Goal: Task Accomplishment & Management: Manage account settings

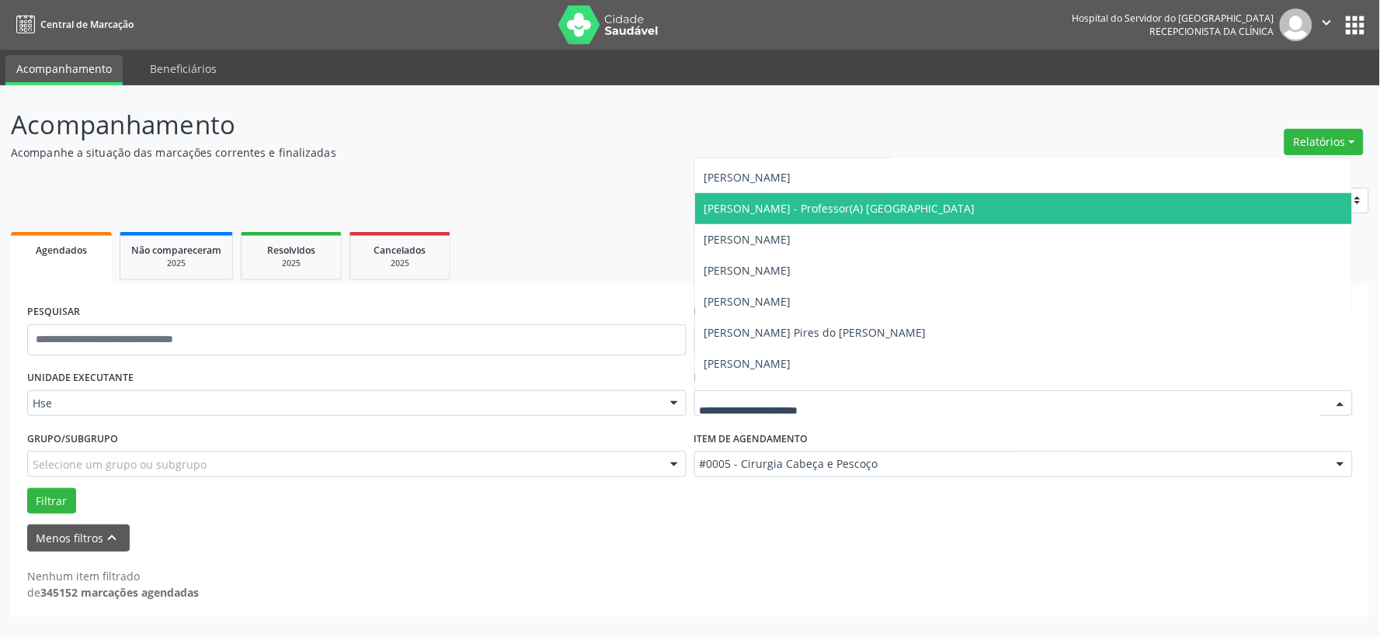
scroll to position [517, 0]
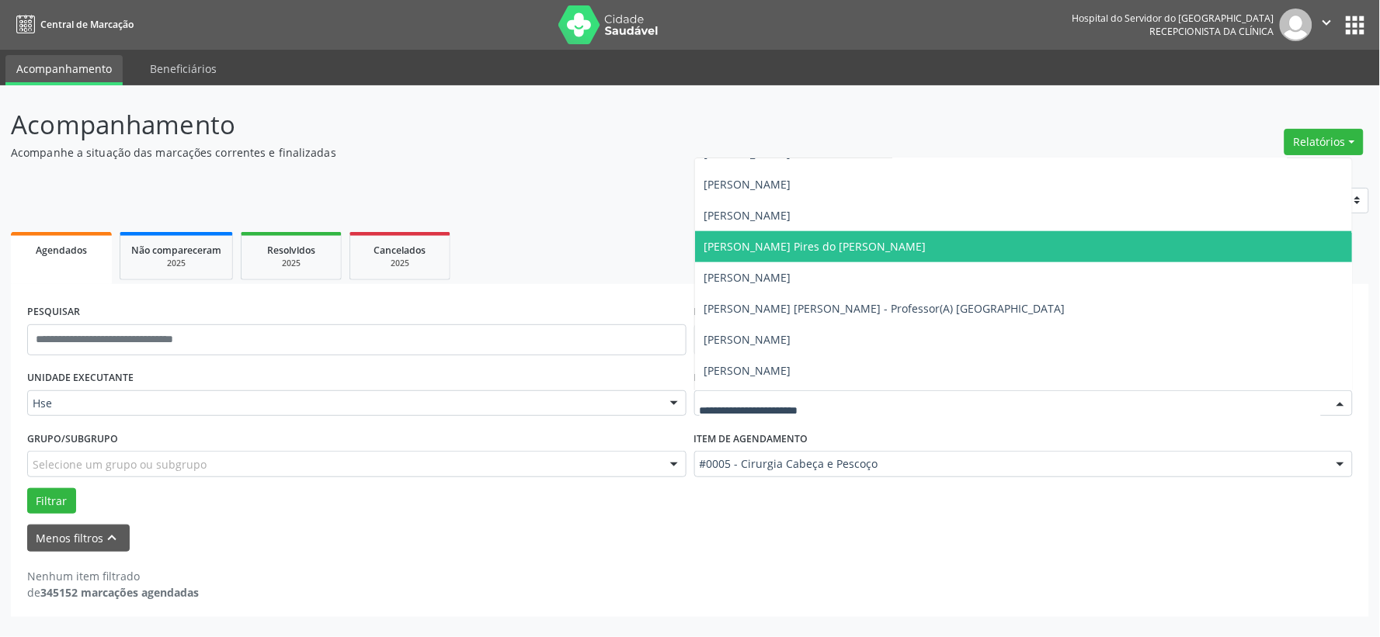
click at [761, 248] on span "[PERSON_NAME] Pires do [PERSON_NAME]" at bounding box center [815, 246] width 222 height 15
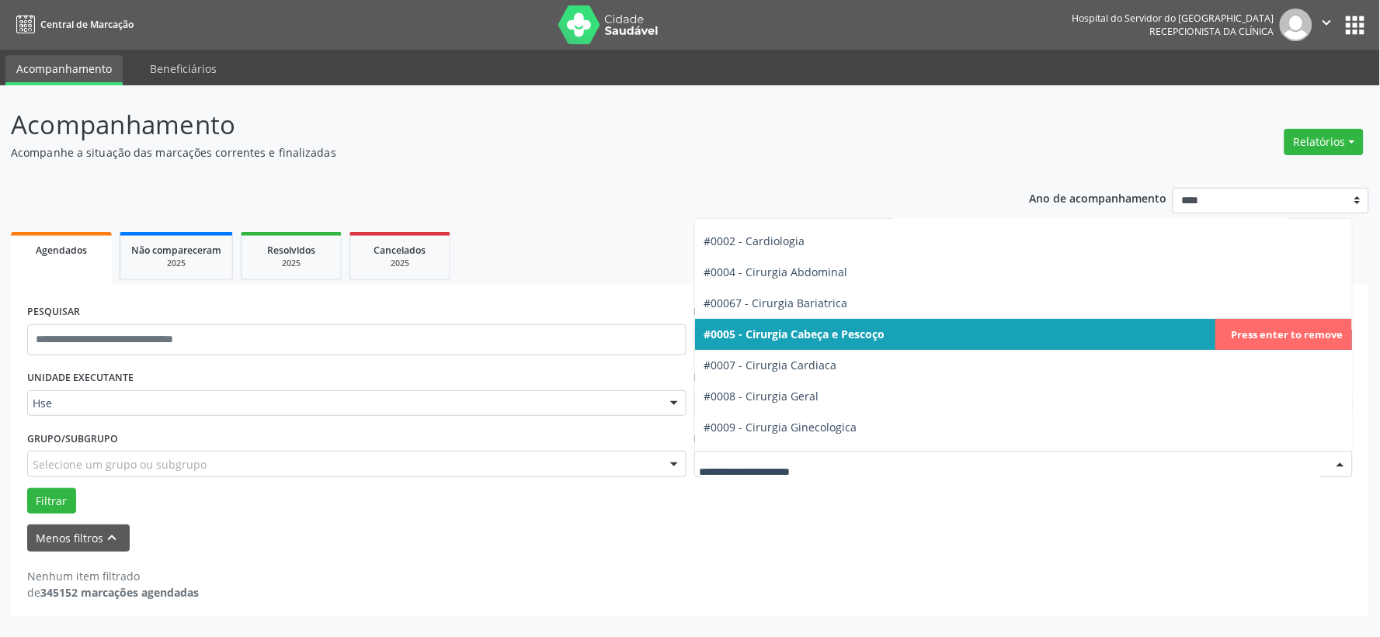
scroll to position [172, 0]
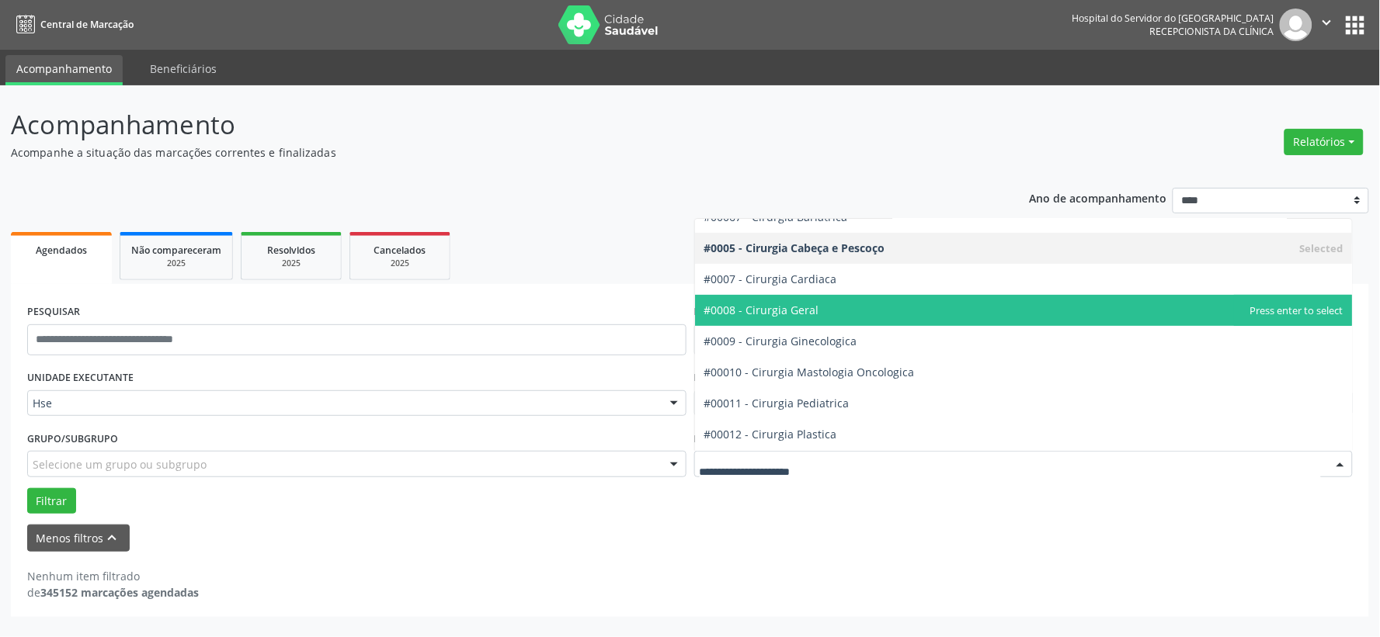
click at [786, 303] on span "#0008 - Cirurgia Geral" at bounding box center [761, 310] width 115 height 15
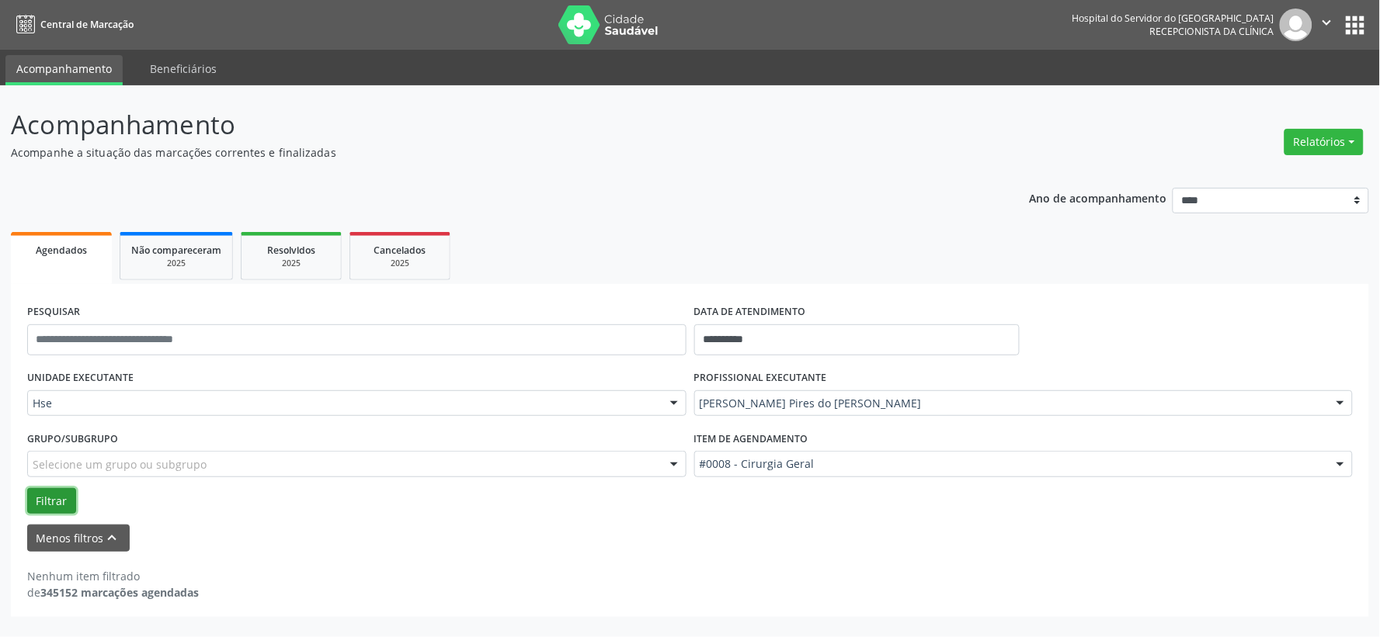
click at [40, 495] on button "Filtrar" at bounding box center [51, 501] width 49 height 26
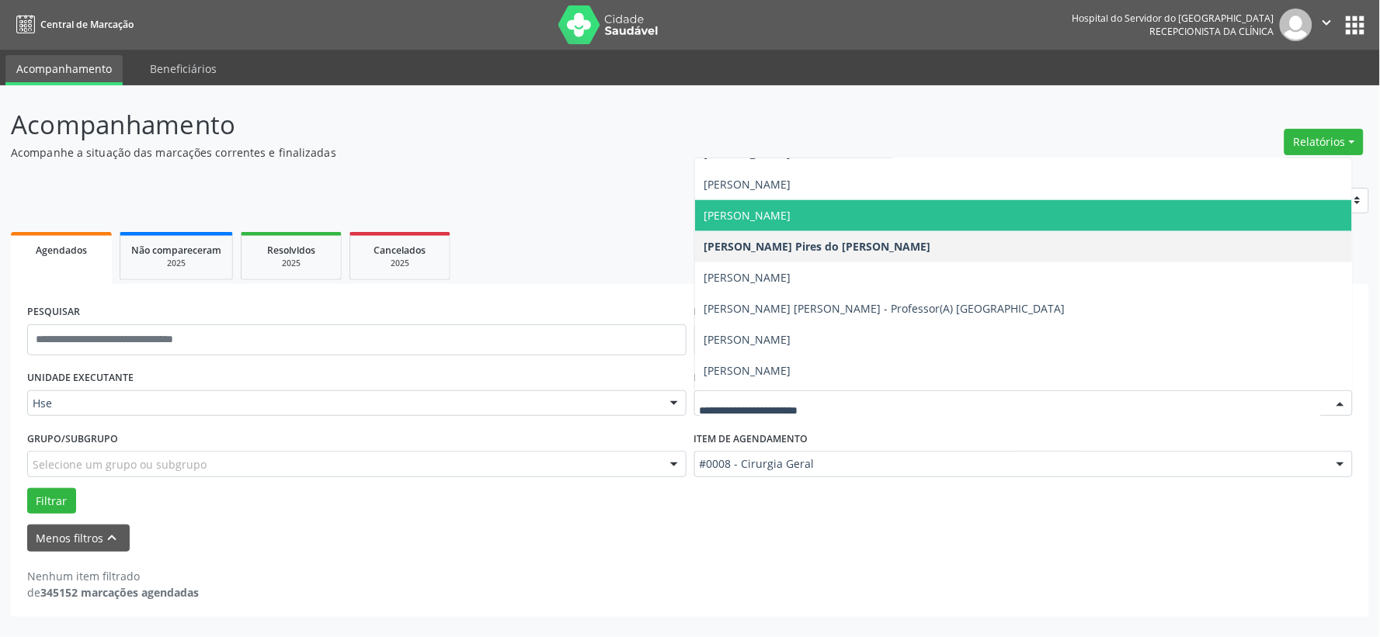
click at [772, 210] on span "[PERSON_NAME]" at bounding box center [747, 215] width 87 height 15
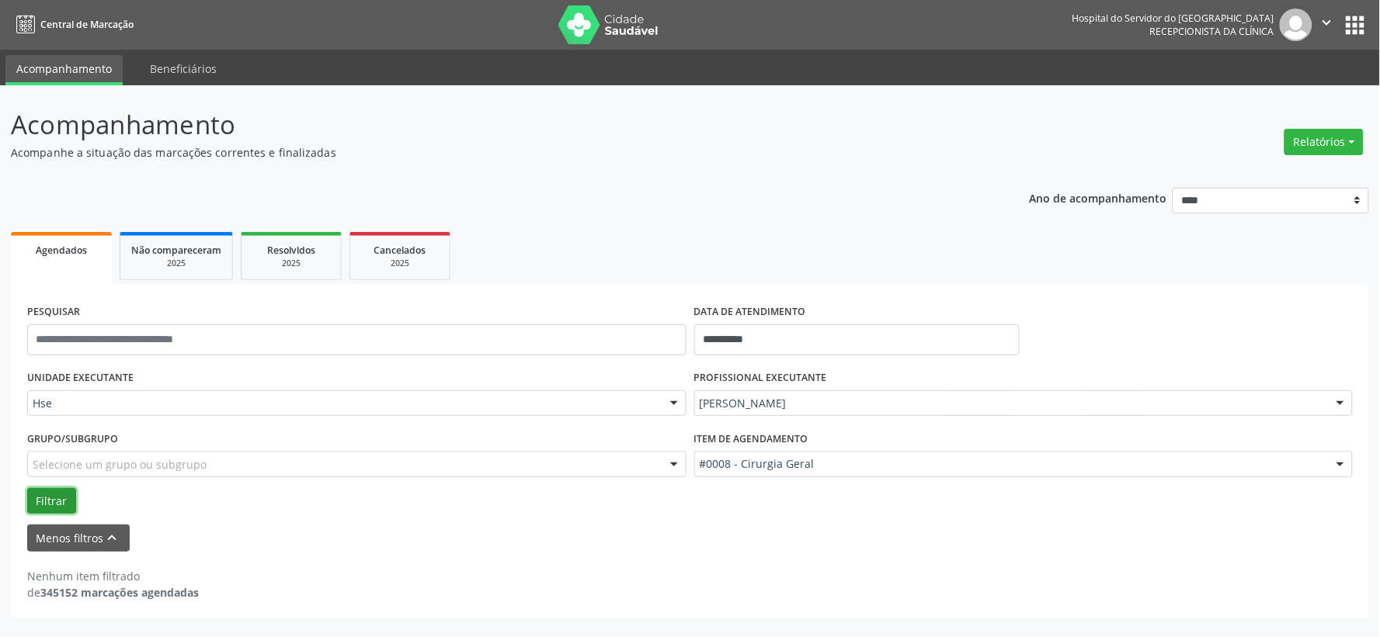
click at [47, 498] on button "Filtrar" at bounding box center [51, 501] width 49 height 26
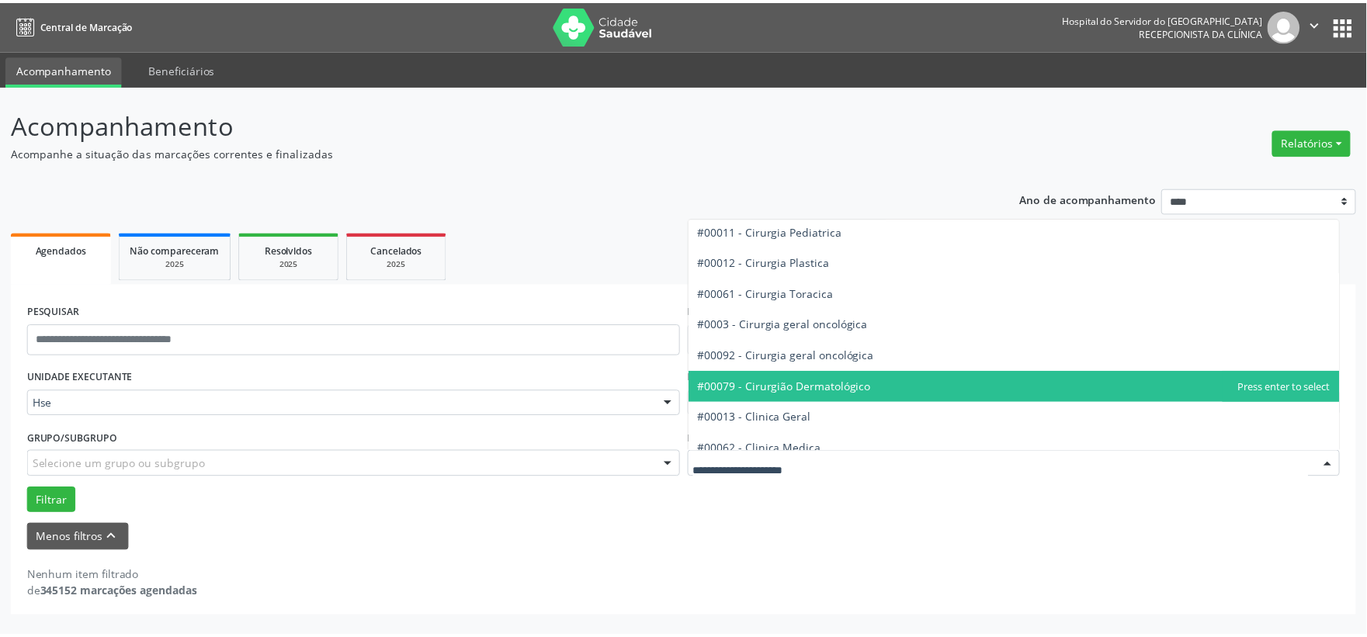
scroll to position [431, 0]
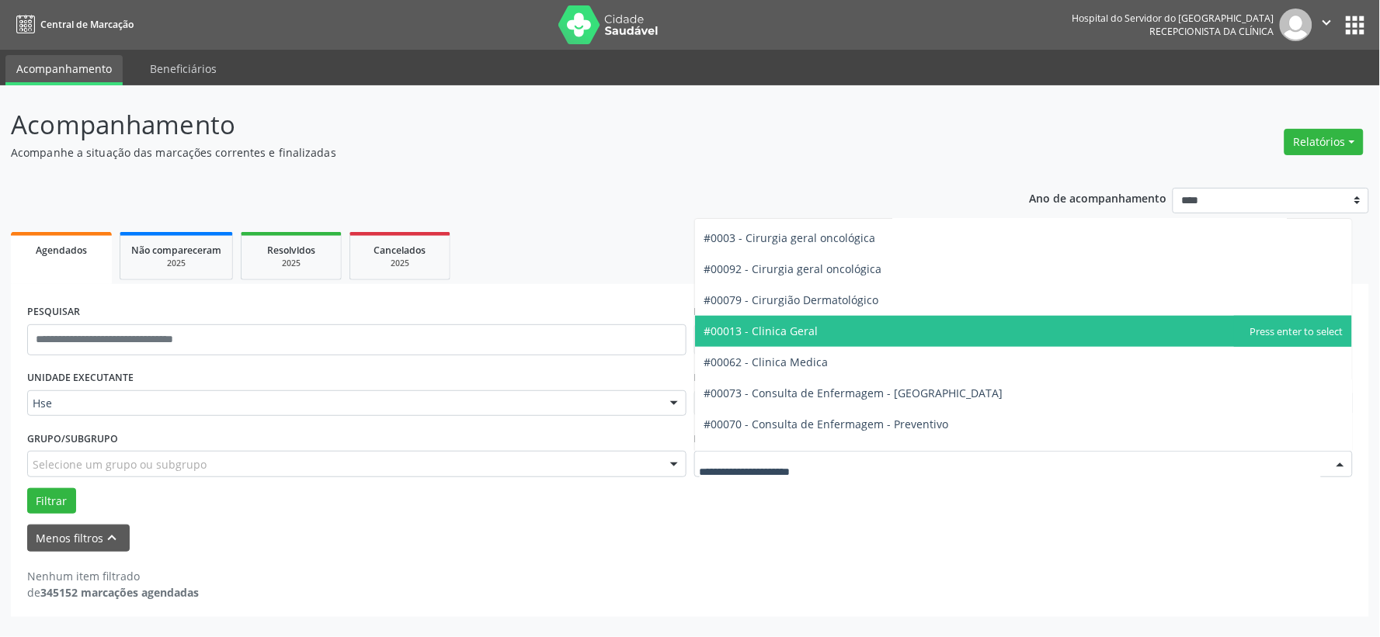
click at [849, 340] on span "#00013 - Clinica Geral" at bounding box center [1024, 331] width 658 height 31
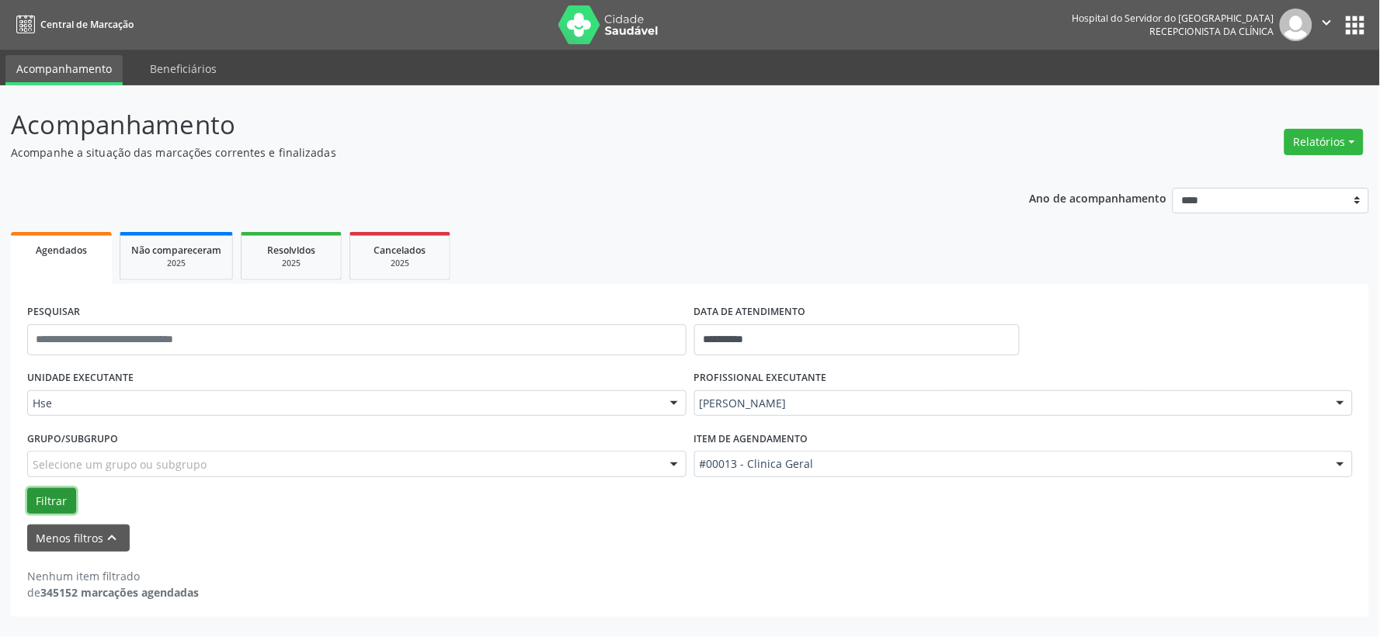
click at [44, 501] on button "Filtrar" at bounding box center [51, 501] width 49 height 26
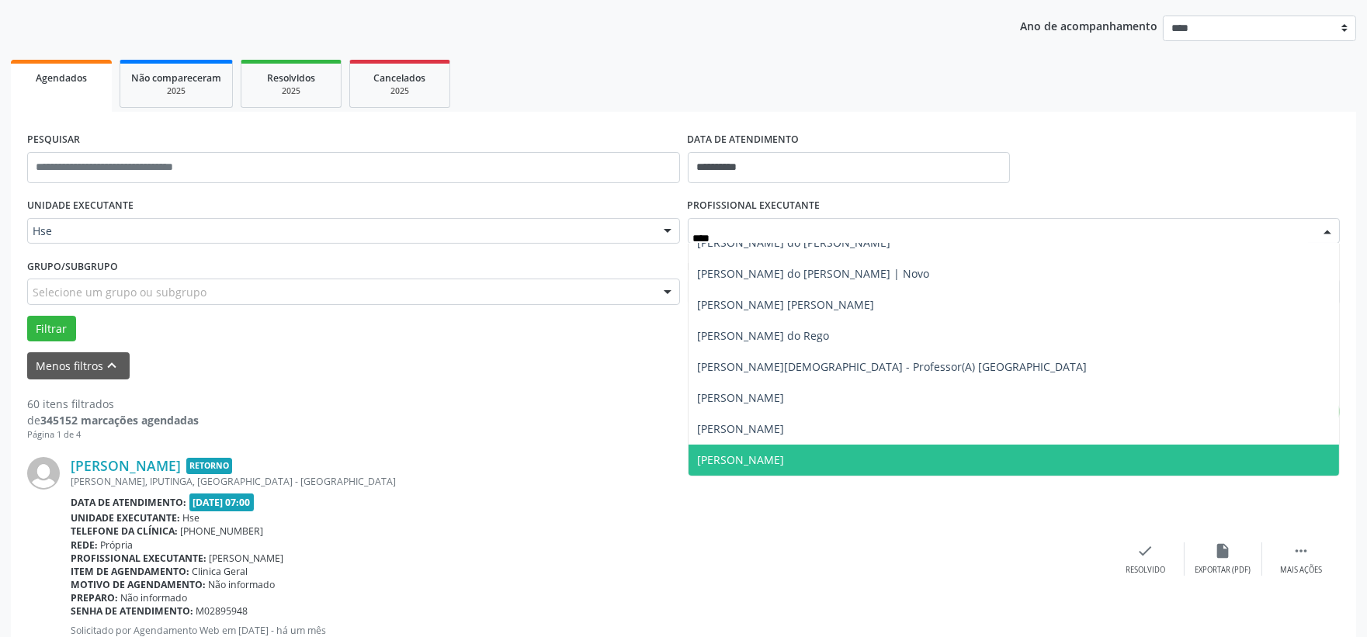
scroll to position [0, 0]
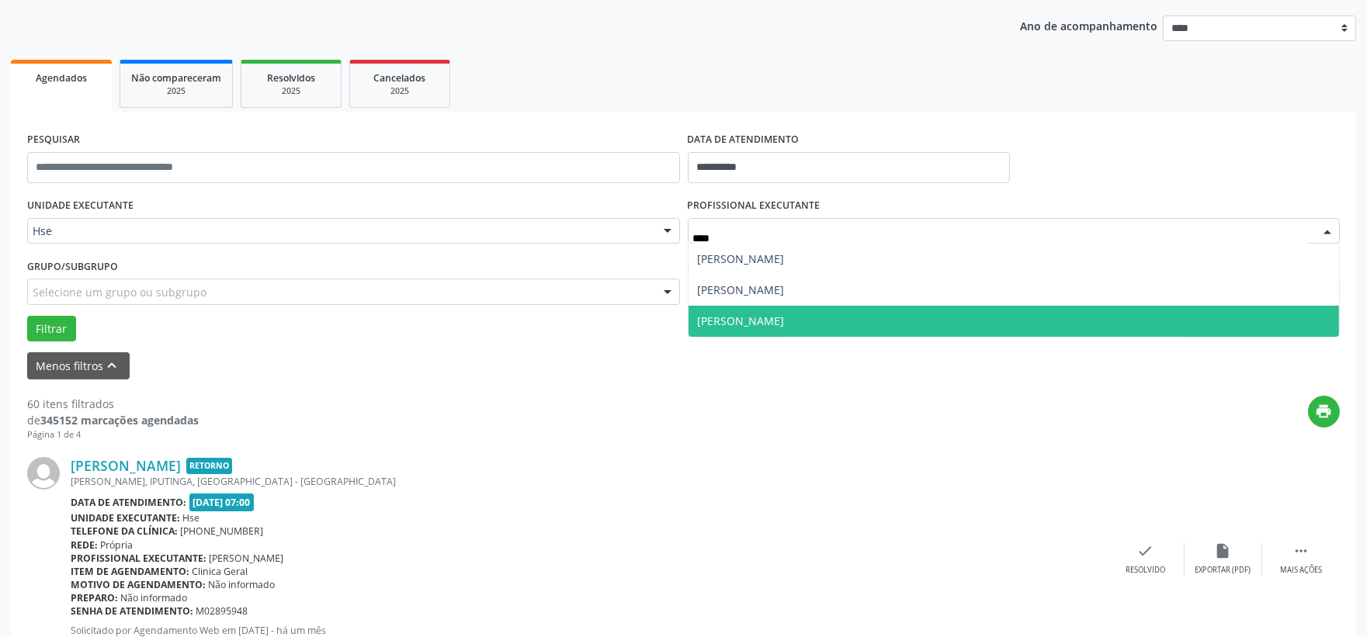
type input "*****"
click at [785, 324] on span "[PERSON_NAME]" at bounding box center [741, 321] width 87 height 15
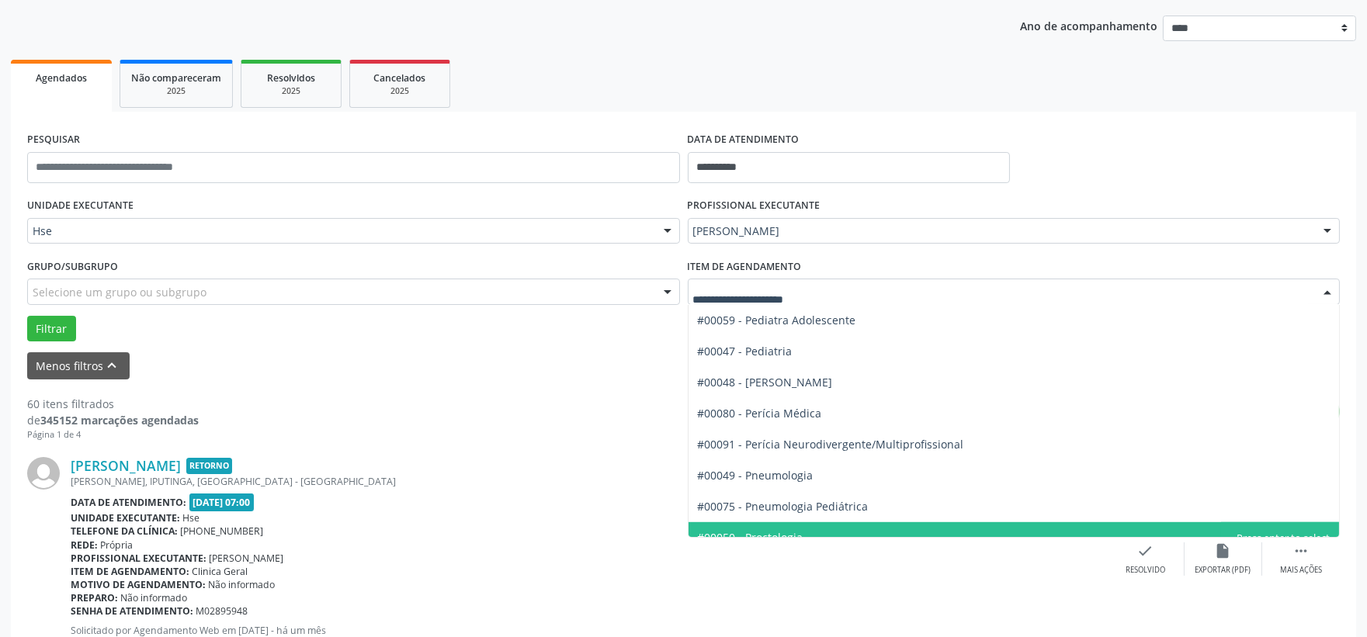
scroll to position [2242, 0]
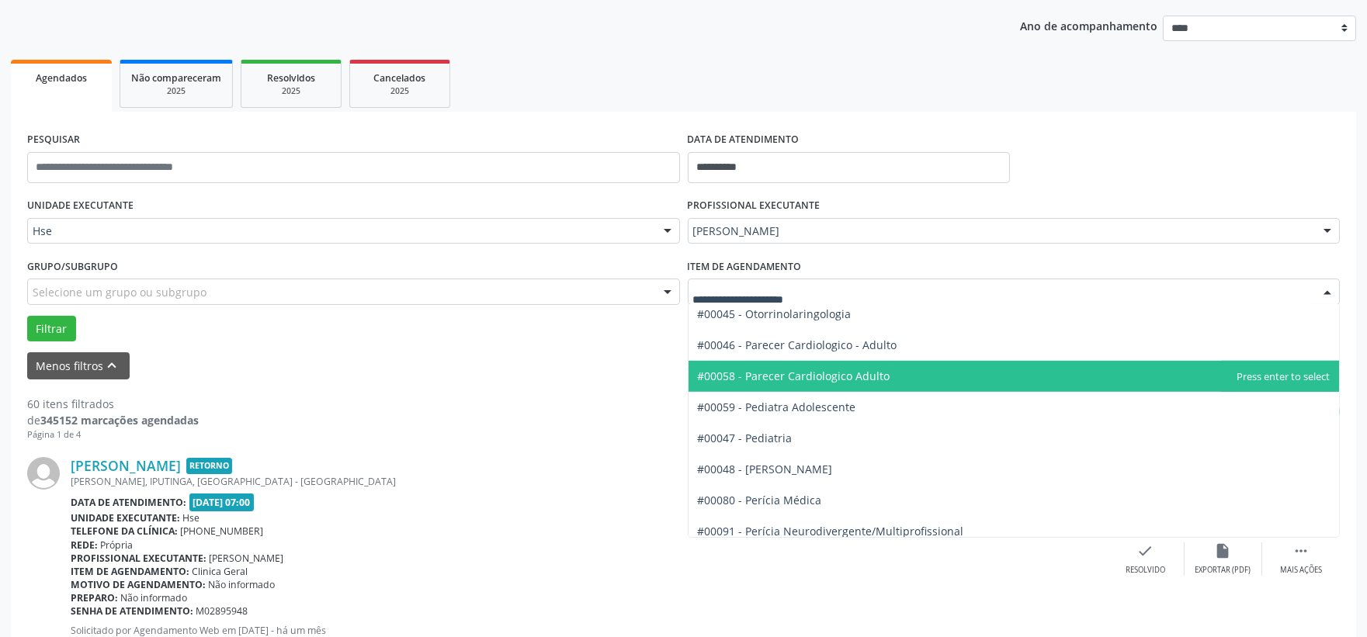
click at [813, 376] on span "#00058 - Parecer Cardiologico Adulto" at bounding box center [794, 376] width 193 height 15
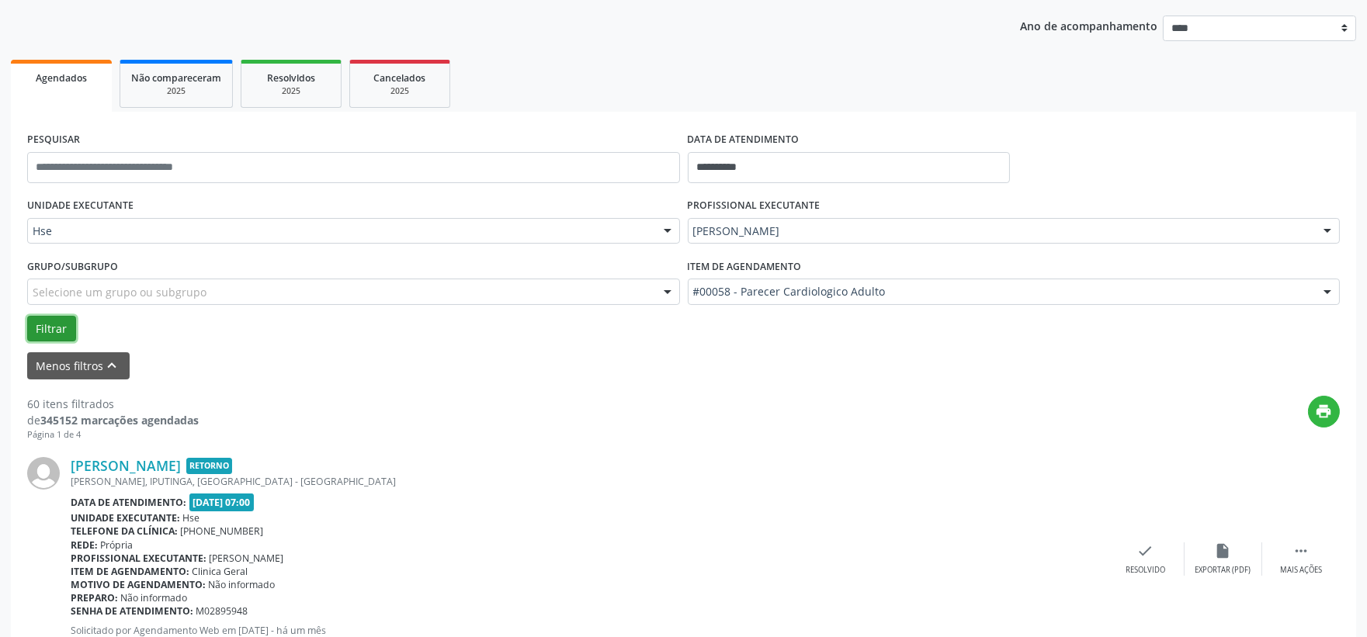
click at [43, 326] on button "Filtrar" at bounding box center [51, 329] width 49 height 26
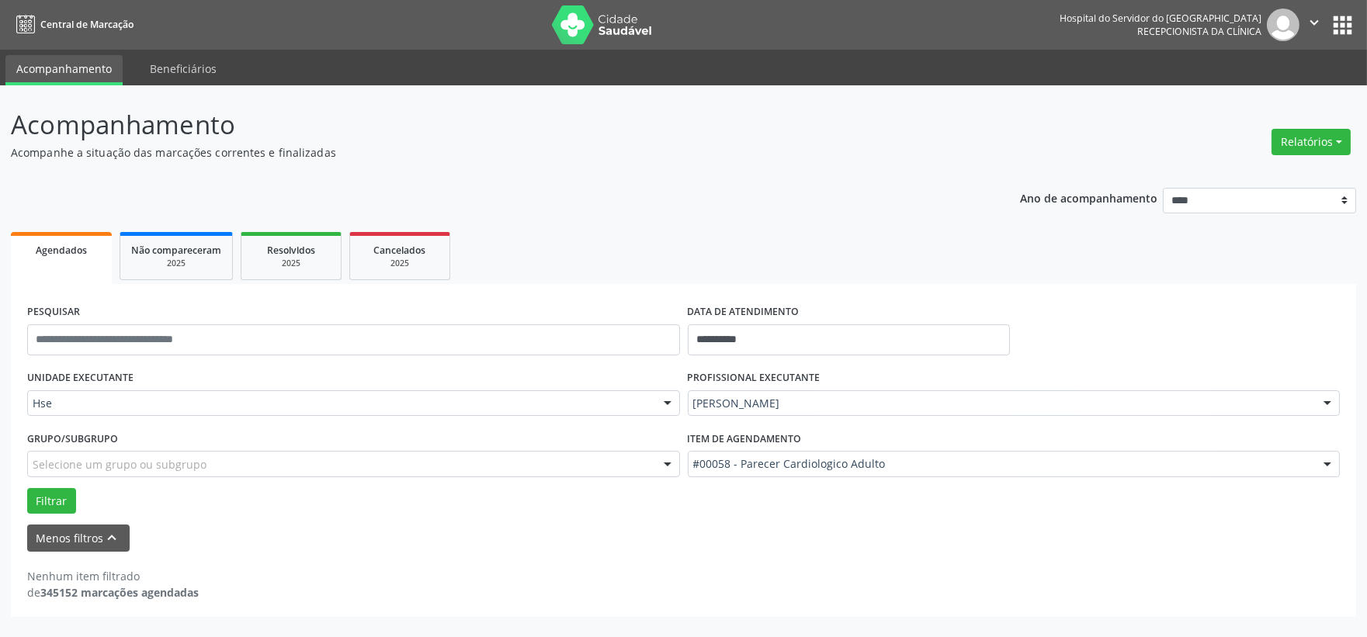
scroll to position [0, 0]
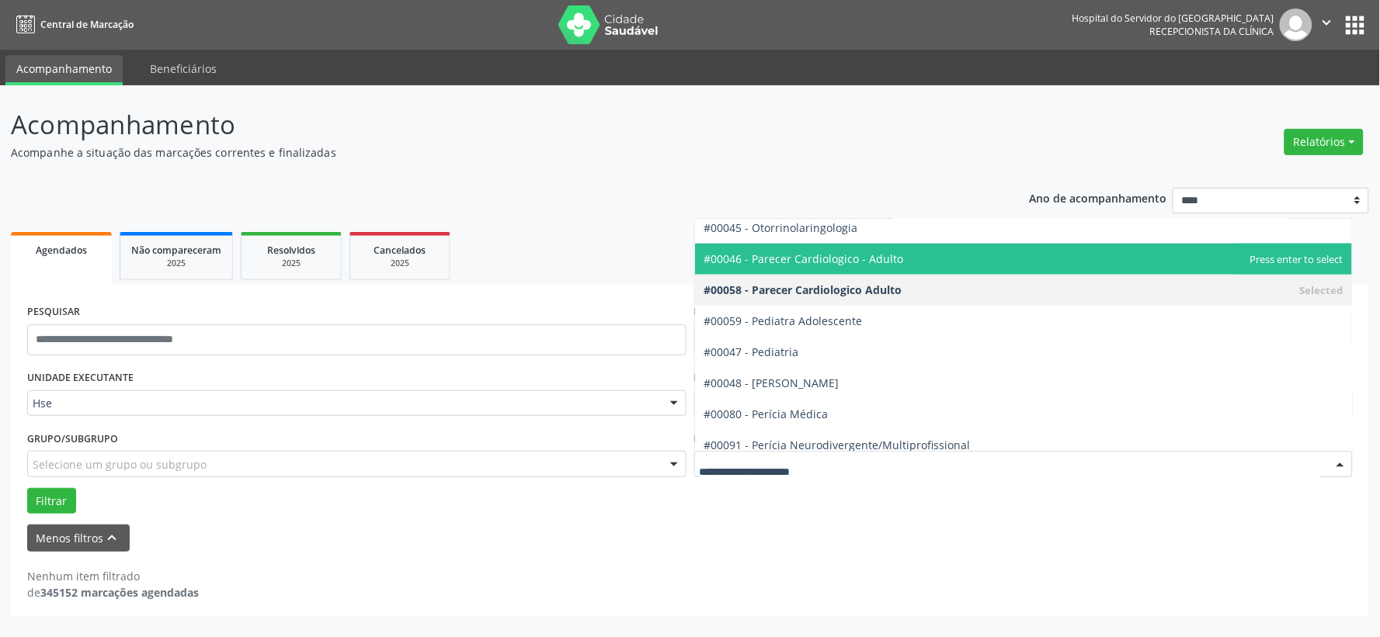
click at [817, 262] on span "#00046 - Parecer Cardiologico - Adulto" at bounding box center [804, 259] width 200 height 15
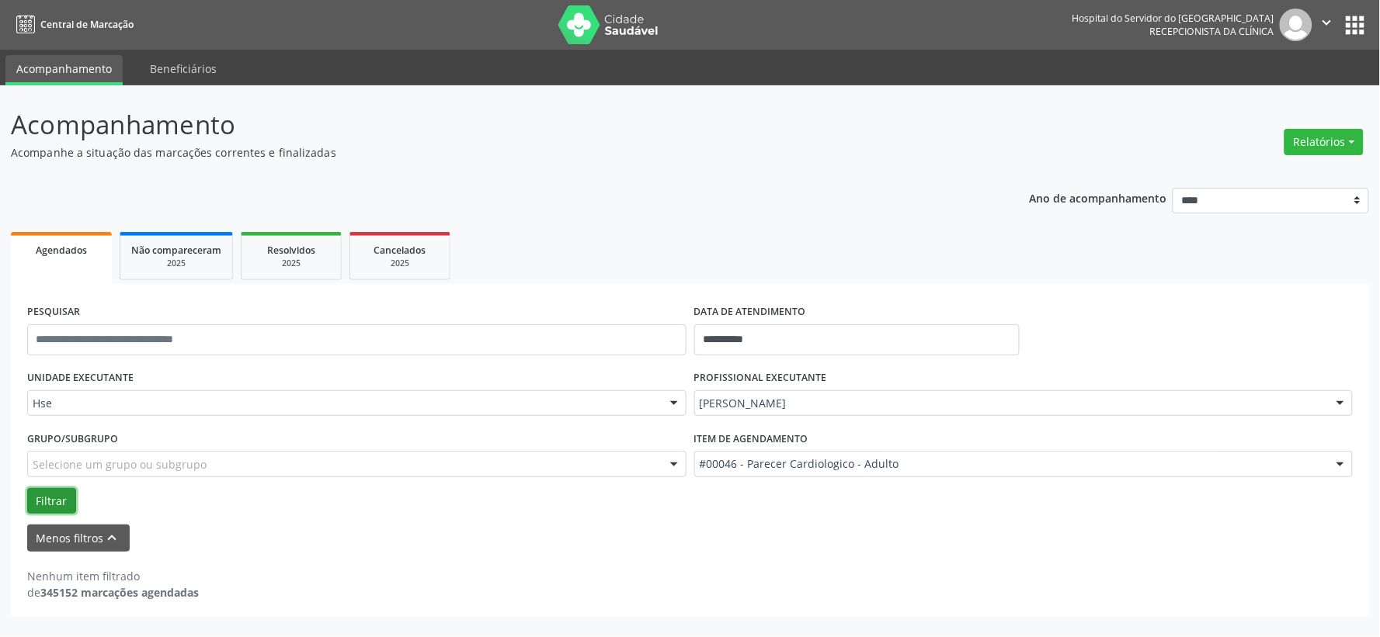
click at [60, 493] on button "Filtrar" at bounding box center [51, 501] width 49 height 26
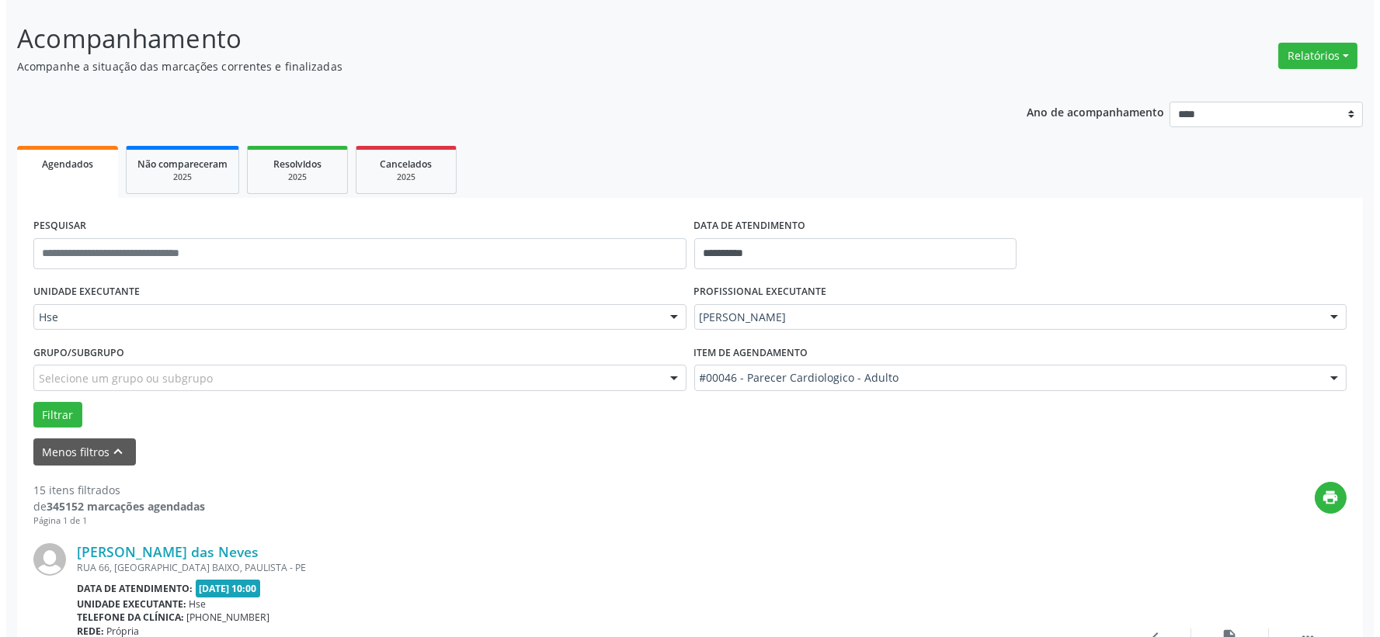
scroll to position [172, 0]
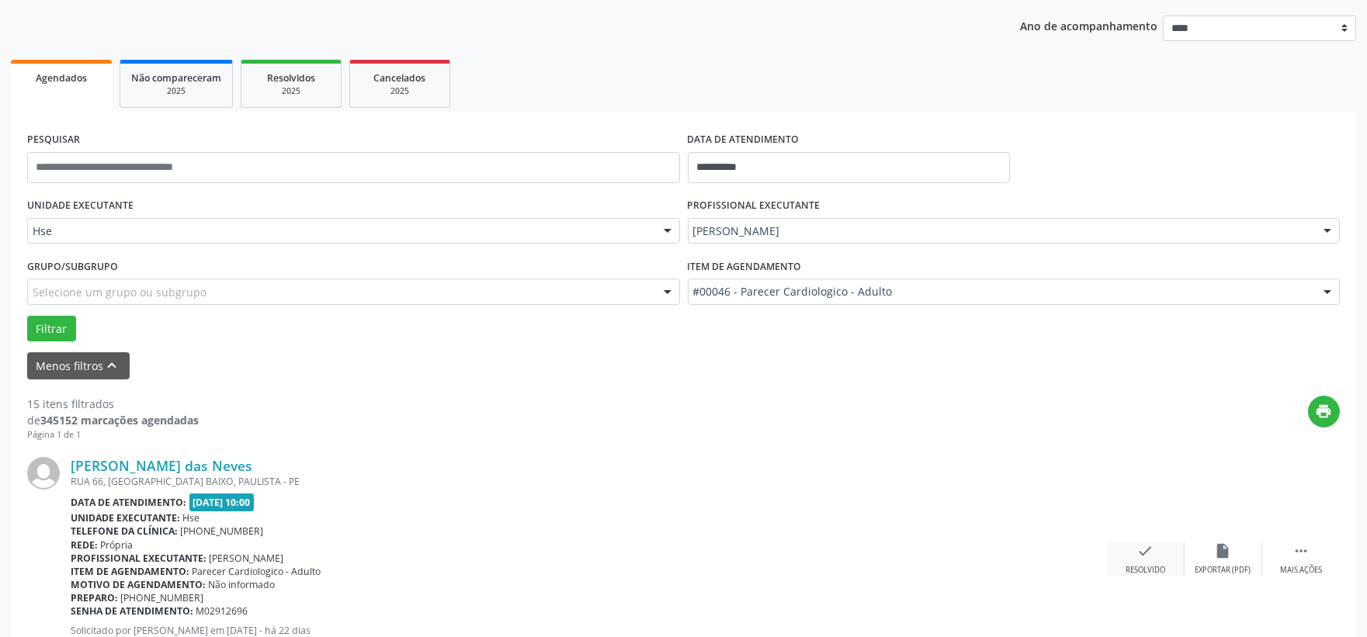
click at [1128, 554] on div "check Resolvido" at bounding box center [1146, 559] width 78 height 33
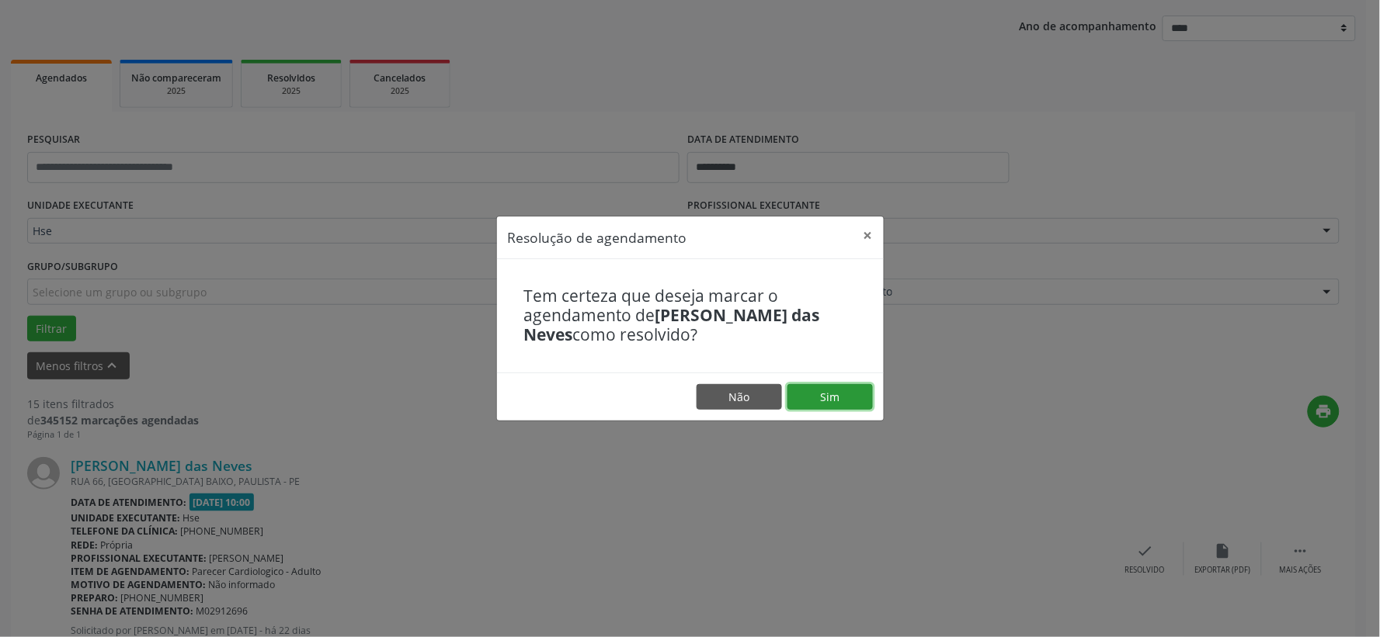
click at [815, 408] on button "Sim" at bounding box center [829, 397] width 85 height 26
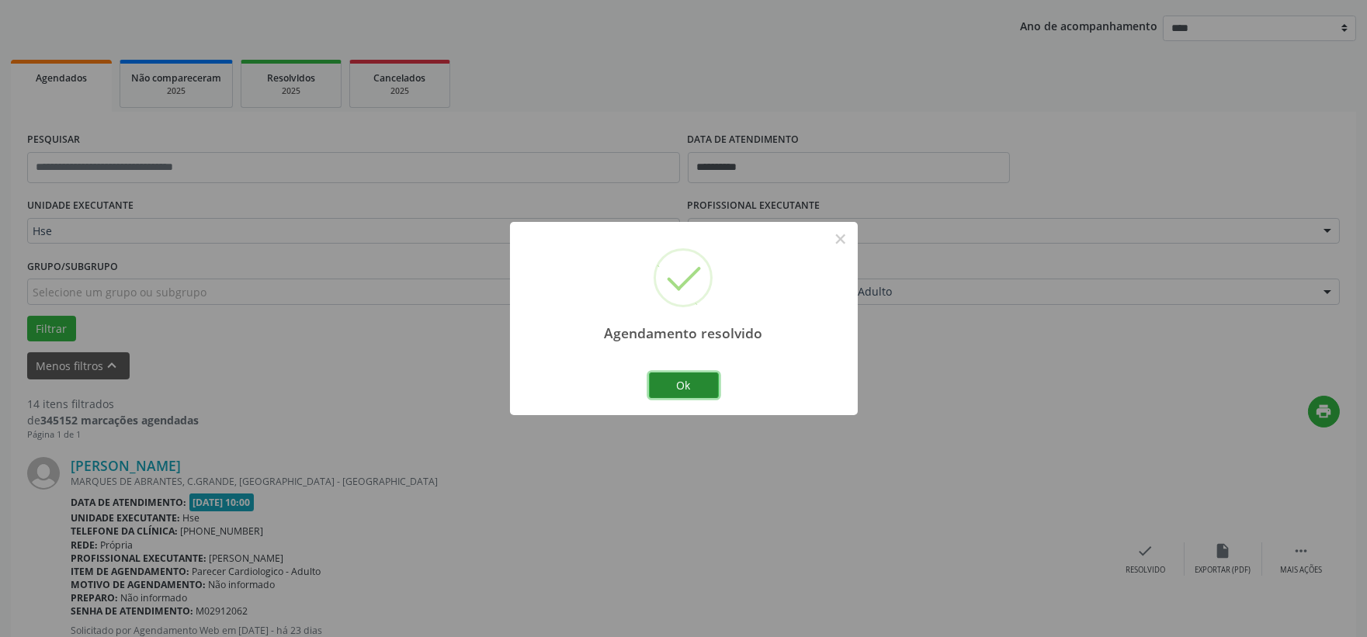
click at [668, 394] on button "Ok" at bounding box center [684, 386] width 70 height 26
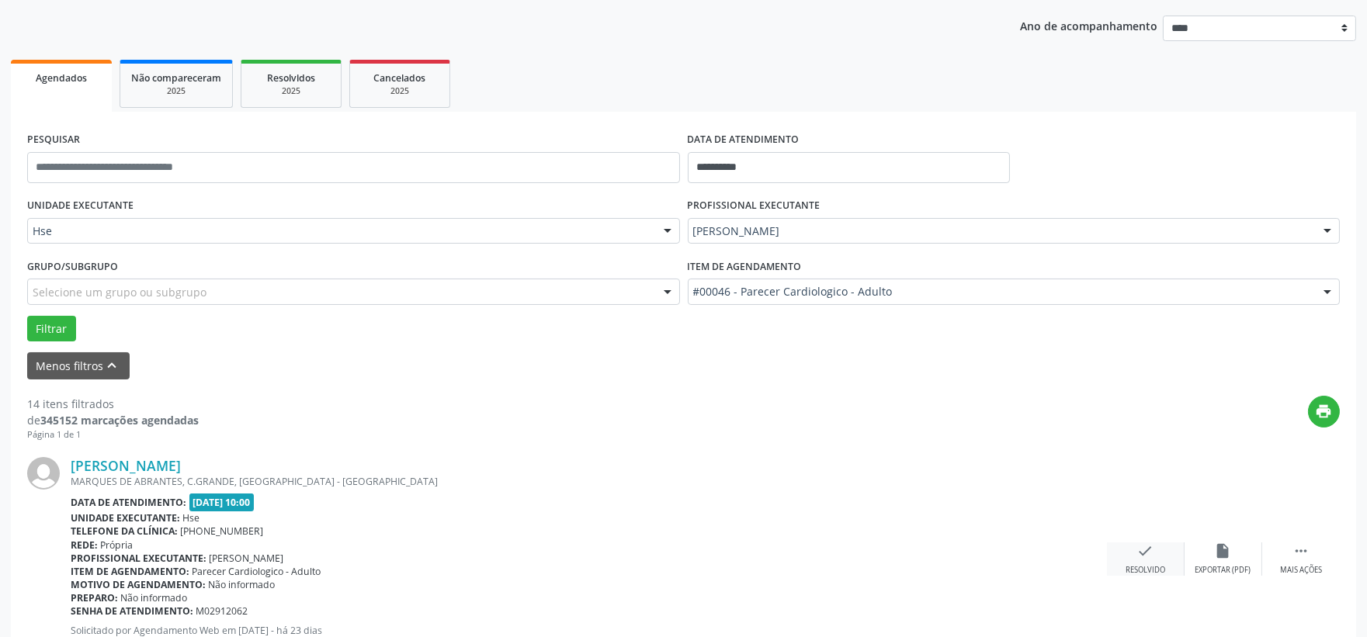
click at [1160, 548] on div "check Resolvido" at bounding box center [1146, 559] width 78 height 33
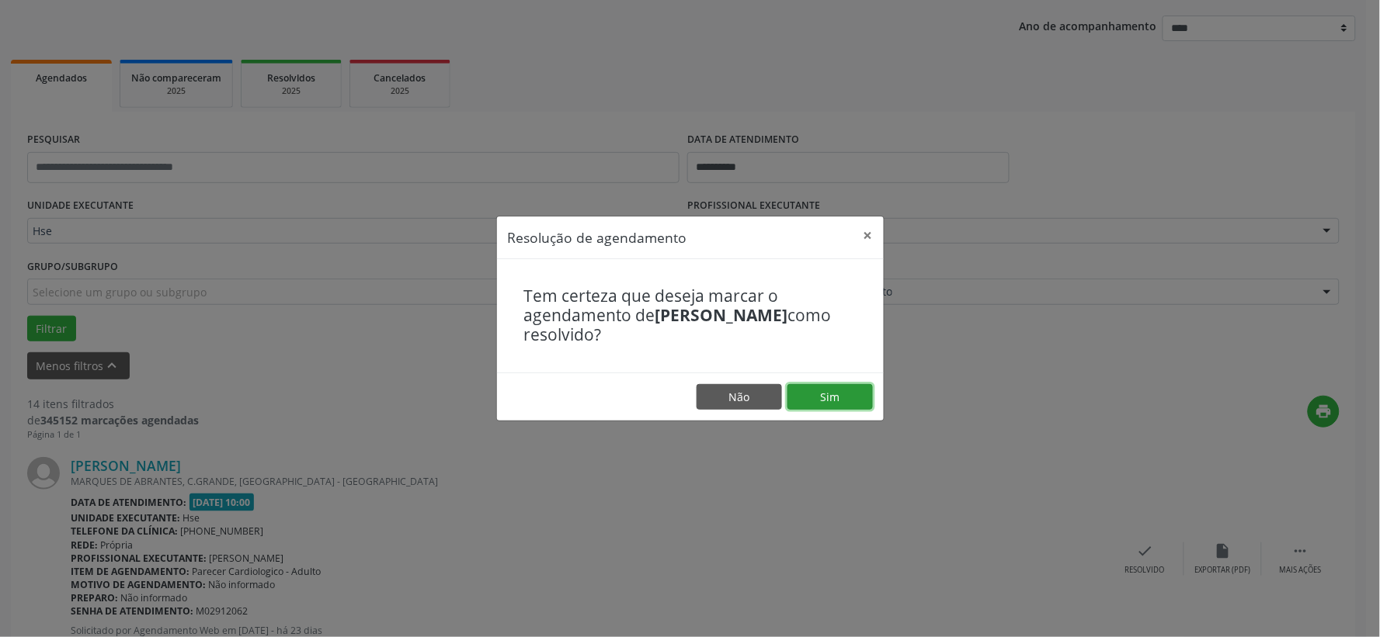
click at [829, 391] on button "Sim" at bounding box center [829, 397] width 85 height 26
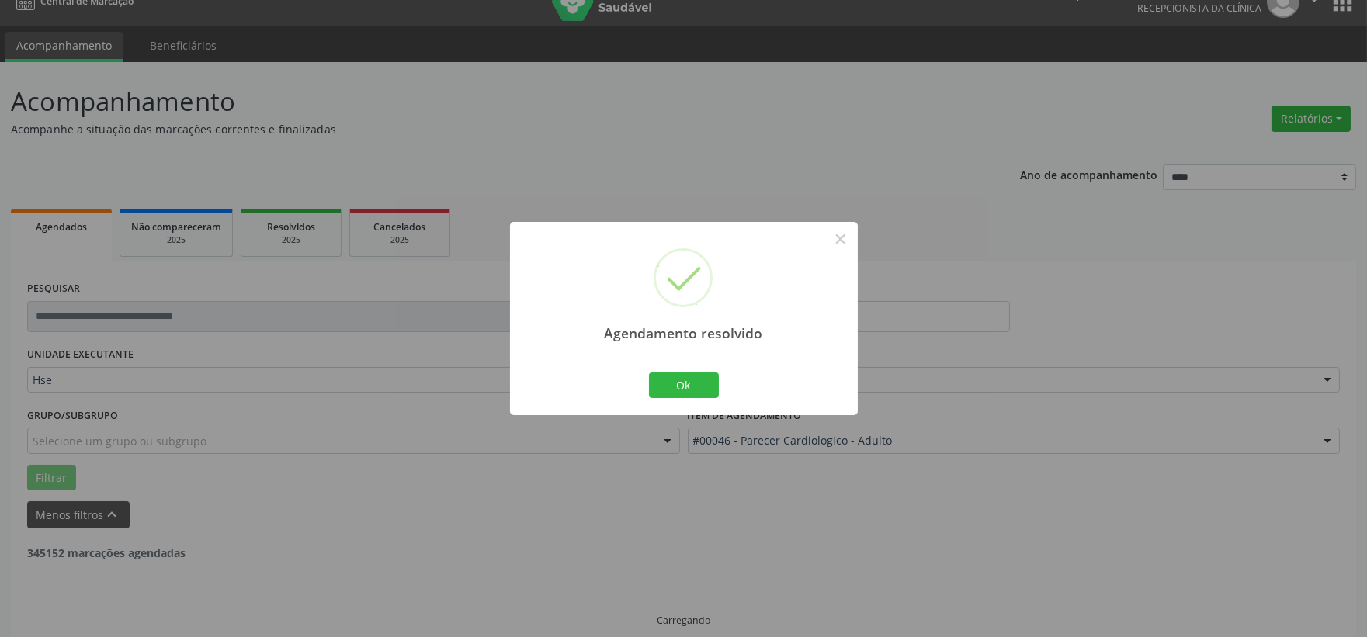
scroll to position [40, 0]
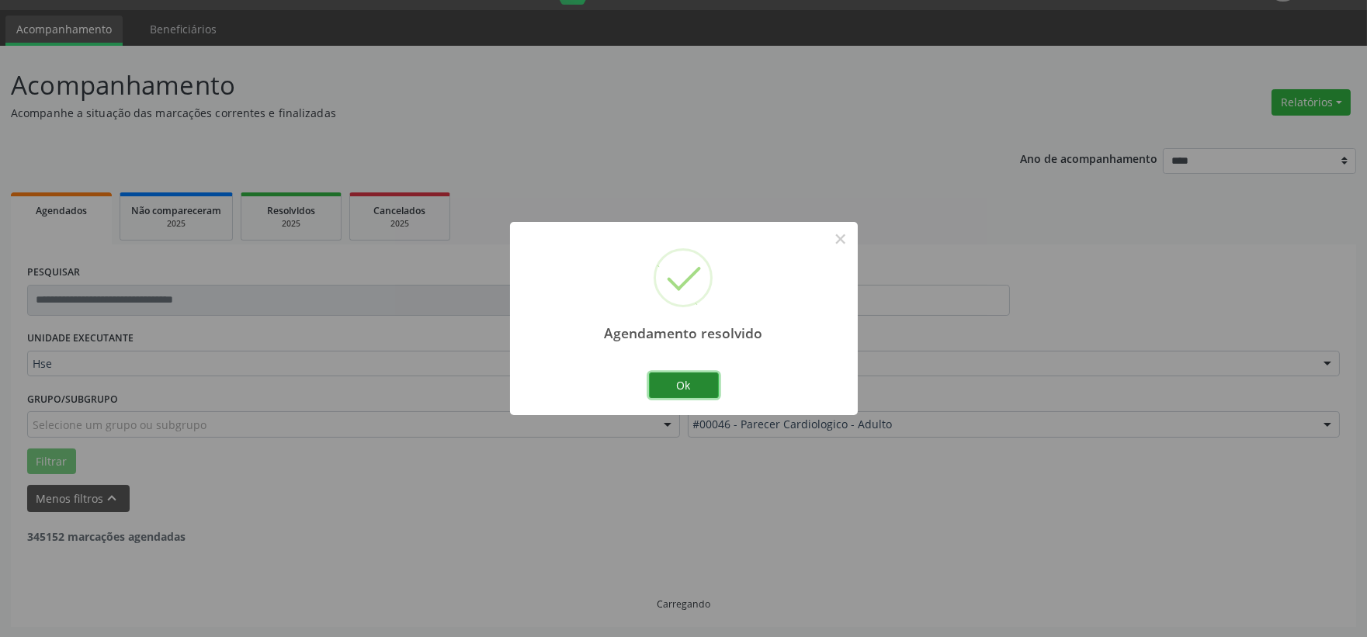
click at [688, 396] on button "Ok" at bounding box center [684, 386] width 70 height 26
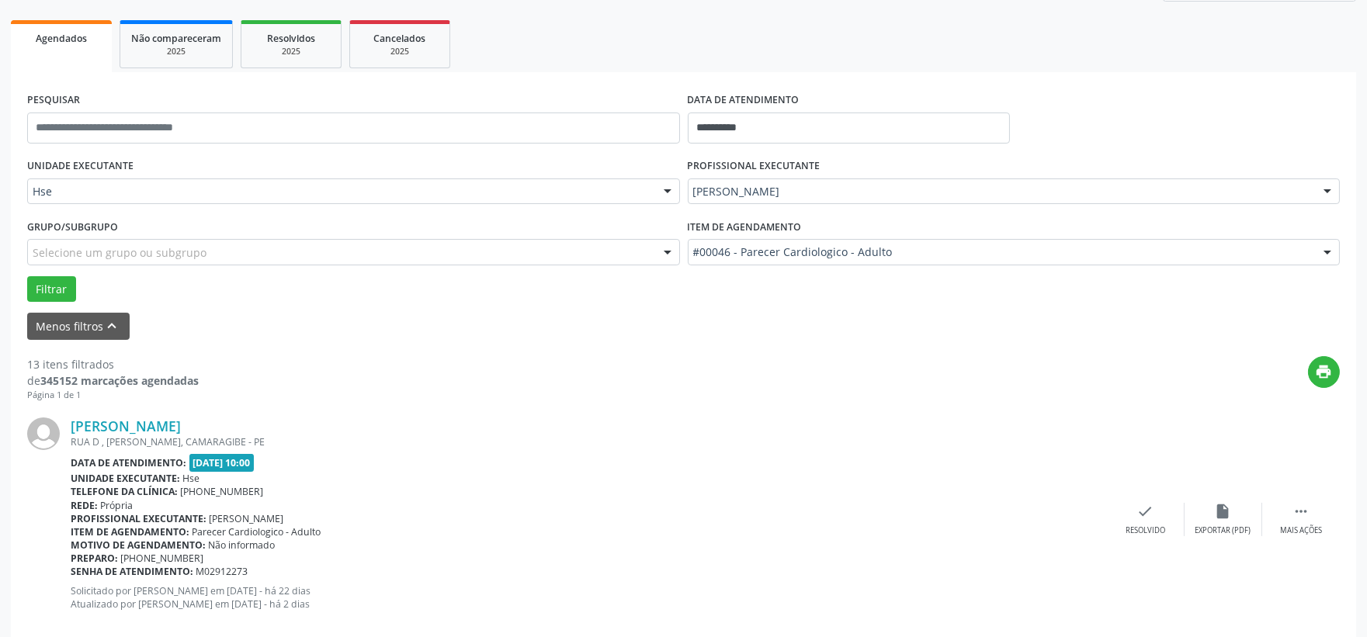
scroll to position [298, 0]
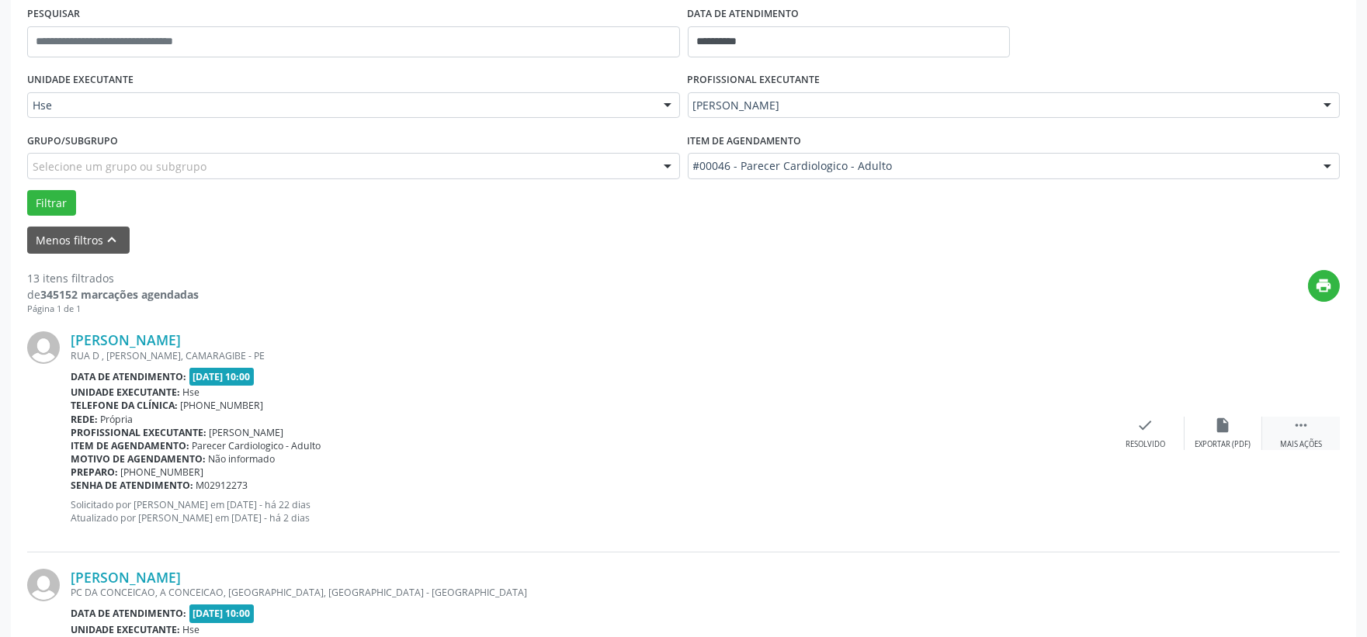
click at [1306, 421] on icon "" at bounding box center [1301, 425] width 17 height 17
click at [1225, 439] on div "Não compareceu" at bounding box center [1223, 444] width 66 height 11
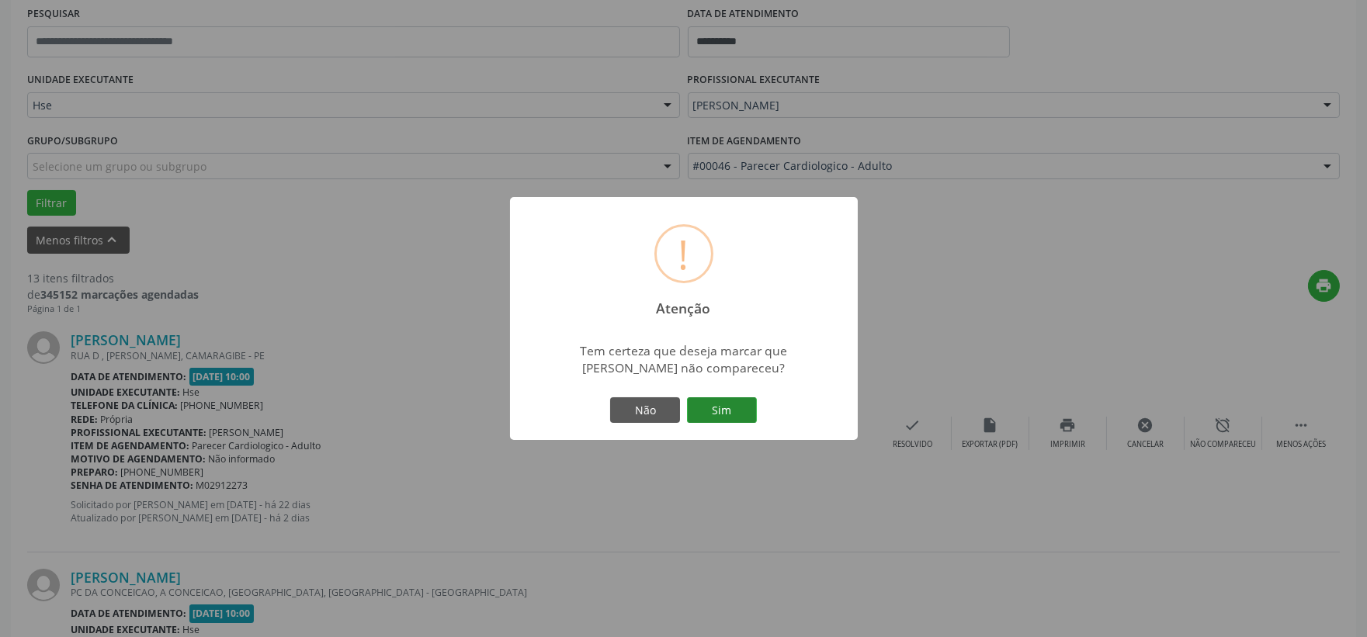
click at [723, 415] on button "Sim" at bounding box center [722, 411] width 70 height 26
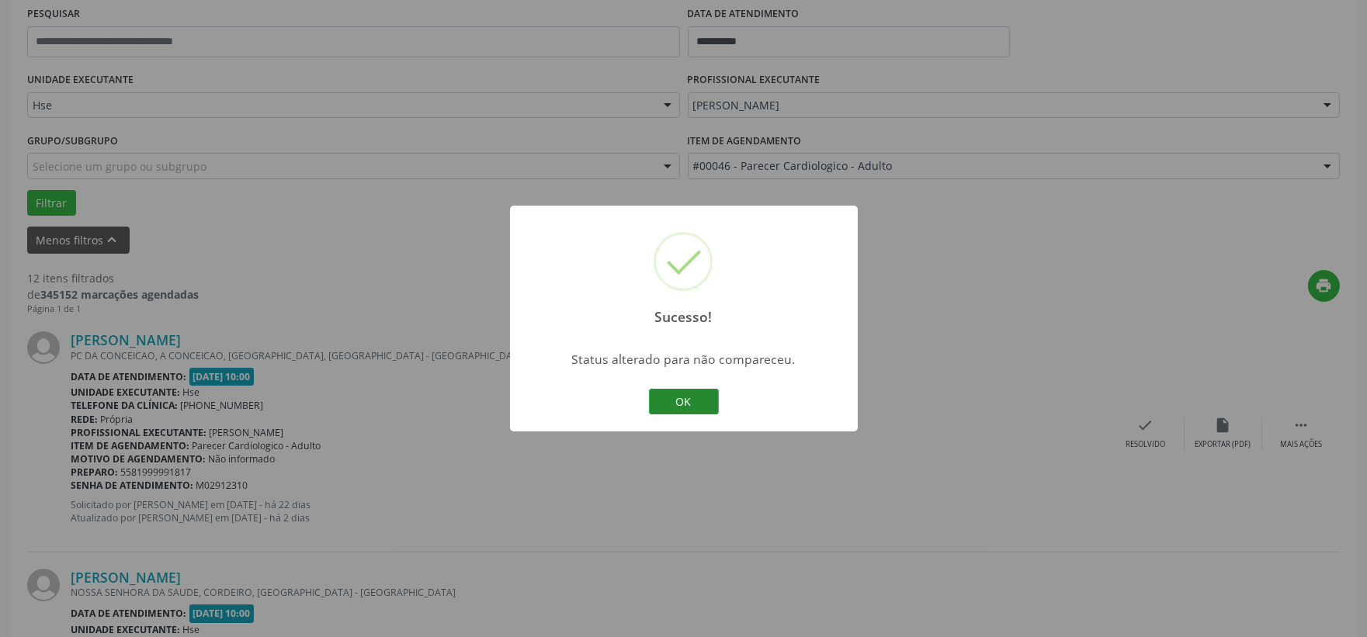
click at [703, 401] on button "OK" at bounding box center [684, 402] width 70 height 26
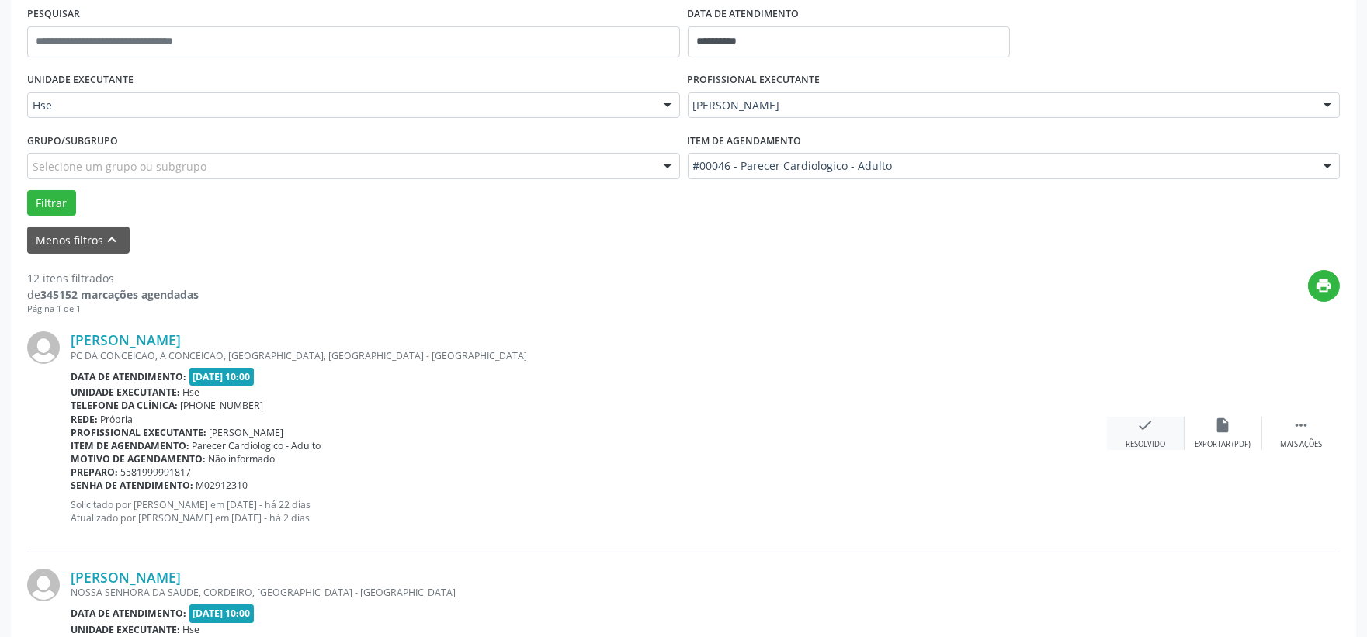
click at [1155, 436] on div "check Resolvido" at bounding box center [1146, 433] width 78 height 33
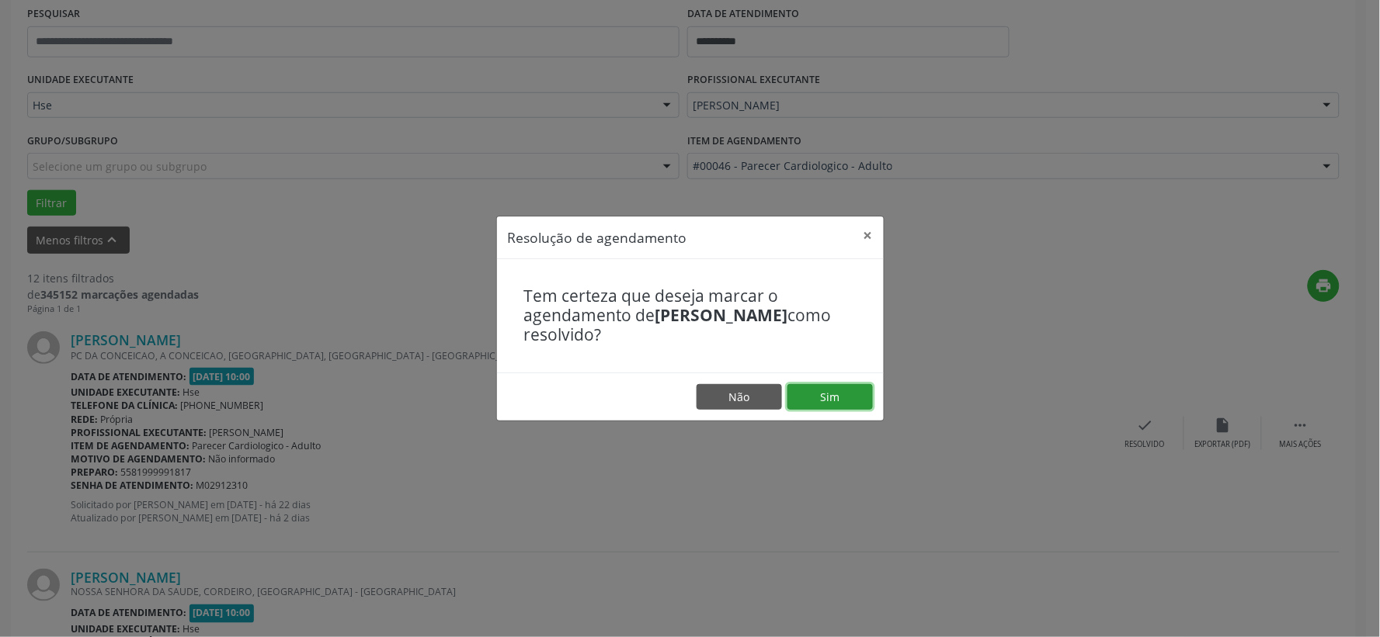
click at [842, 404] on button "Sim" at bounding box center [829, 397] width 85 height 26
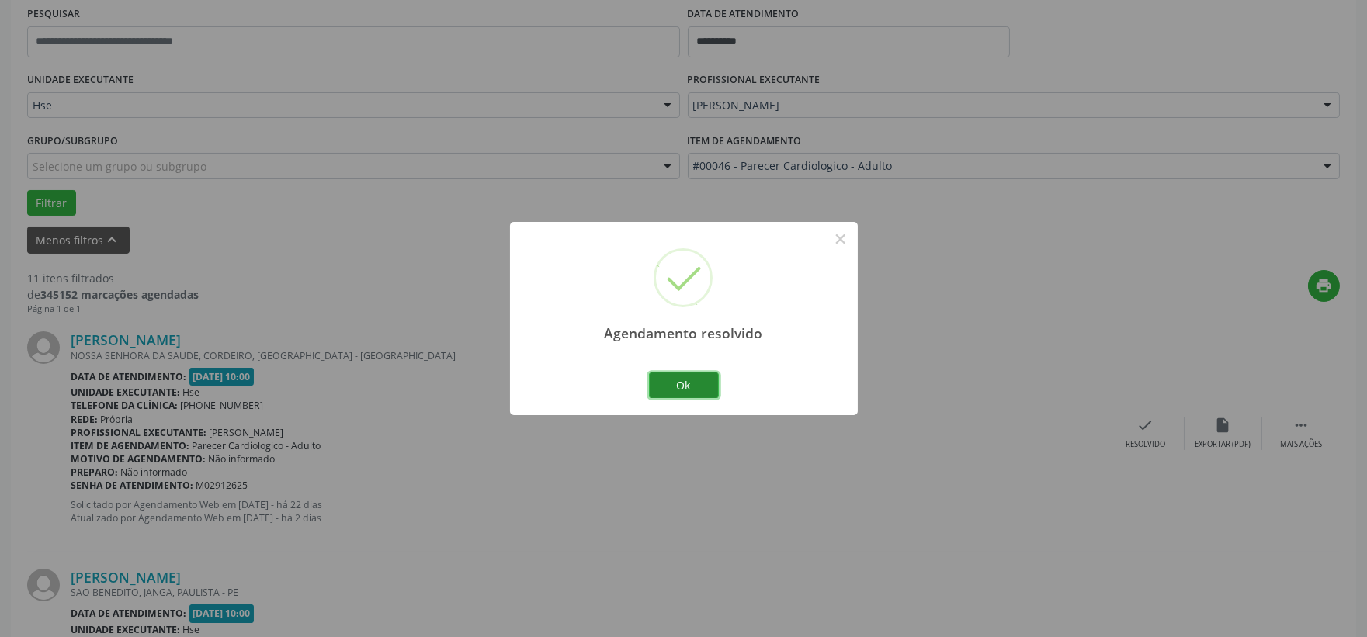
click at [700, 385] on button "Ok" at bounding box center [684, 386] width 70 height 26
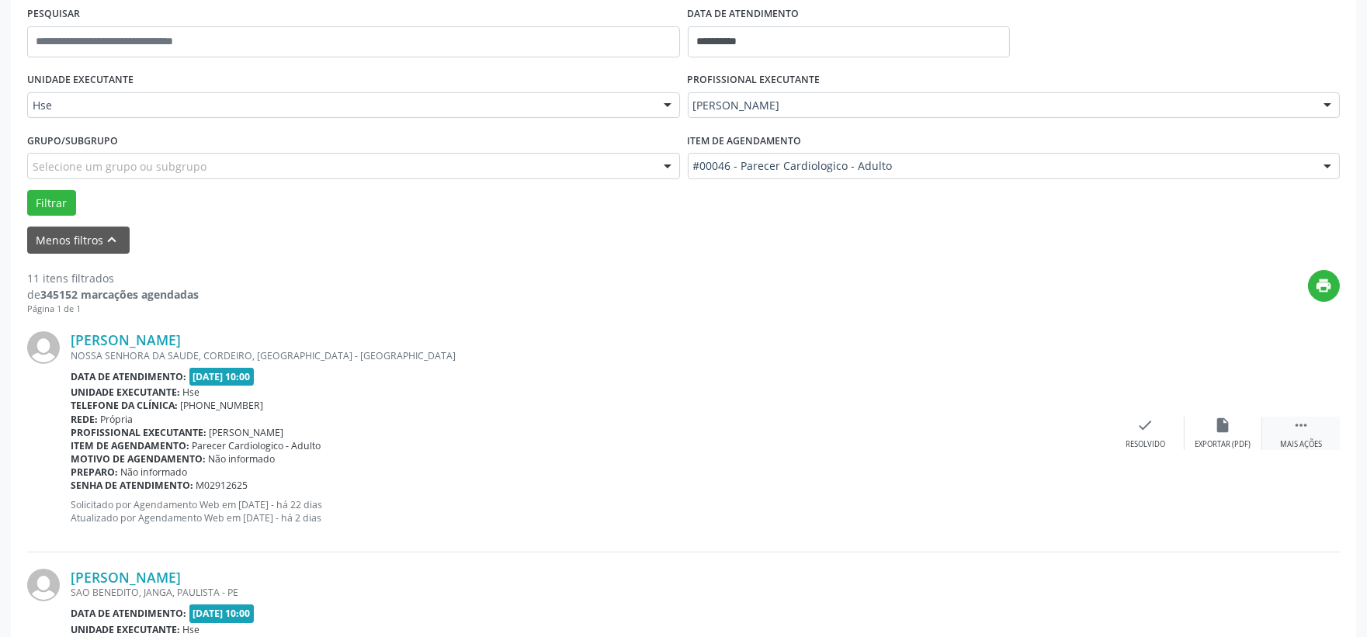
click at [1318, 425] on div " Mais ações" at bounding box center [1302, 433] width 78 height 33
click at [1228, 427] on icon "alarm_off" at bounding box center [1223, 425] width 17 height 17
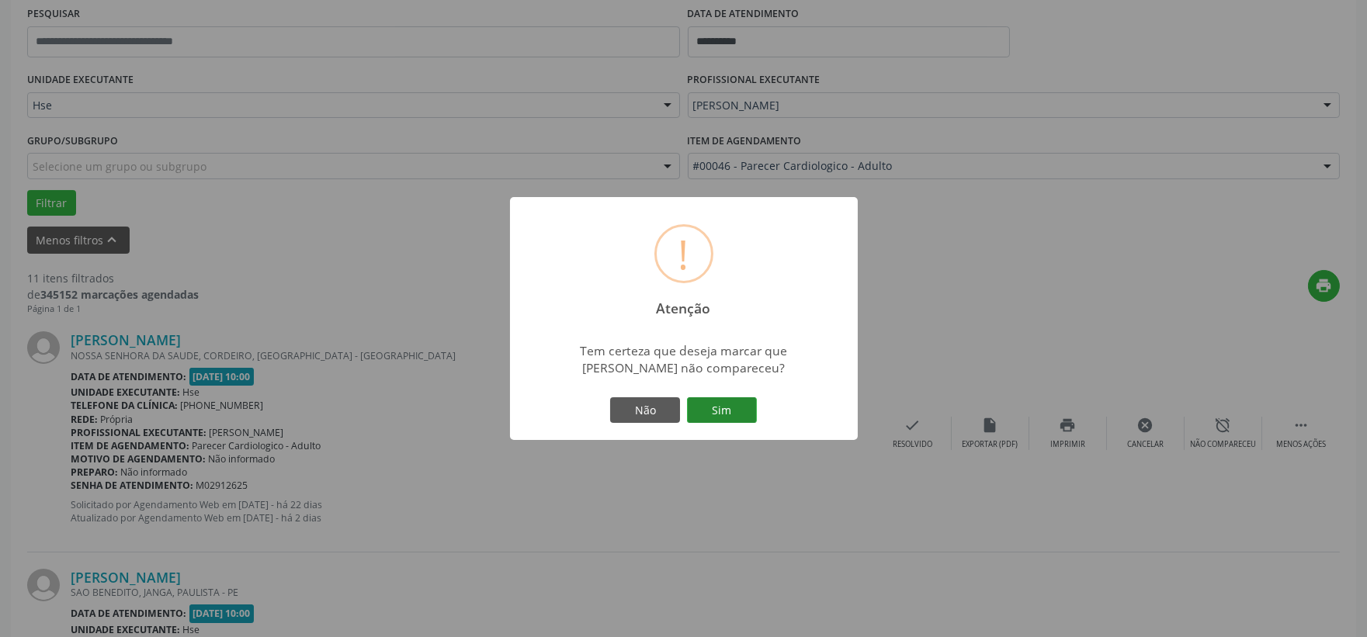
click at [754, 399] on button "Sim" at bounding box center [722, 411] width 70 height 26
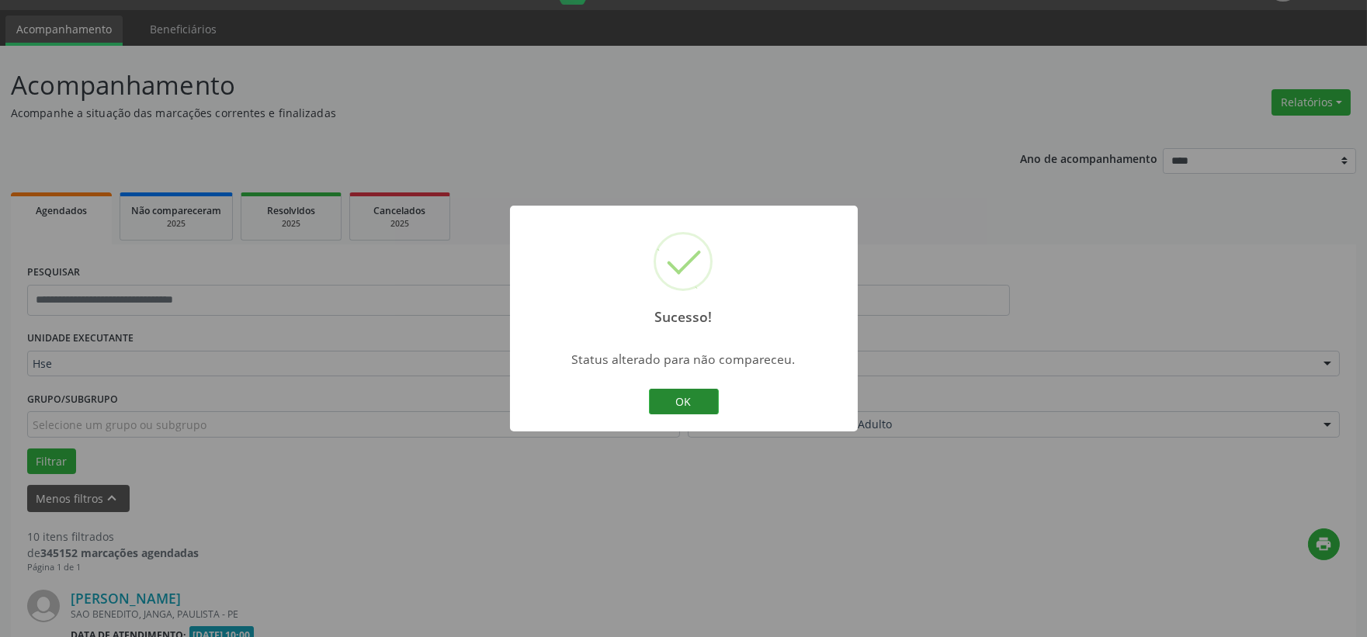
click at [696, 413] on button "OK" at bounding box center [684, 402] width 70 height 26
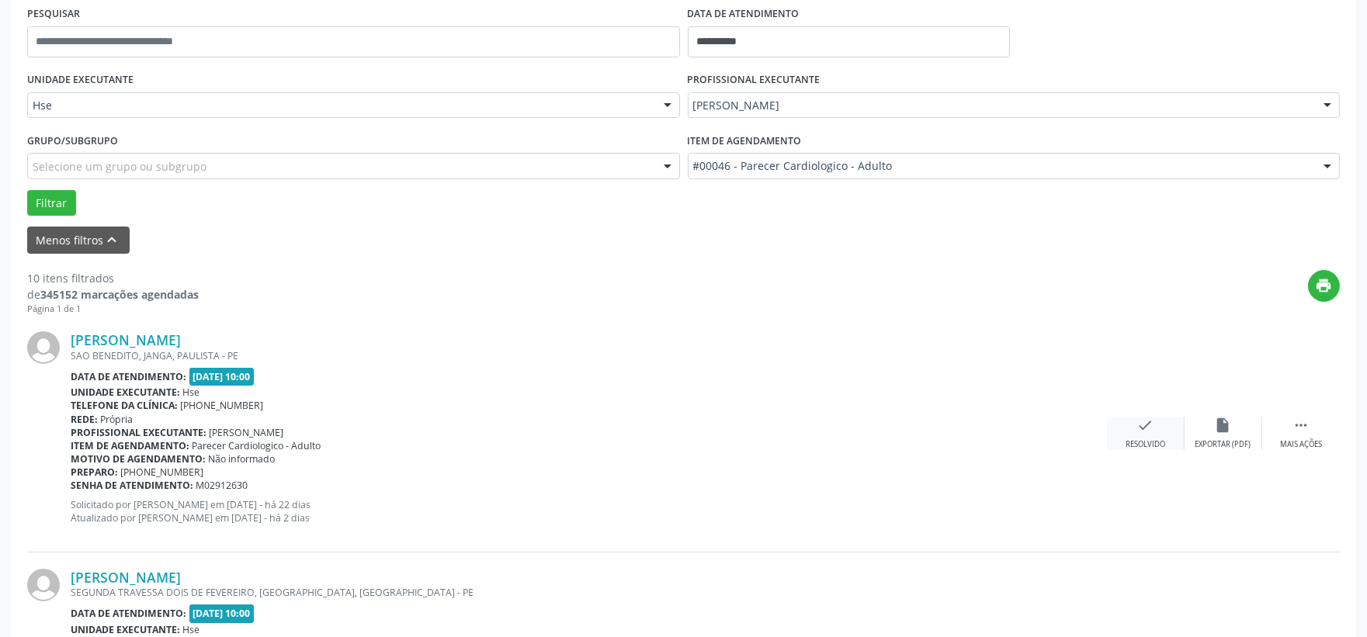
click at [1138, 443] on div "Resolvido" at bounding box center [1146, 444] width 40 height 11
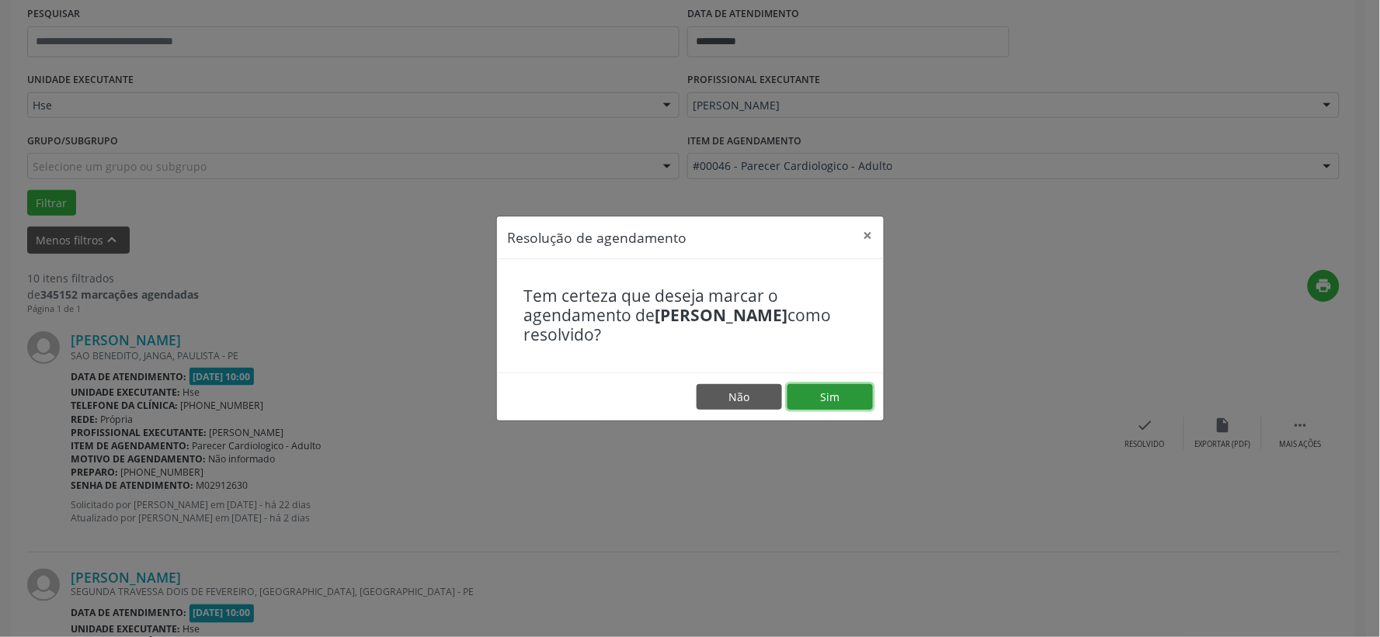
click at [796, 392] on button "Sim" at bounding box center [829, 397] width 85 height 26
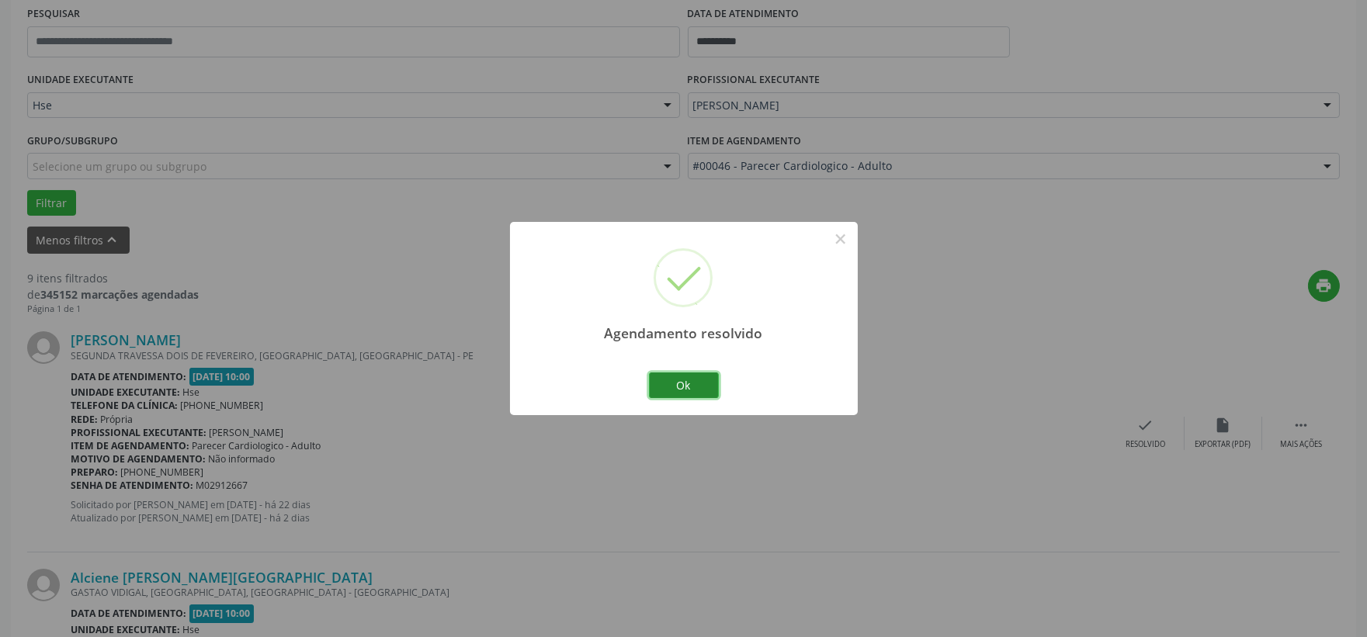
click at [697, 384] on button "Ok" at bounding box center [684, 386] width 70 height 26
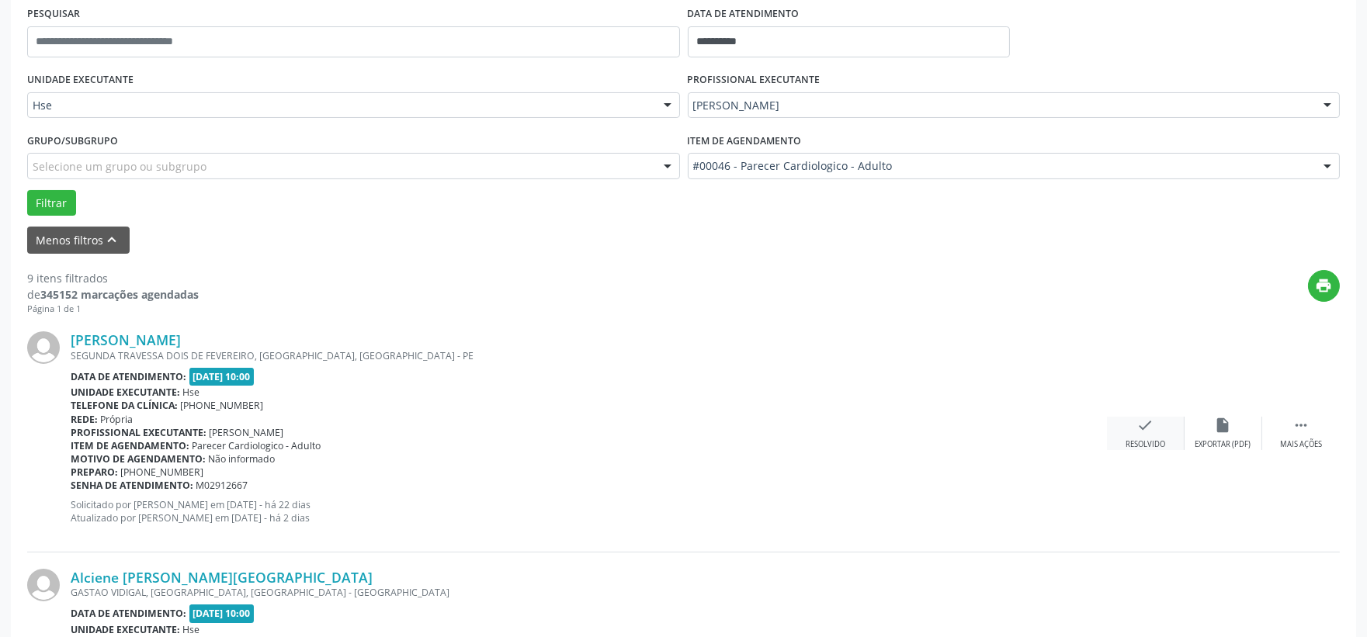
click at [1177, 429] on div "check Resolvido" at bounding box center [1146, 433] width 78 height 33
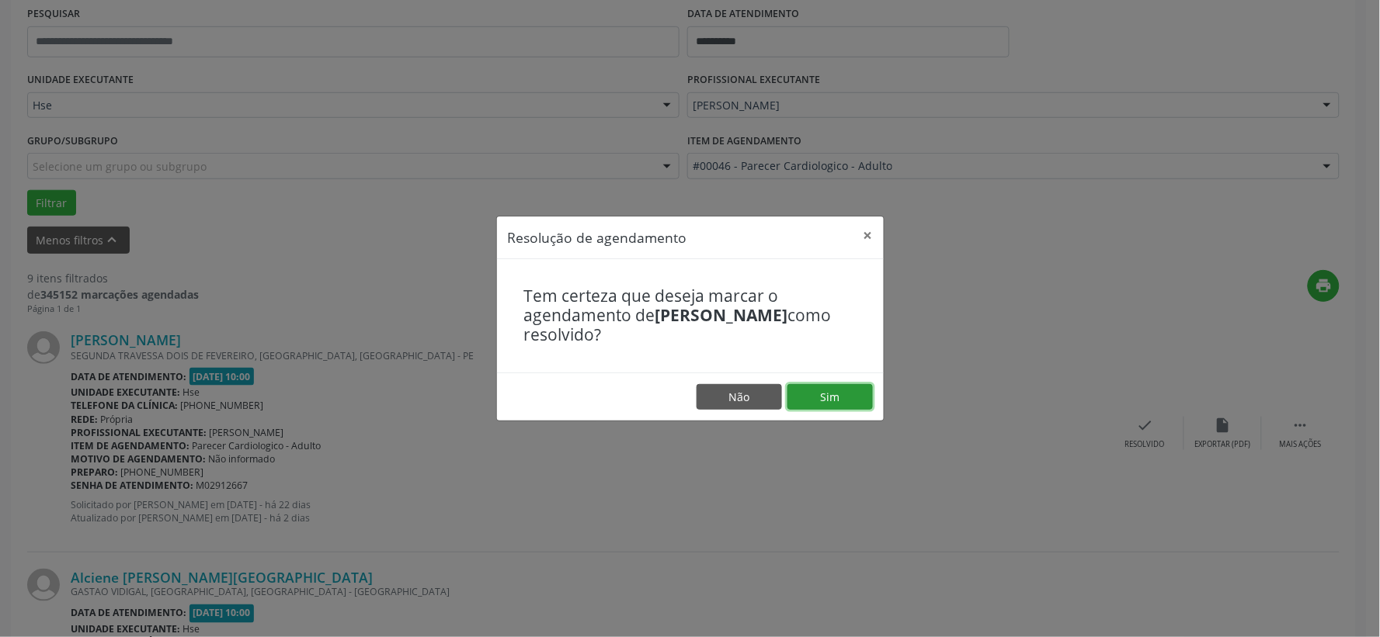
click at [819, 384] on button "Sim" at bounding box center [829, 397] width 85 height 26
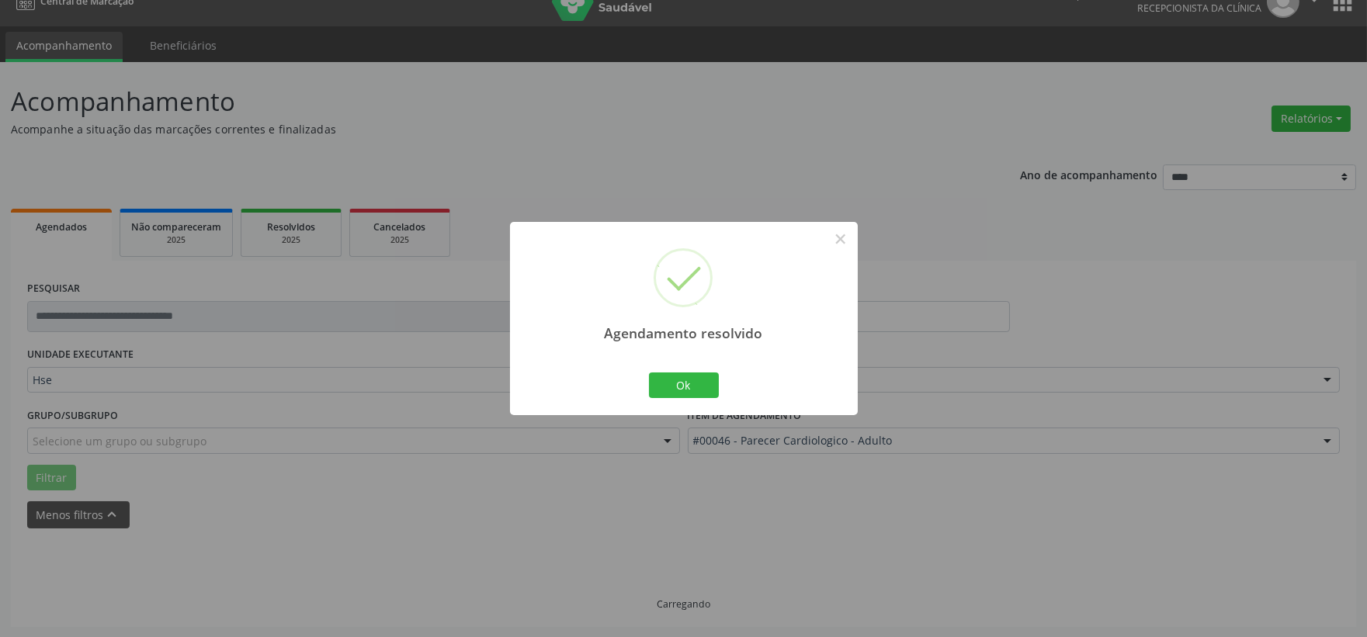
scroll to position [40, 0]
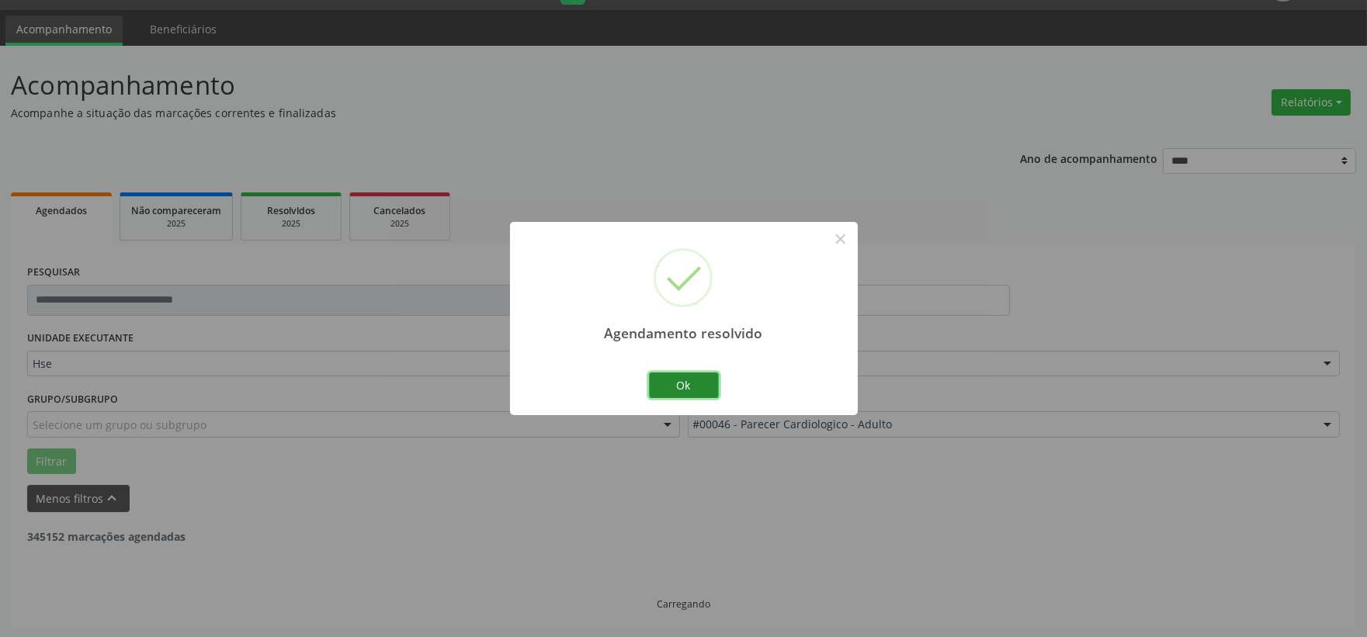
click at [697, 377] on button "Ok" at bounding box center [684, 386] width 70 height 26
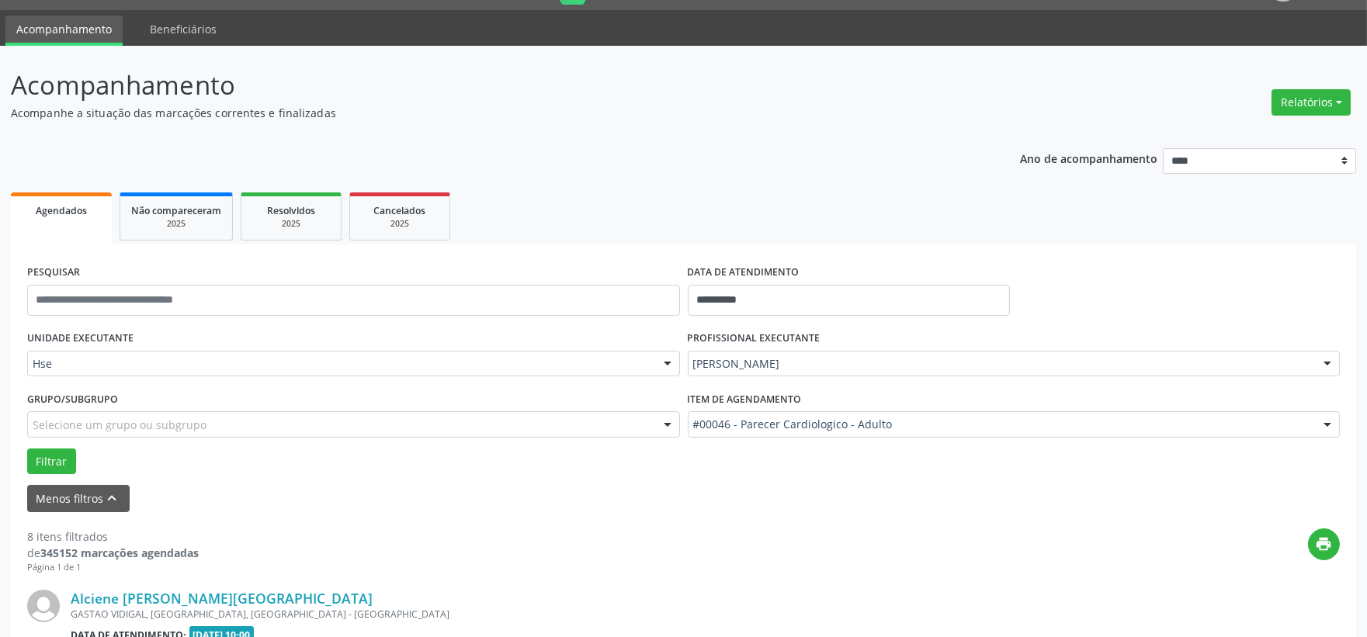
scroll to position [212, 0]
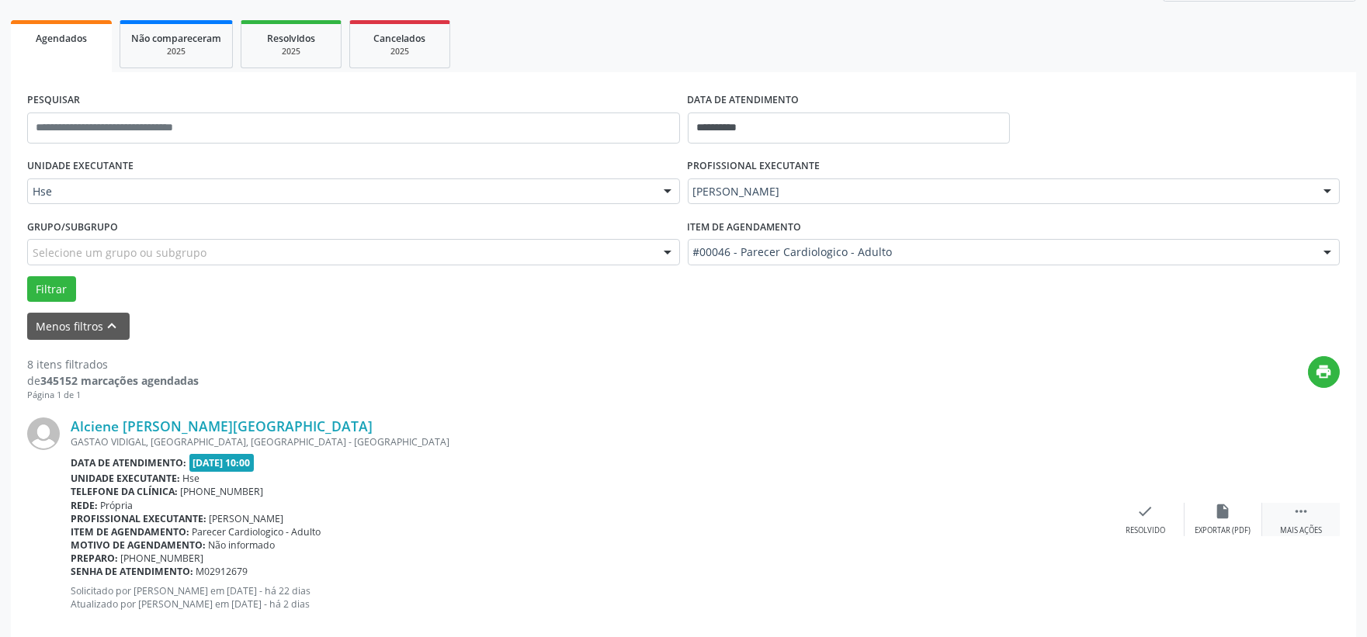
click at [1312, 522] on div " Mais ações" at bounding box center [1302, 519] width 78 height 33
click at [1229, 526] on div "Não compareceu" at bounding box center [1223, 531] width 66 height 11
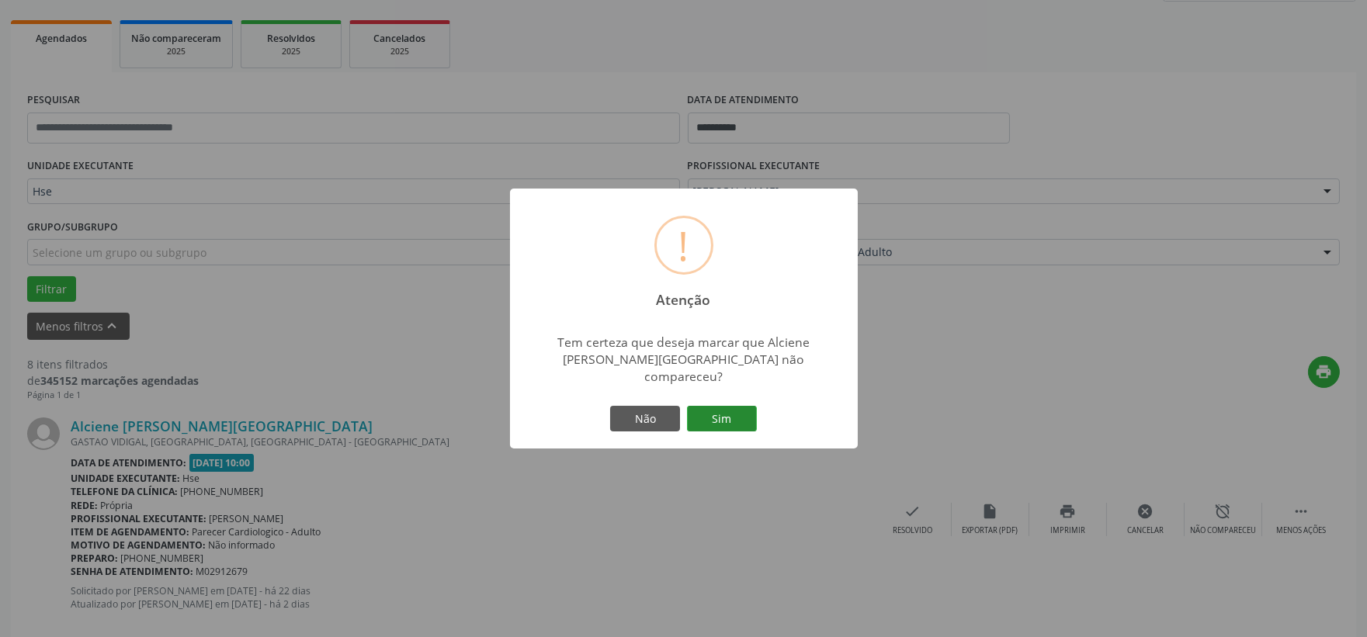
click at [734, 409] on button "Sim" at bounding box center [722, 419] width 70 height 26
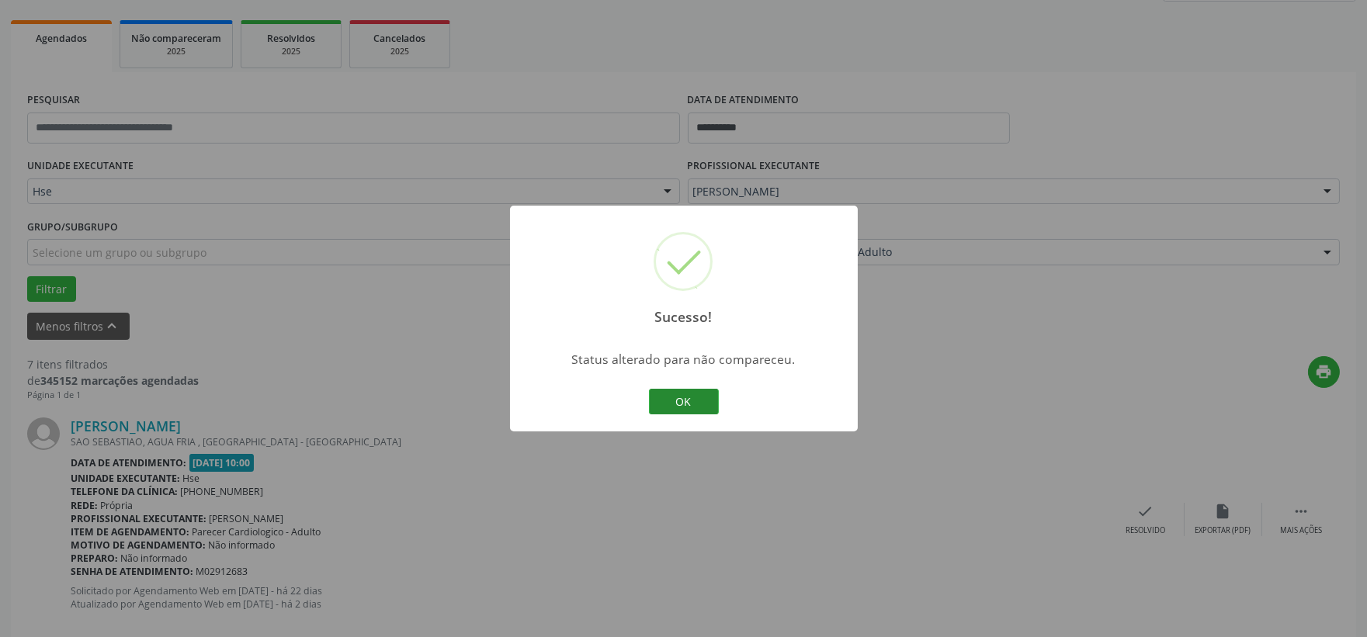
click at [701, 390] on button "OK" at bounding box center [684, 402] width 70 height 26
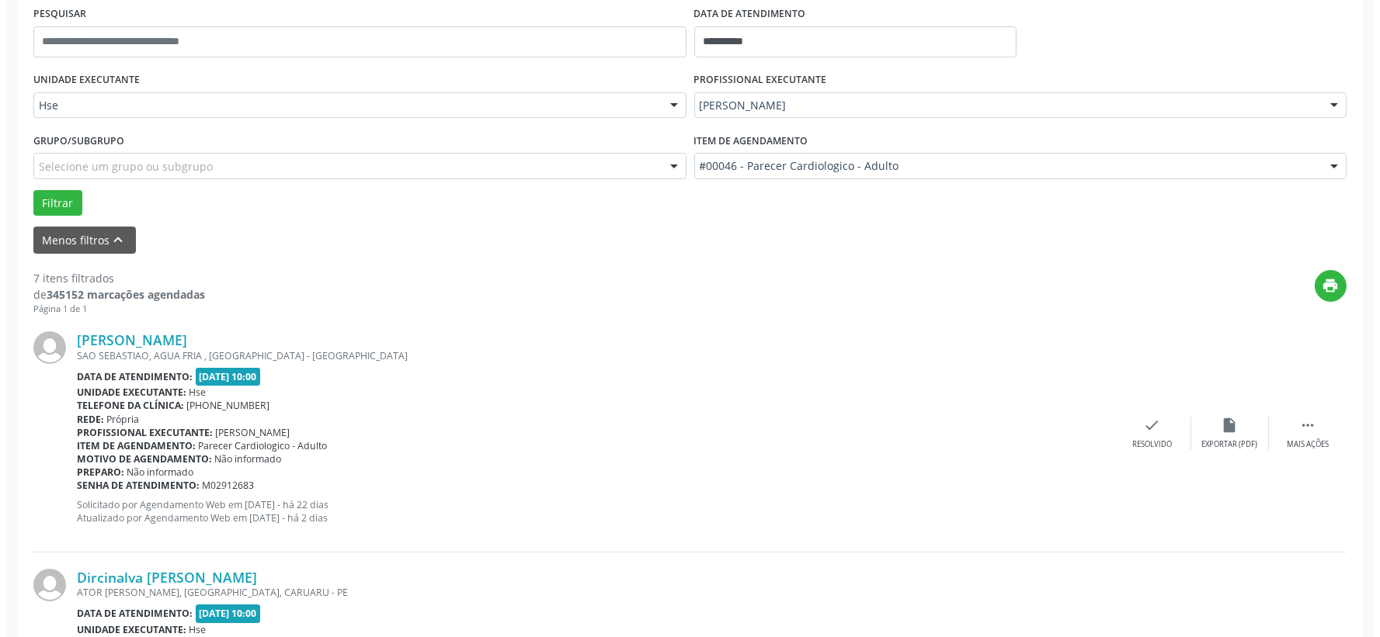
scroll to position [384, 0]
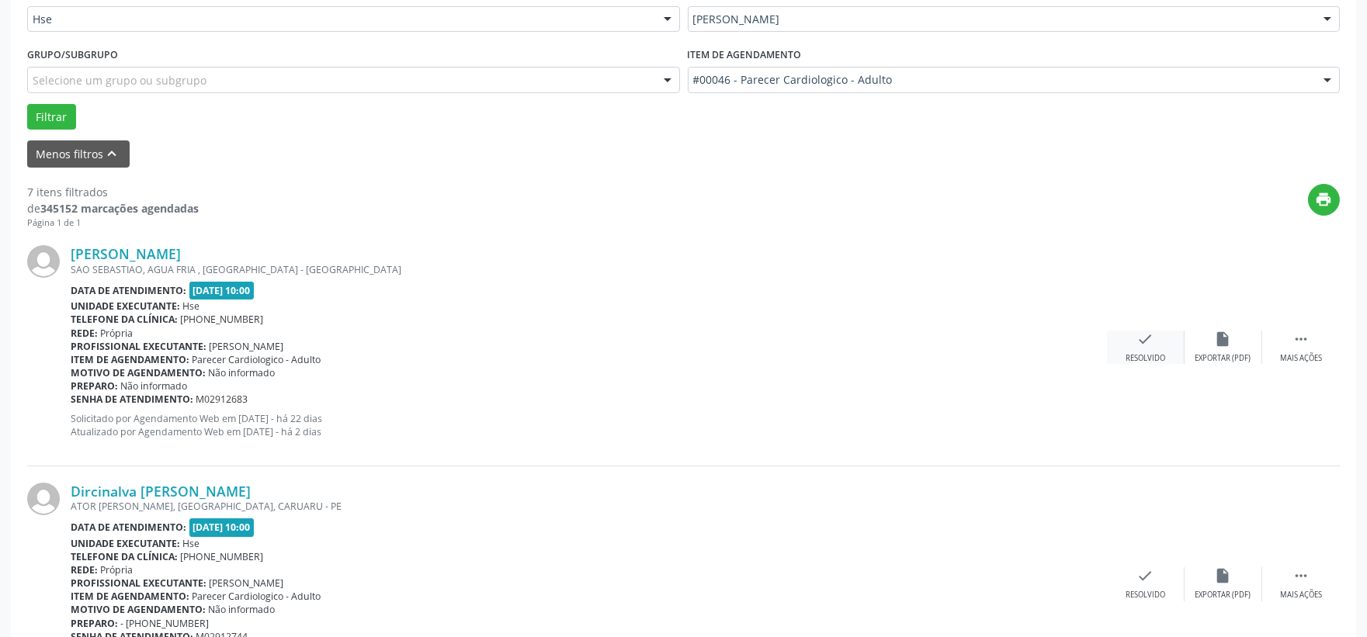
click at [1137, 353] on div "Resolvido" at bounding box center [1146, 358] width 40 height 11
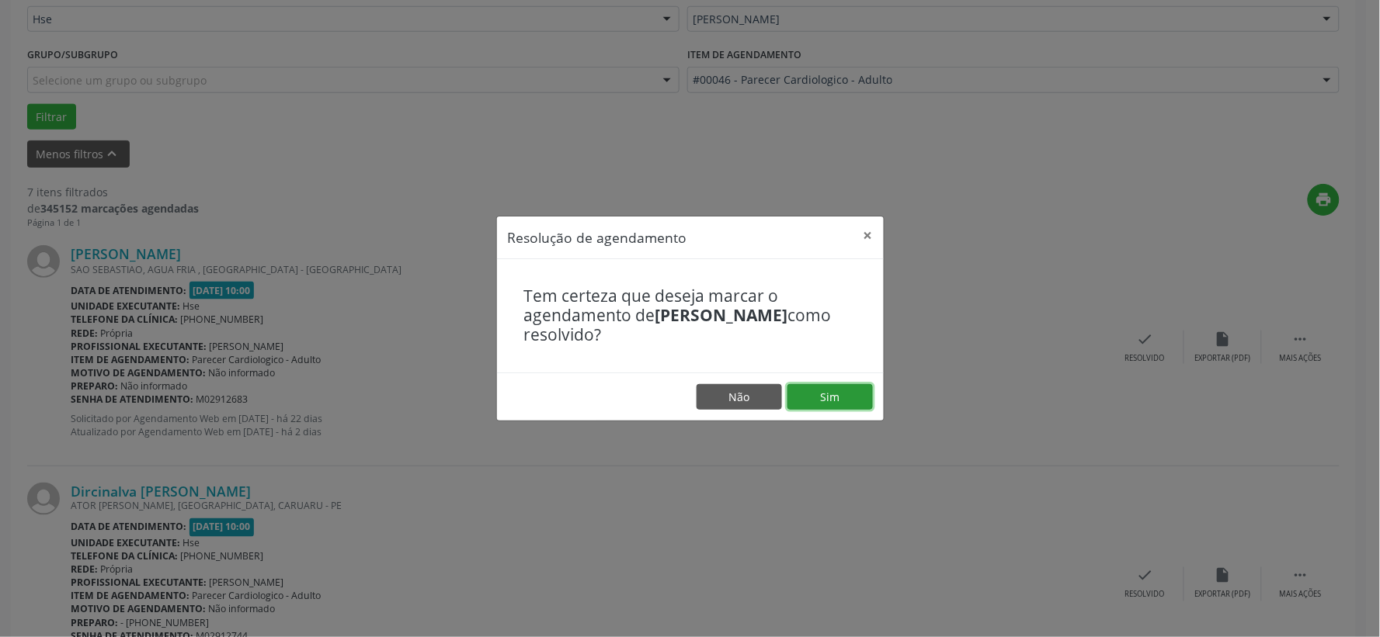
click at [824, 397] on button "Sim" at bounding box center [829, 397] width 85 height 26
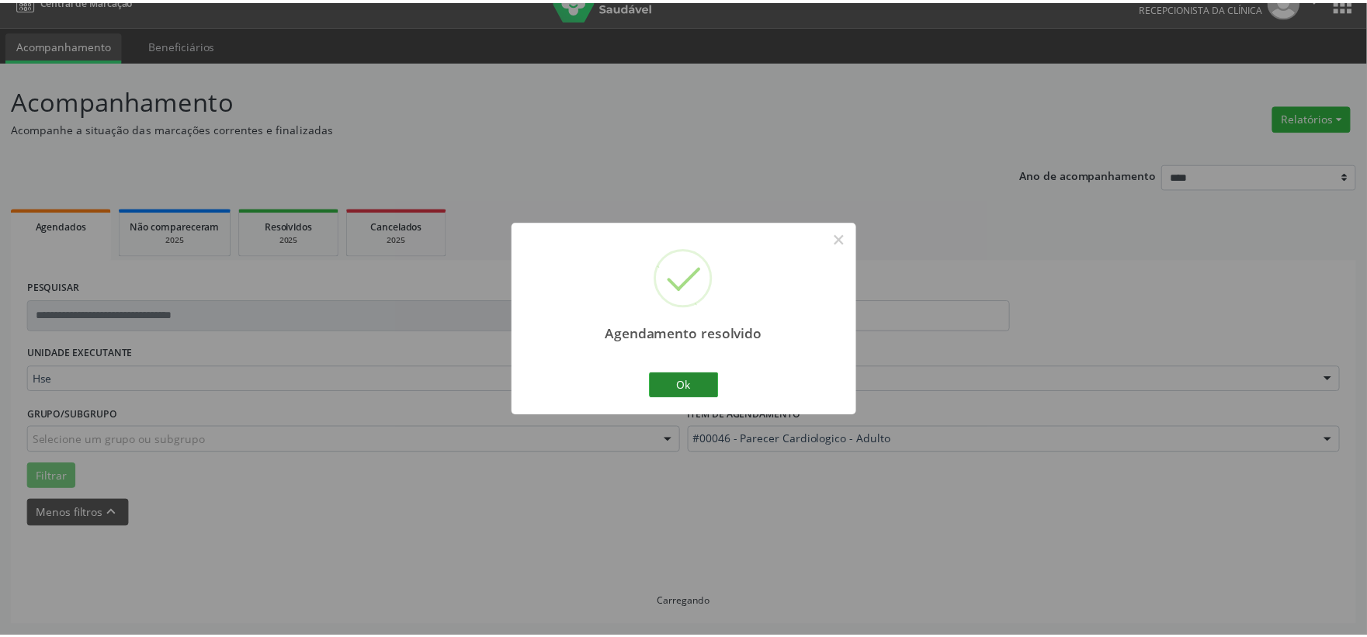
scroll to position [23, 0]
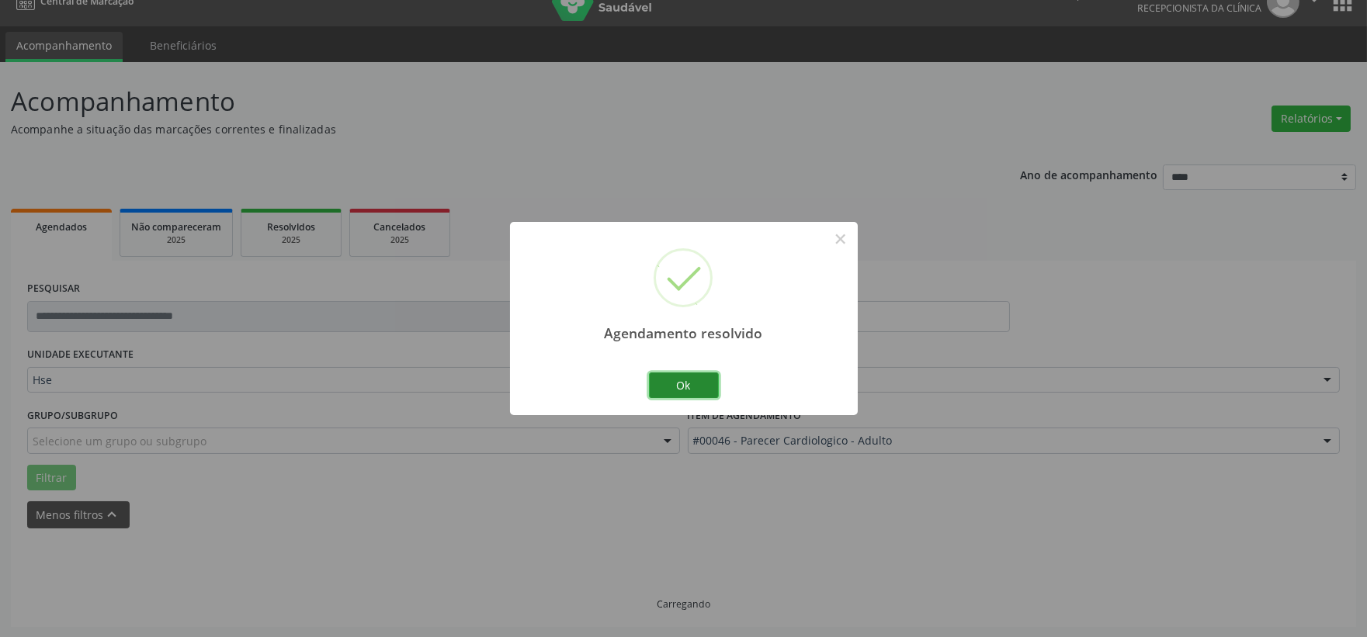
click at [669, 388] on button "Ok" at bounding box center [684, 386] width 70 height 26
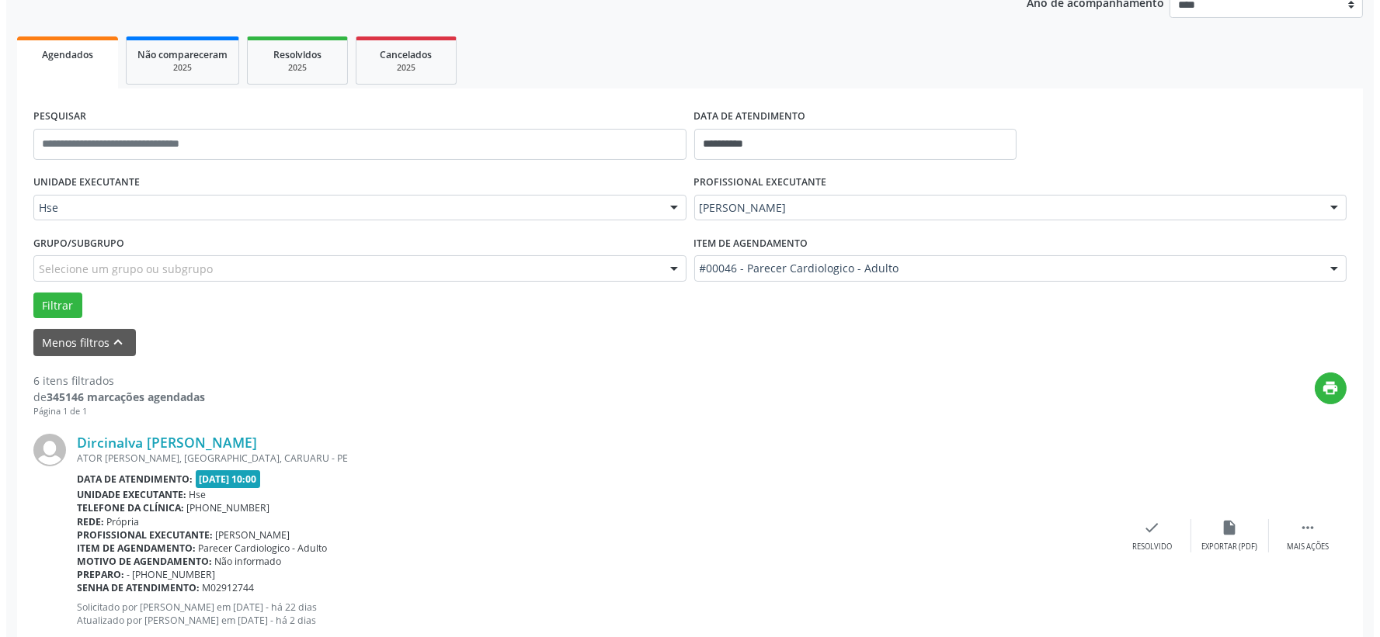
scroll to position [282, 0]
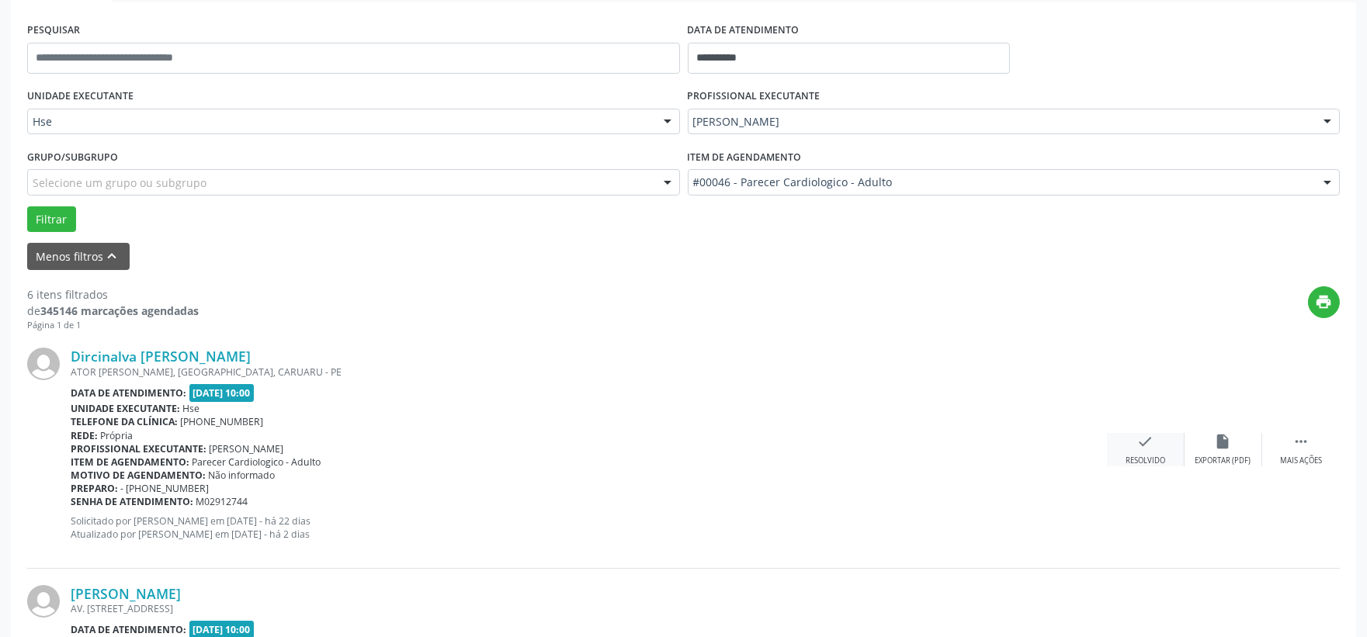
click at [1145, 449] on icon "check" at bounding box center [1146, 441] width 17 height 17
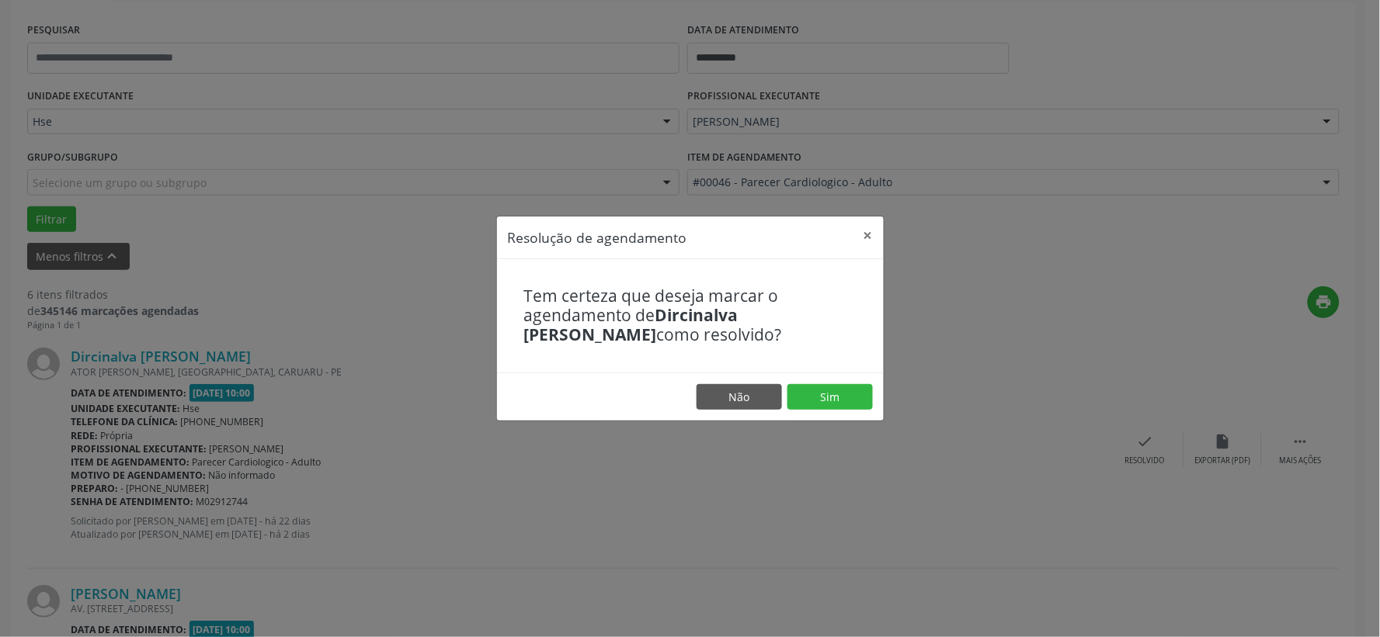
click at [873, 408] on footer "Não Sim" at bounding box center [690, 397] width 387 height 49
click at [860, 401] on button "Sim" at bounding box center [829, 397] width 85 height 26
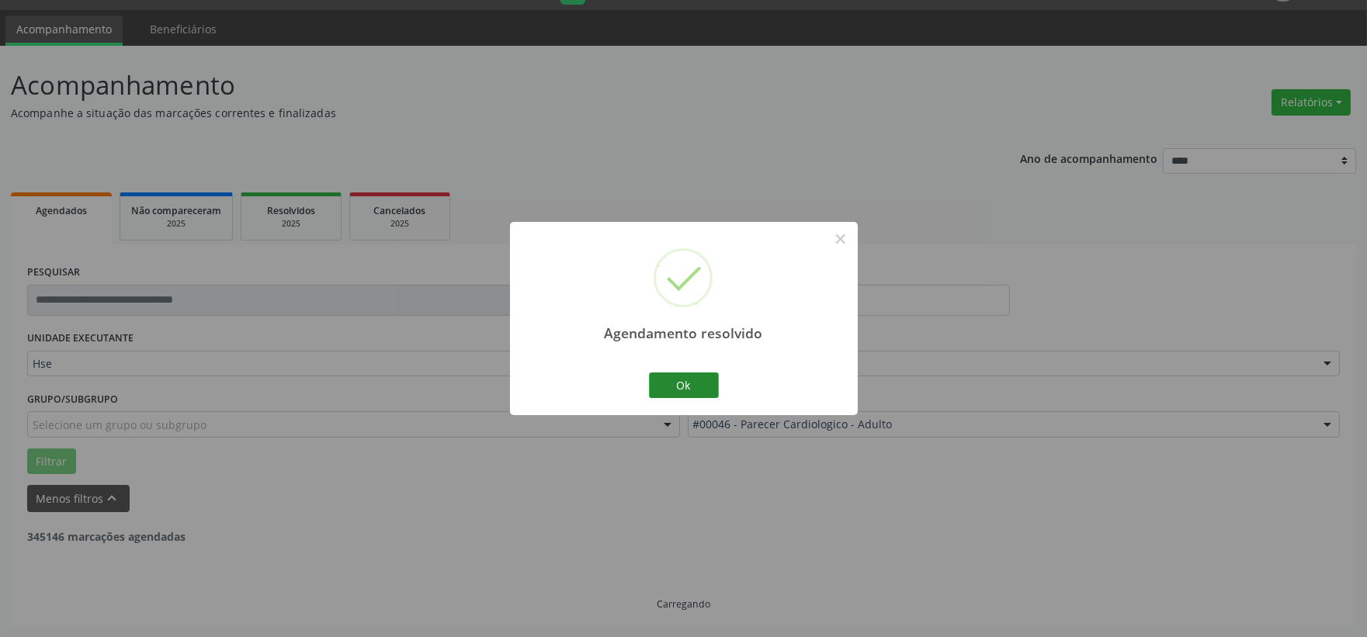
click at [690, 391] on button "Ok" at bounding box center [684, 386] width 70 height 26
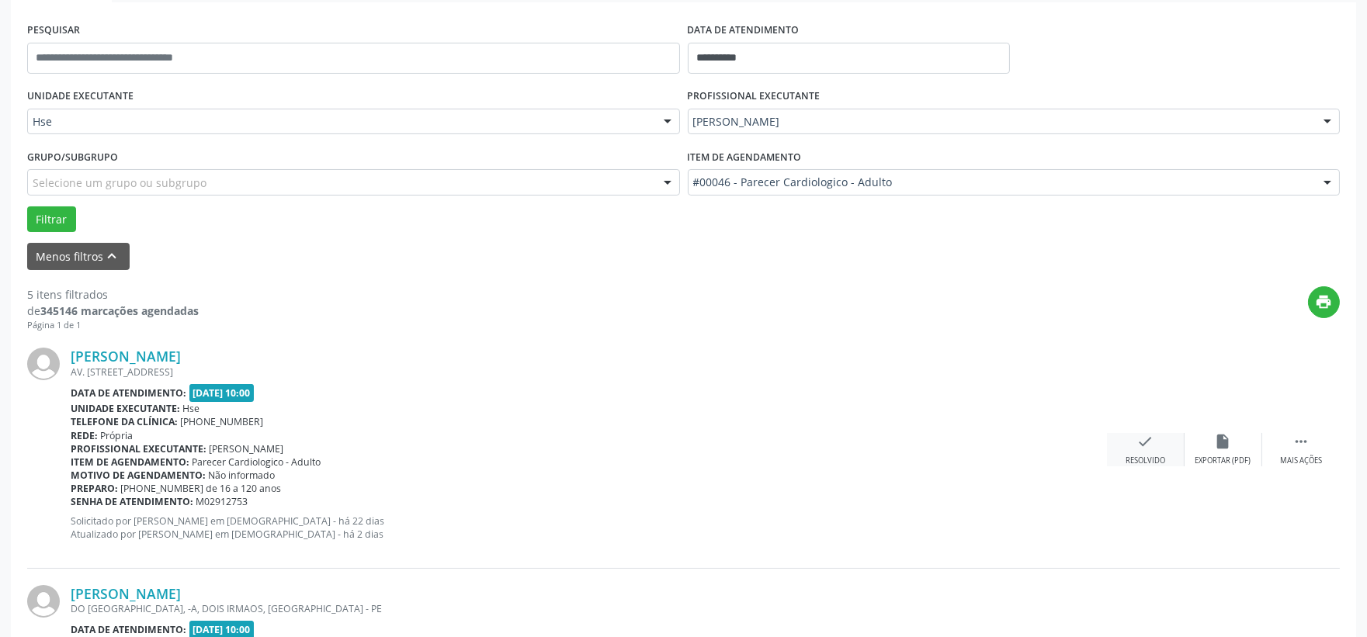
click at [1145, 457] on div "Resolvido" at bounding box center [1146, 461] width 40 height 11
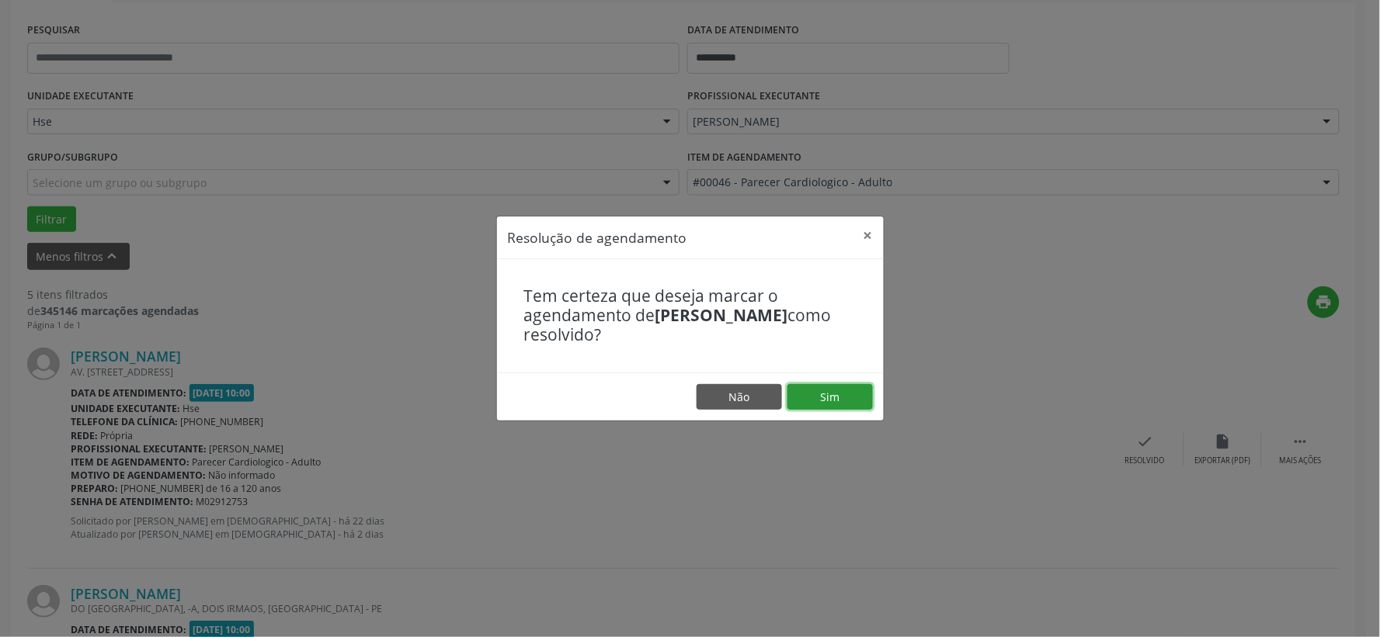
click at [832, 396] on button "Sim" at bounding box center [829, 397] width 85 height 26
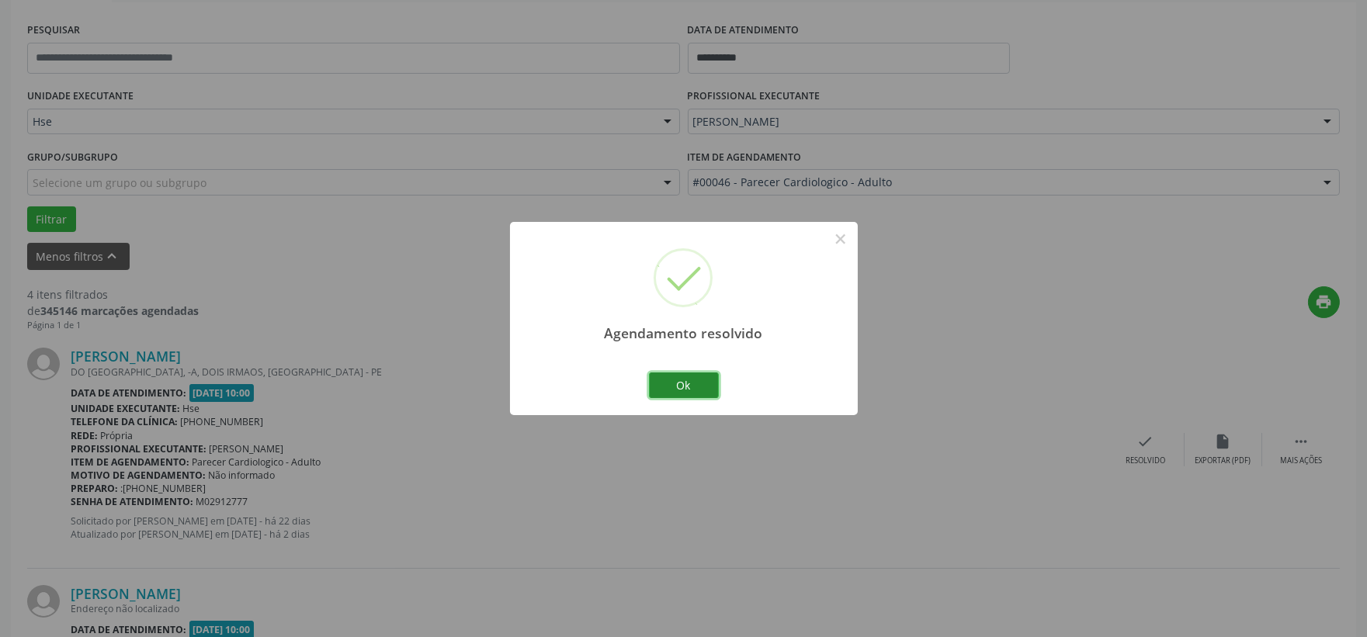
click at [690, 391] on button "Ok" at bounding box center [684, 386] width 70 height 26
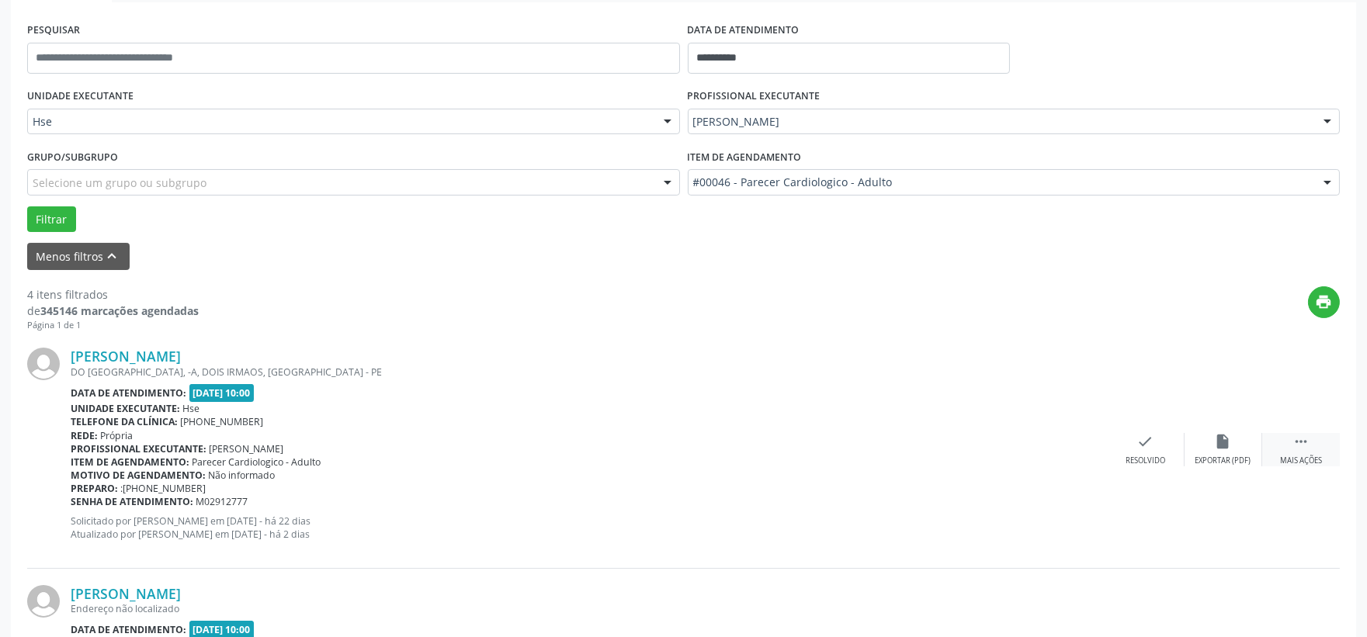
click at [1275, 436] on div " Mais ações" at bounding box center [1302, 449] width 78 height 33
click at [1231, 450] on div "alarm_off Não compareceu" at bounding box center [1224, 449] width 78 height 33
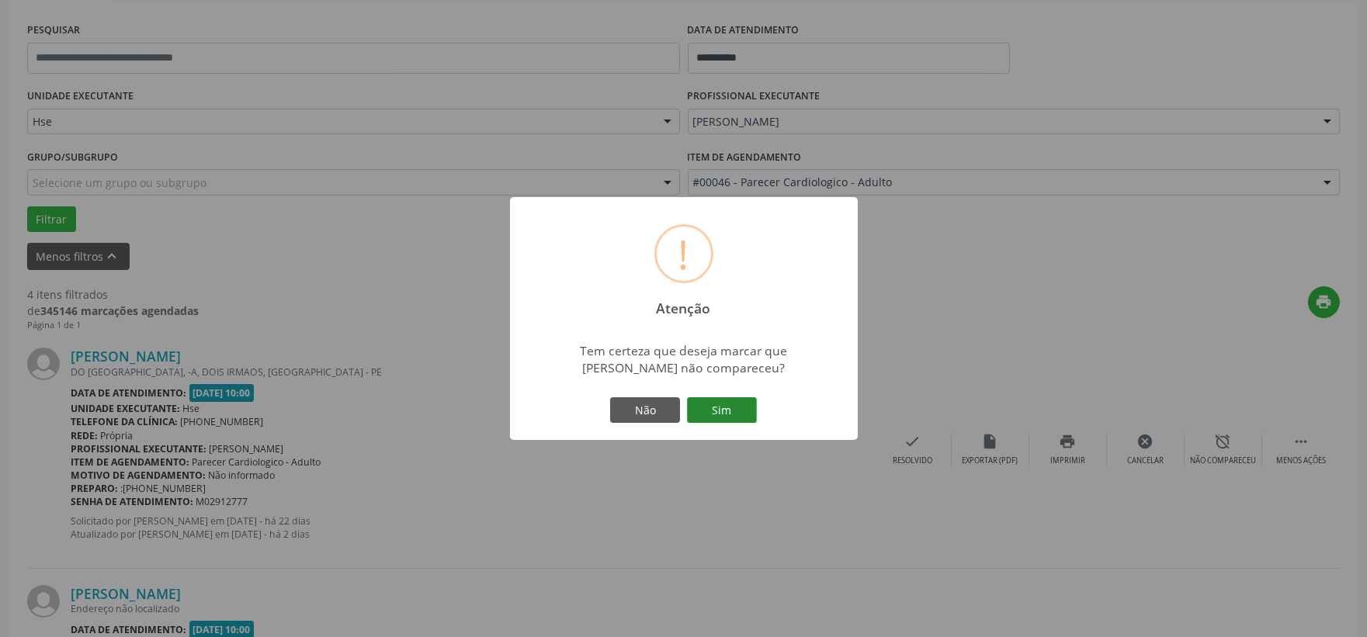
click at [749, 421] on button "Sim" at bounding box center [722, 411] width 70 height 26
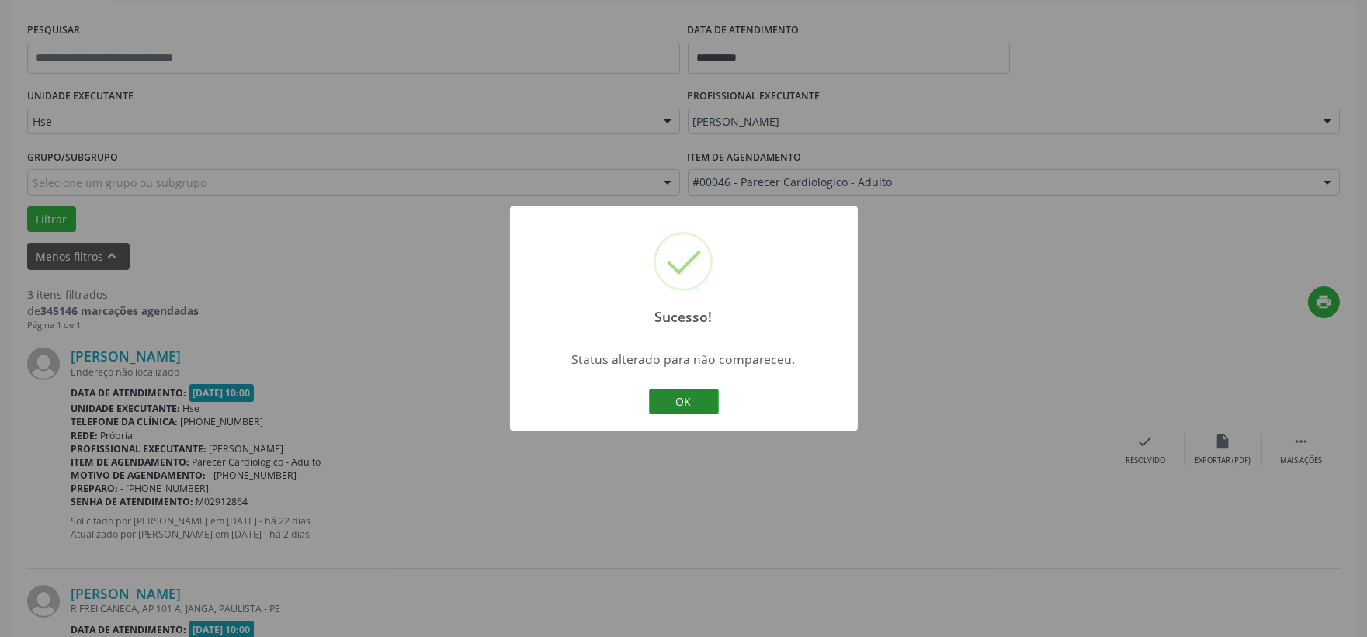
click at [697, 407] on button "OK" at bounding box center [684, 402] width 70 height 26
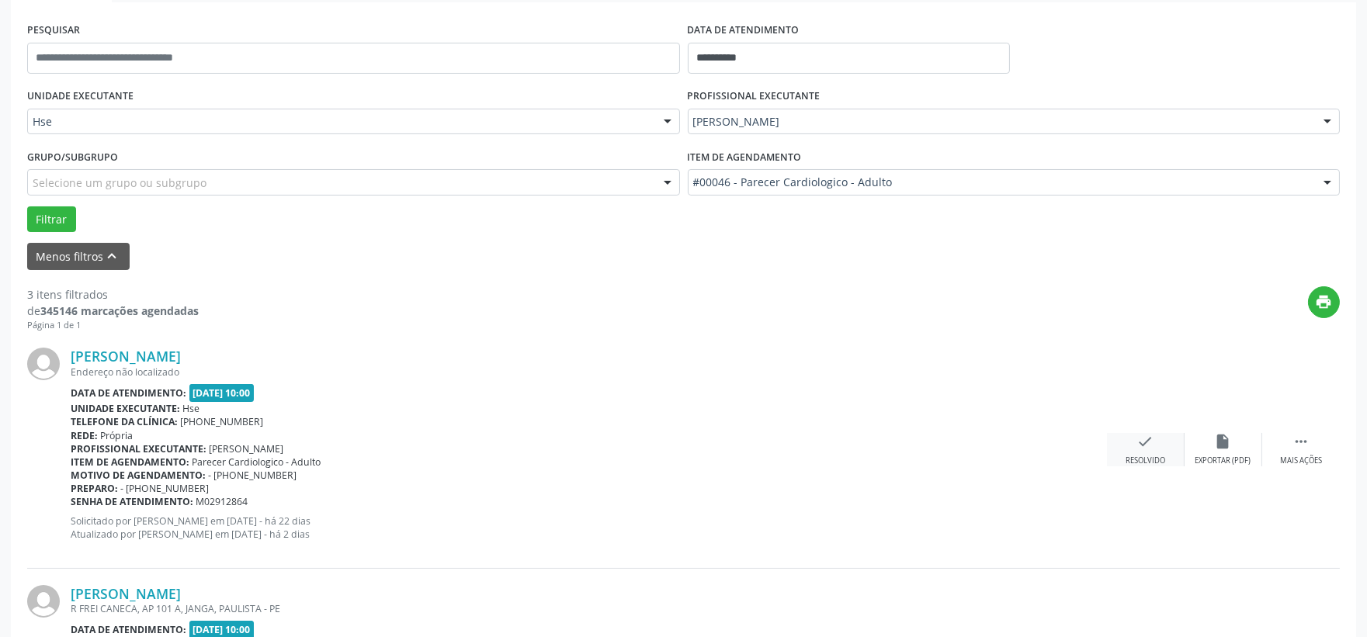
click at [1161, 449] on div "check Resolvido" at bounding box center [1146, 449] width 78 height 33
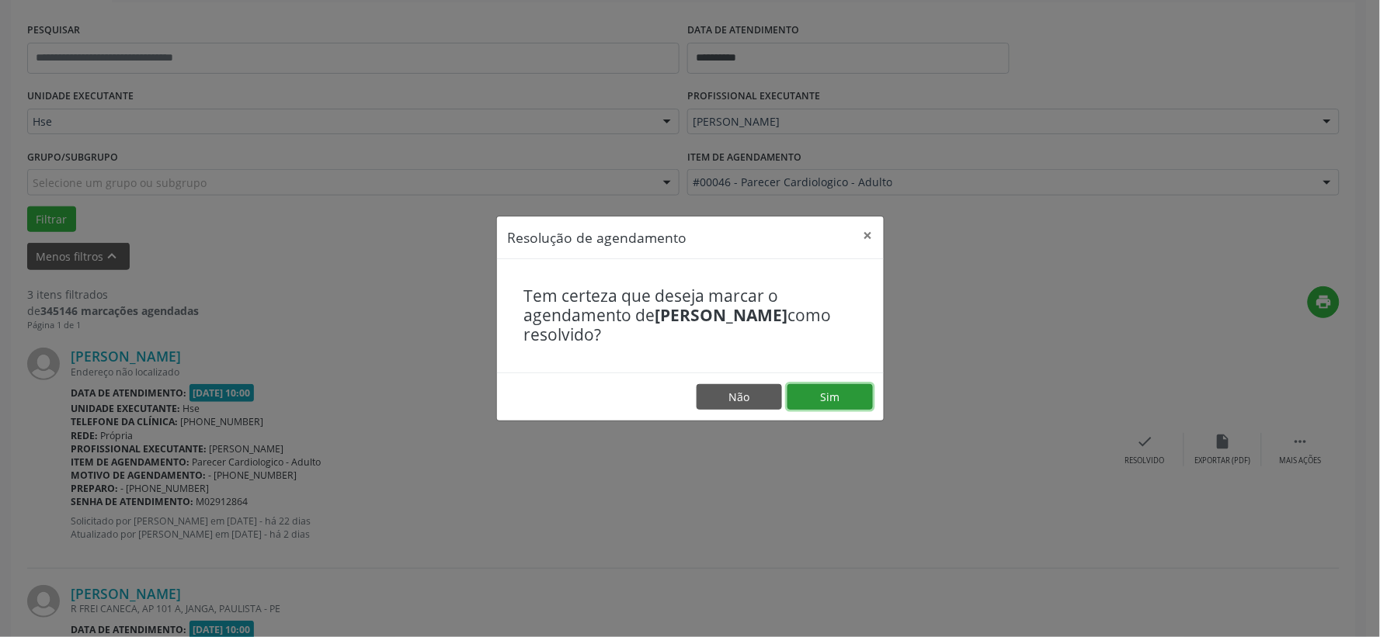
click at [849, 401] on button "Sim" at bounding box center [829, 397] width 85 height 26
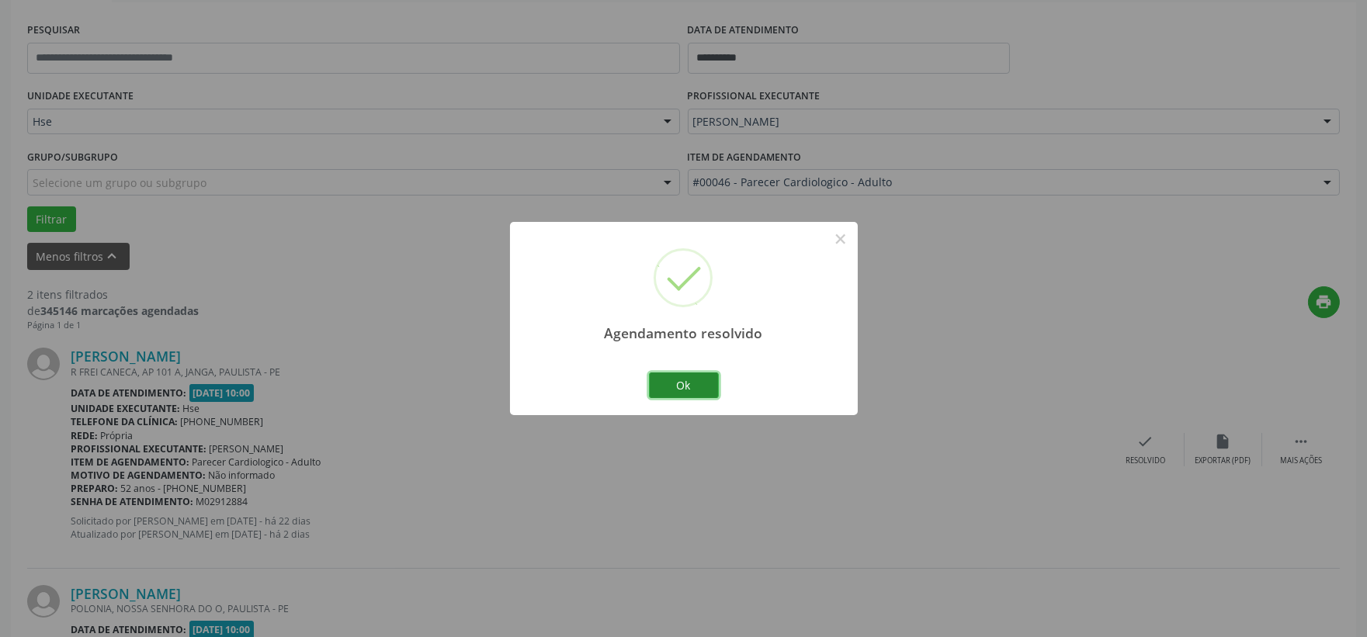
click at [688, 384] on button "Ok" at bounding box center [684, 386] width 70 height 26
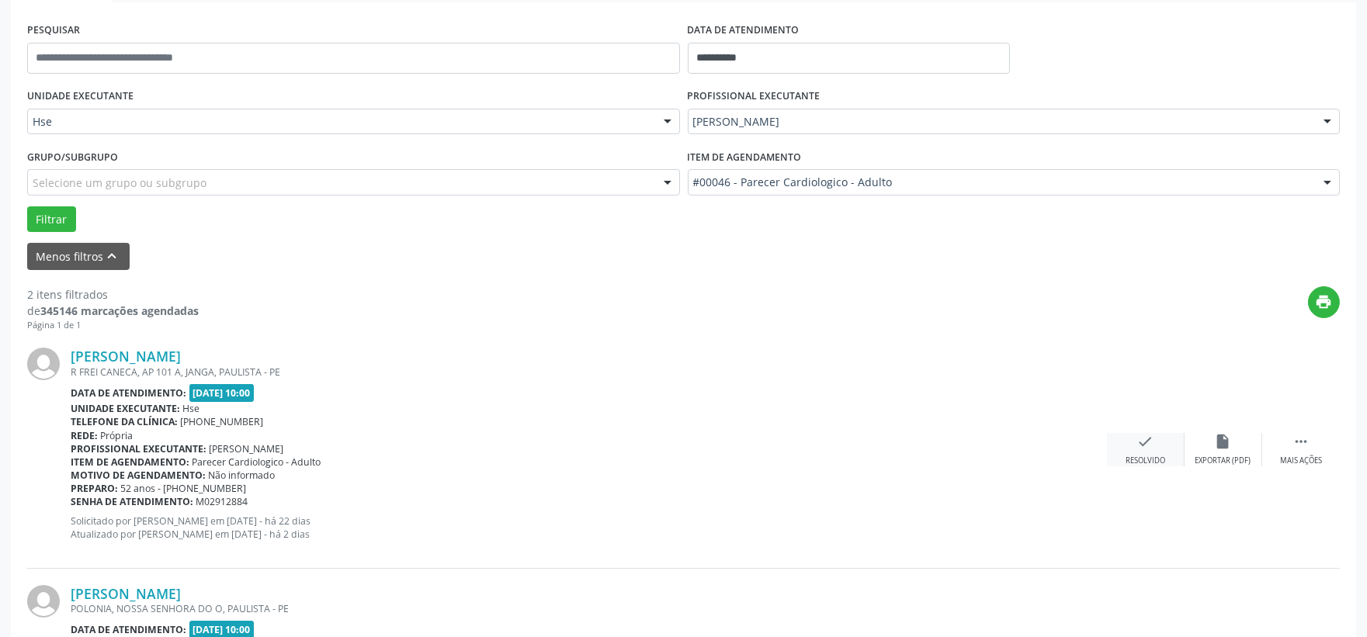
click at [1131, 447] on div "check Resolvido" at bounding box center [1146, 449] width 78 height 33
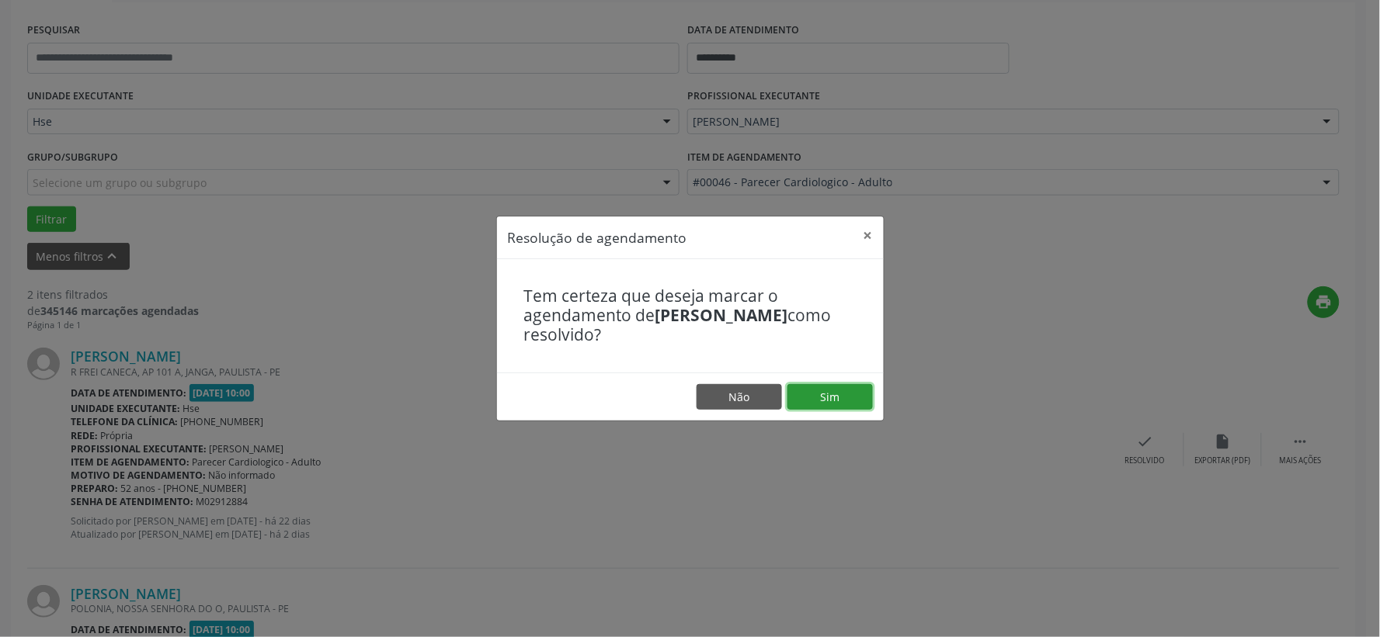
click at [848, 393] on button "Sim" at bounding box center [829, 397] width 85 height 26
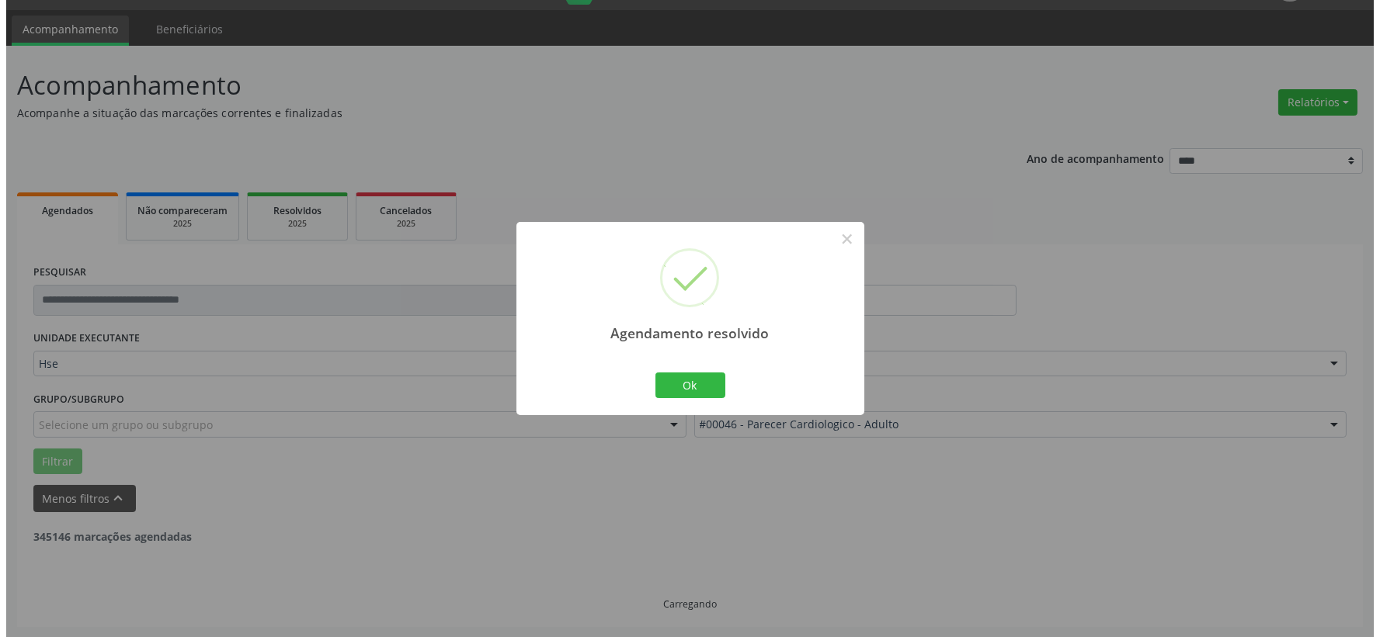
scroll to position [238, 0]
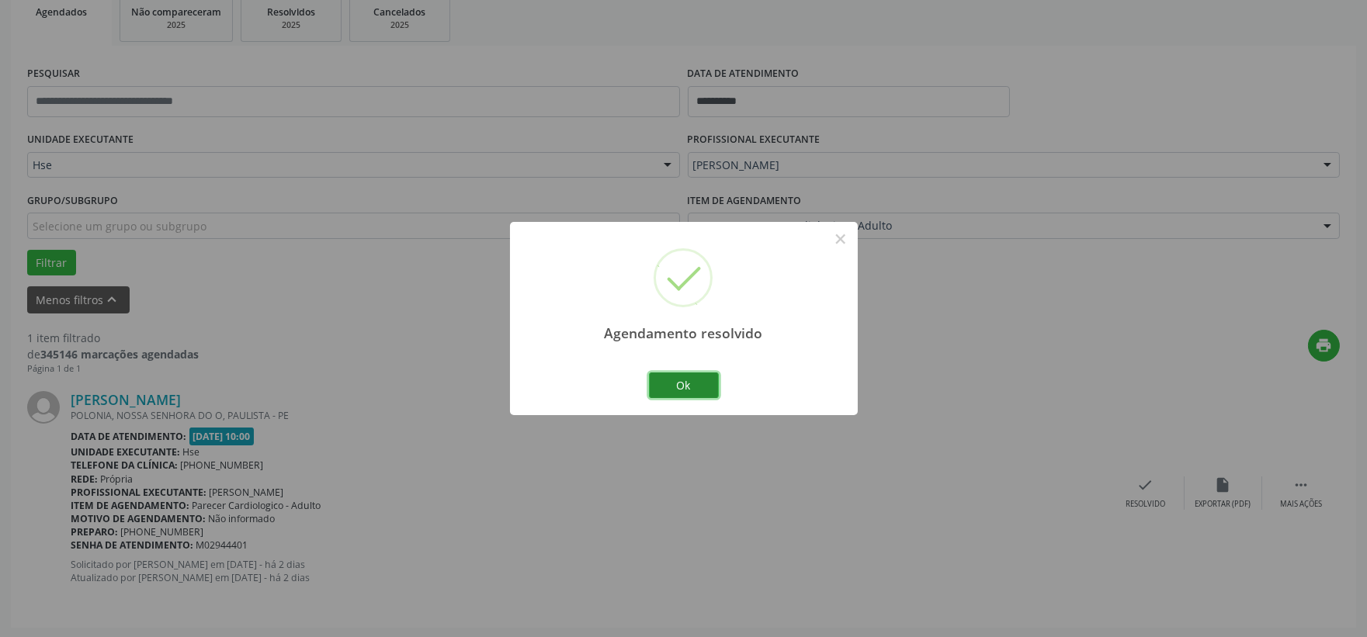
click at [686, 387] on button "Ok" at bounding box center [684, 386] width 70 height 26
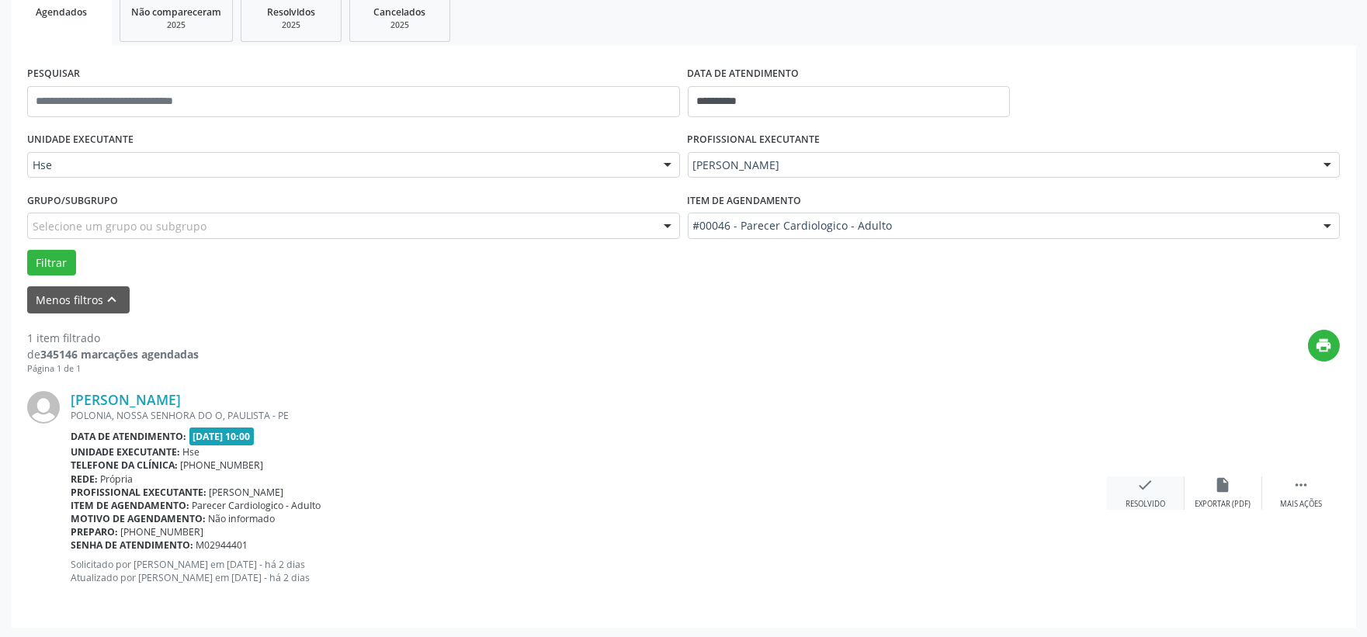
click at [1155, 497] on div "check Resolvido" at bounding box center [1146, 493] width 78 height 33
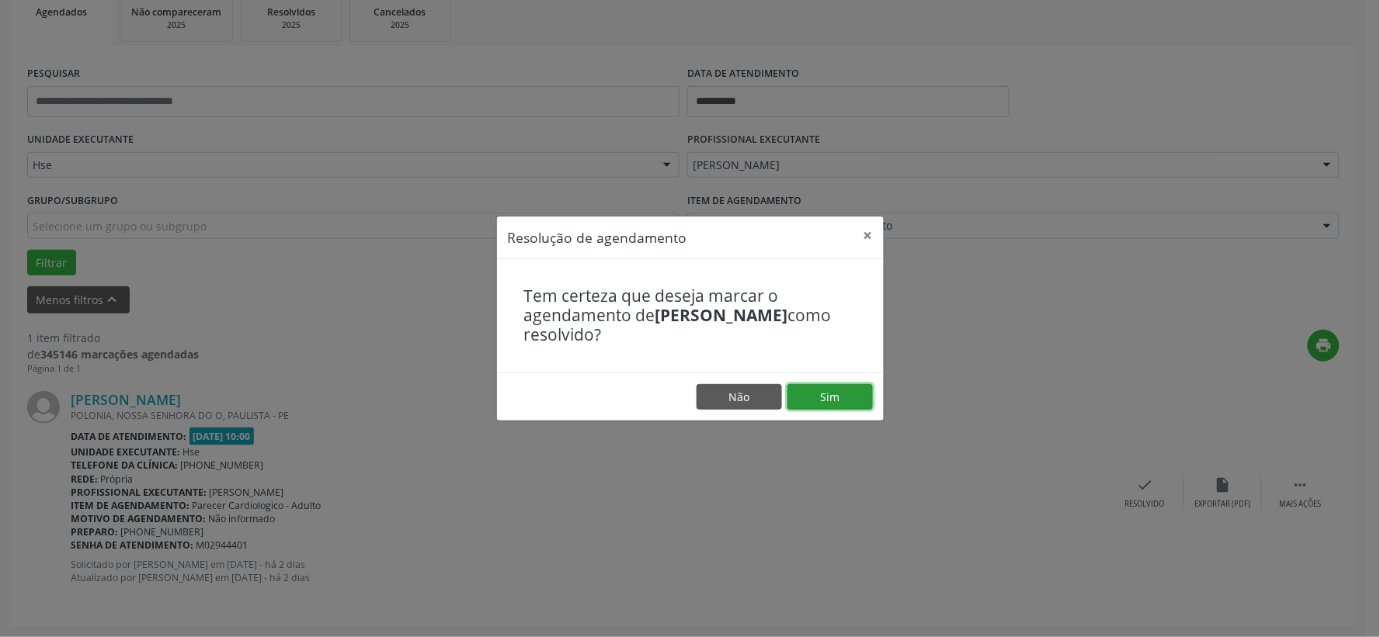
click at [815, 391] on button "Sim" at bounding box center [829, 397] width 85 height 26
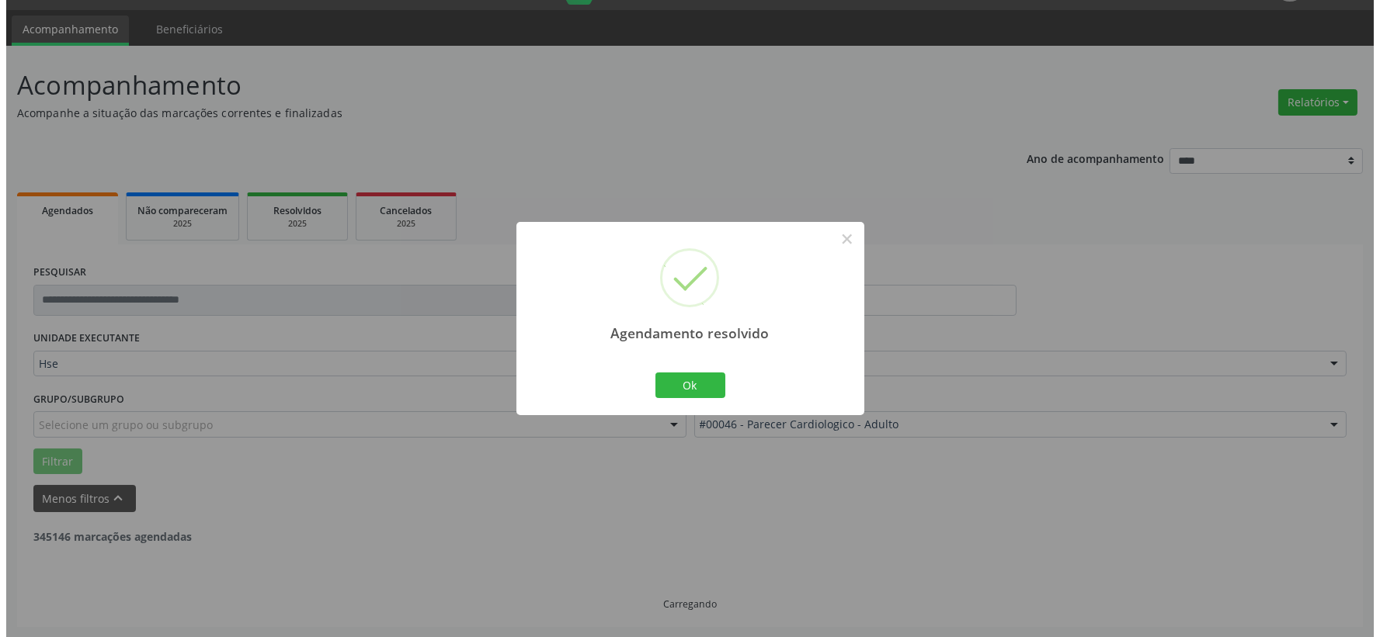
scroll to position [0, 0]
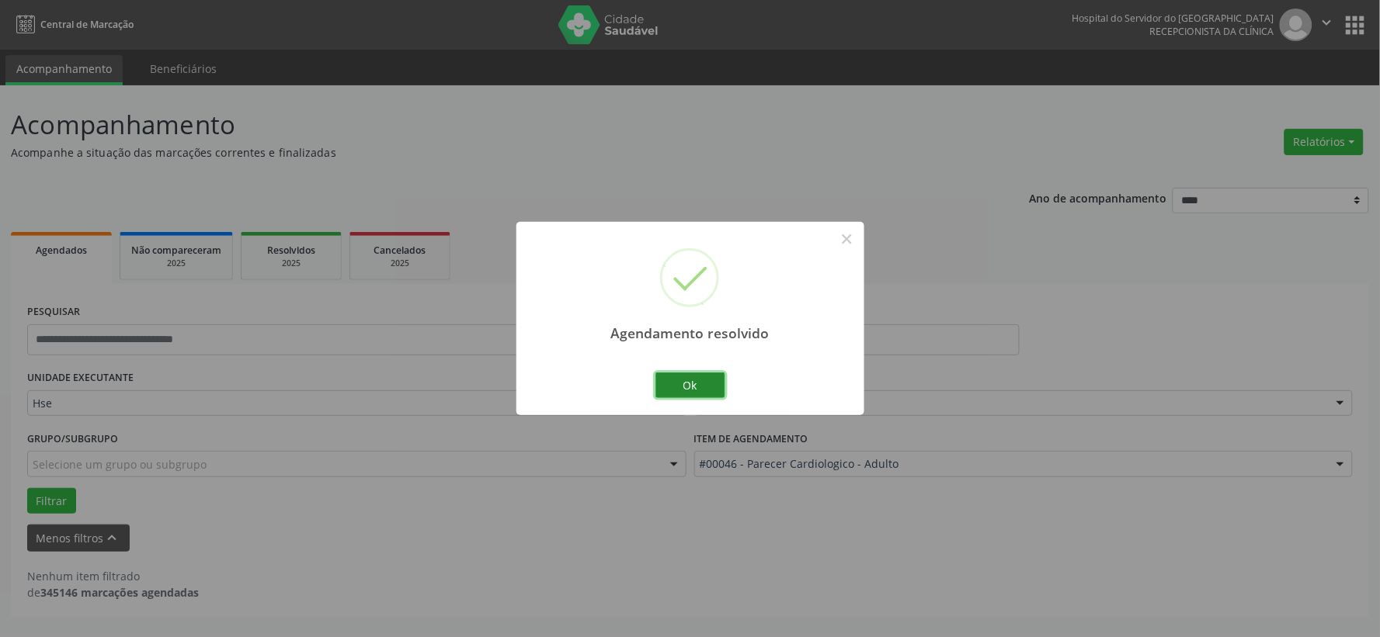
click at [700, 382] on button "Ok" at bounding box center [690, 386] width 70 height 26
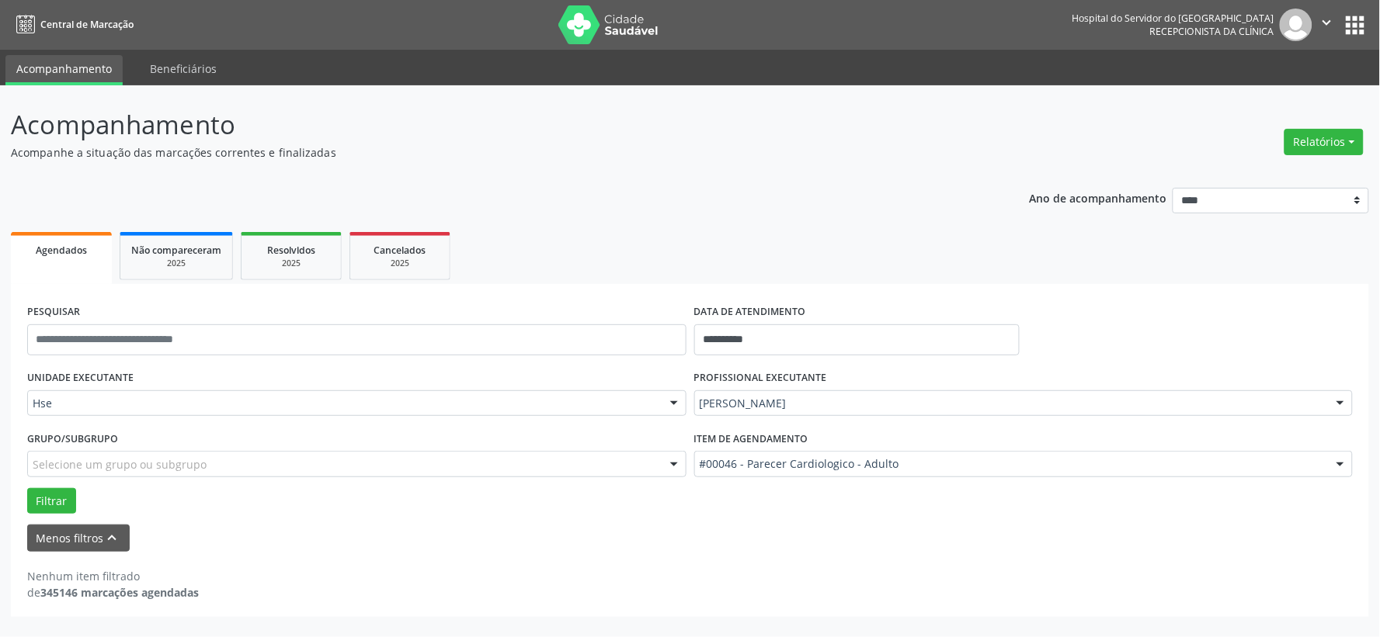
click at [988, 528] on div "Menos filtros keyboard_arrow_up" at bounding box center [689, 538] width 1333 height 27
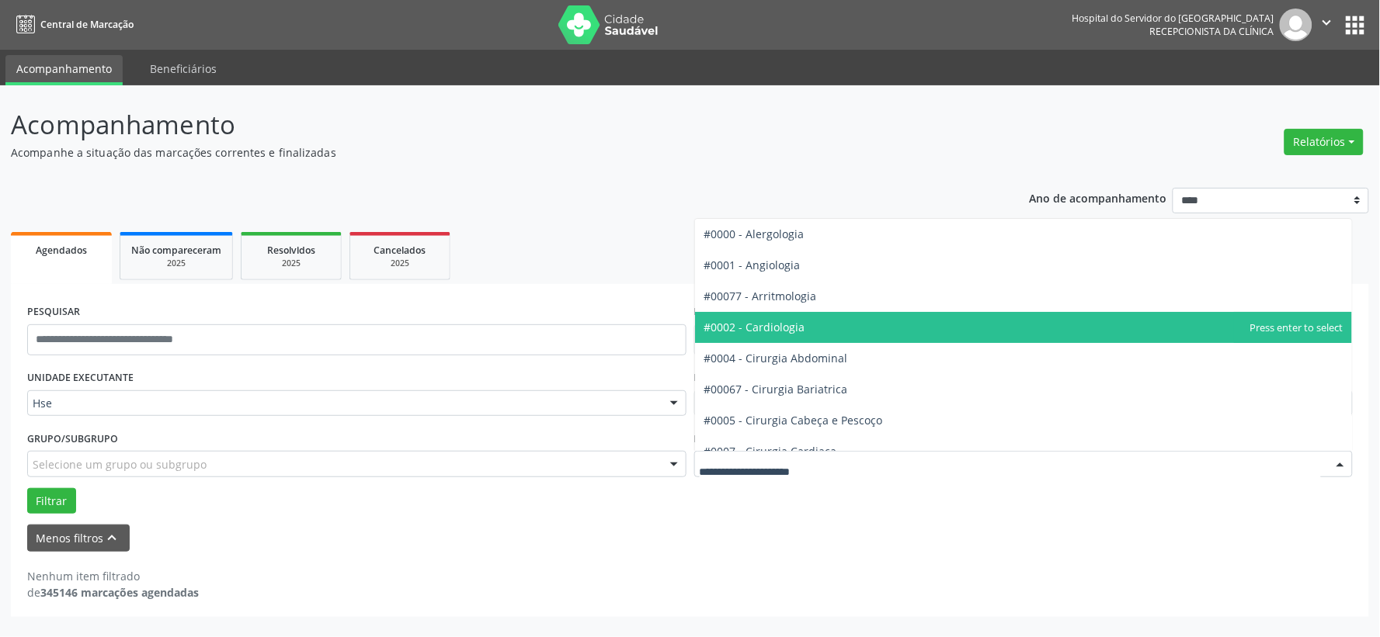
click at [808, 331] on span "#0002 - Cardiologia" at bounding box center [1024, 327] width 658 height 31
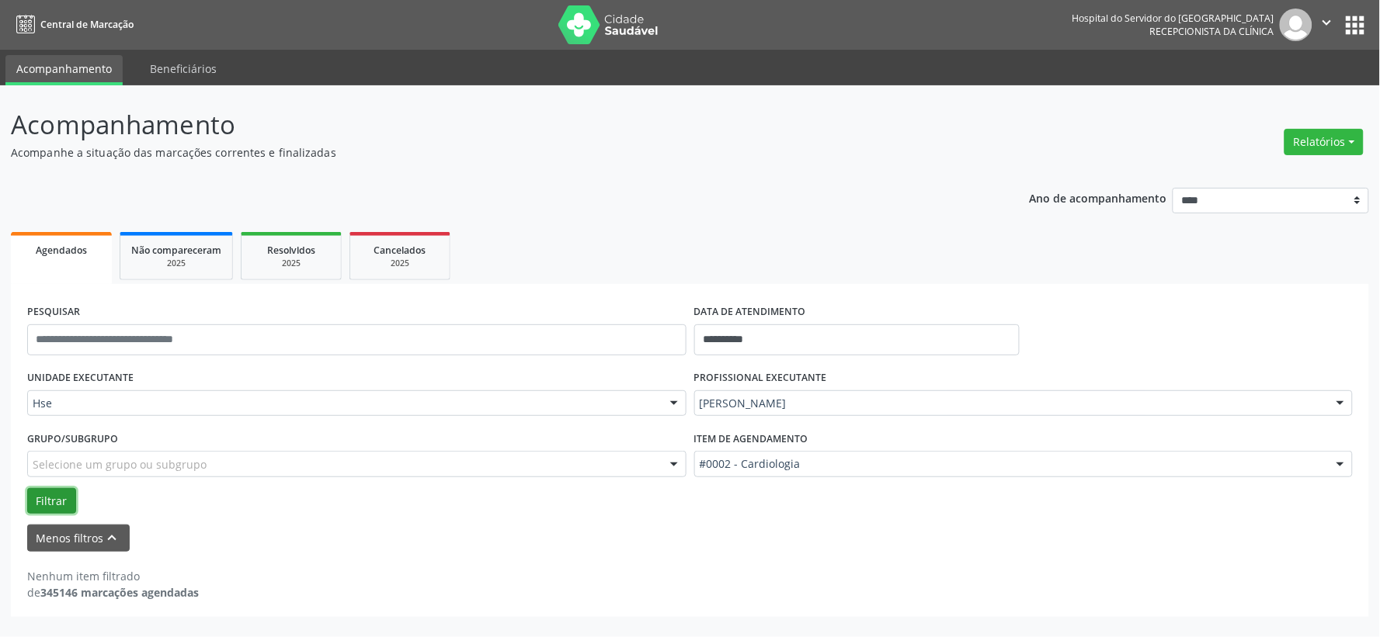
click at [39, 499] on button "Filtrar" at bounding box center [51, 501] width 49 height 26
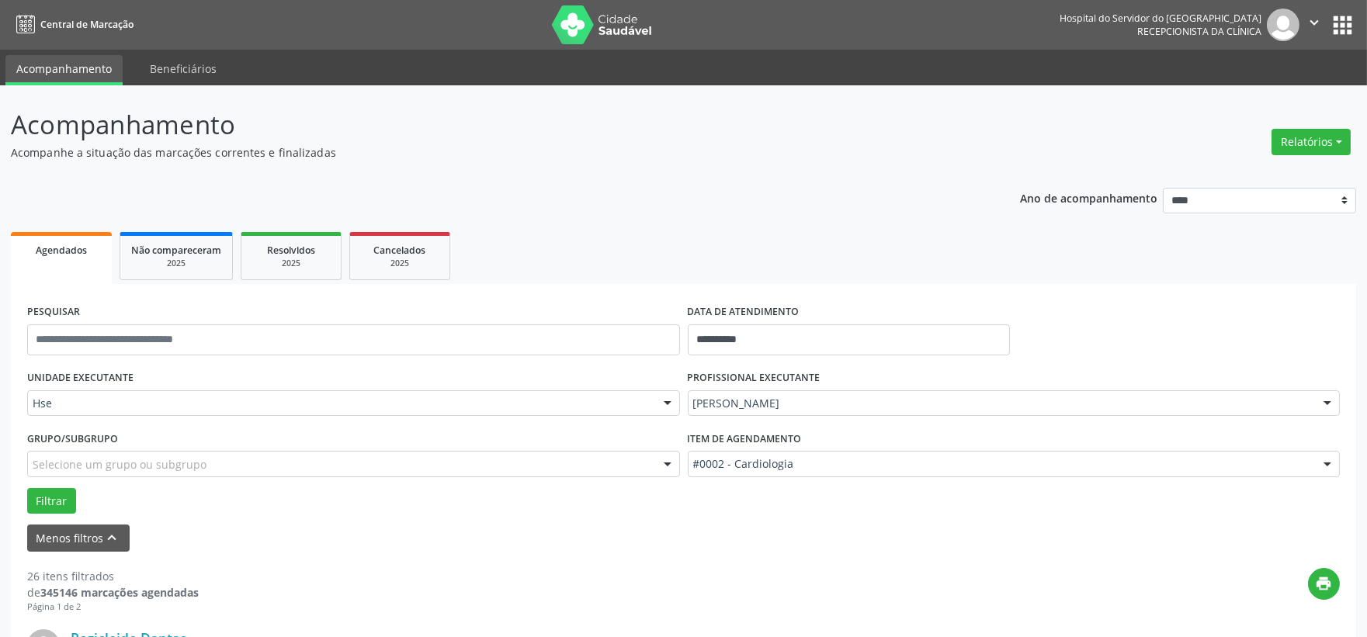
click at [413, 515] on form "**********" at bounding box center [683, 426] width 1313 height 252
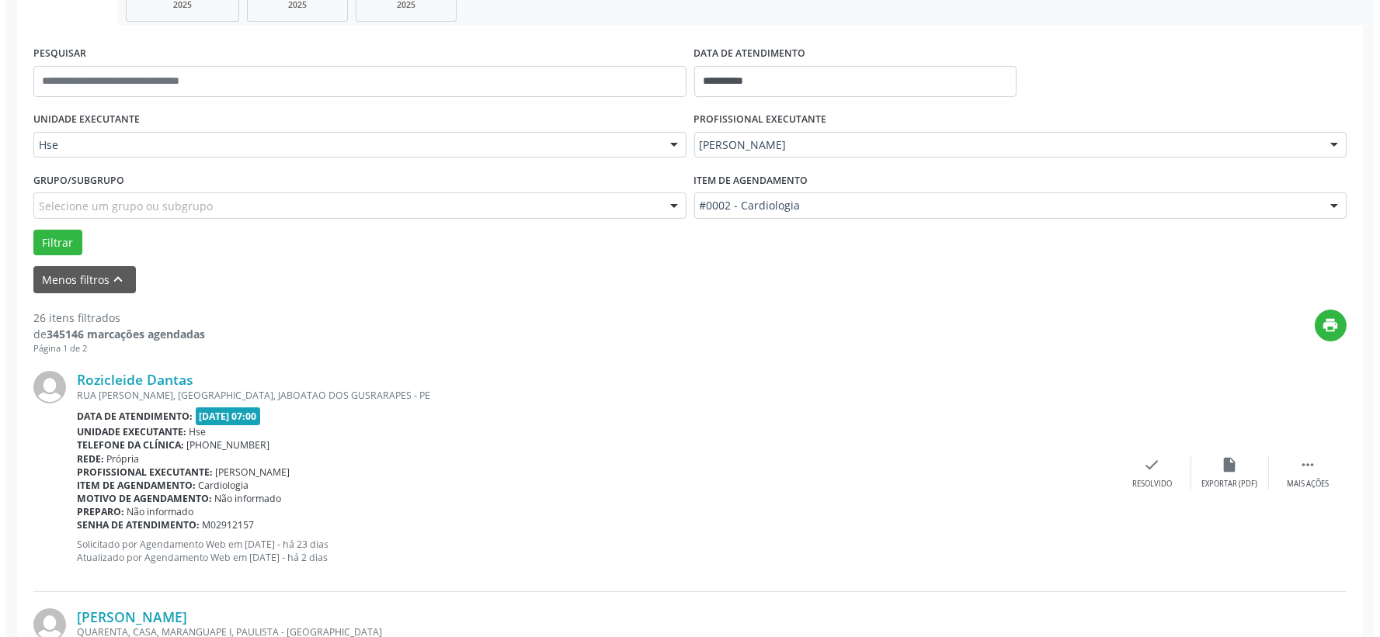
scroll to position [345, 0]
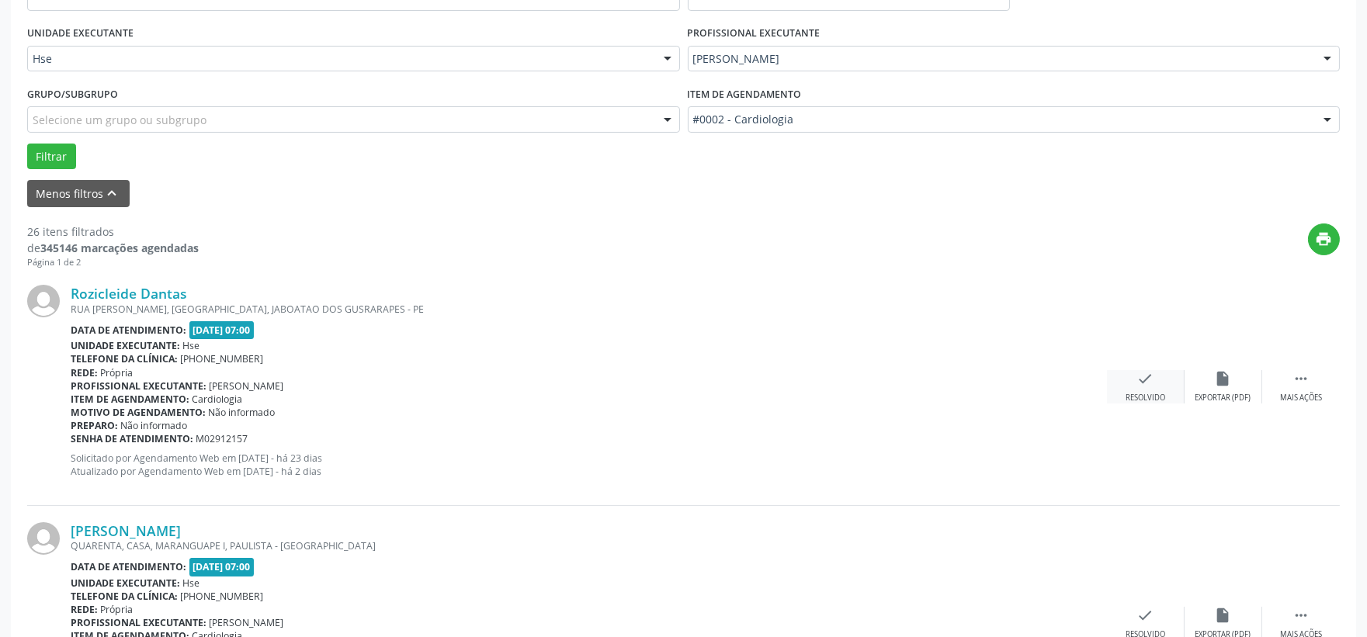
click at [1148, 391] on div "check Resolvido" at bounding box center [1146, 386] width 78 height 33
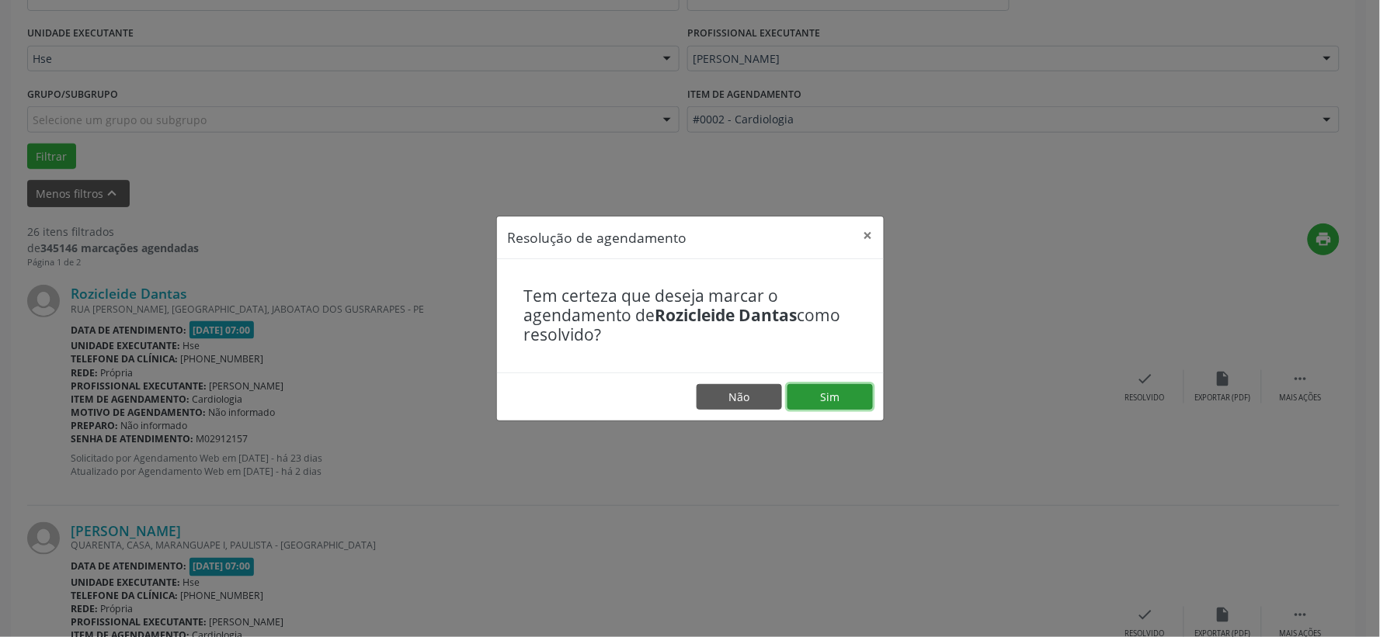
click at [834, 410] on footer "Não Sim" at bounding box center [690, 397] width 387 height 49
click at [828, 401] on button "Sim" at bounding box center [829, 397] width 85 height 26
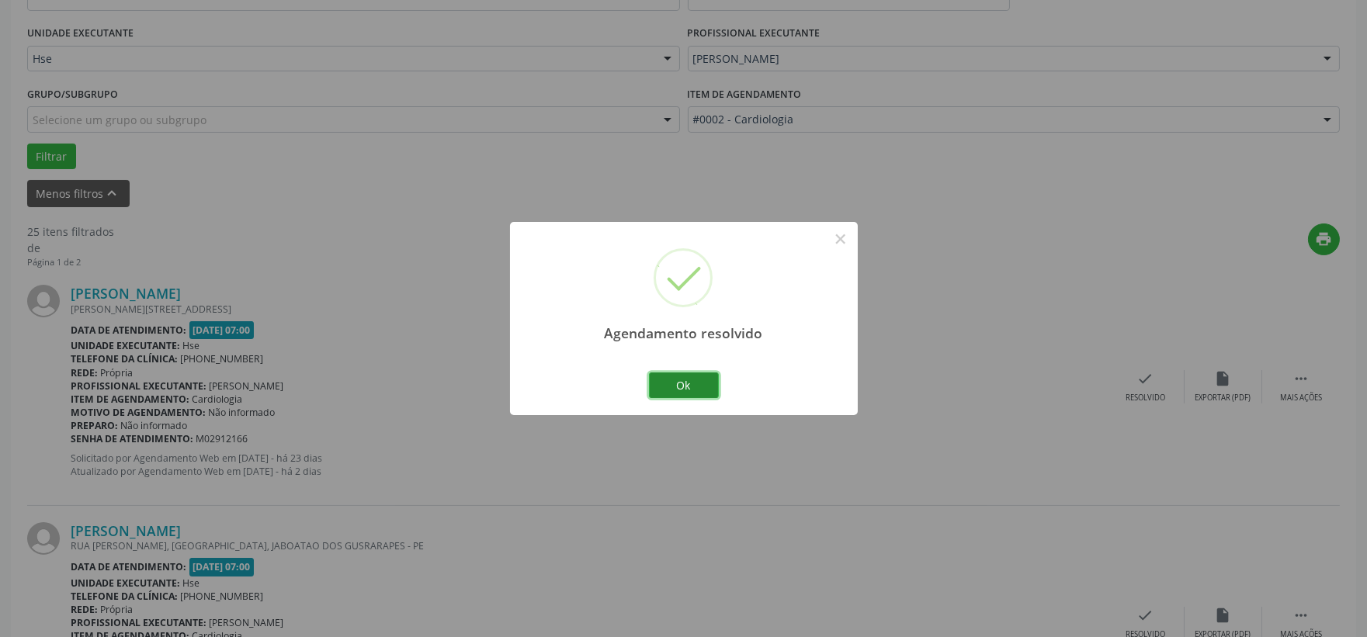
click at [696, 378] on button "Ok" at bounding box center [684, 386] width 70 height 26
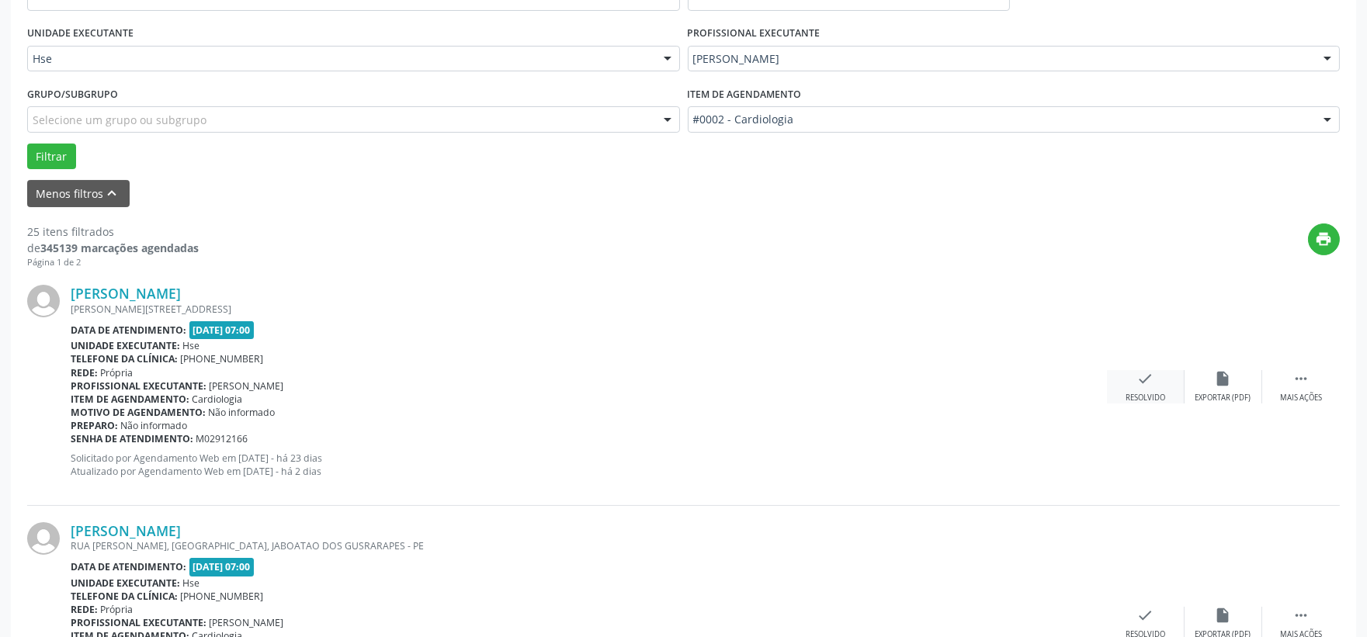
click at [1140, 384] on icon "check" at bounding box center [1146, 378] width 17 height 17
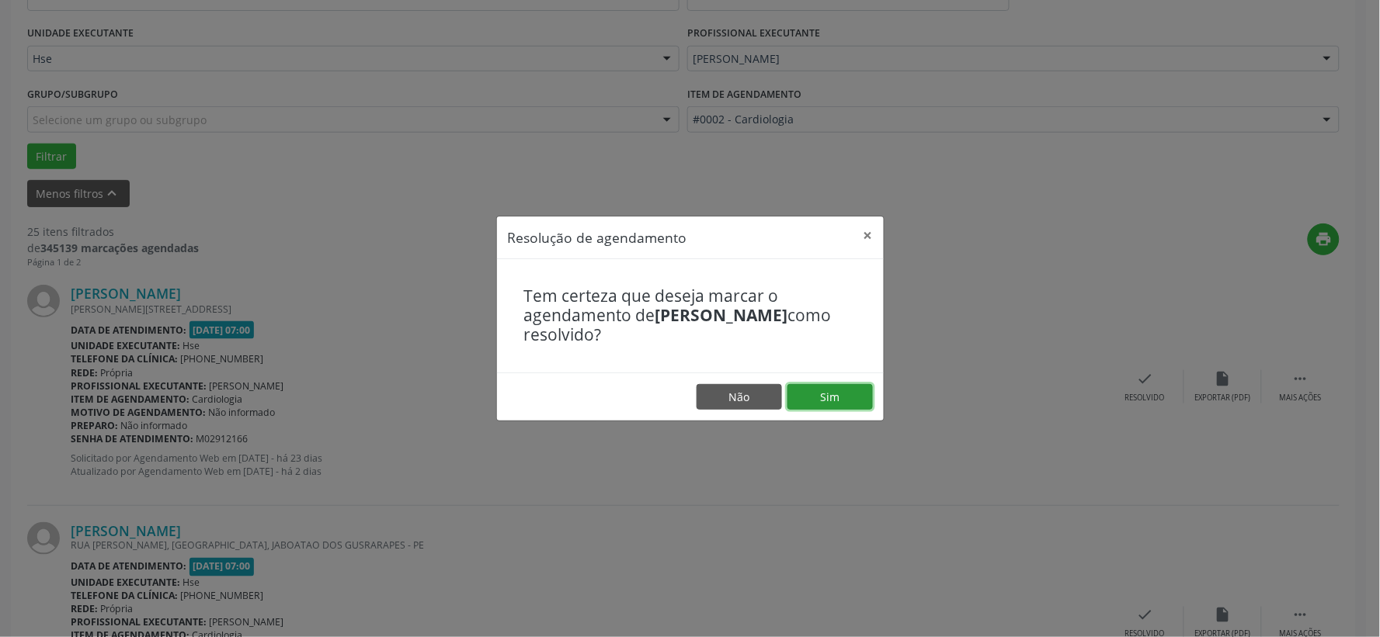
click at [824, 405] on button "Sim" at bounding box center [829, 397] width 85 height 26
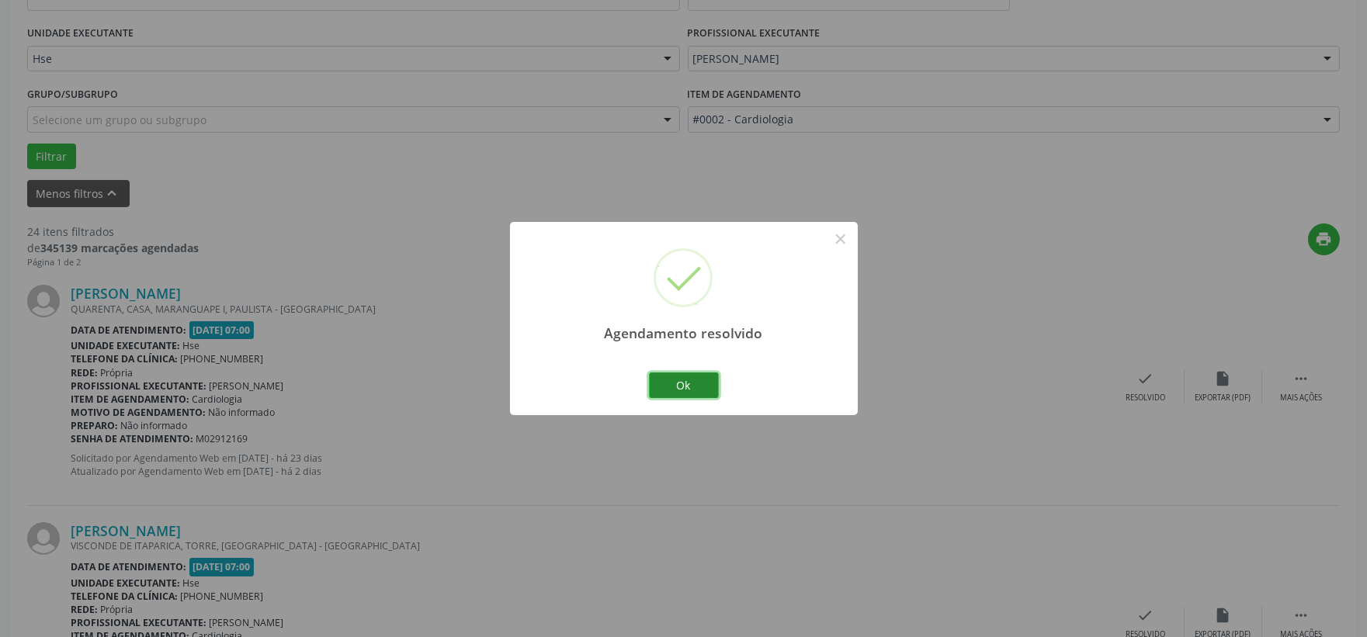
click at [700, 383] on button "Ok" at bounding box center [684, 386] width 70 height 26
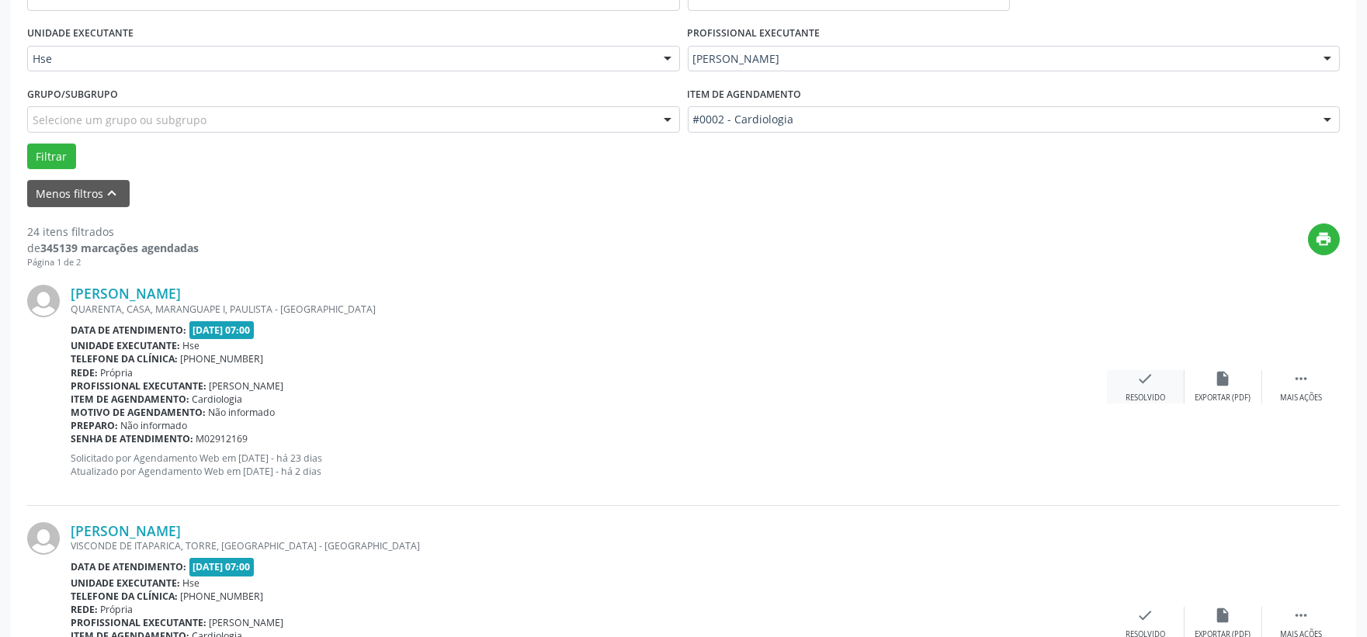
click at [1162, 393] on div "Resolvido" at bounding box center [1146, 398] width 40 height 11
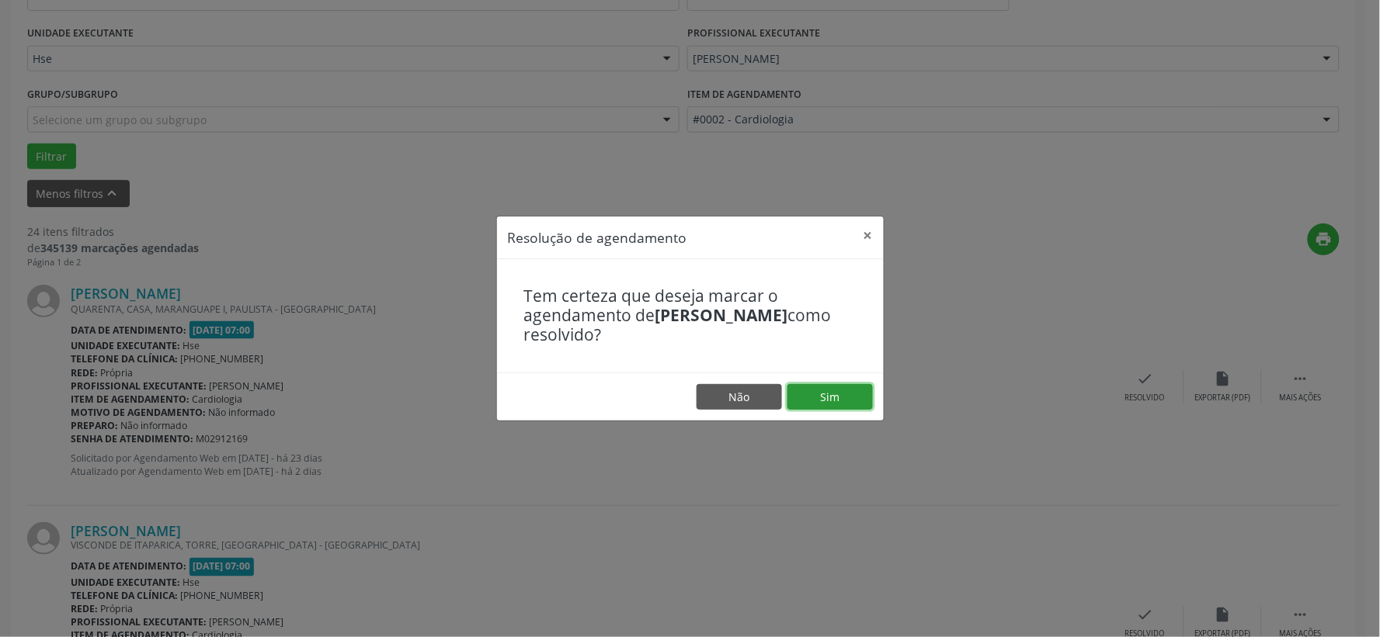
click at [836, 398] on button "Sim" at bounding box center [829, 397] width 85 height 26
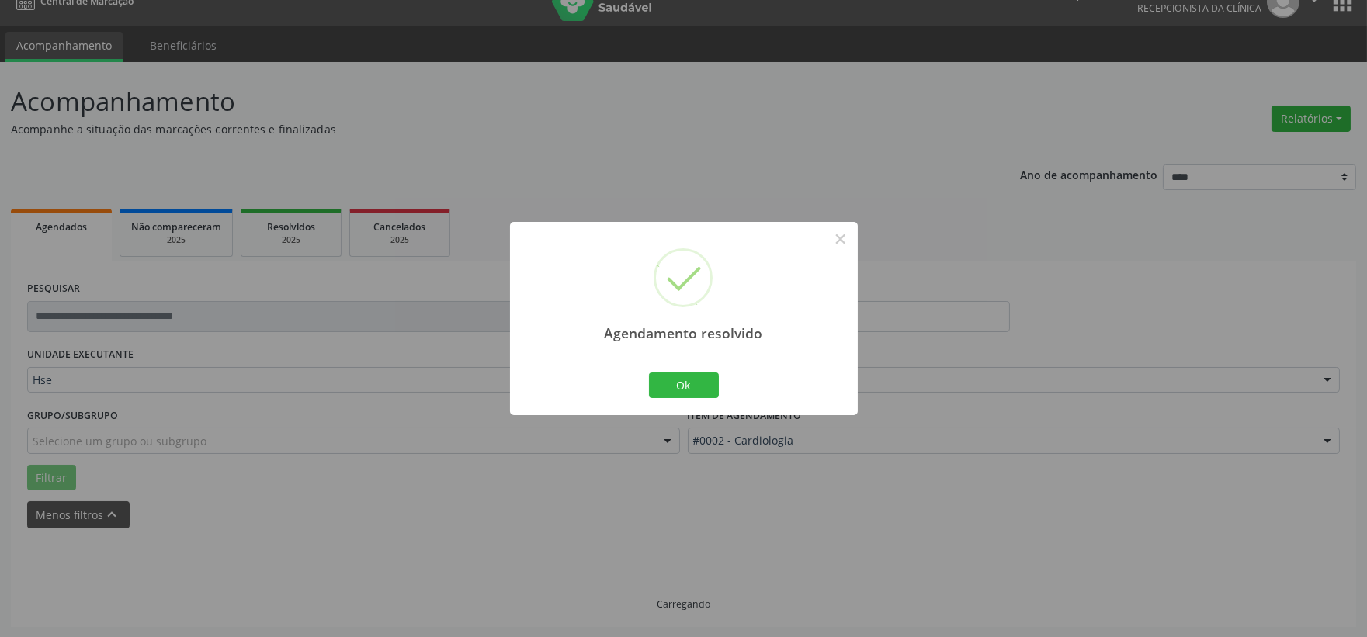
scroll to position [40, 0]
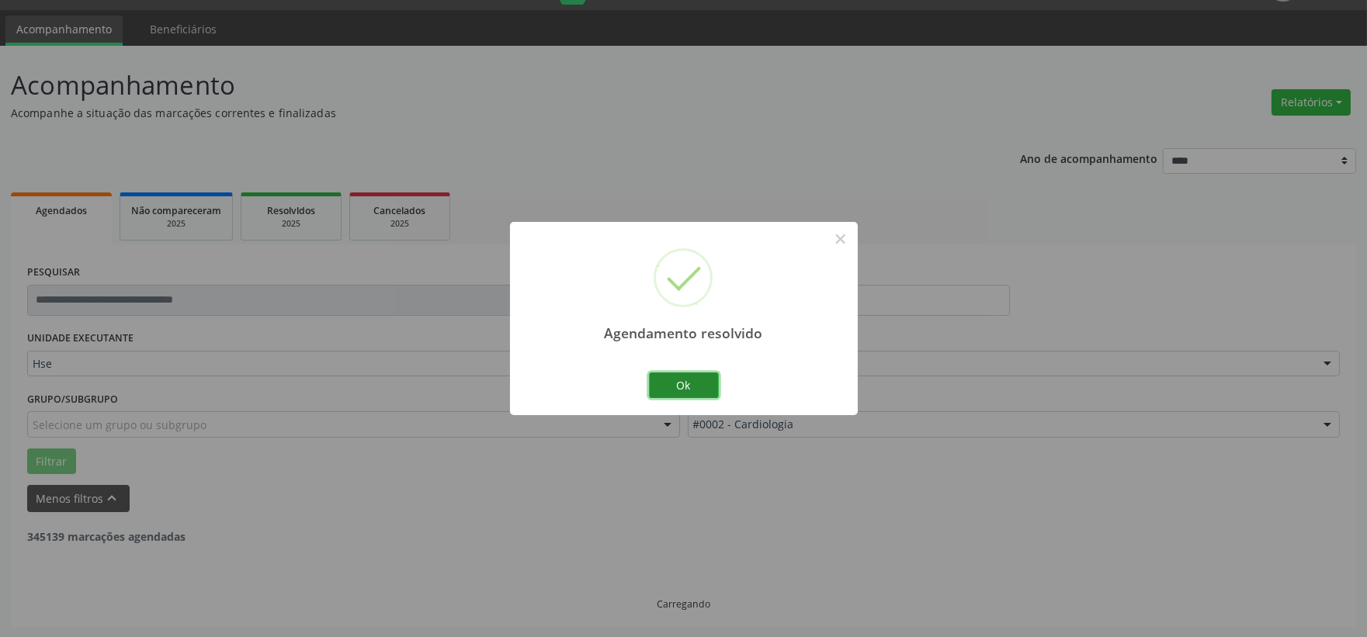
click at [703, 392] on button "Ok" at bounding box center [684, 386] width 70 height 26
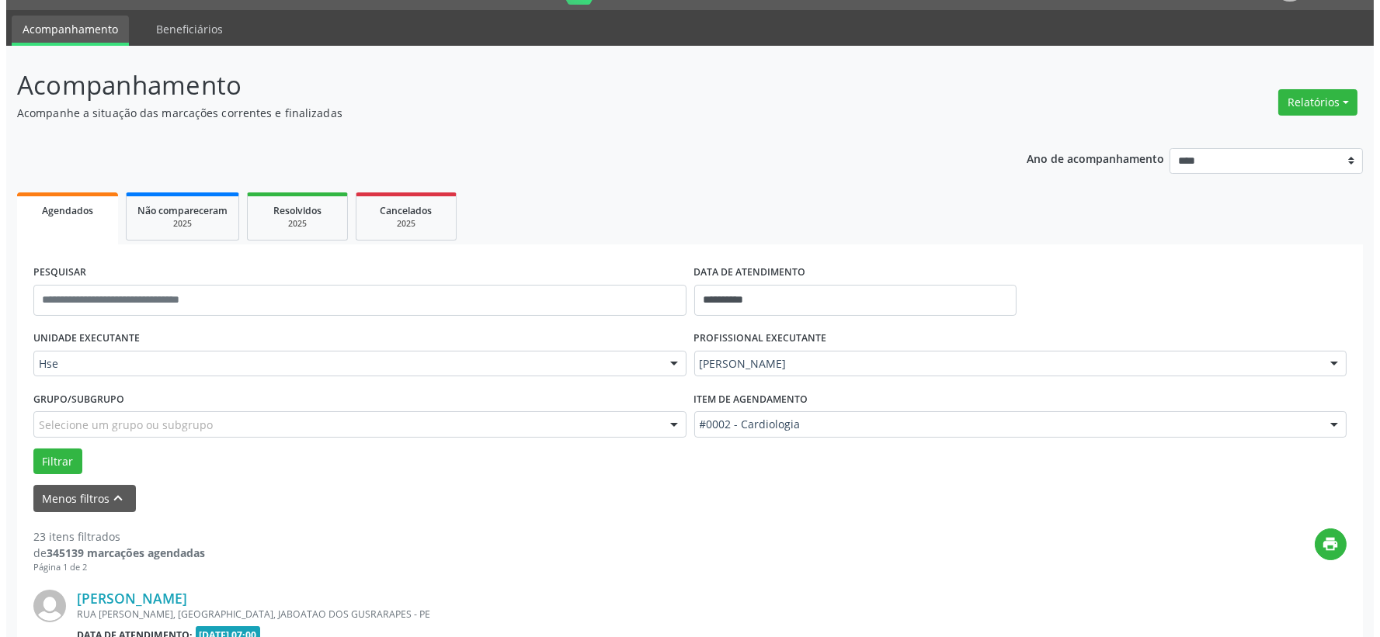
scroll to position [212, 0]
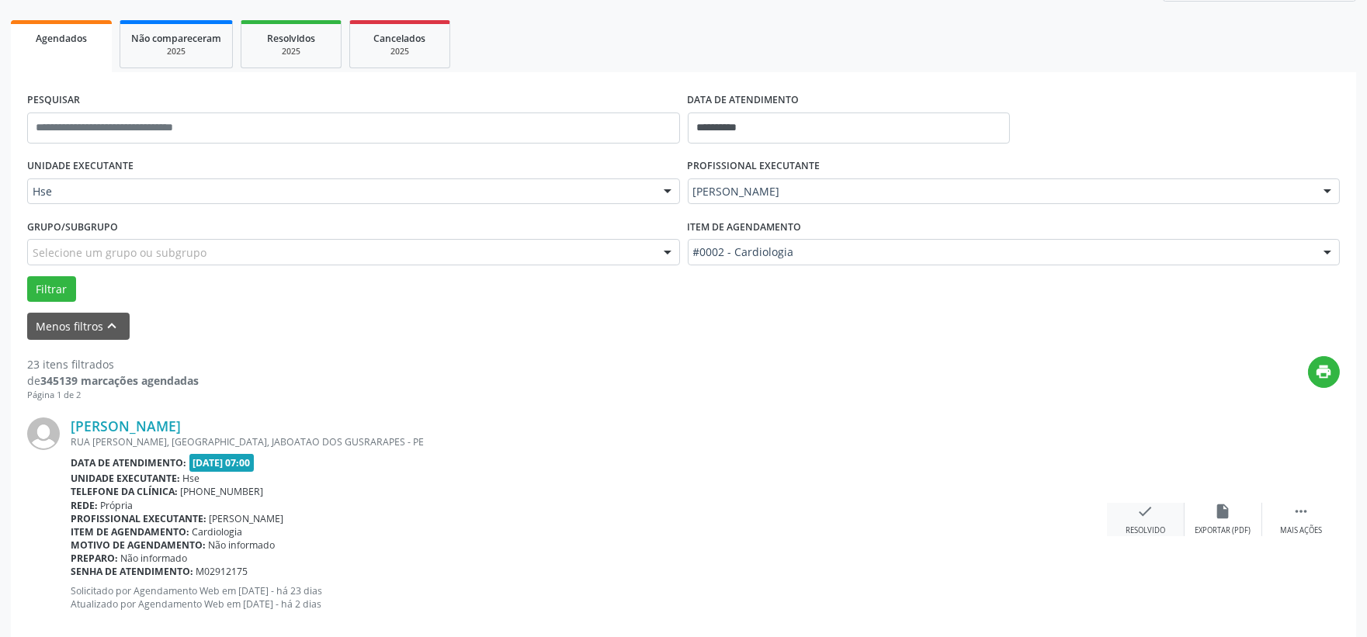
click at [1142, 508] on icon "check" at bounding box center [1146, 511] width 17 height 17
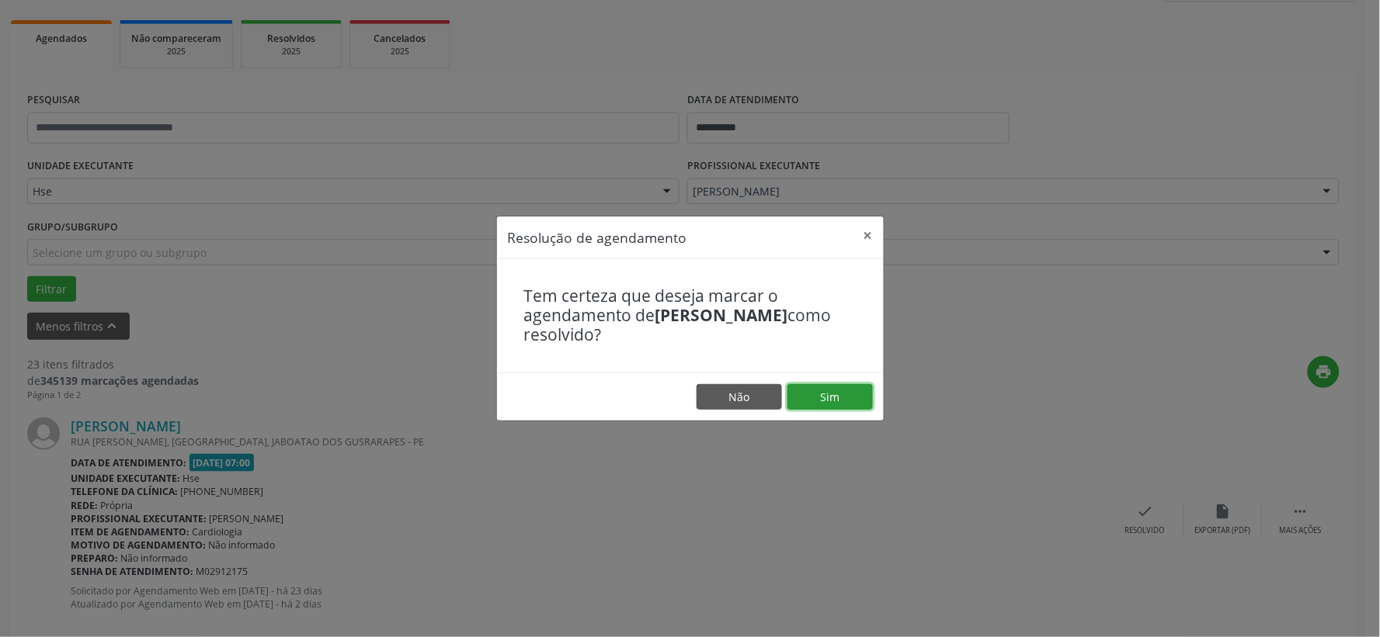
click at [853, 398] on button "Sim" at bounding box center [829, 397] width 85 height 26
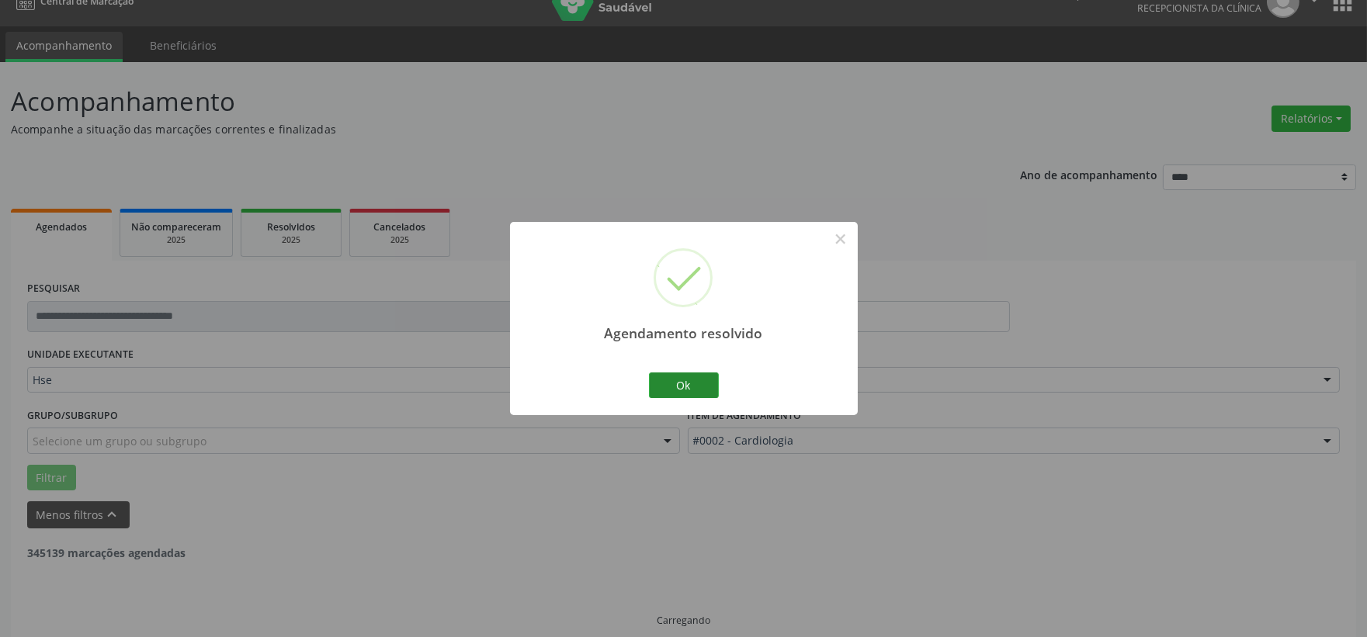
scroll to position [40, 0]
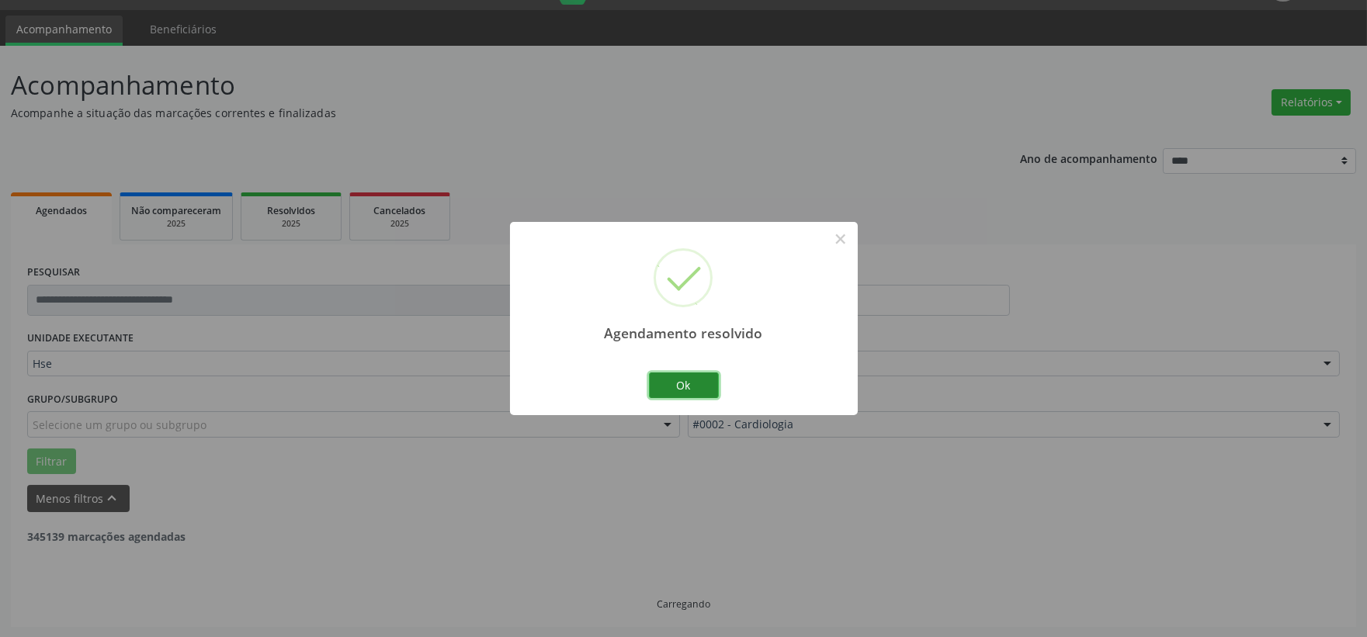
click at [689, 384] on button "Ok" at bounding box center [684, 386] width 70 height 26
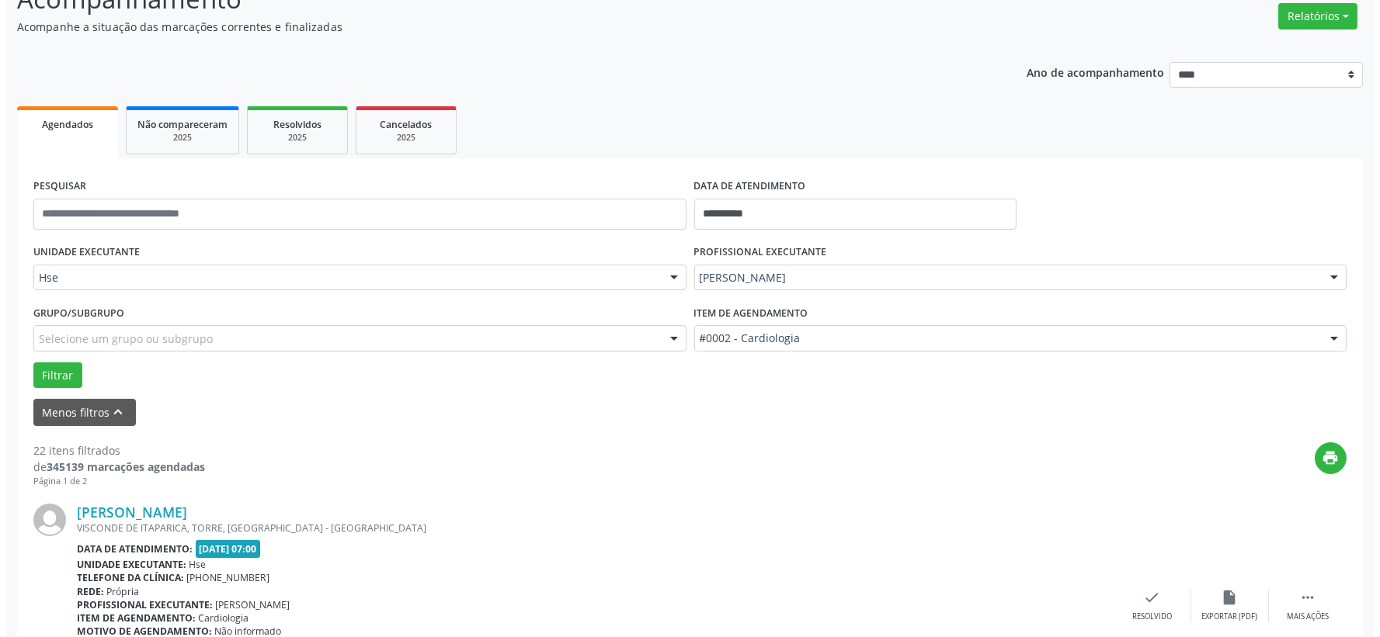
scroll to position [298, 0]
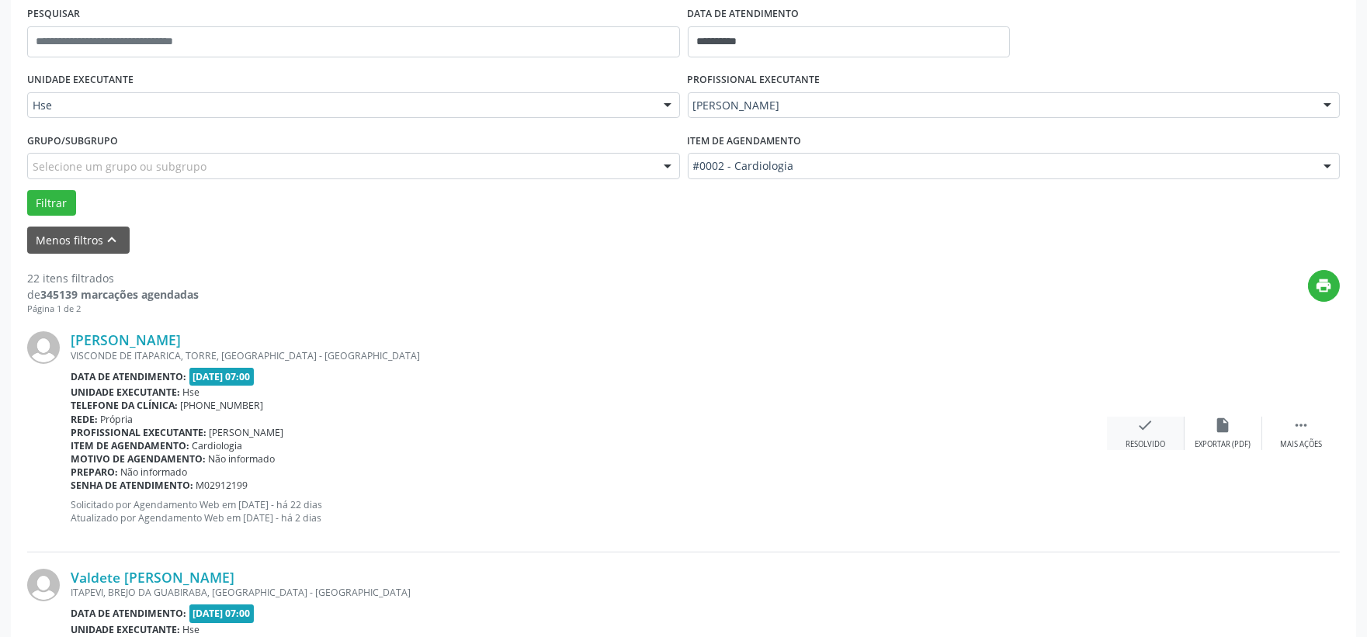
click at [1141, 426] on icon "check" at bounding box center [1146, 425] width 17 height 17
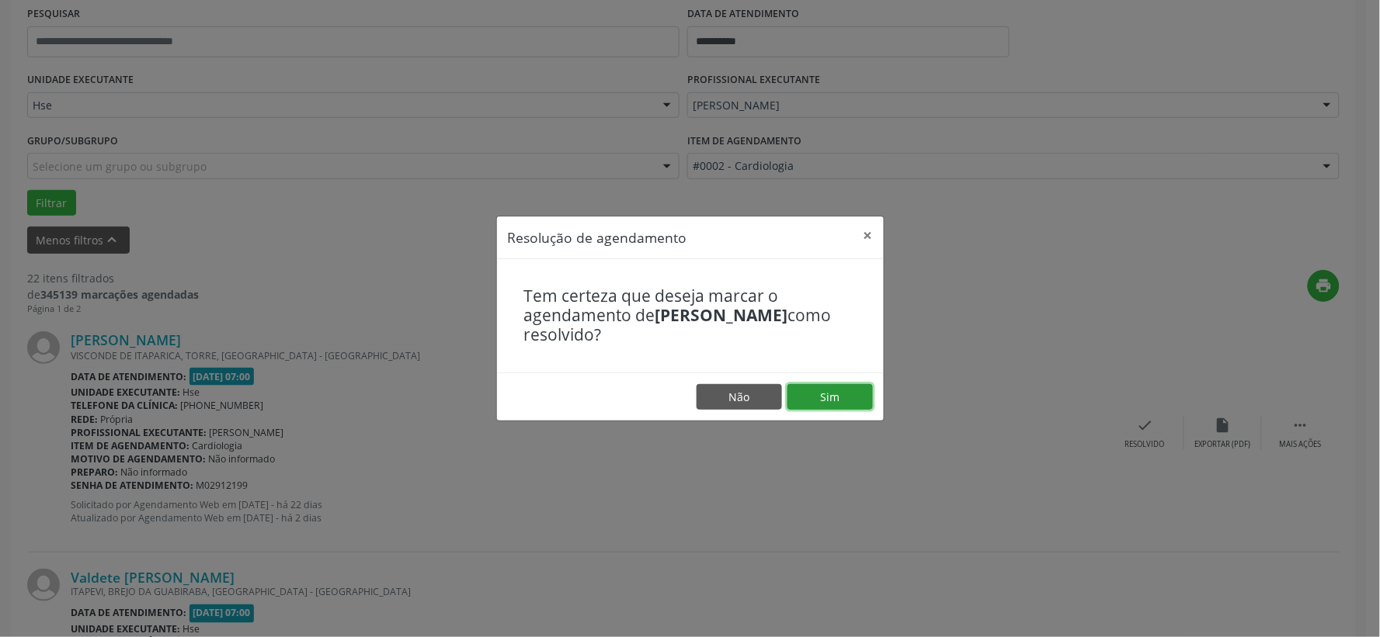
click at [809, 385] on button "Sim" at bounding box center [829, 397] width 85 height 26
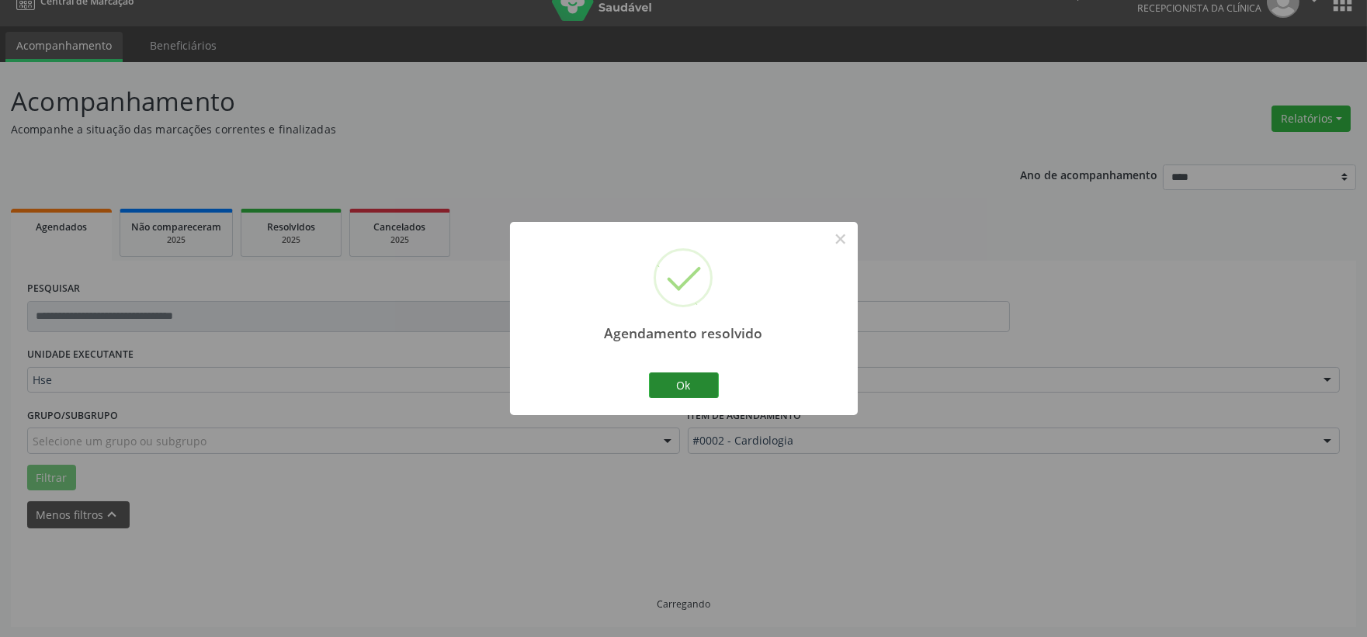
scroll to position [40, 0]
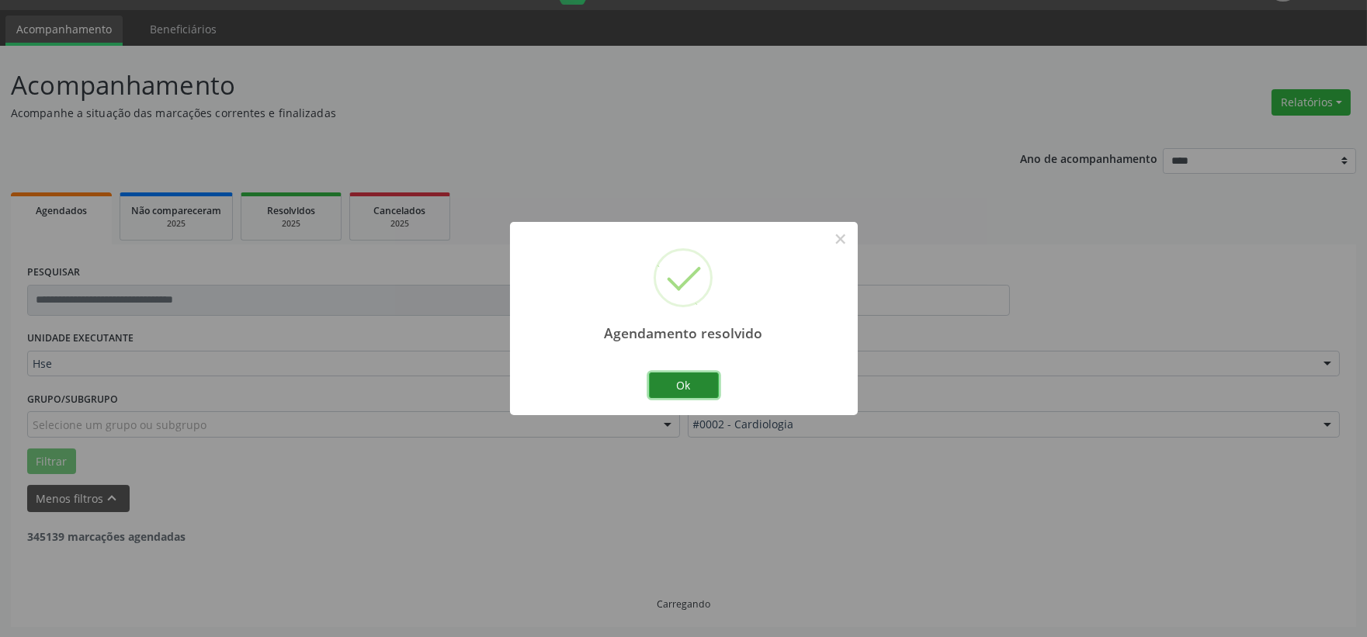
click at [666, 379] on button "Ok" at bounding box center [684, 386] width 70 height 26
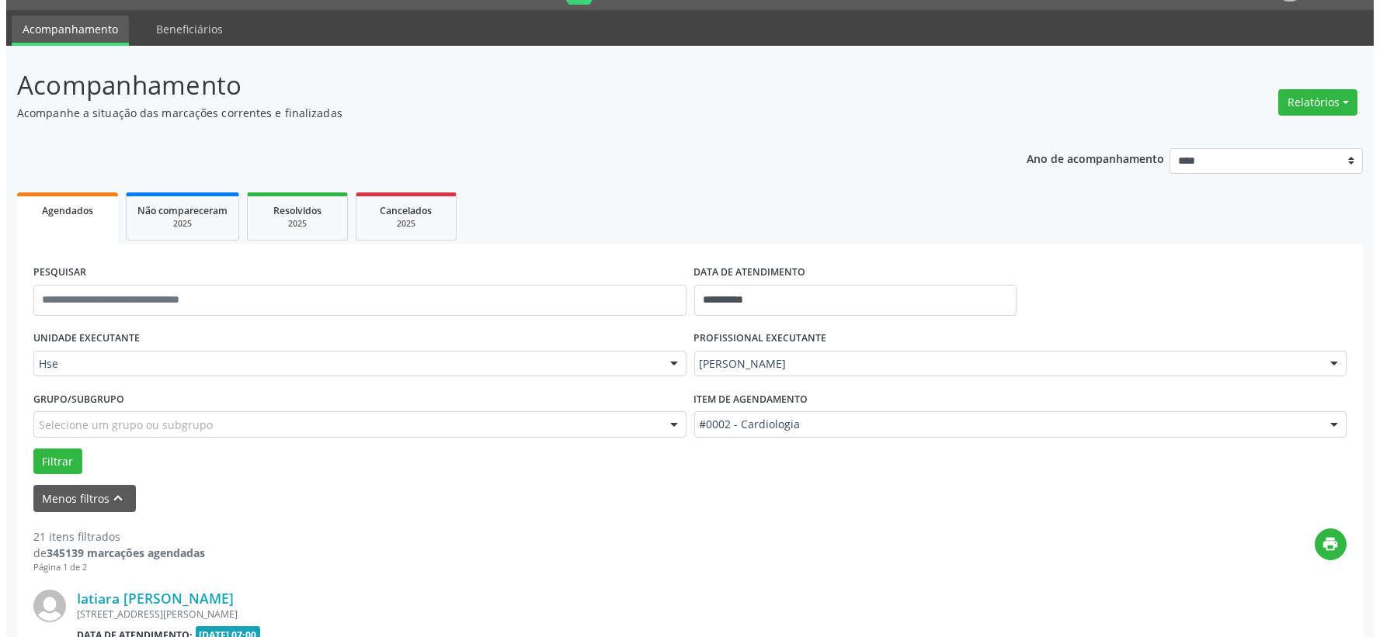
scroll to position [298, 0]
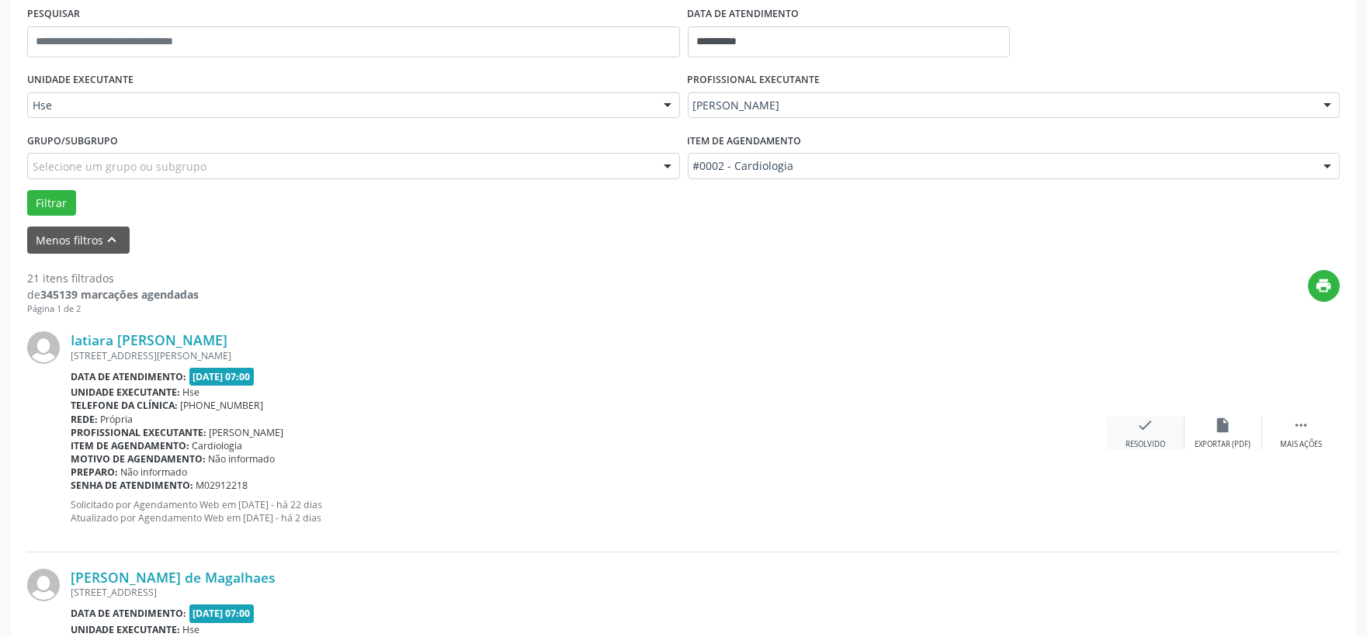
click at [1123, 422] on div "check Resolvido" at bounding box center [1146, 433] width 78 height 33
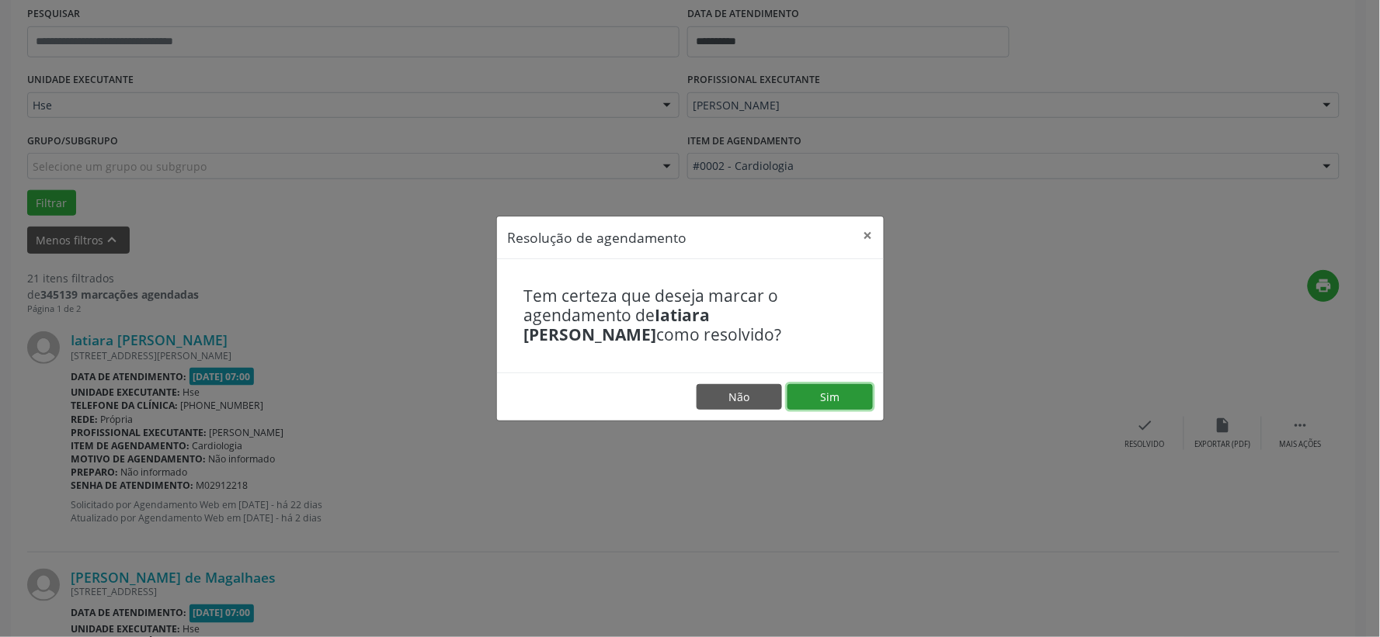
click at [804, 398] on button "Sim" at bounding box center [829, 397] width 85 height 26
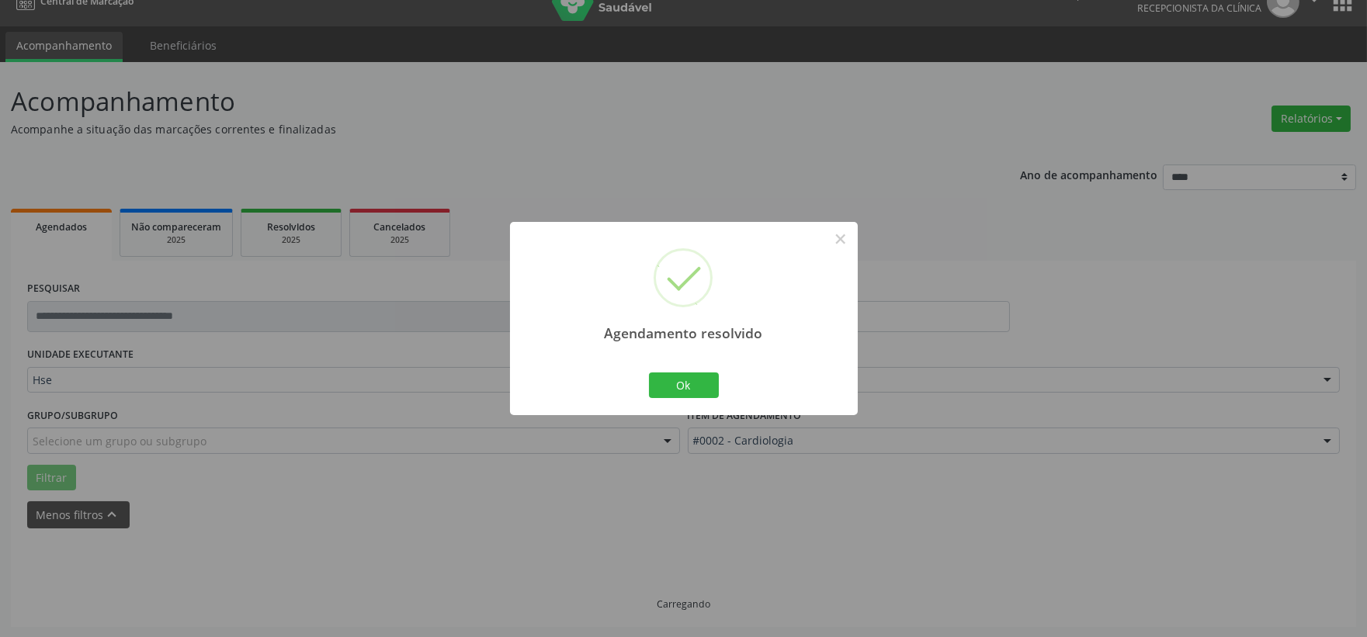
scroll to position [40, 0]
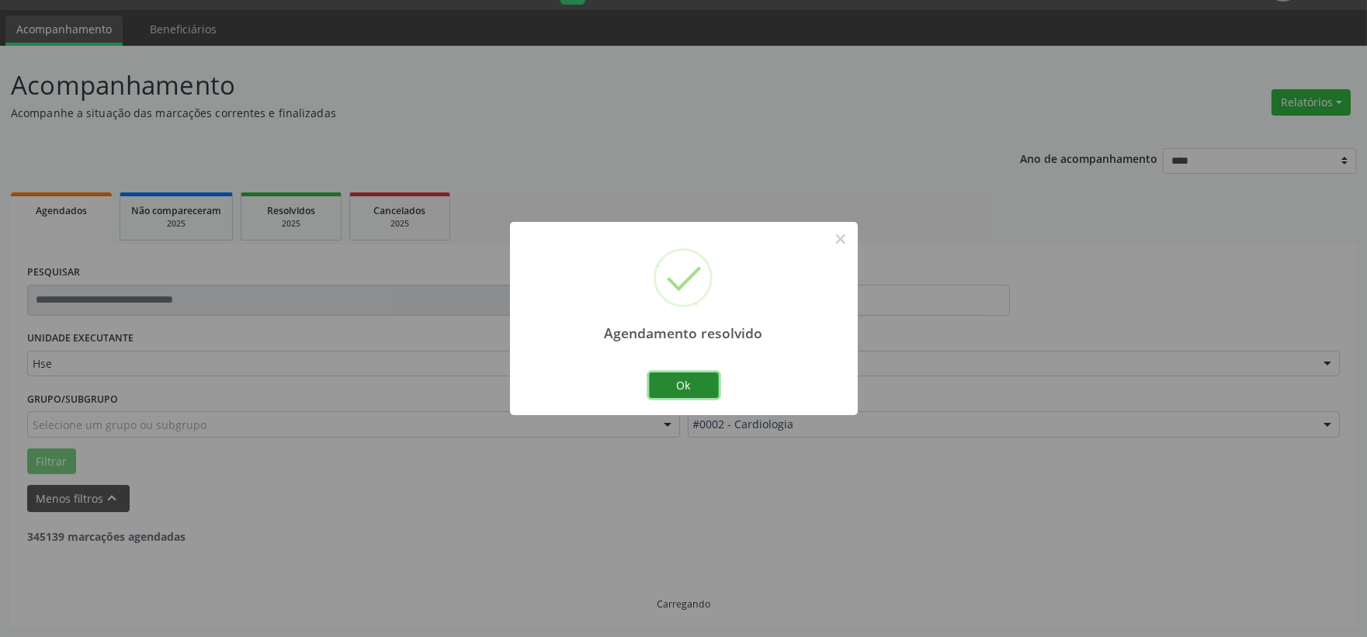
click at [689, 392] on button "Ok" at bounding box center [684, 386] width 70 height 26
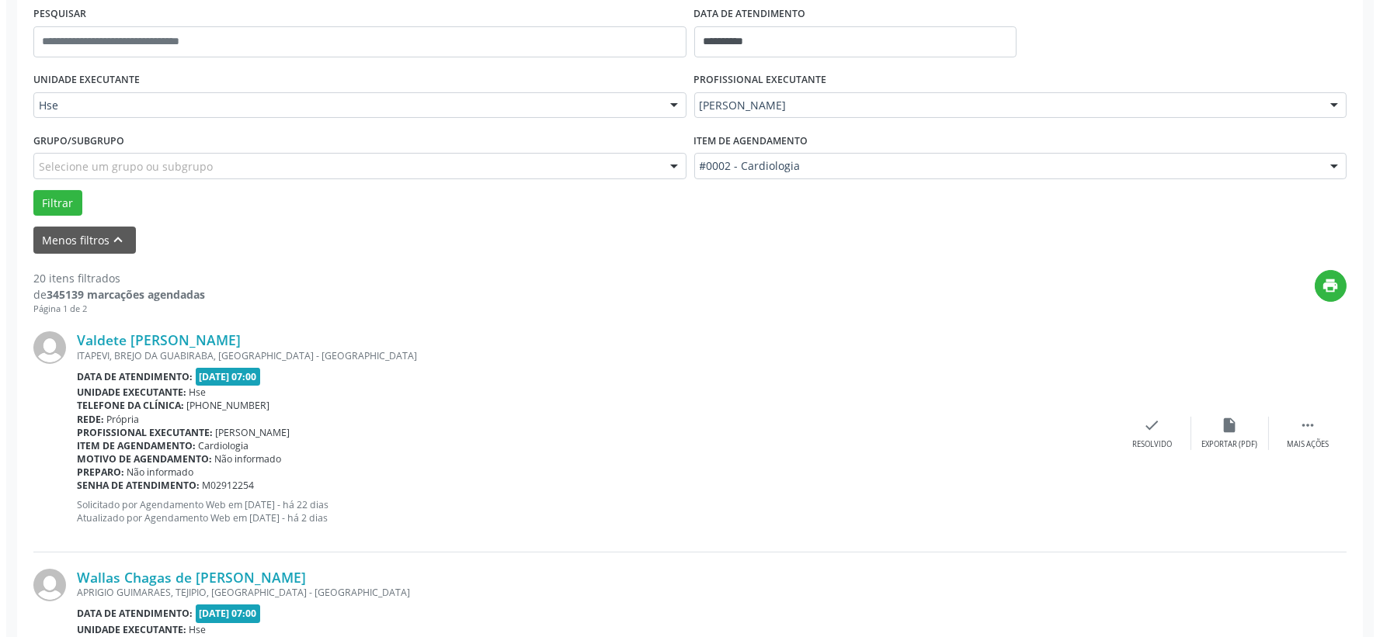
scroll to position [384, 0]
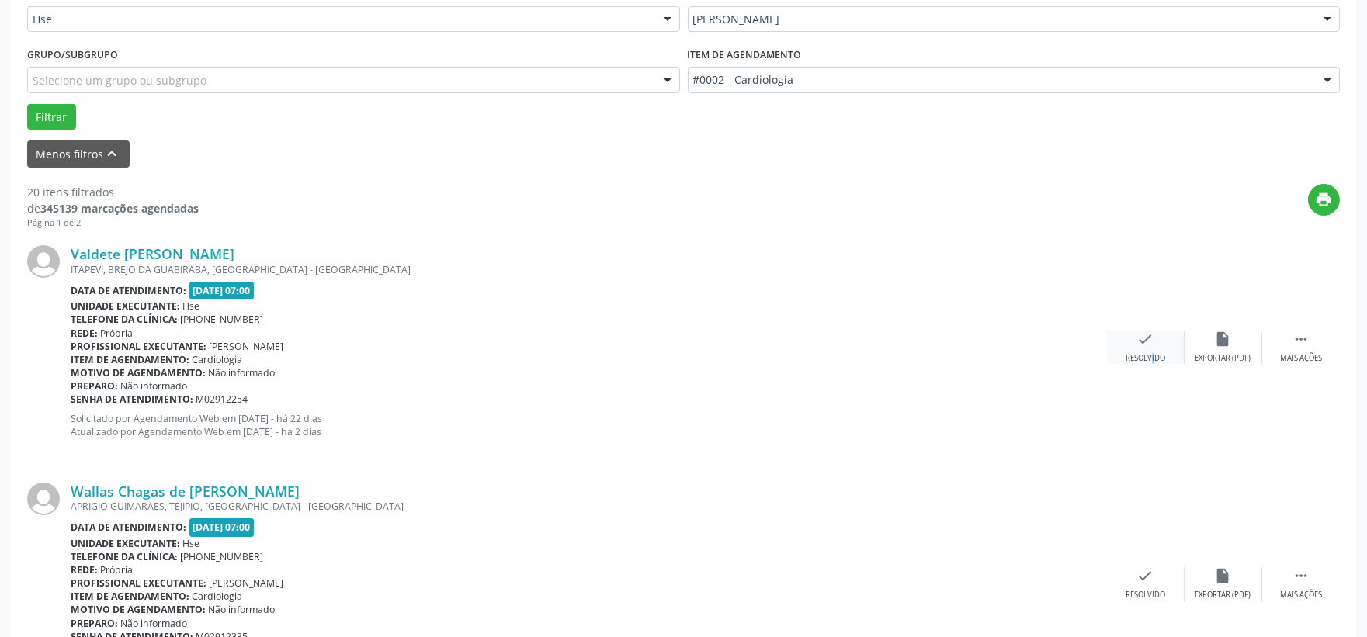
click at [1141, 353] on div "Resolvido" at bounding box center [1146, 358] width 40 height 11
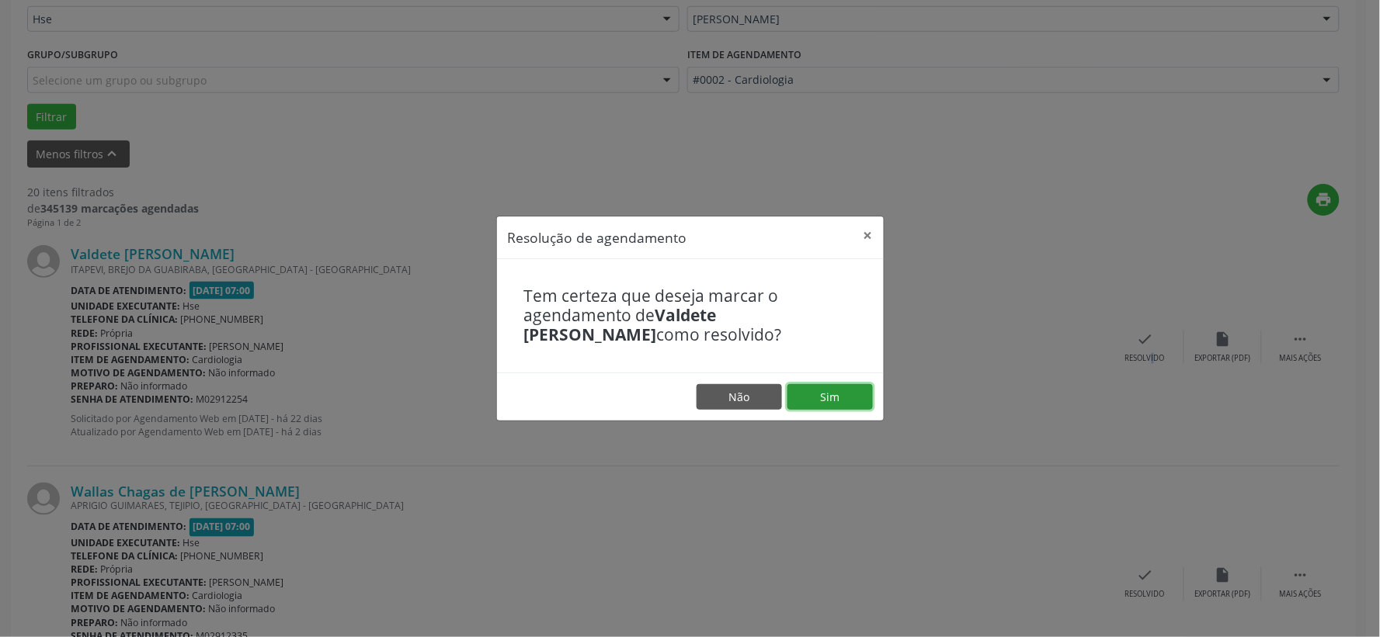
click at [862, 407] on button "Sim" at bounding box center [829, 397] width 85 height 26
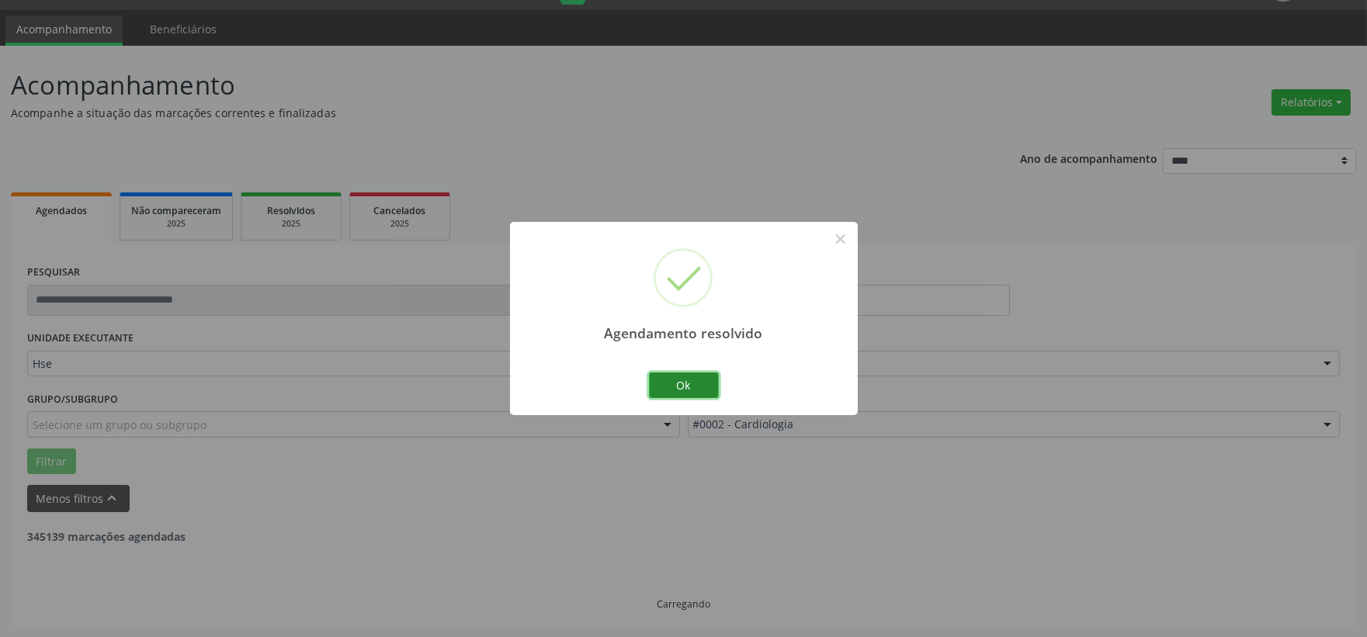
click at [679, 390] on button "Ok" at bounding box center [684, 386] width 70 height 26
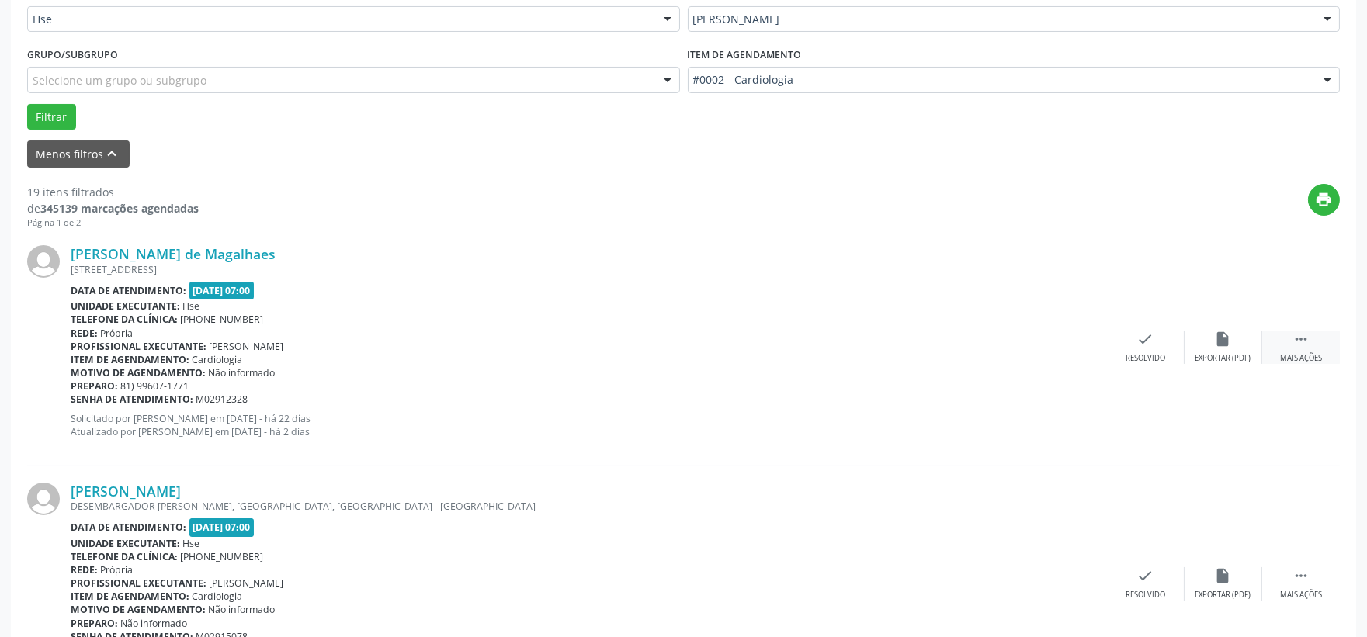
drag, startPoint x: 1294, startPoint y: 344, endPoint x: 1279, endPoint y: 343, distance: 15.5
click at [1297, 344] on icon "" at bounding box center [1301, 339] width 17 height 17
click at [1235, 342] on div "alarm_off Não compareceu" at bounding box center [1224, 347] width 78 height 33
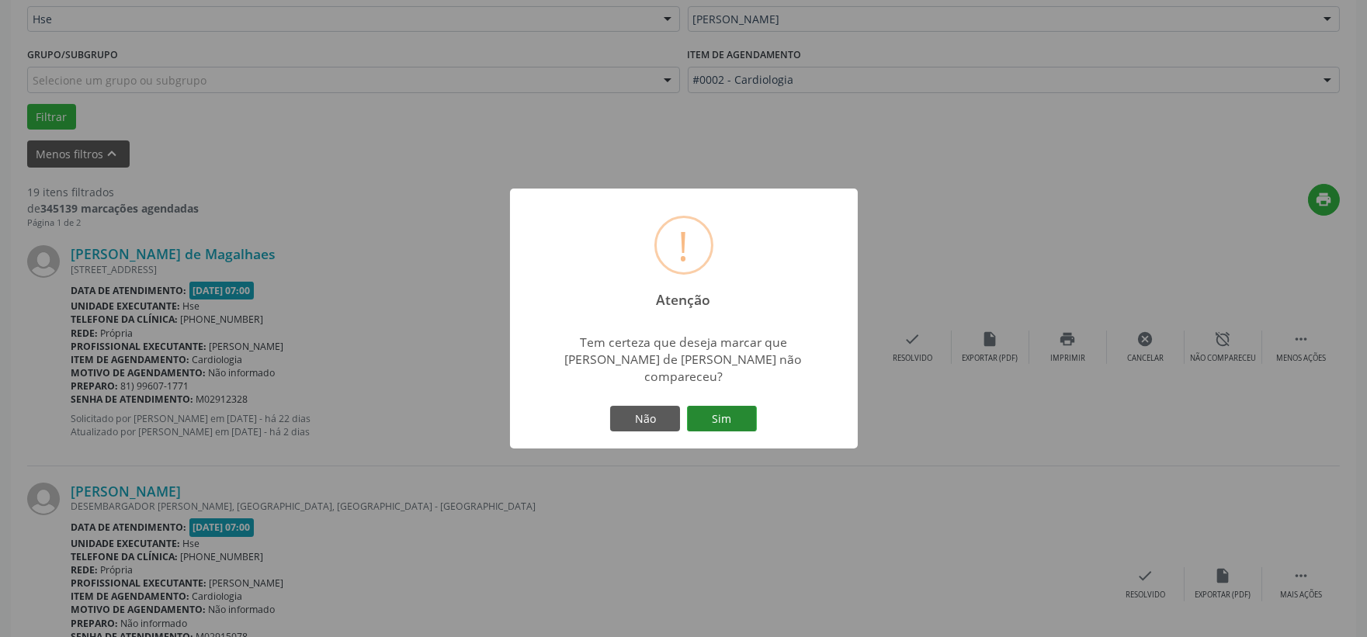
click at [721, 408] on button "Sim" at bounding box center [722, 419] width 70 height 26
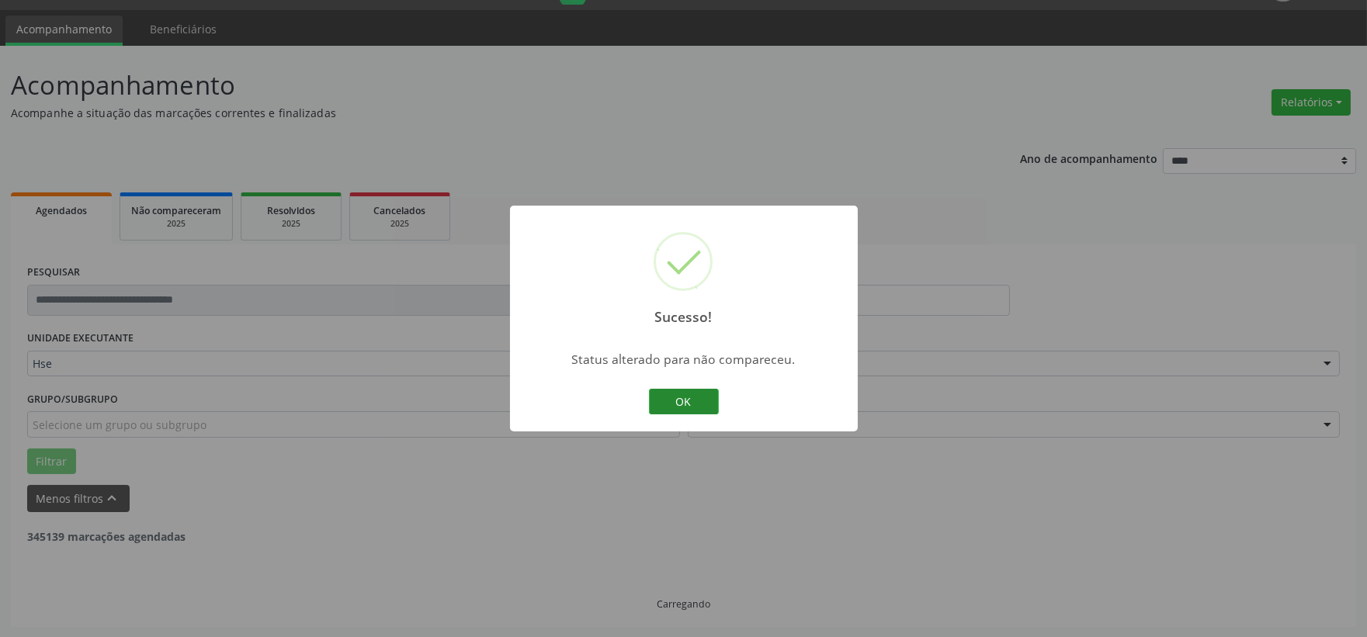
click at [691, 405] on button "OK" at bounding box center [684, 402] width 70 height 26
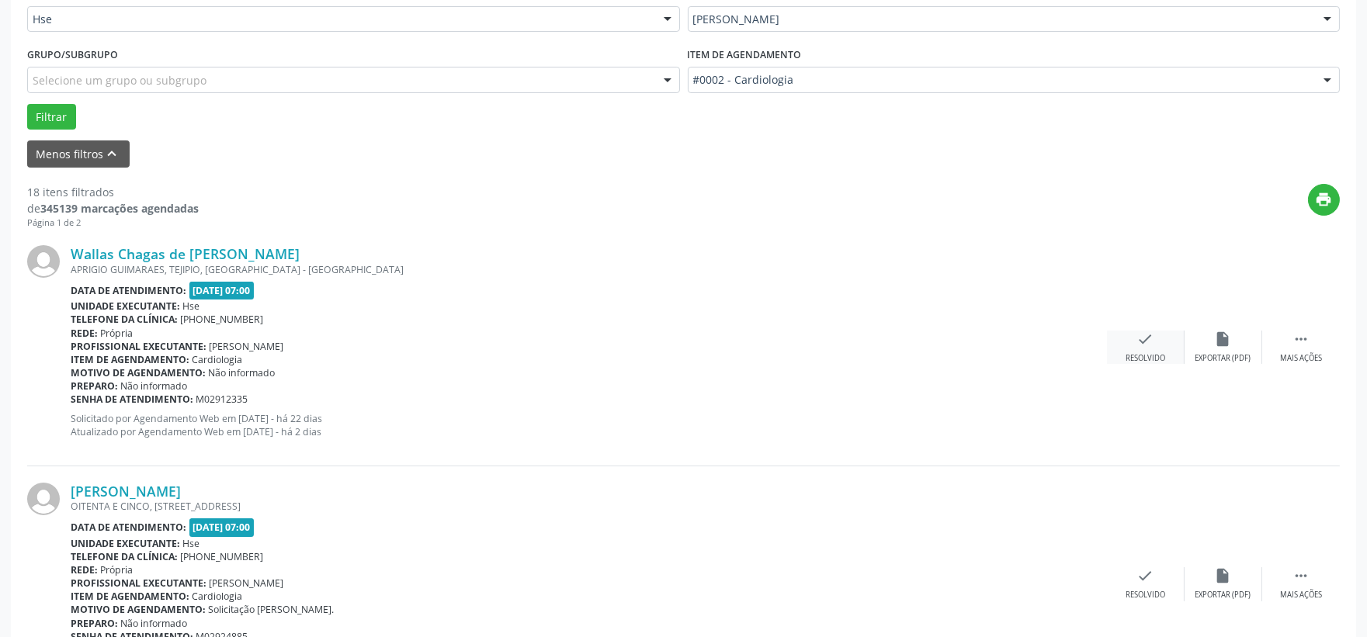
click at [1160, 347] on div "check Resolvido" at bounding box center [1146, 347] width 78 height 33
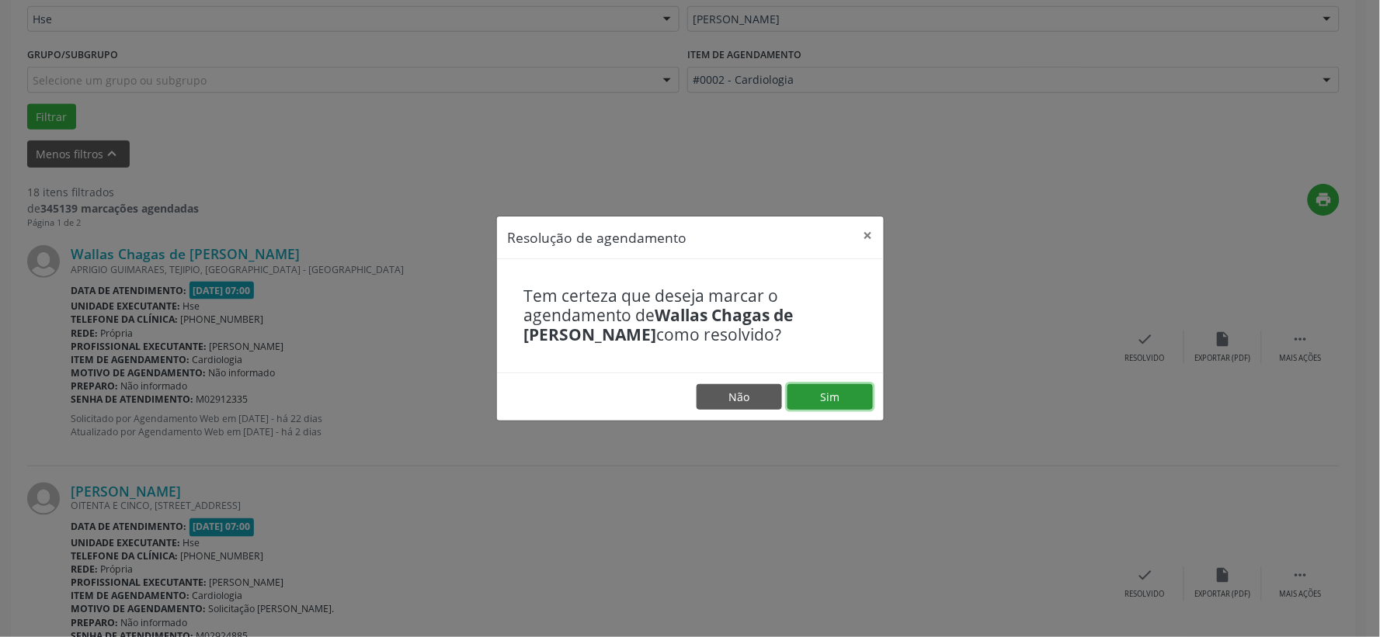
drag, startPoint x: 844, startPoint y: 386, endPoint x: 831, endPoint y: 390, distance: 13.8
click at [843, 387] on button "Sim" at bounding box center [829, 397] width 85 height 26
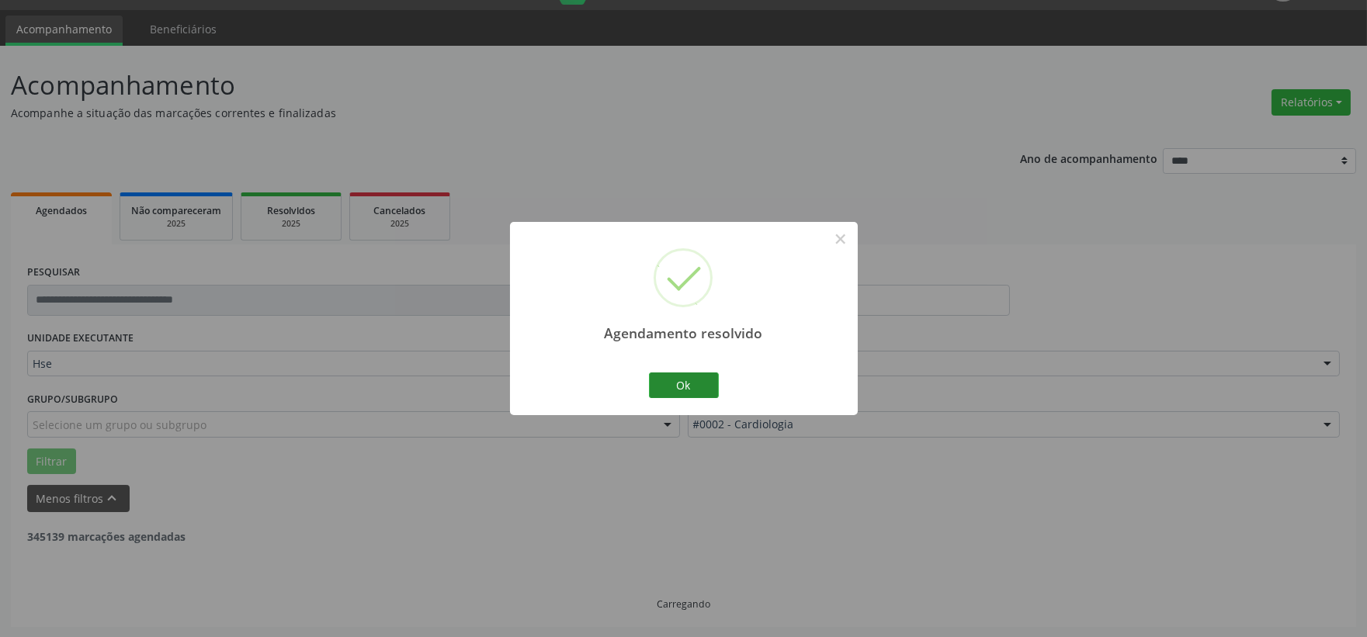
click at [697, 383] on button "Ok" at bounding box center [684, 386] width 70 height 26
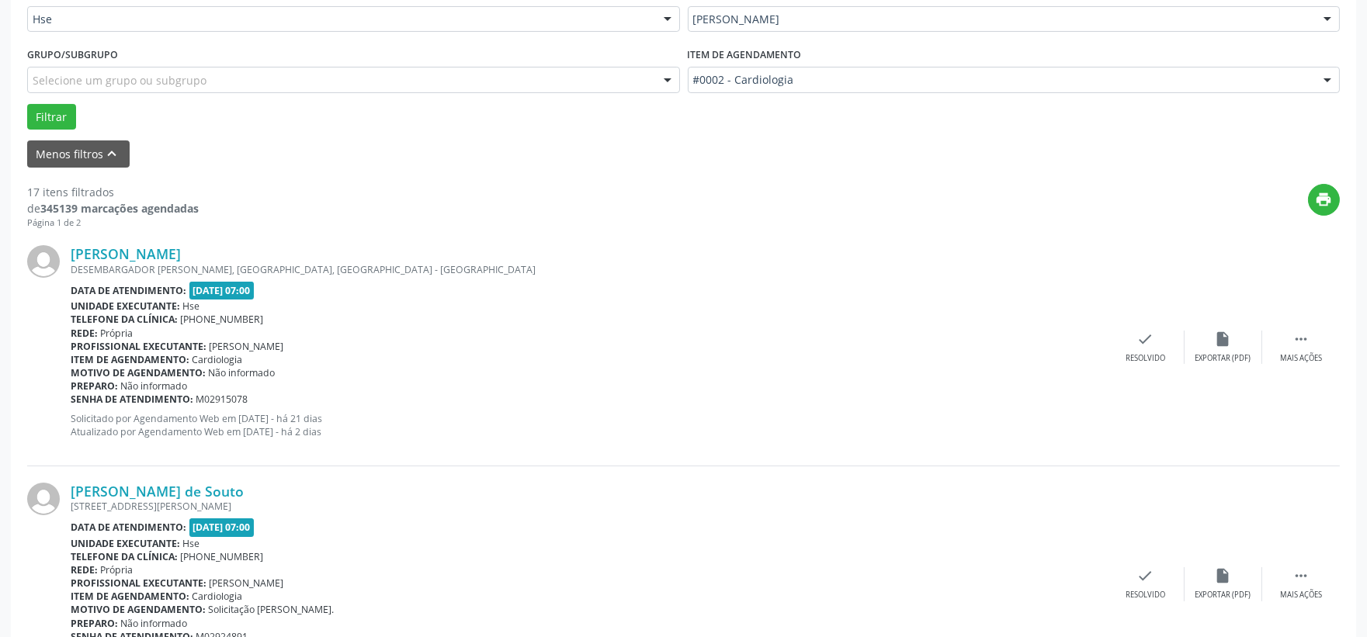
click at [1131, 366] on div "[PERSON_NAME] DESEMBARGADOR [PERSON_NAME], BONJI, [GEOGRAPHIC_DATA] - [GEOGRAPH…" at bounding box center [683, 347] width 1313 height 237
click at [1134, 350] on div "check Resolvido" at bounding box center [1146, 347] width 78 height 33
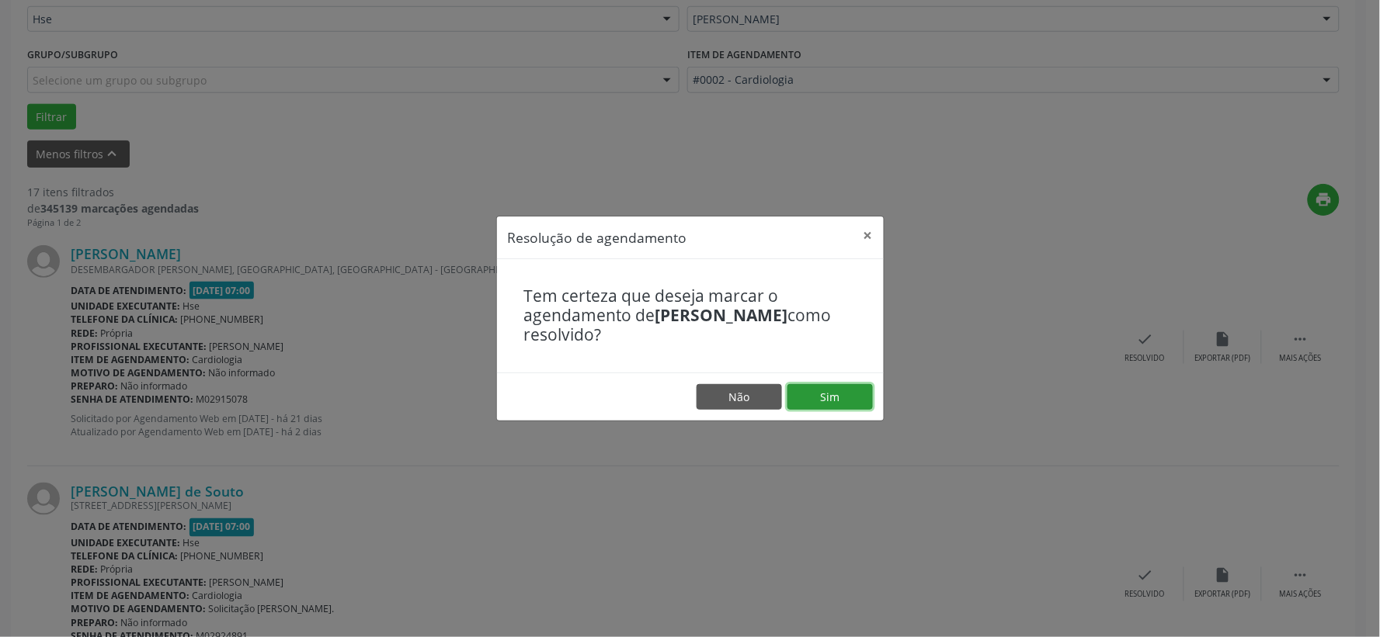
click at [843, 398] on button "Sim" at bounding box center [829, 397] width 85 height 26
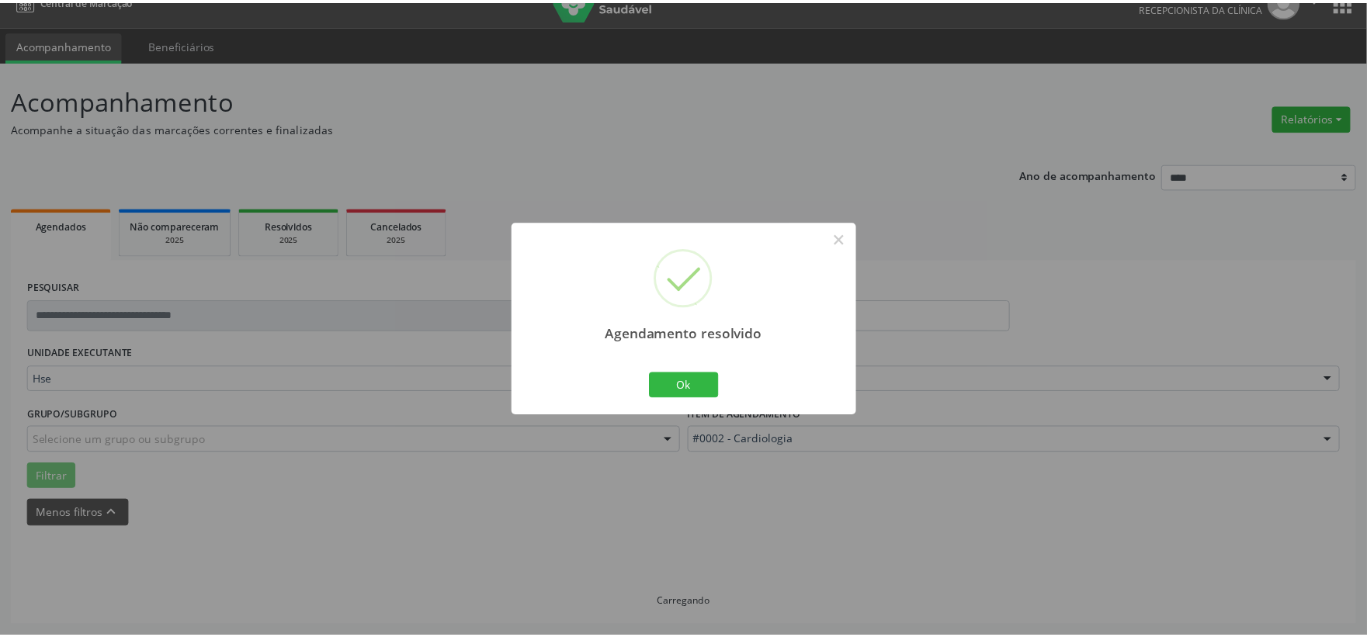
scroll to position [23, 0]
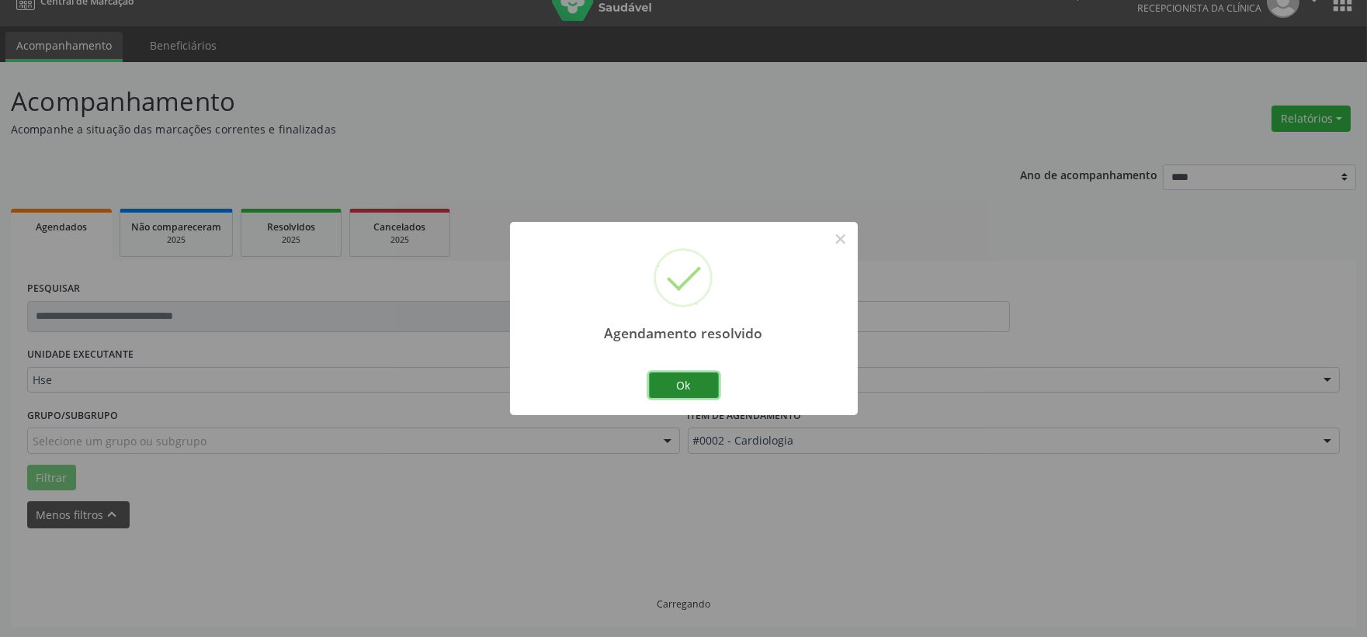
click at [703, 383] on button "Ok" at bounding box center [684, 386] width 70 height 26
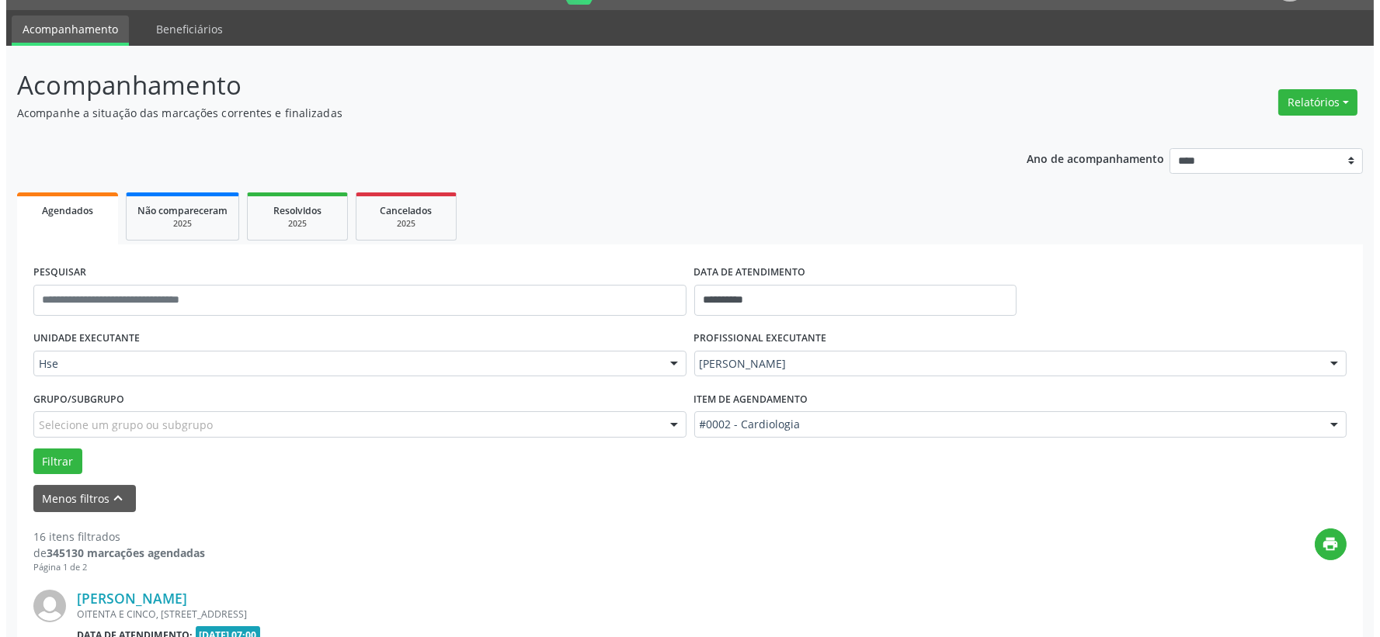
scroll to position [126, 0]
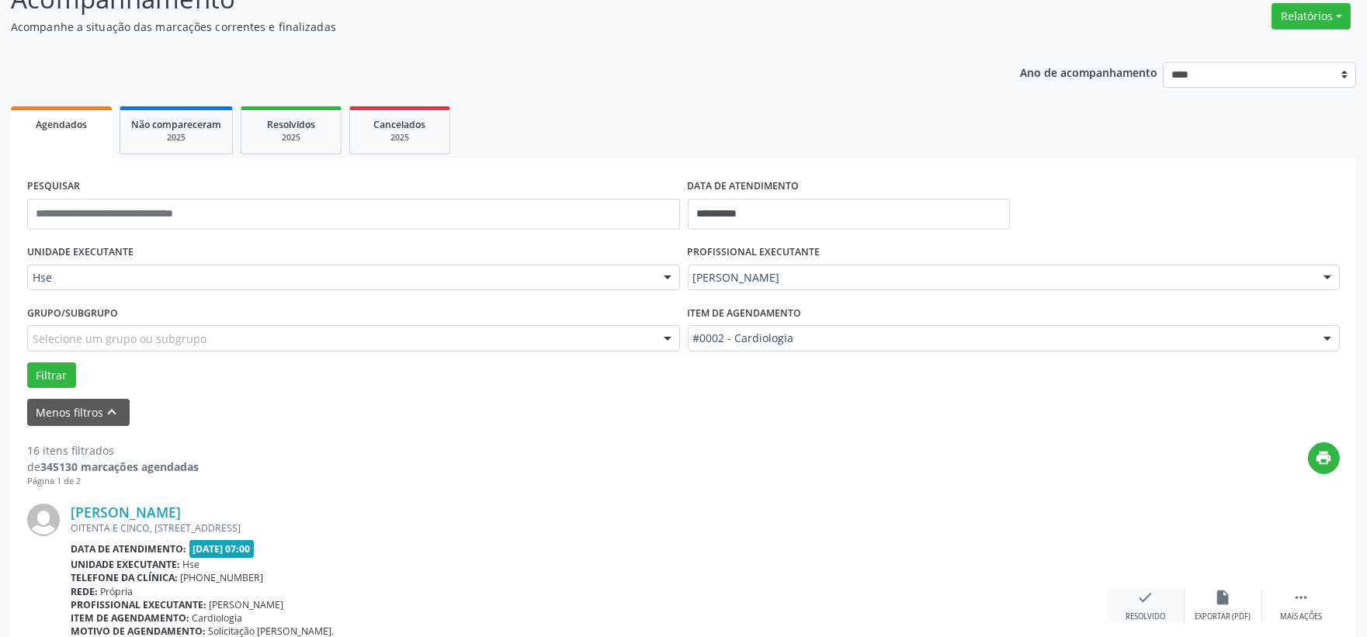
click at [1145, 615] on div "Resolvido" at bounding box center [1146, 617] width 40 height 11
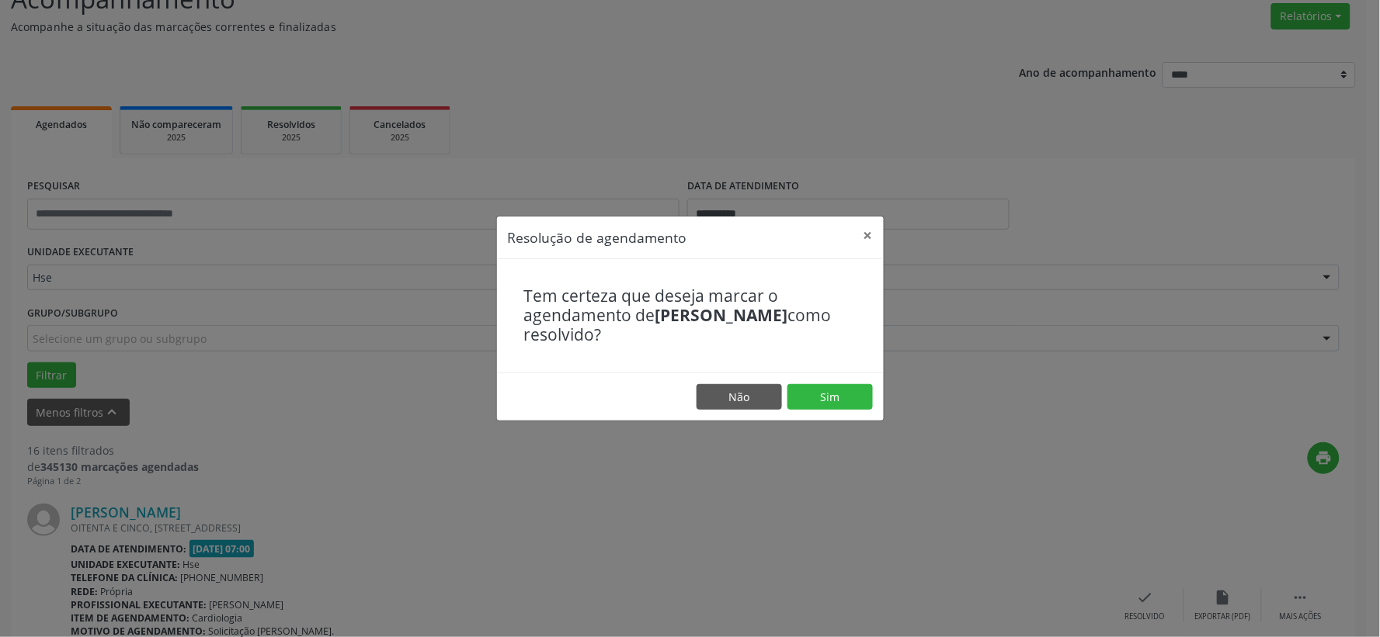
drag, startPoint x: 874, startPoint y: 405, endPoint x: 850, endPoint y: 394, distance: 26.1
click at [873, 405] on footer "Não Sim" at bounding box center [690, 397] width 387 height 49
click at [850, 394] on button "Sim" at bounding box center [829, 397] width 85 height 26
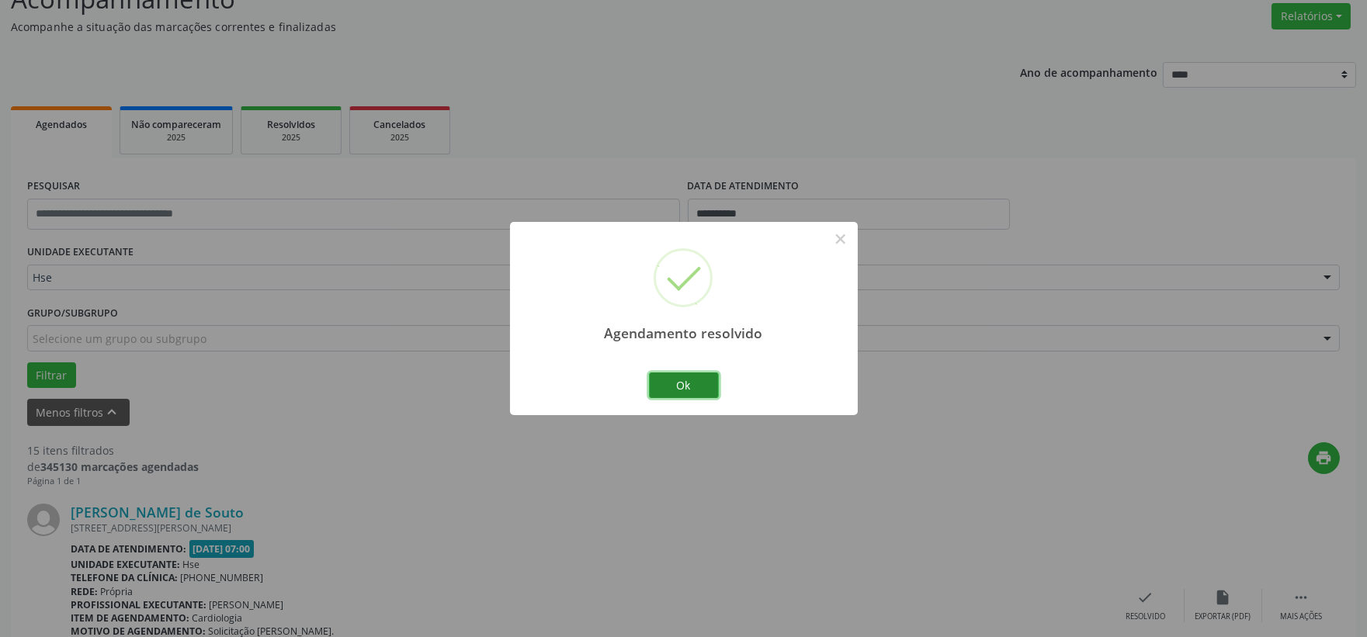
click at [657, 379] on button "Ok" at bounding box center [684, 386] width 70 height 26
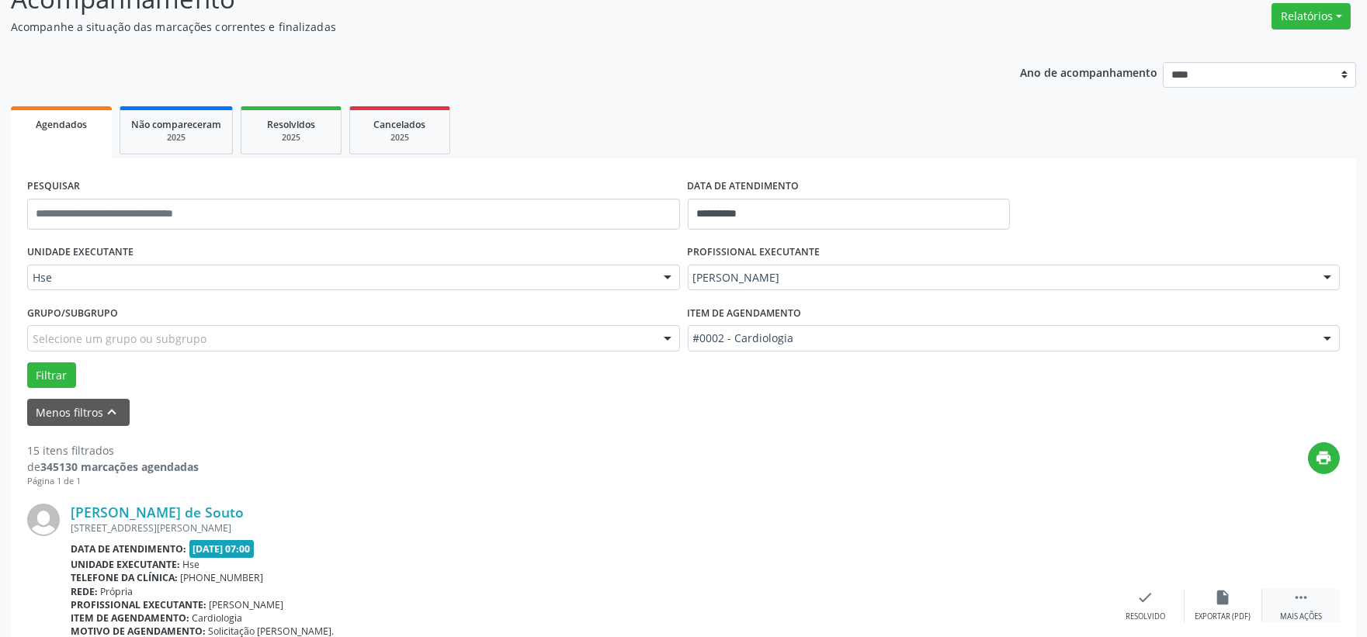
click at [1294, 612] on div "Mais ações" at bounding box center [1301, 617] width 42 height 11
click at [1221, 595] on icon "alarm_off" at bounding box center [1223, 597] width 17 height 17
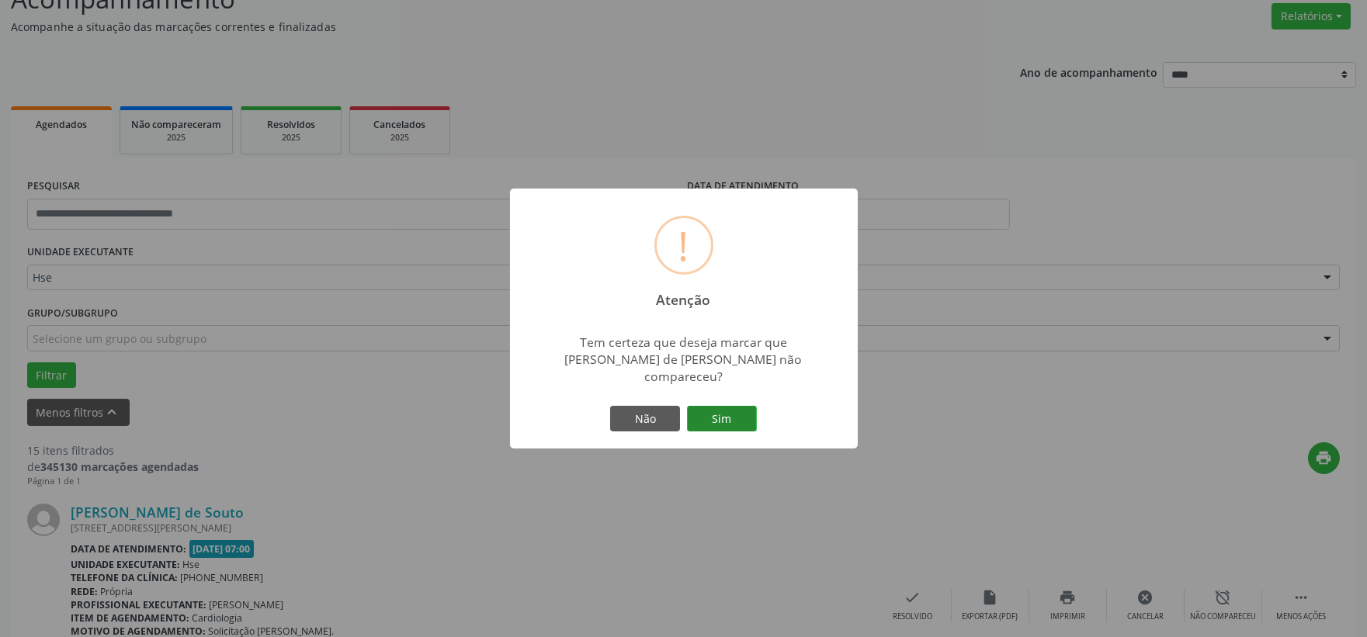
click at [700, 415] on button "Sim" at bounding box center [722, 419] width 70 height 26
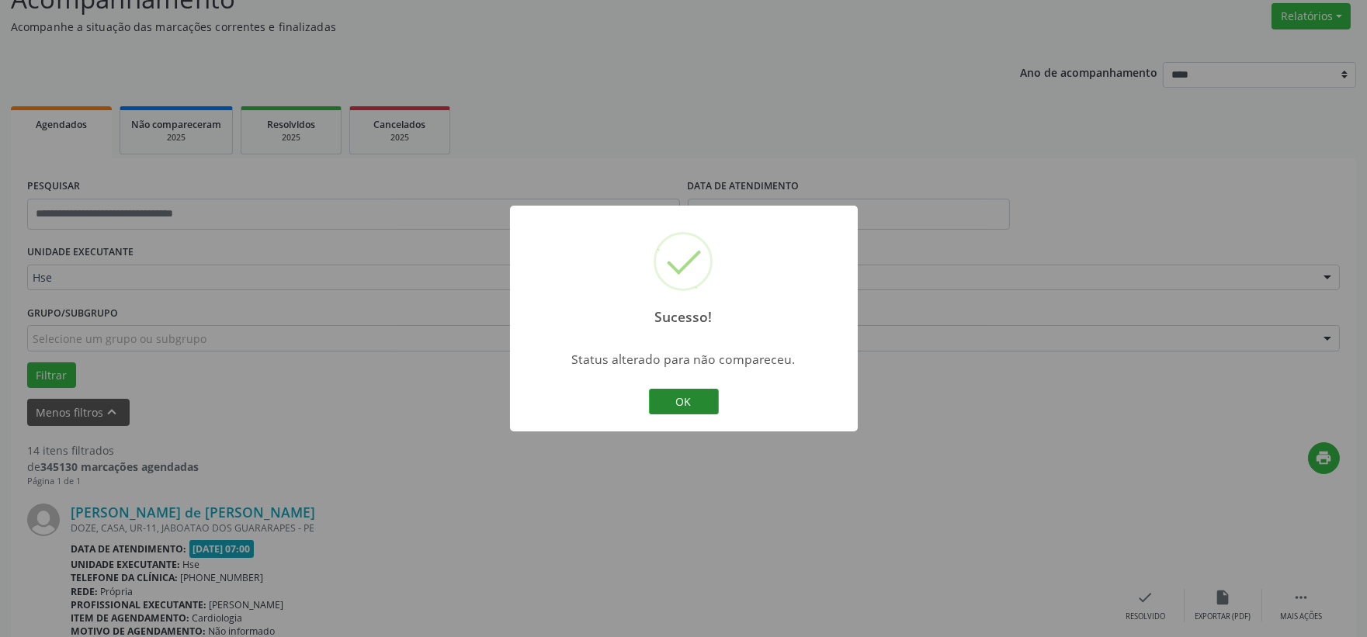
click at [655, 394] on button "OK" at bounding box center [684, 402] width 70 height 26
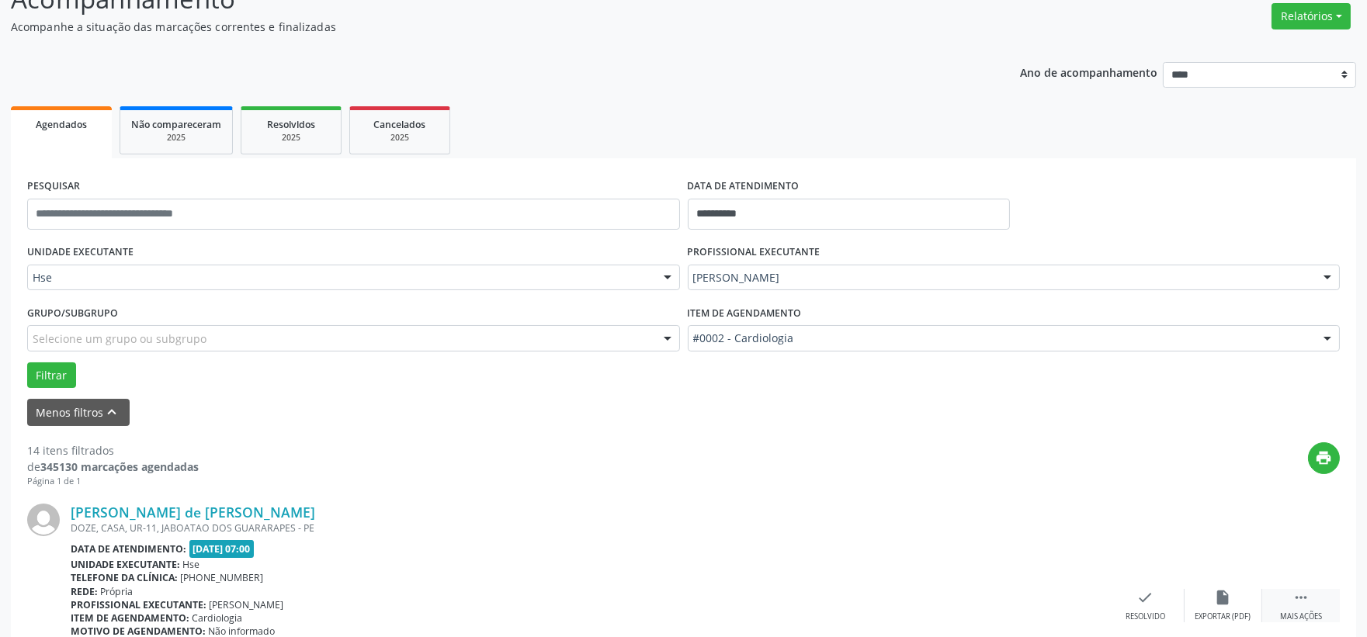
click at [1305, 606] on div " Mais ações" at bounding box center [1302, 605] width 78 height 33
click at [1217, 595] on icon "alarm_off" at bounding box center [1223, 597] width 17 height 17
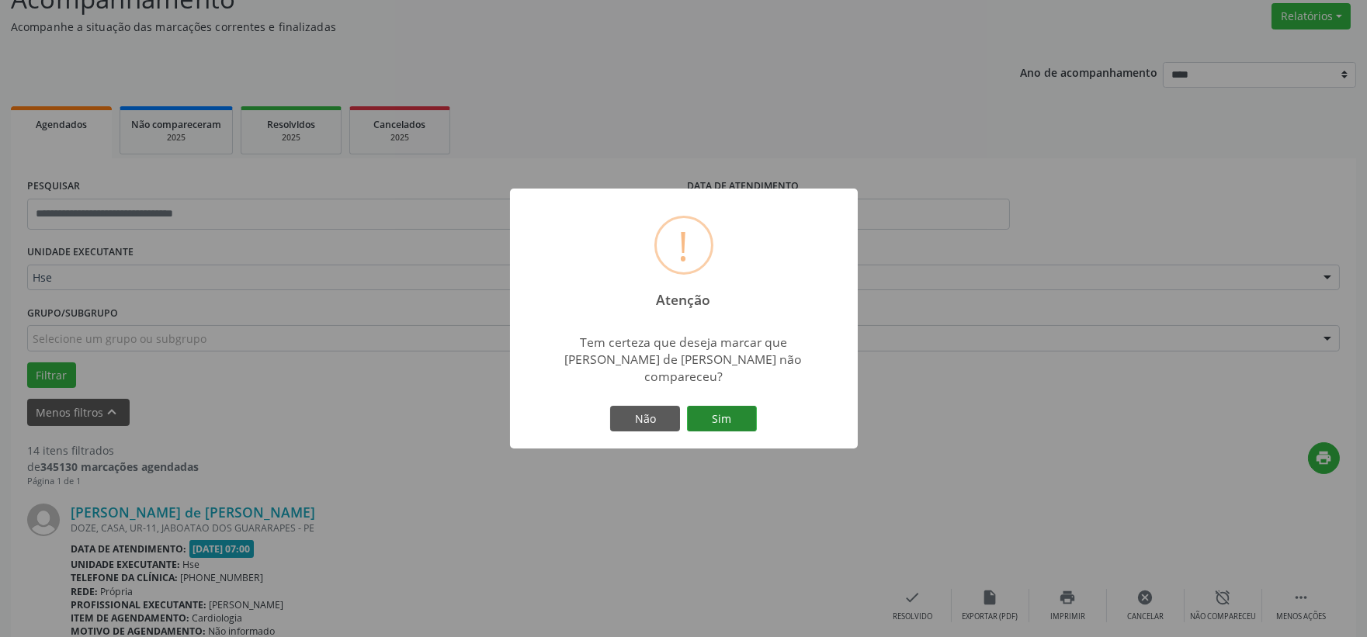
click at [749, 407] on button "Sim" at bounding box center [722, 419] width 70 height 26
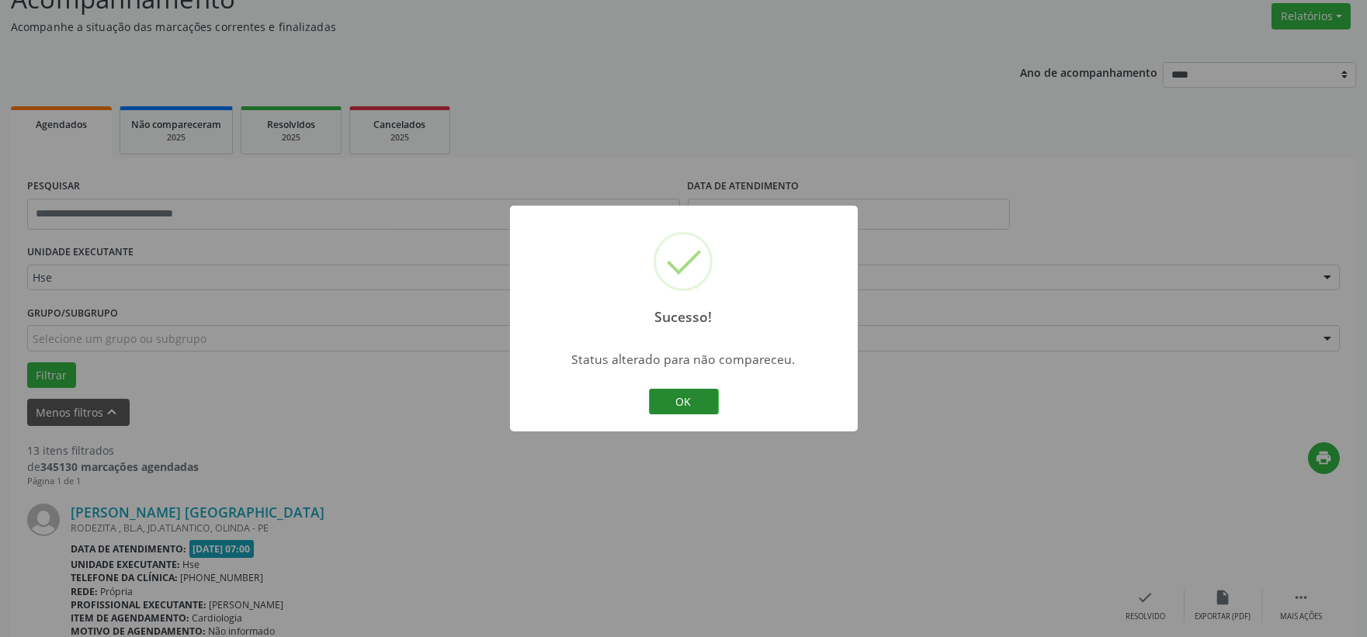
click at [683, 394] on button "OK" at bounding box center [684, 402] width 70 height 26
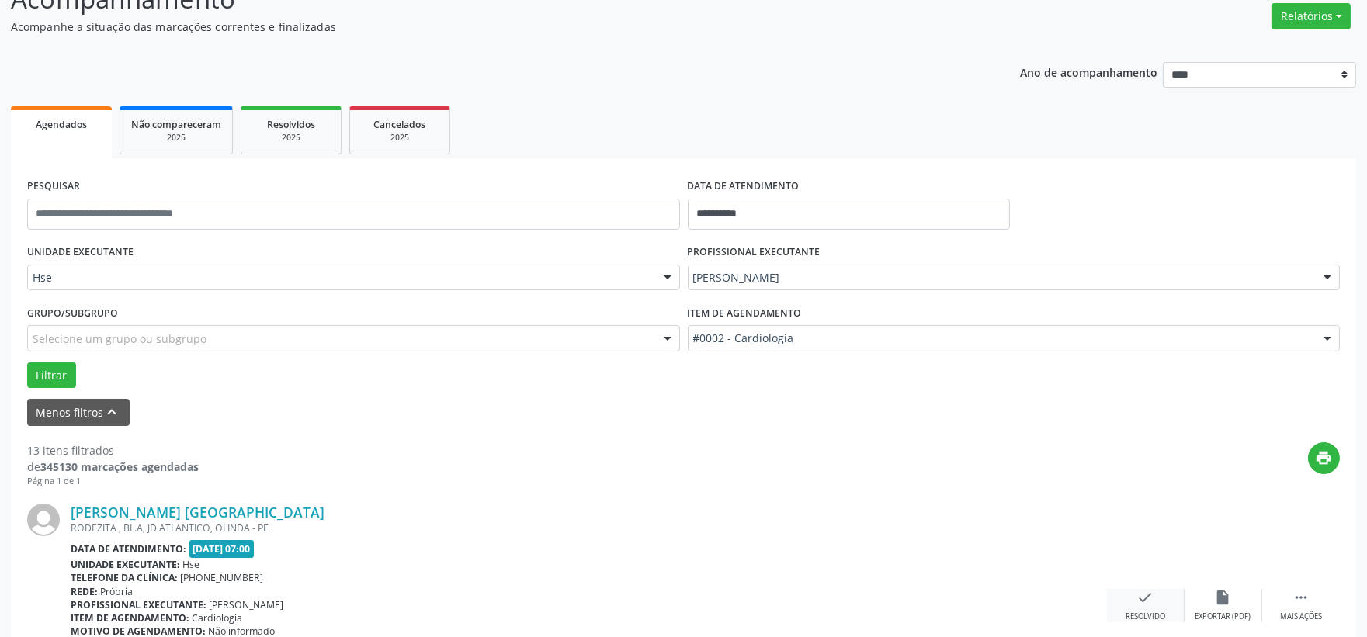
click at [1153, 600] on icon "check" at bounding box center [1146, 597] width 17 height 17
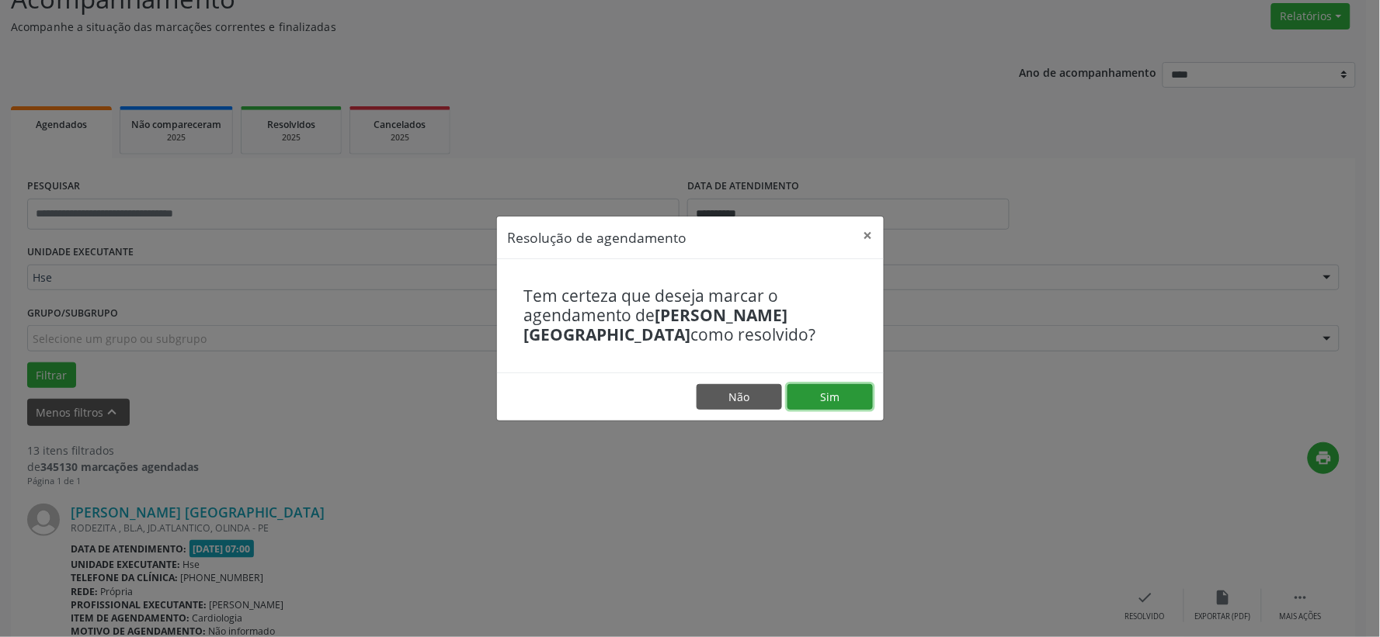
click at [825, 405] on button "Sim" at bounding box center [829, 397] width 85 height 26
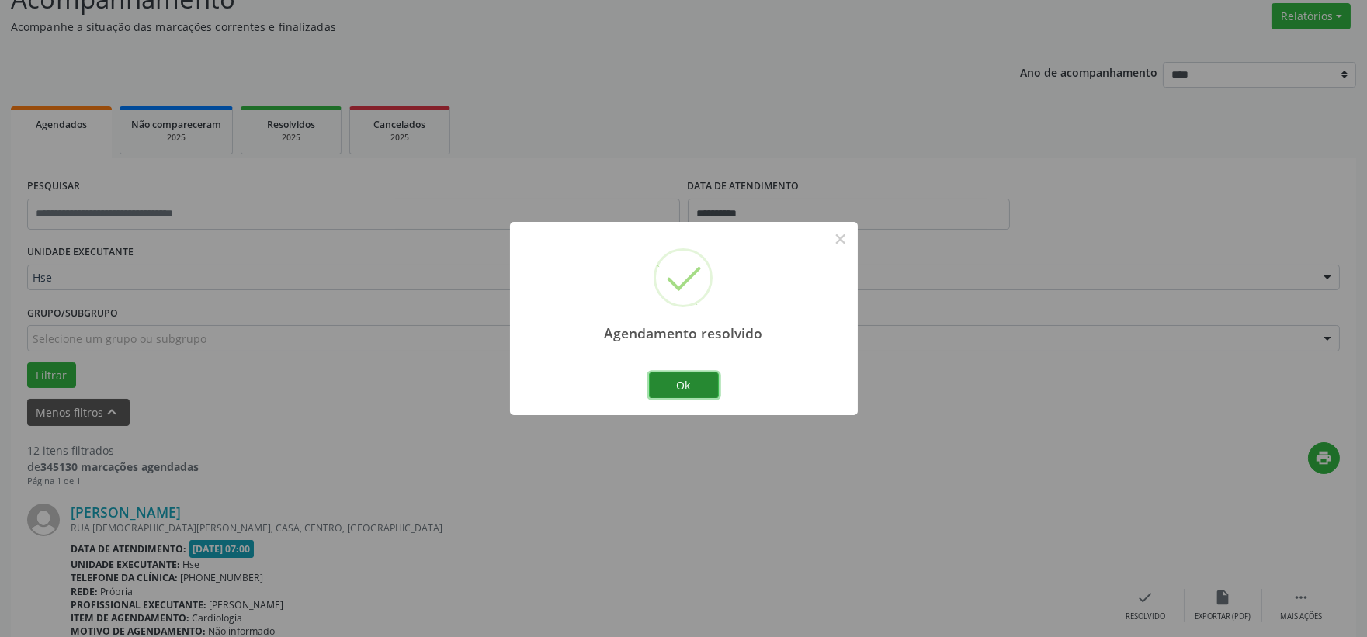
click at [658, 387] on button "Ok" at bounding box center [684, 386] width 70 height 26
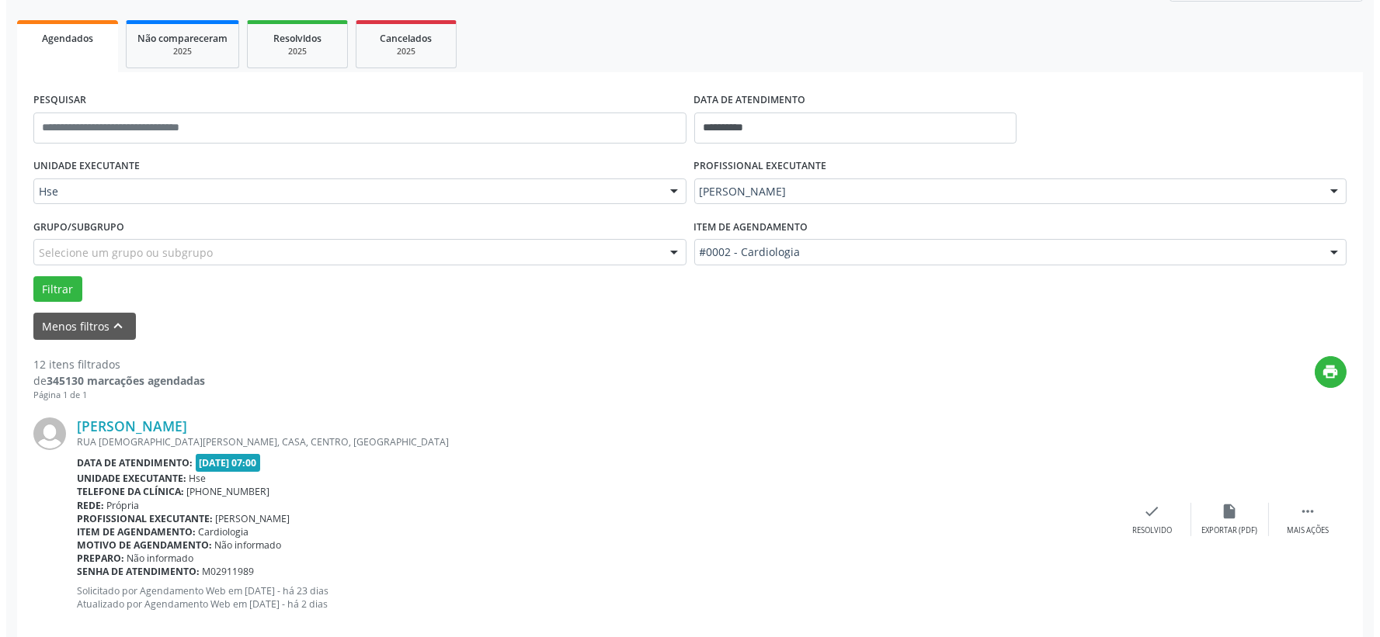
scroll to position [298, 0]
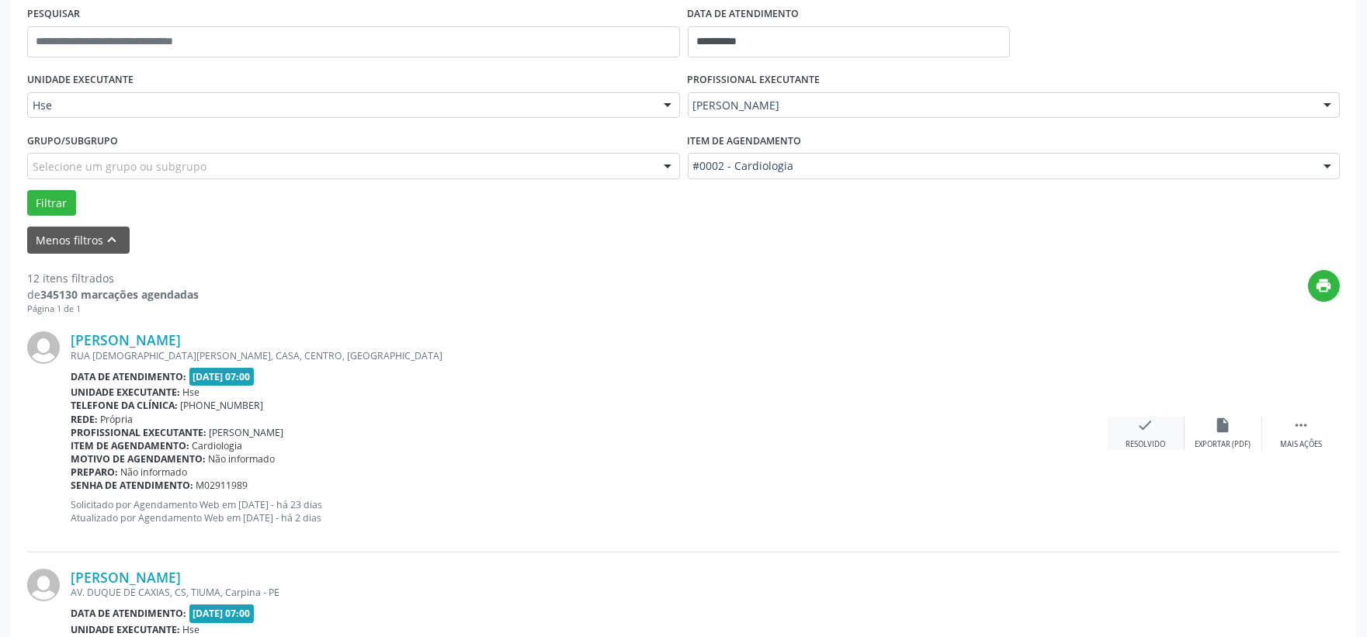
click at [1134, 436] on div "check Resolvido" at bounding box center [1146, 433] width 78 height 33
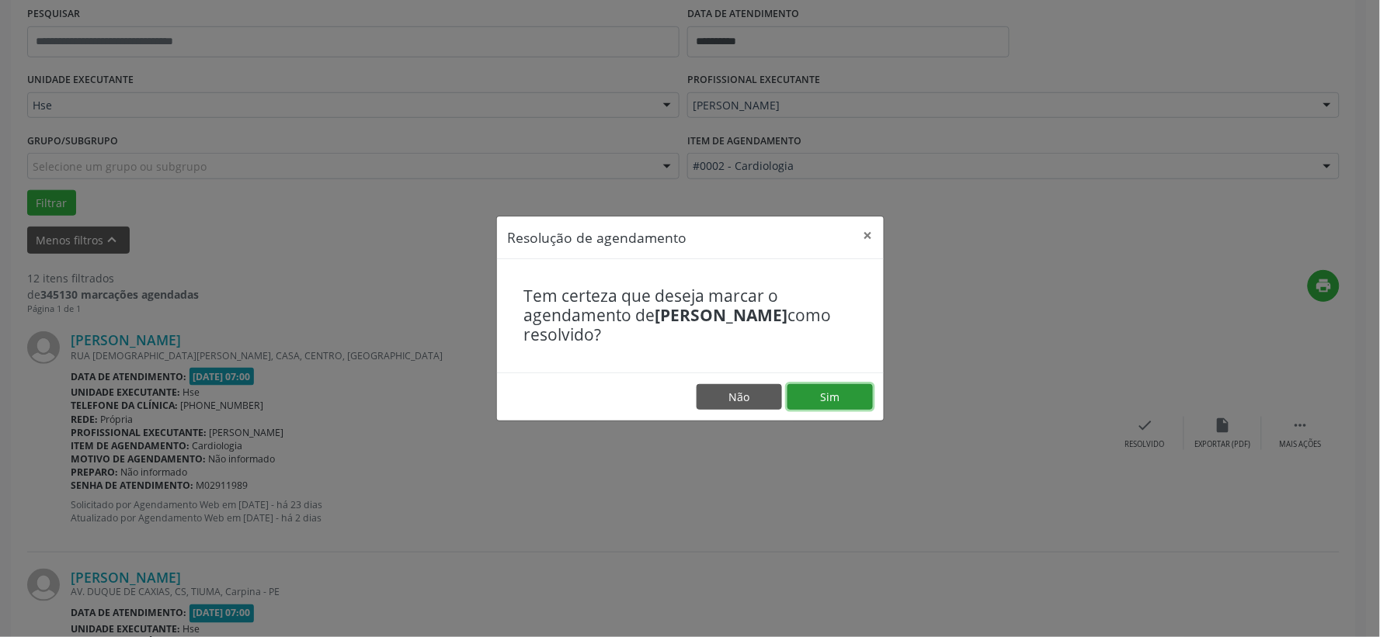
click at [812, 397] on button "Sim" at bounding box center [829, 397] width 85 height 26
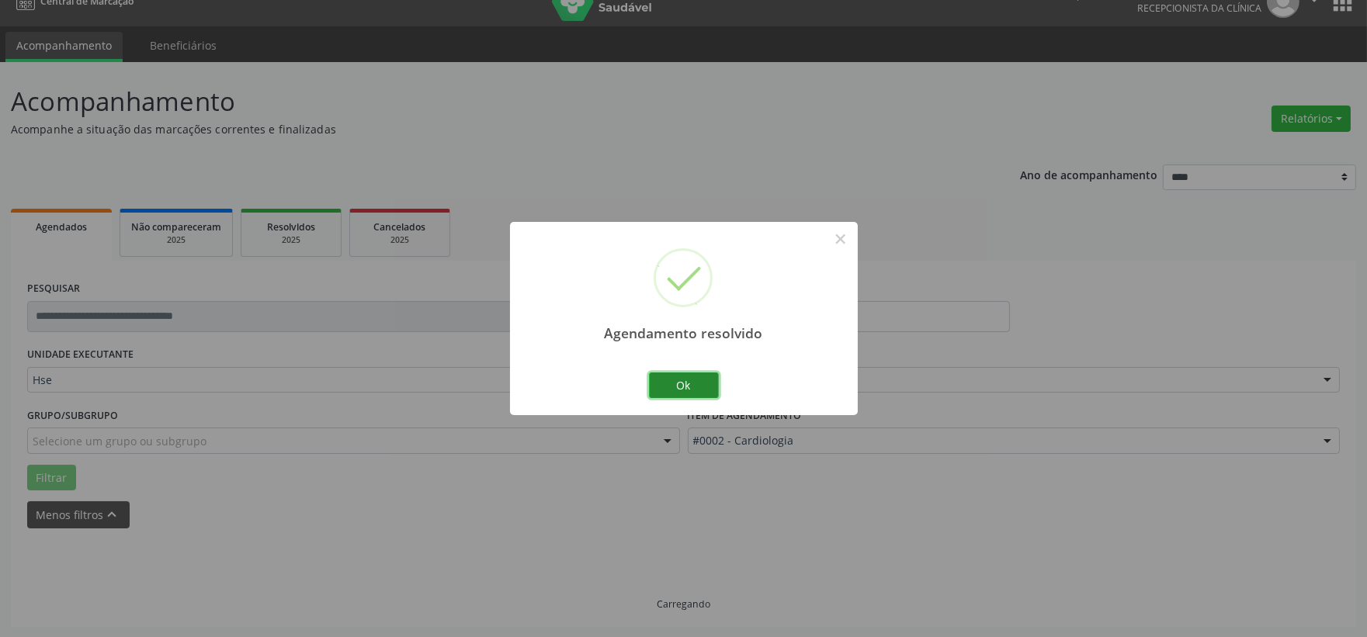
click at [670, 378] on button "Ok" at bounding box center [684, 386] width 70 height 26
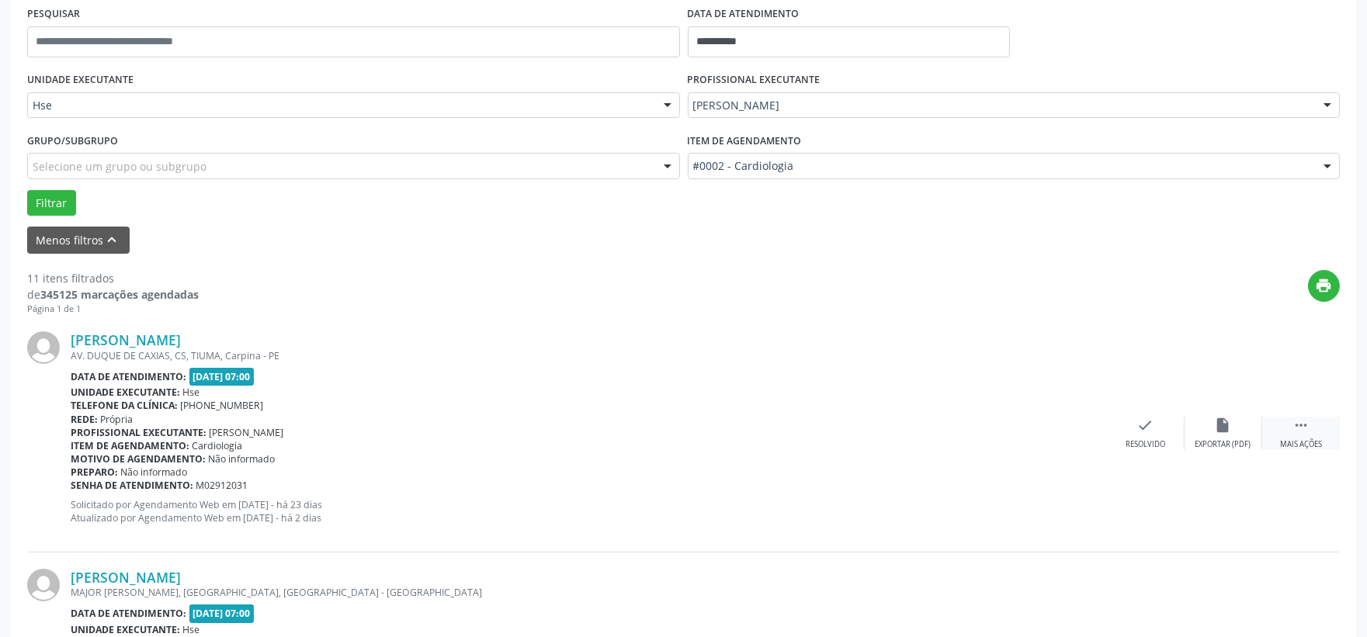
click at [1294, 439] on div "Mais ações" at bounding box center [1301, 444] width 42 height 11
click at [1206, 429] on div "alarm_off Não compareceu" at bounding box center [1224, 433] width 78 height 33
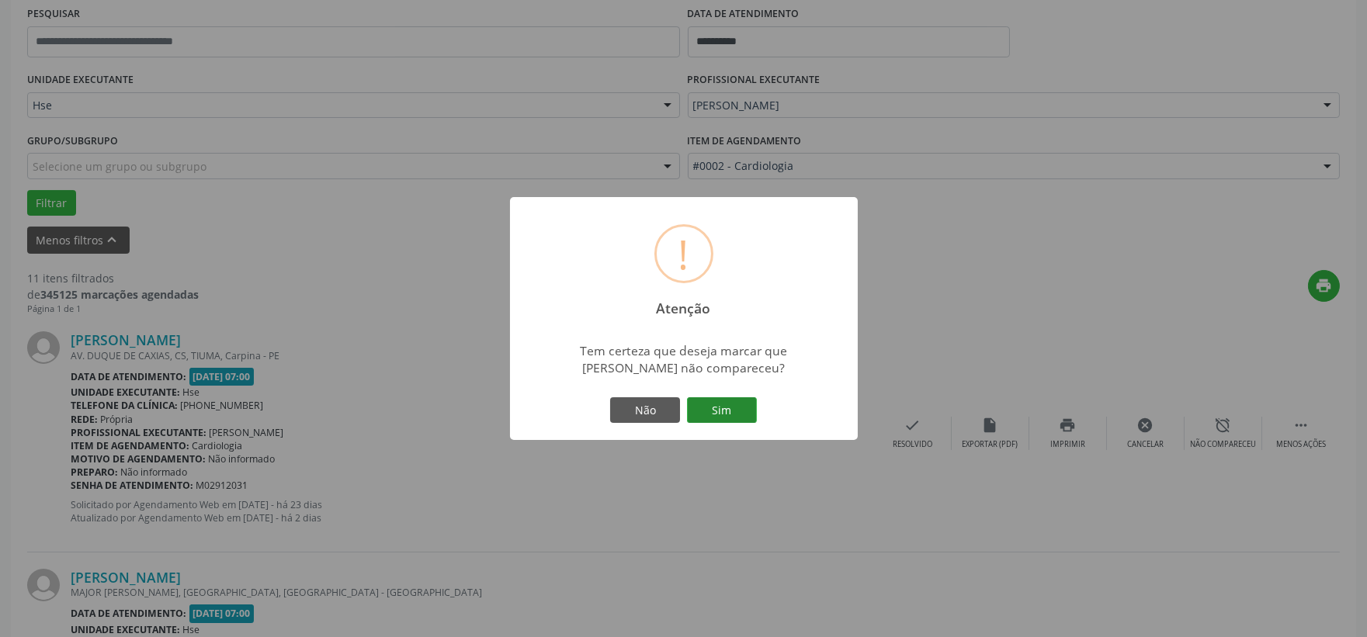
click at [697, 405] on button "Sim" at bounding box center [722, 411] width 70 height 26
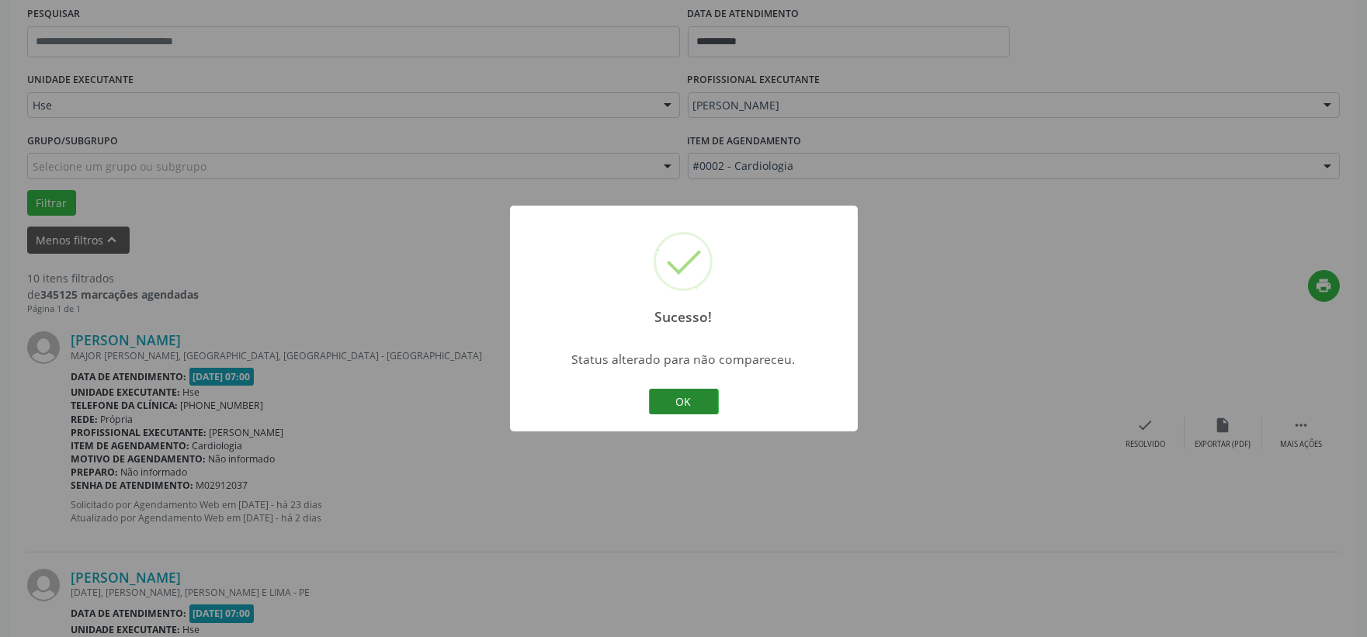
click at [673, 409] on button "OK" at bounding box center [684, 402] width 70 height 26
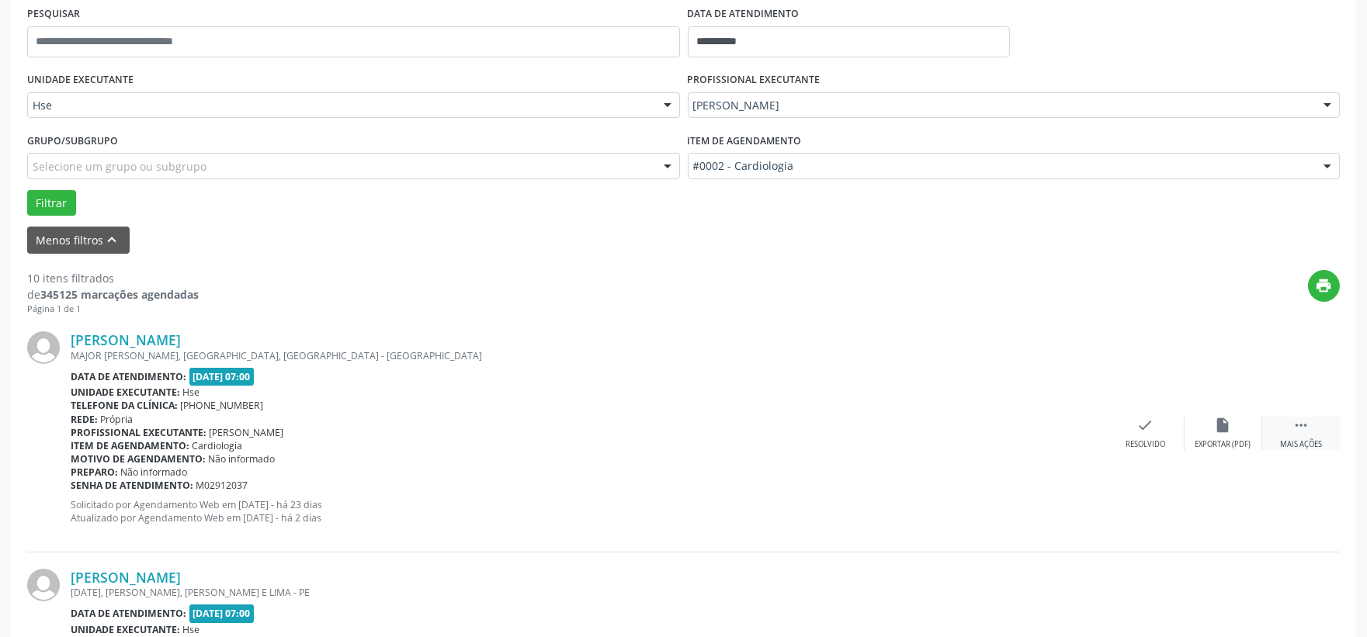
click at [1278, 428] on div " Mais ações" at bounding box center [1302, 433] width 78 height 33
click at [1217, 433] on icon "alarm_off" at bounding box center [1223, 425] width 17 height 17
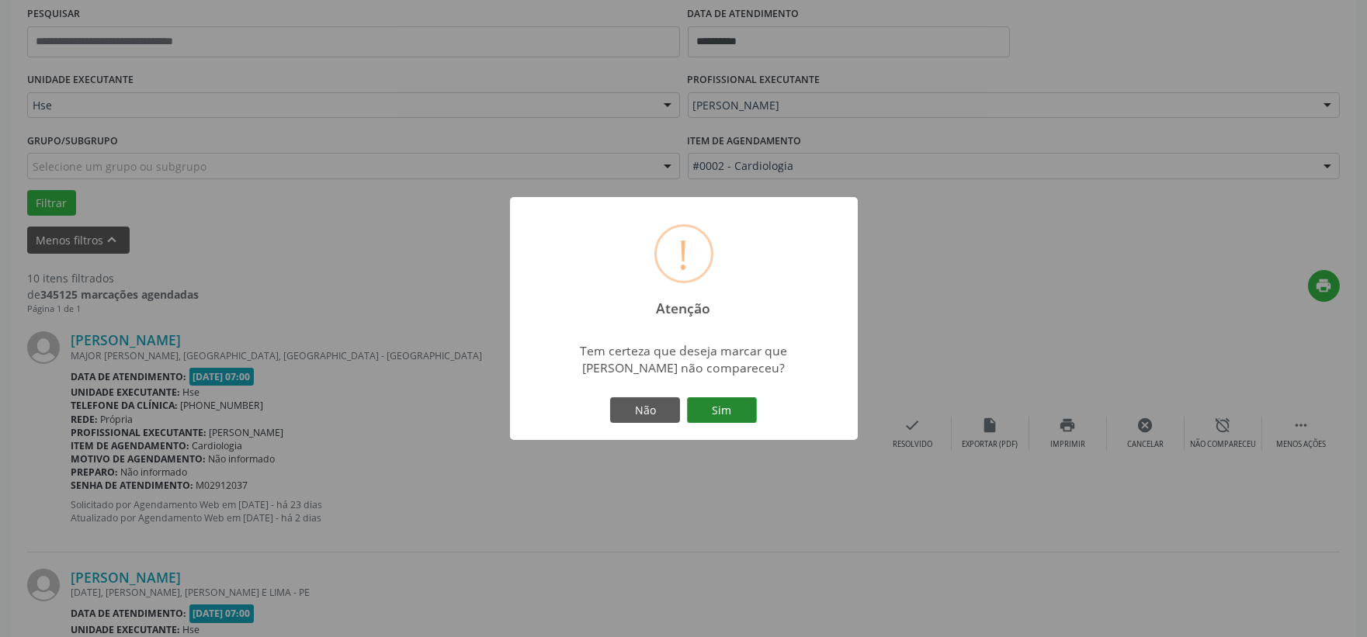
click at [731, 412] on button "Sim" at bounding box center [722, 411] width 70 height 26
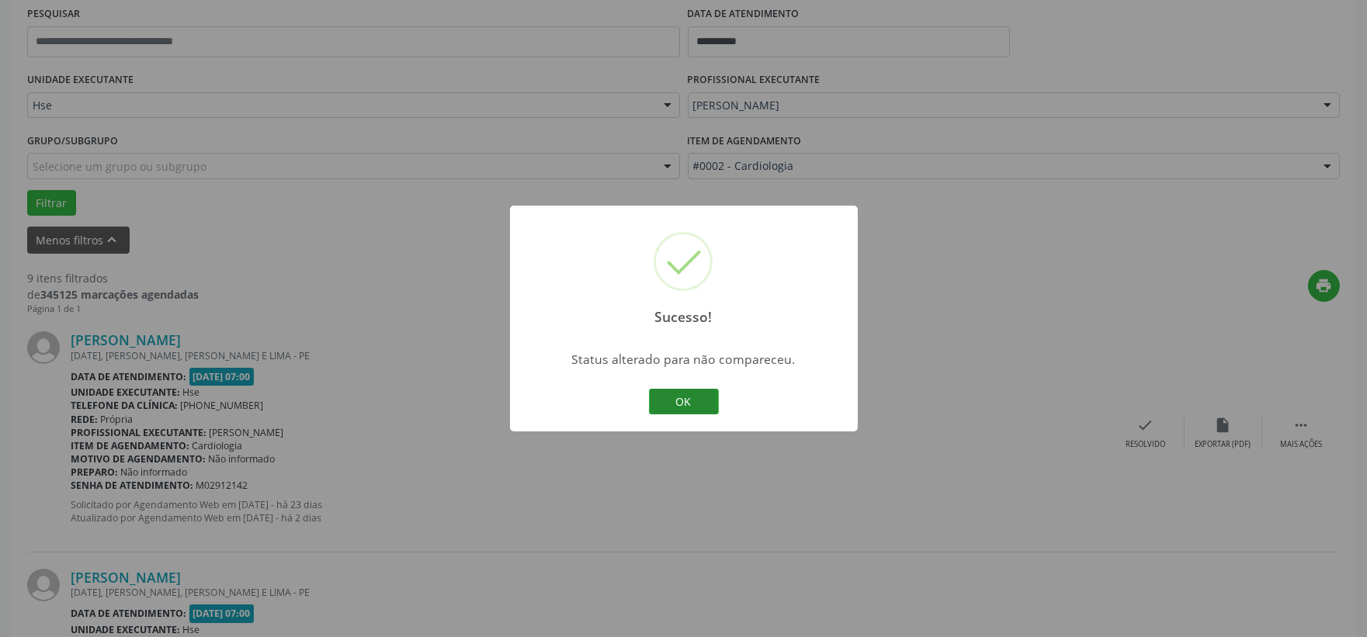
click at [669, 404] on button "OK" at bounding box center [684, 402] width 70 height 26
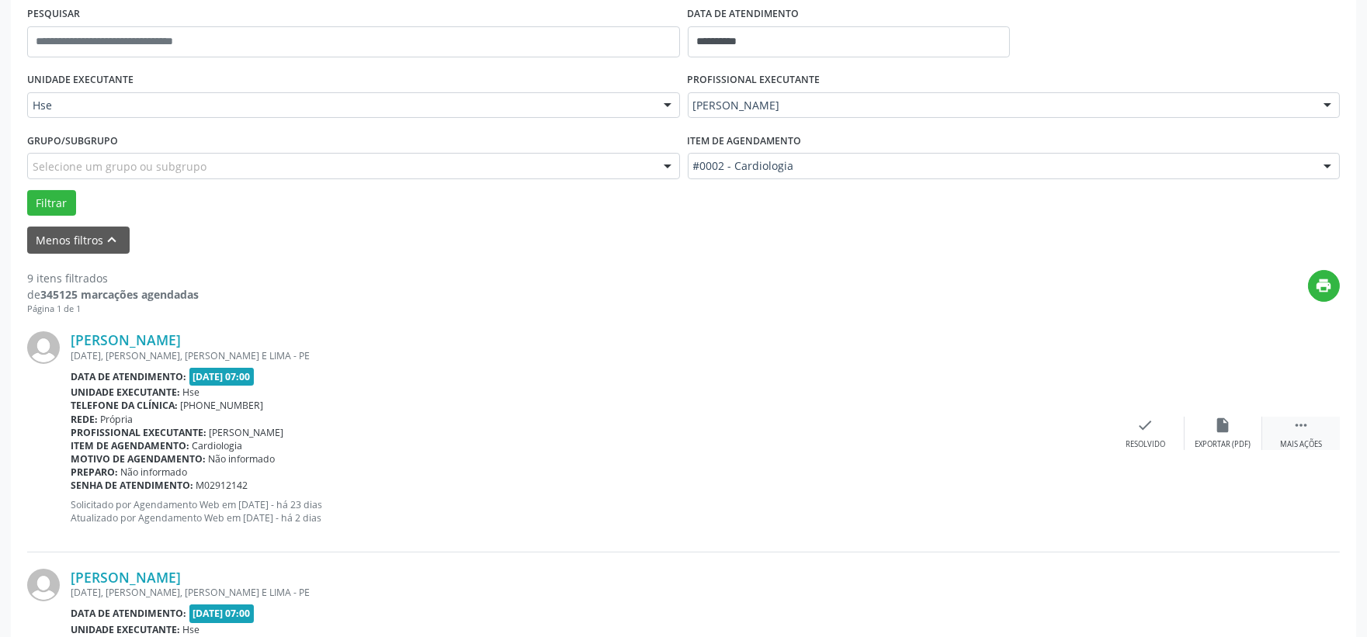
click at [1294, 433] on icon "" at bounding box center [1301, 425] width 17 height 17
click at [1223, 432] on icon "alarm_off" at bounding box center [1223, 425] width 17 height 17
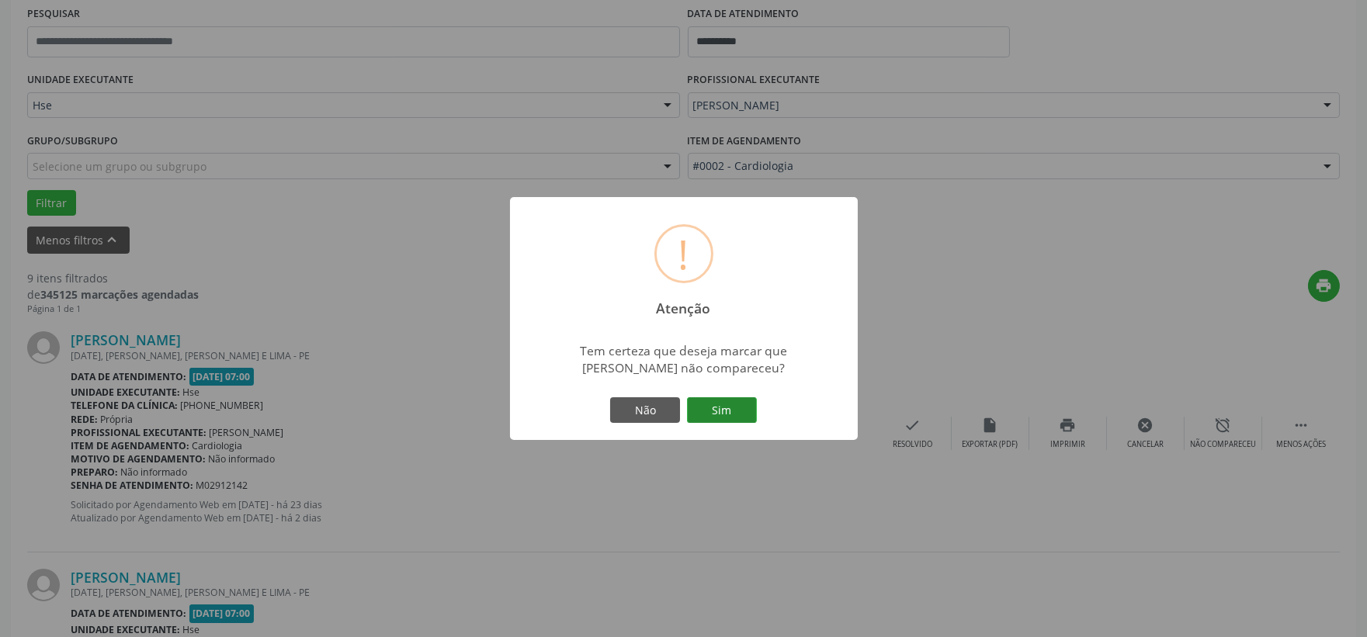
click at [739, 410] on button "Sim" at bounding box center [722, 411] width 70 height 26
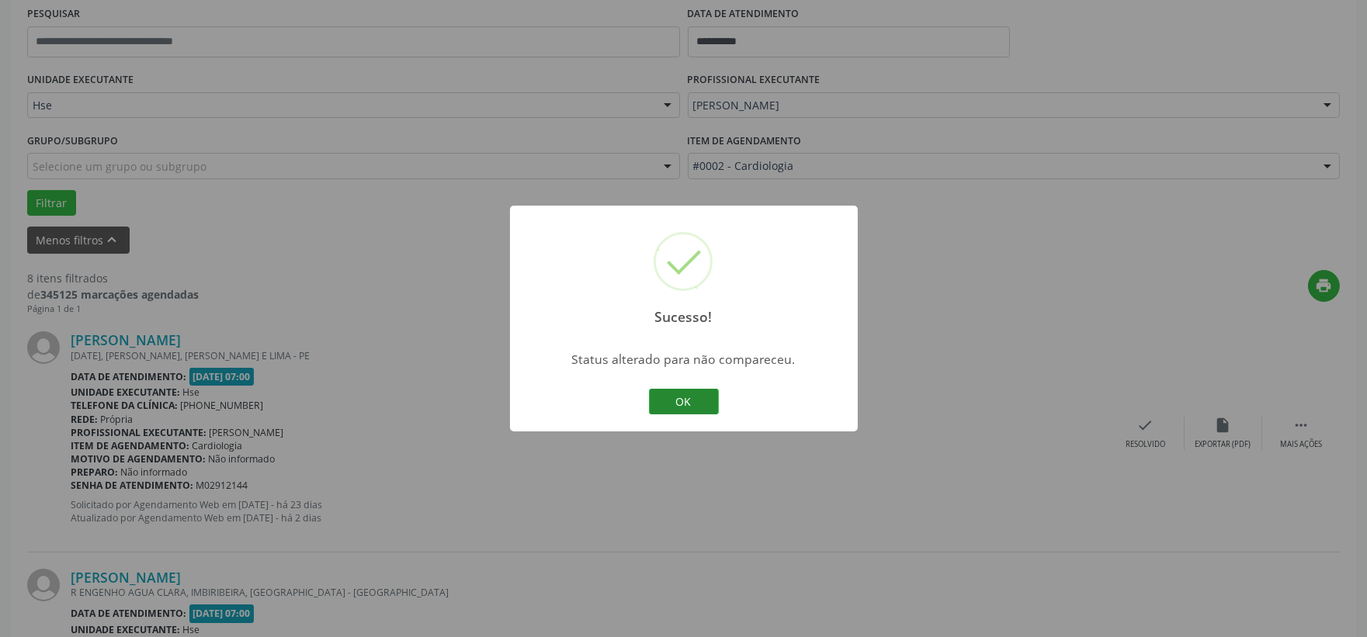
click at [685, 401] on button "OK" at bounding box center [684, 402] width 70 height 26
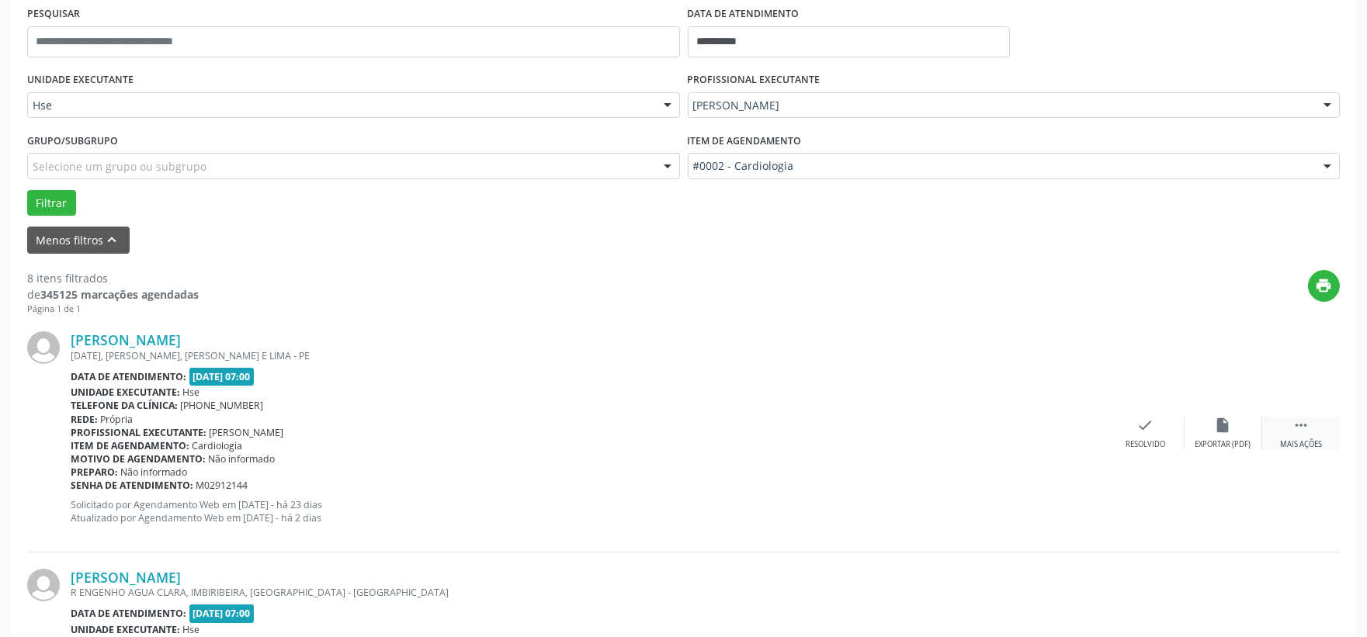
click at [1318, 445] on div "Mais ações" at bounding box center [1301, 444] width 42 height 11
click at [1221, 433] on icon "alarm_off" at bounding box center [1223, 425] width 17 height 17
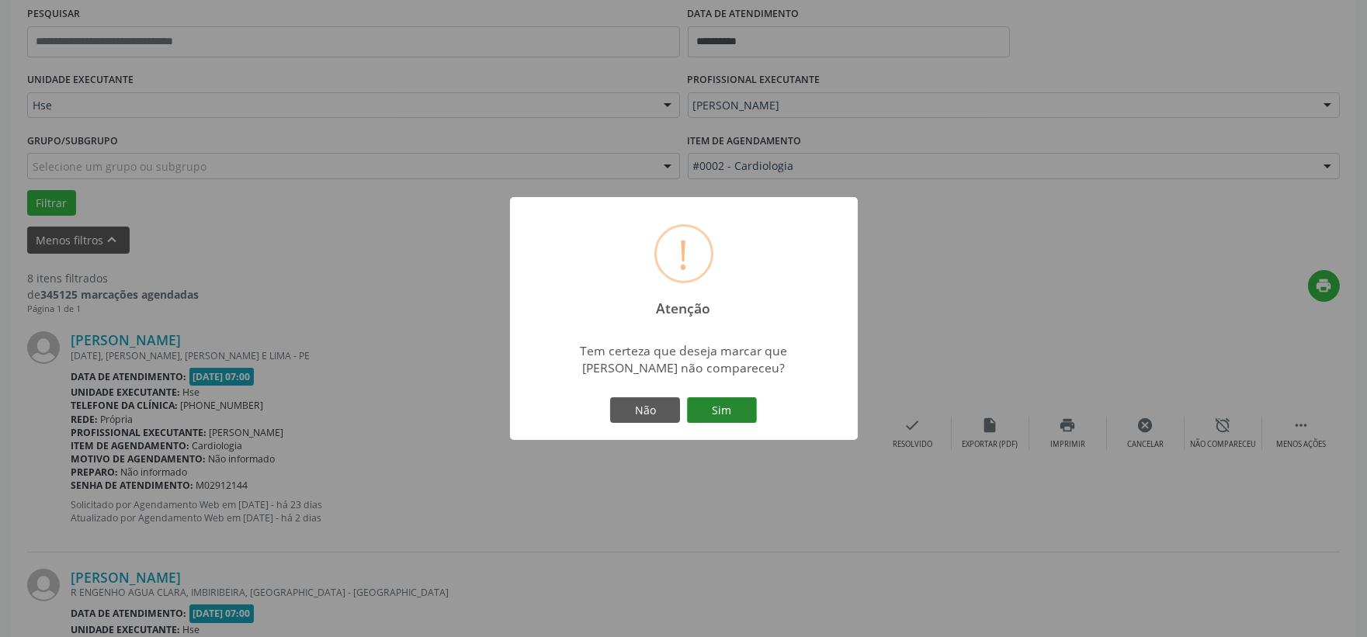
click at [710, 412] on button "Sim" at bounding box center [722, 411] width 70 height 26
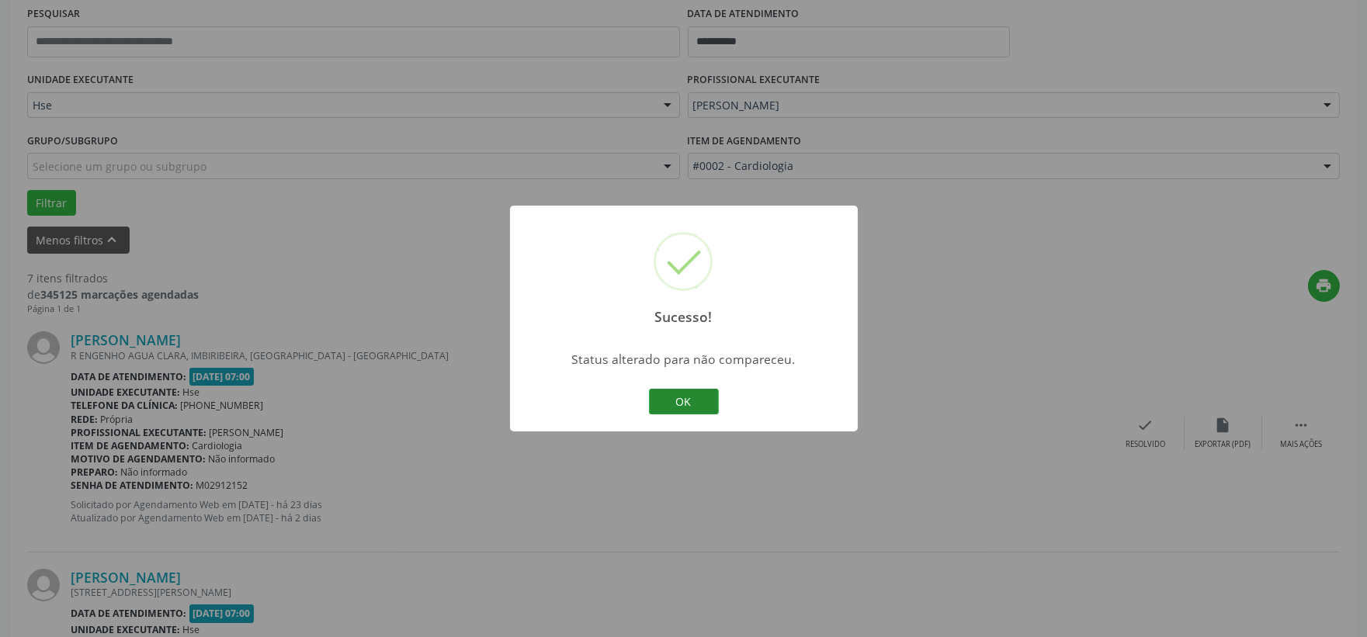
click at [707, 412] on button "OK" at bounding box center [684, 402] width 70 height 26
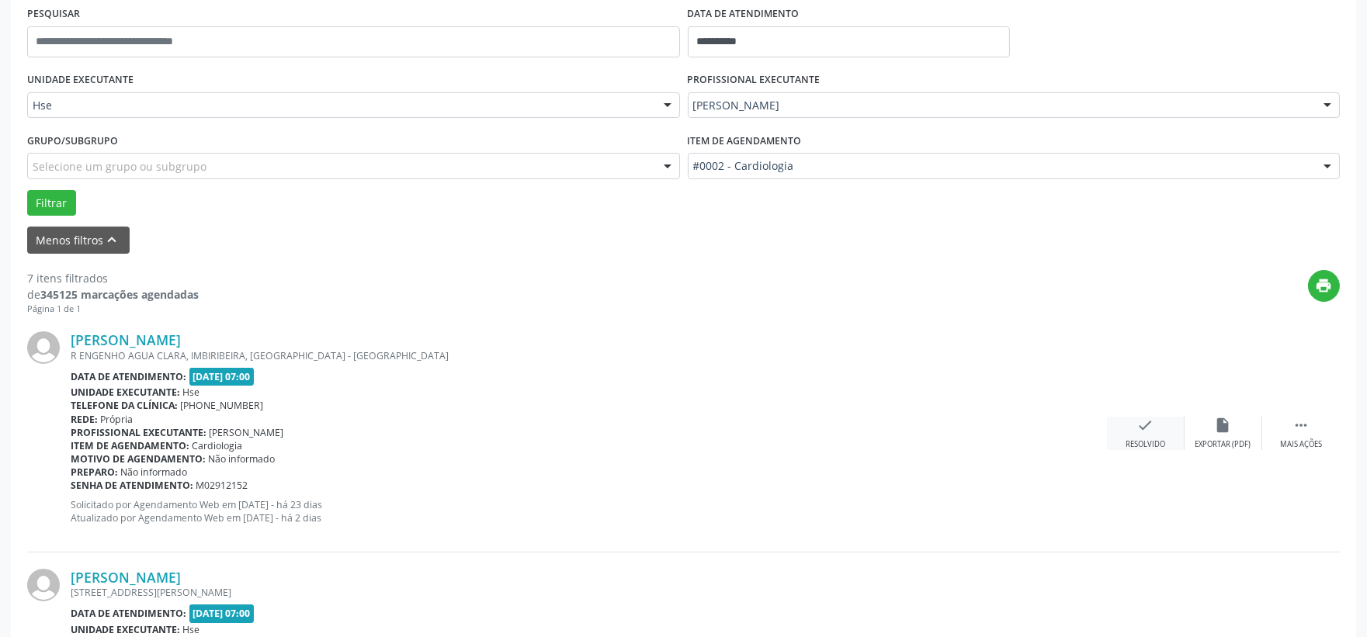
click at [1159, 429] on div "check Resolvido" at bounding box center [1146, 433] width 78 height 33
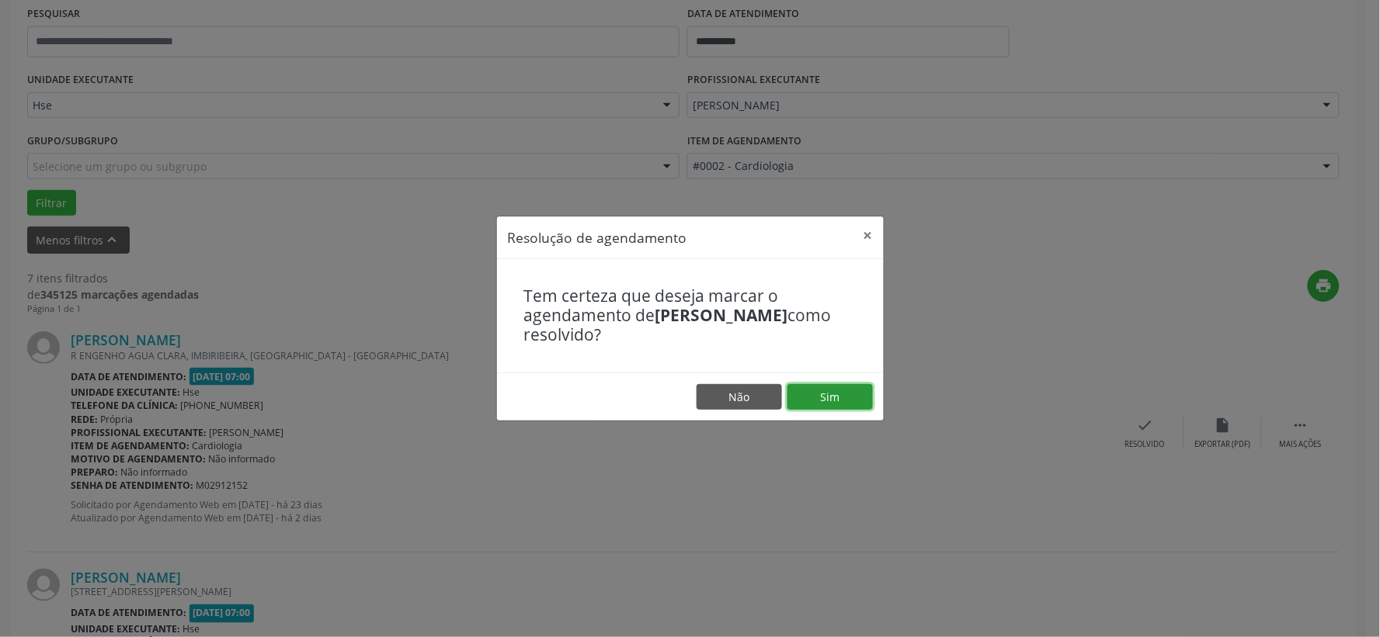
click at [789, 402] on button "Sim" at bounding box center [829, 397] width 85 height 26
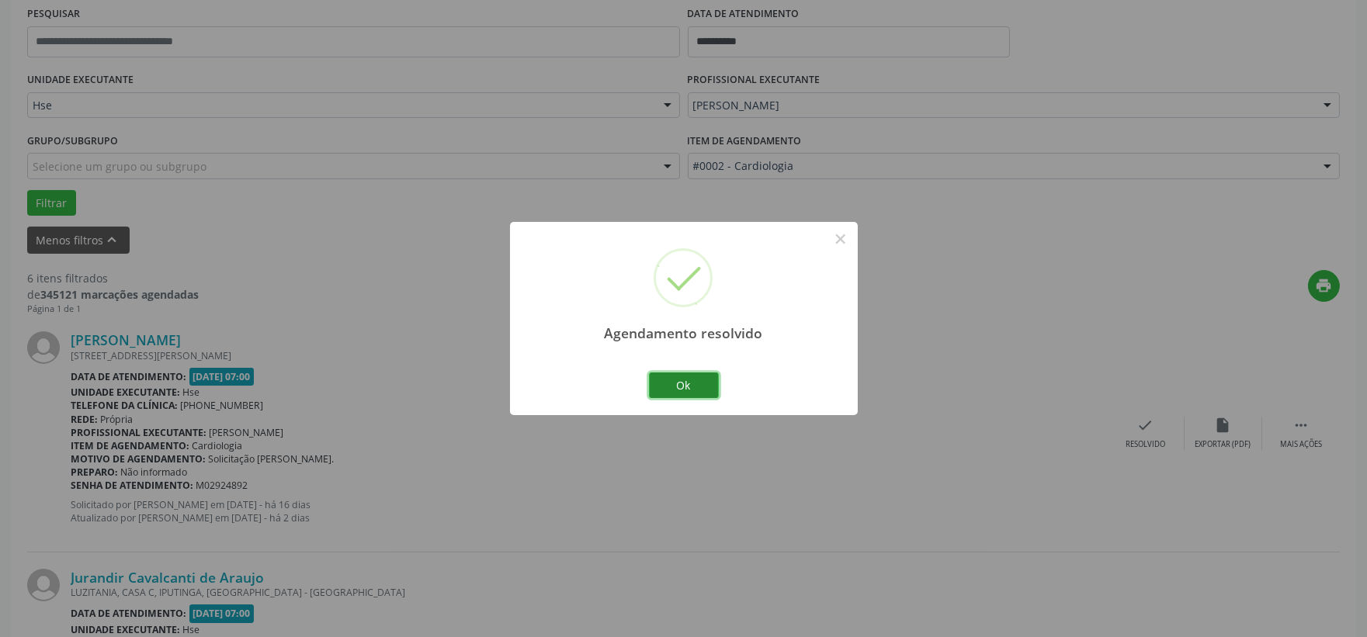
click at [662, 377] on button "Ok" at bounding box center [684, 386] width 70 height 26
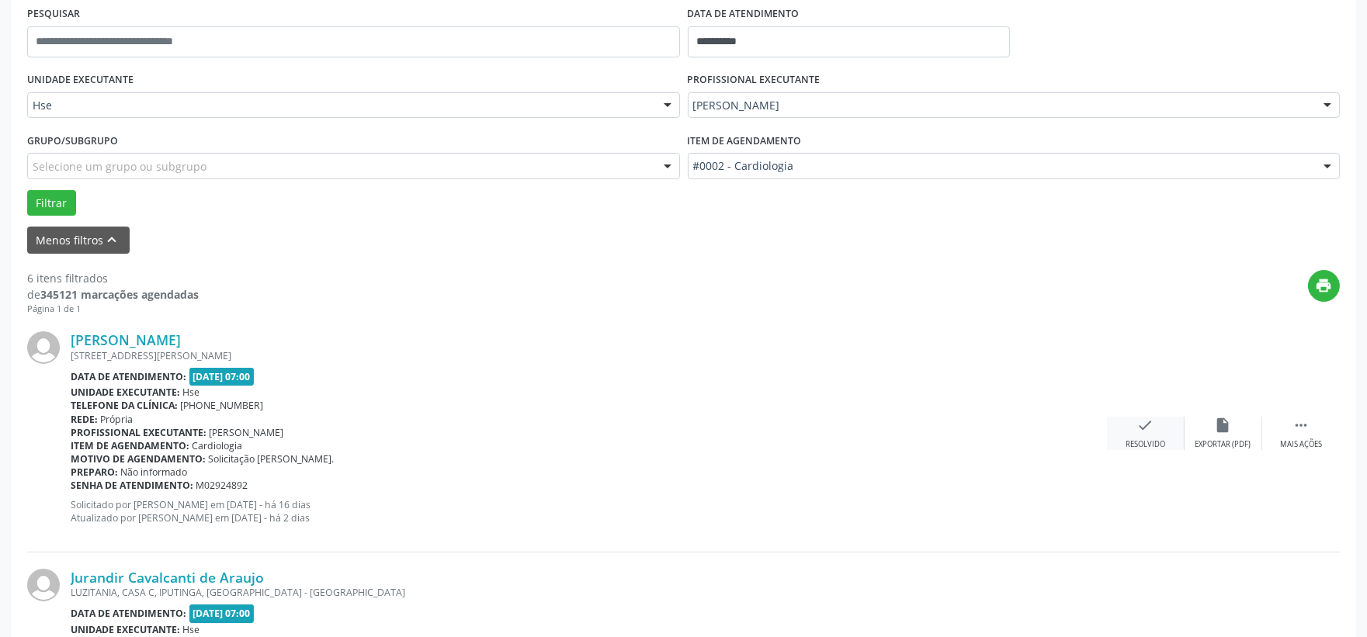
click at [1120, 425] on div "check Resolvido" at bounding box center [1146, 433] width 78 height 33
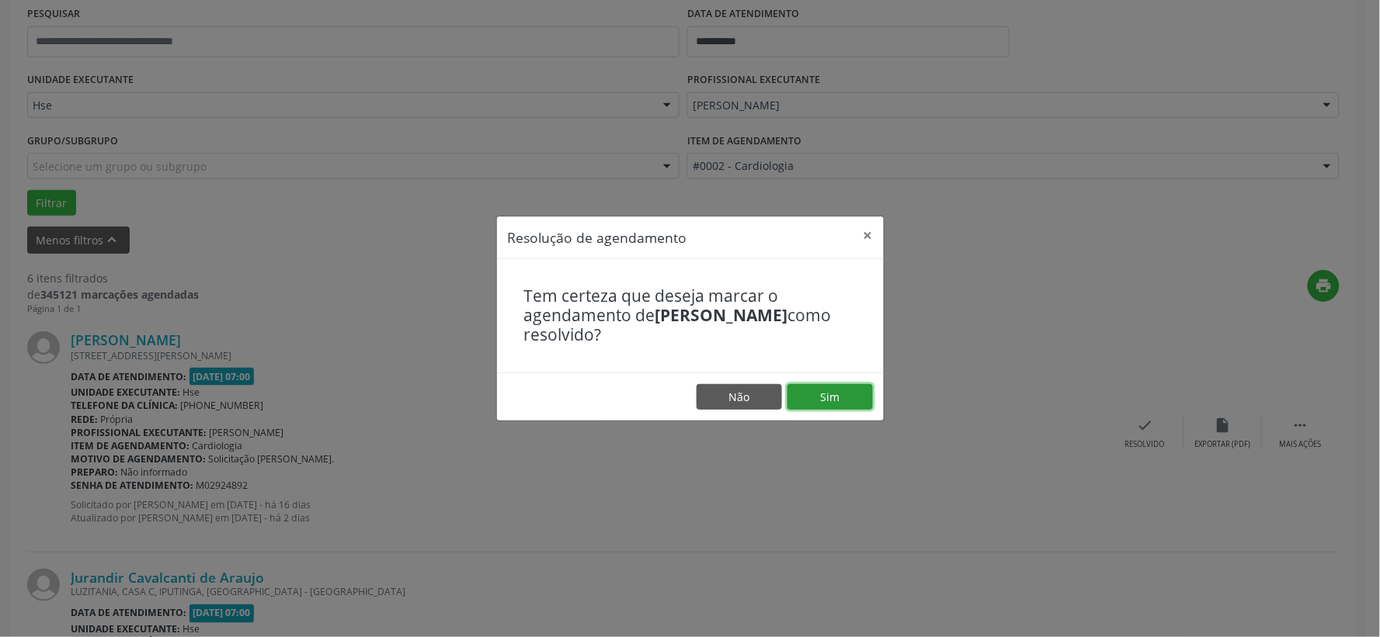
click at [819, 400] on button "Sim" at bounding box center [829, 397] width 85 height 26
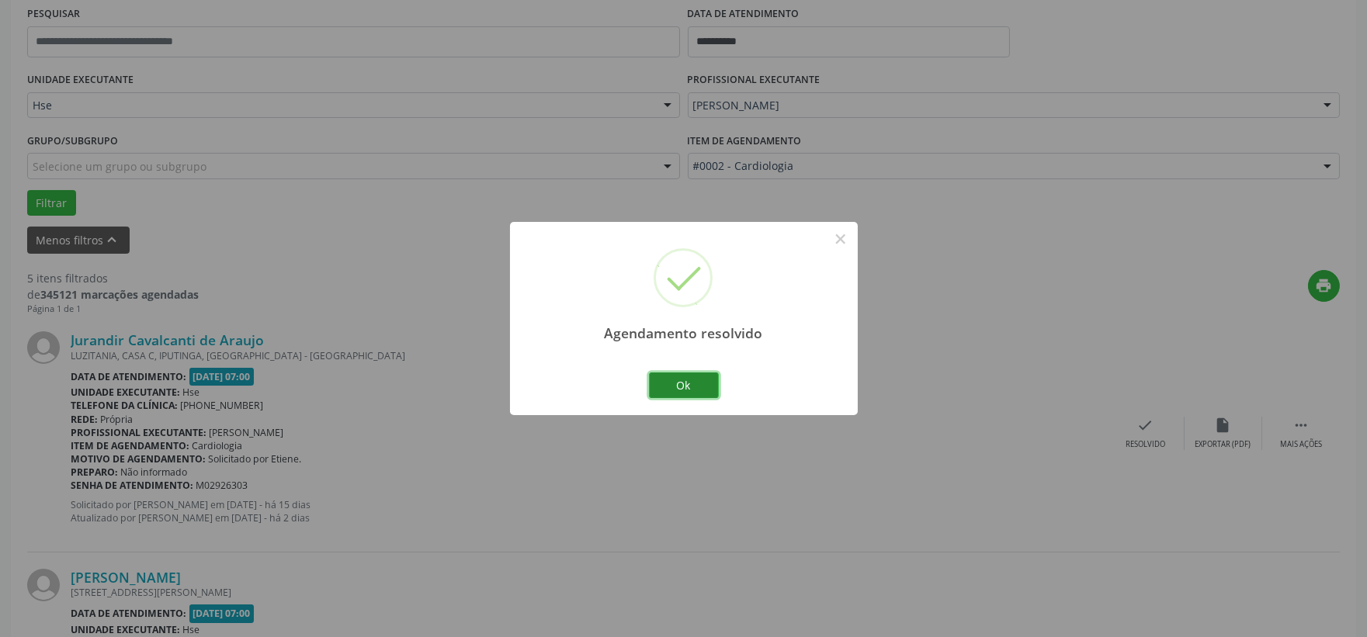
click at [672, 374] on button "Ok" at bounding box center [684, 386] width 70 height 26
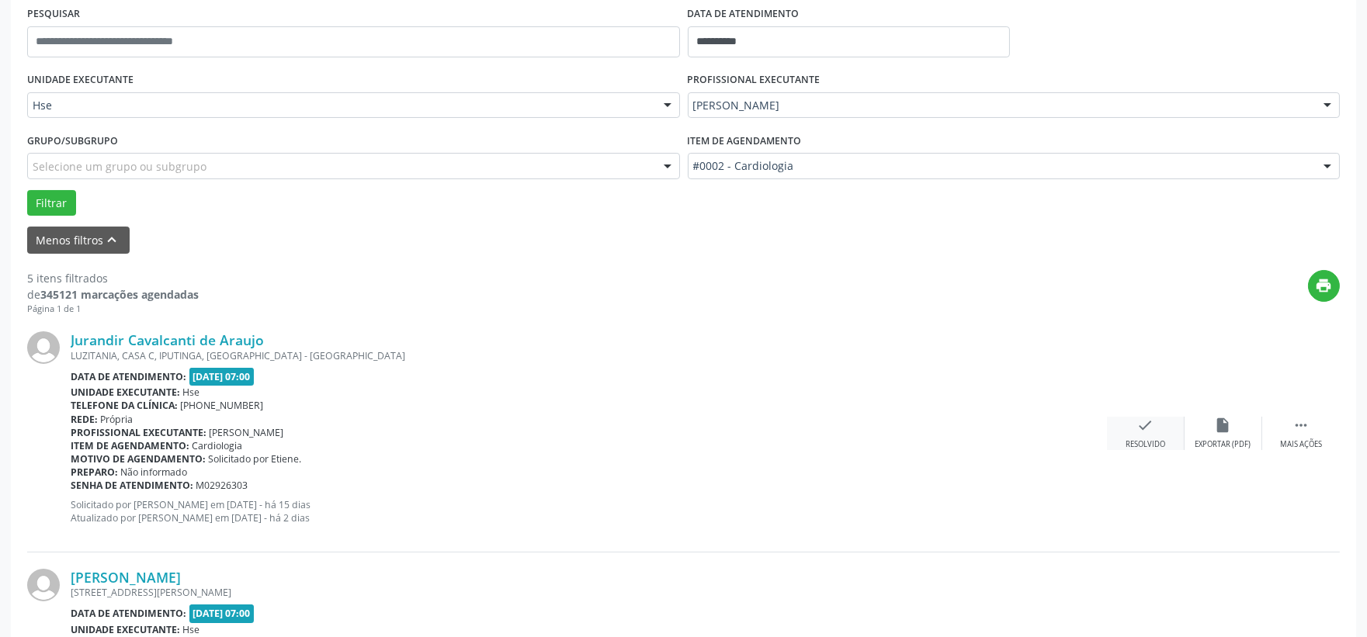
click at [1141, 424] on icon "check" at bounding box center [1146, 425] width 17 height 17
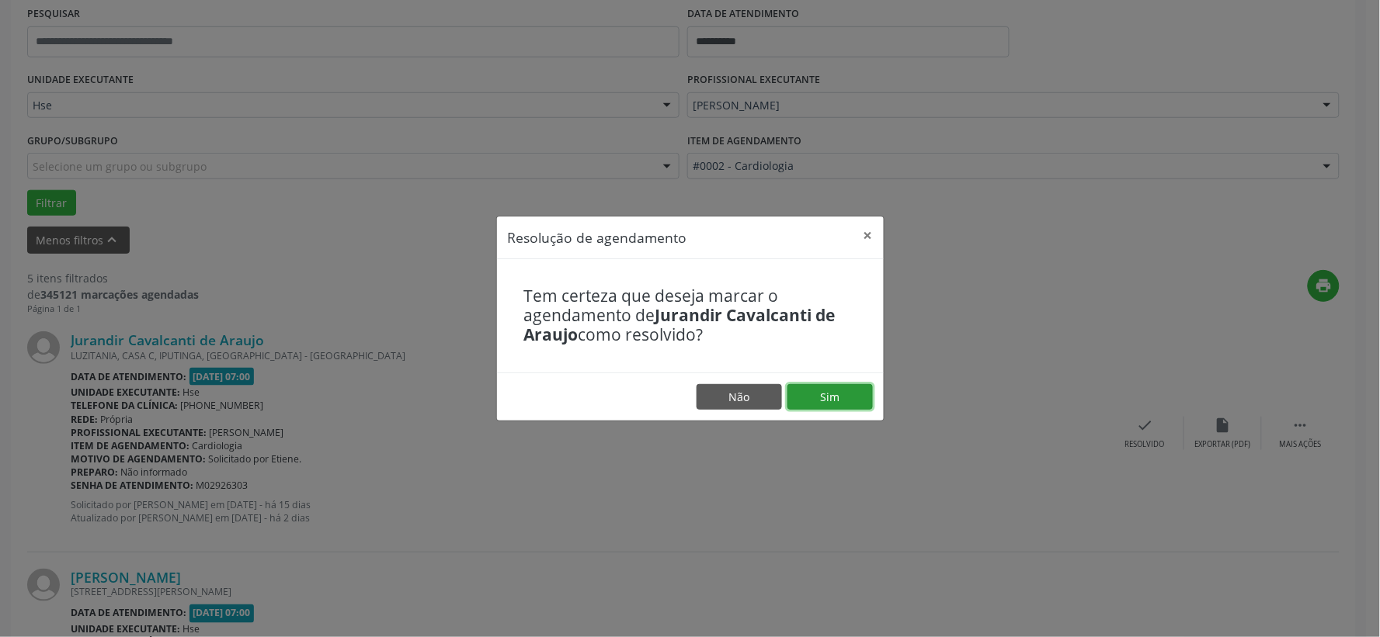
click at [843, 406] on button "Sim" at bounding box center [829, 397] width 85 height 26
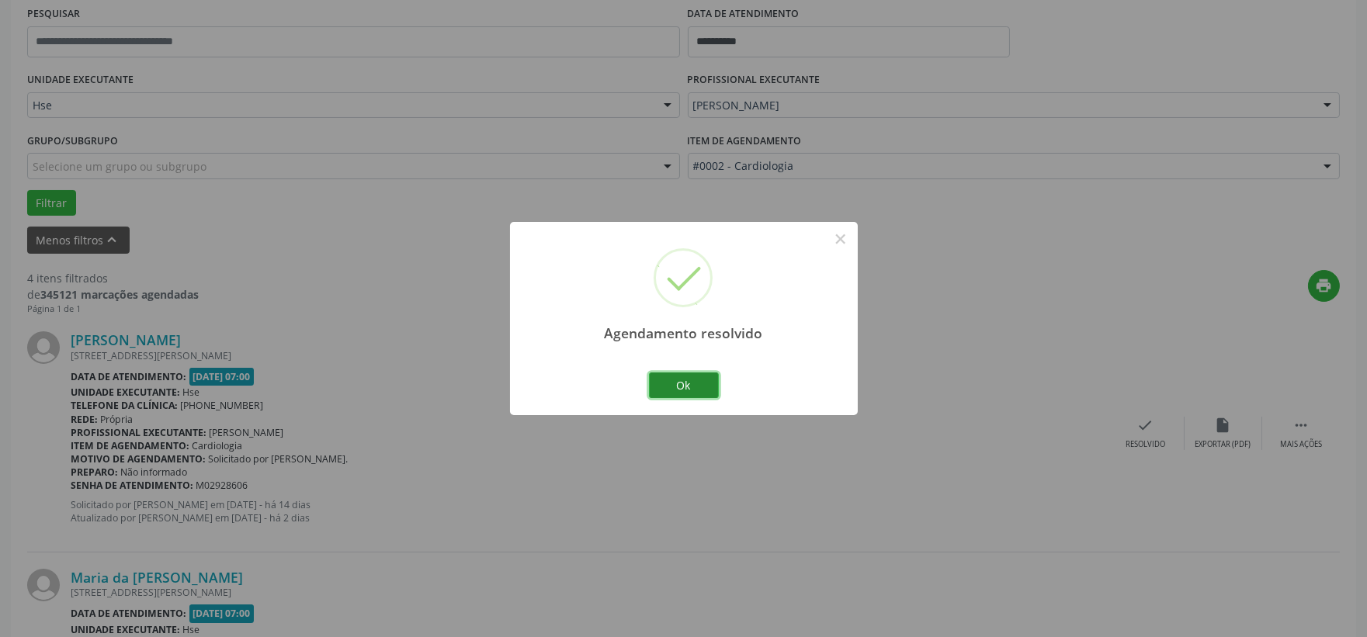
click at [686, 388] on button "Ok" at bounding box center [684, 386] width 70 height 26
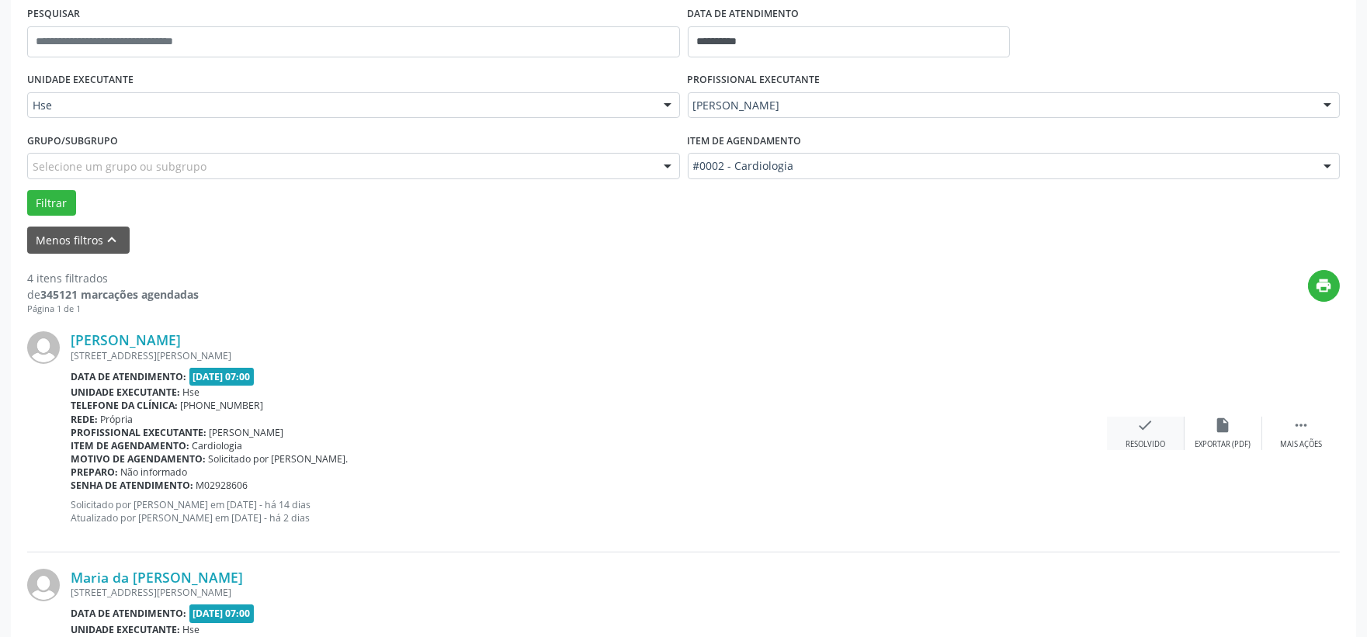
click at [1152, 430] on icon "check" at bounding box center [1146, 425] width 17 height 17
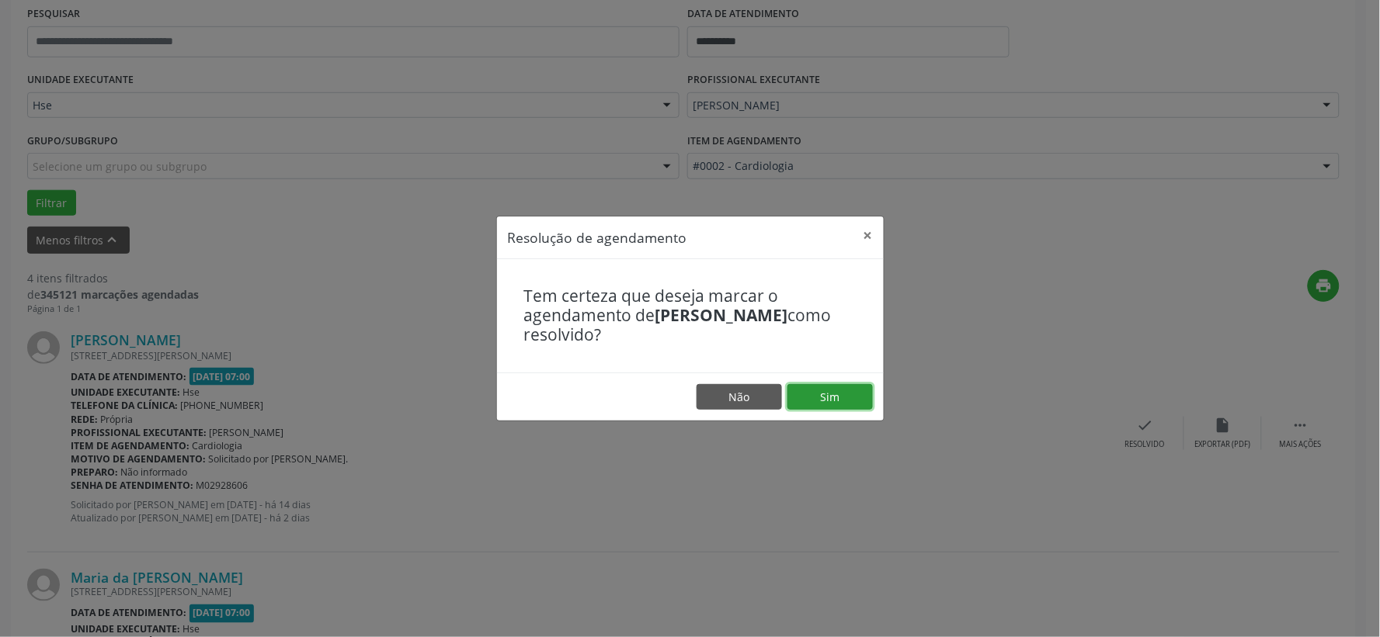
click at [804, 397] on button "Sim" at bounding box center [829, 397] width 85 height 26
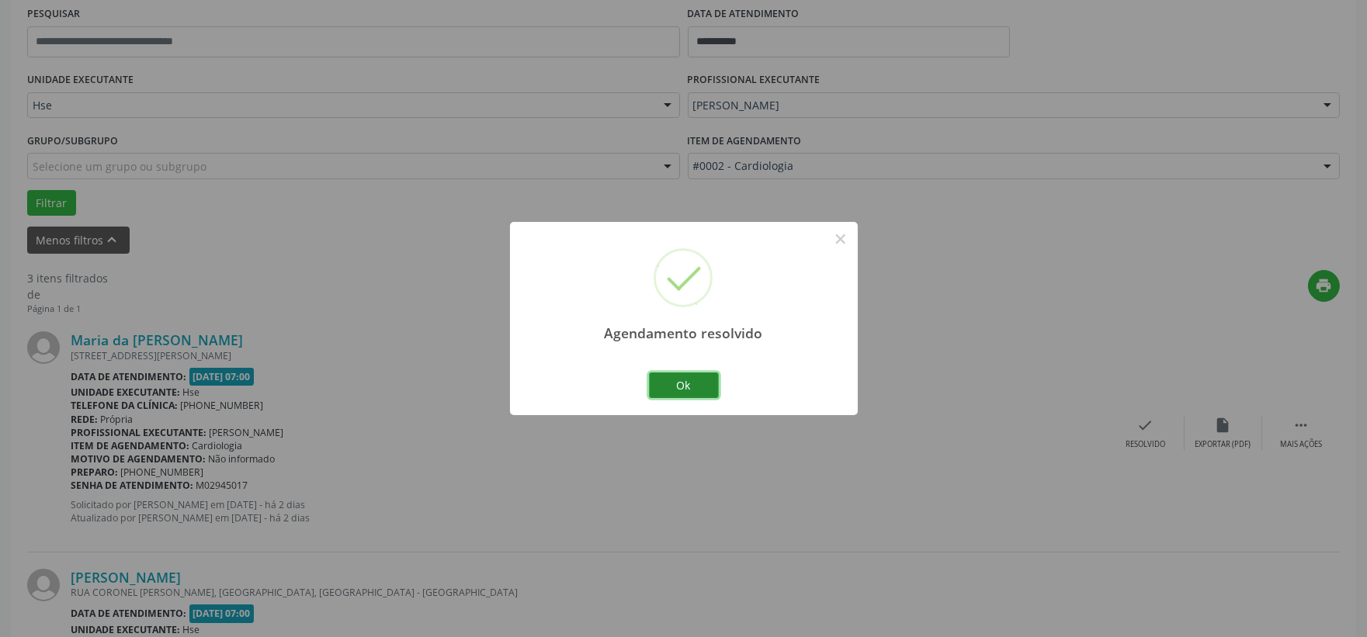
click at [693, 384] on button "Ok" at bounding box center [684, 386] width 70 height 26
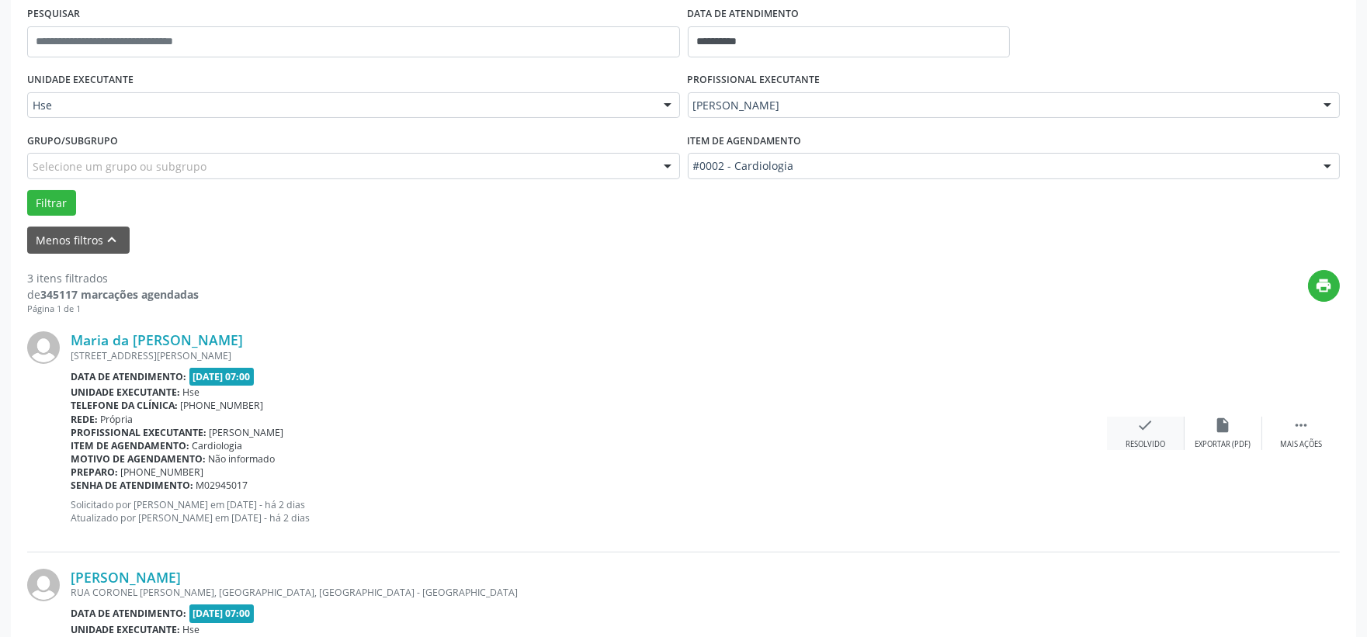
click at [1143, 424] on icon "check" at bounding box center [1146, 425] width 17 height 17
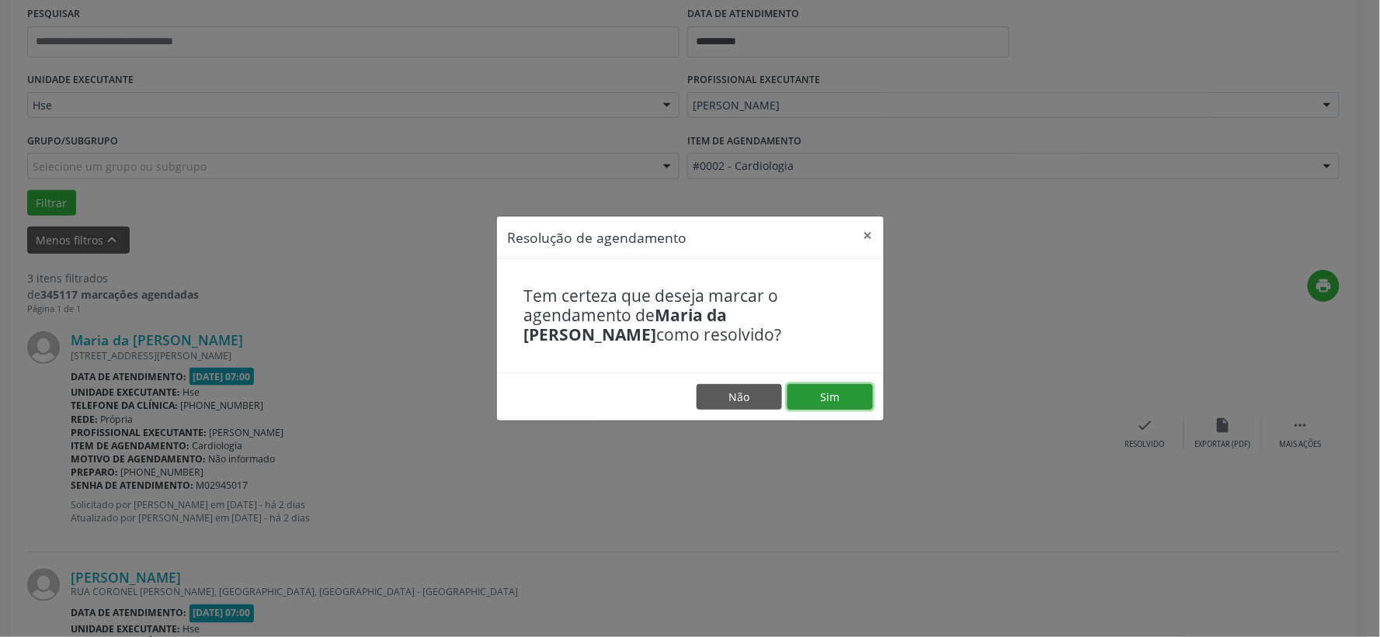
click at [857, 398] on button "Sim" at bounding box center [829, 397] width 85 height 26
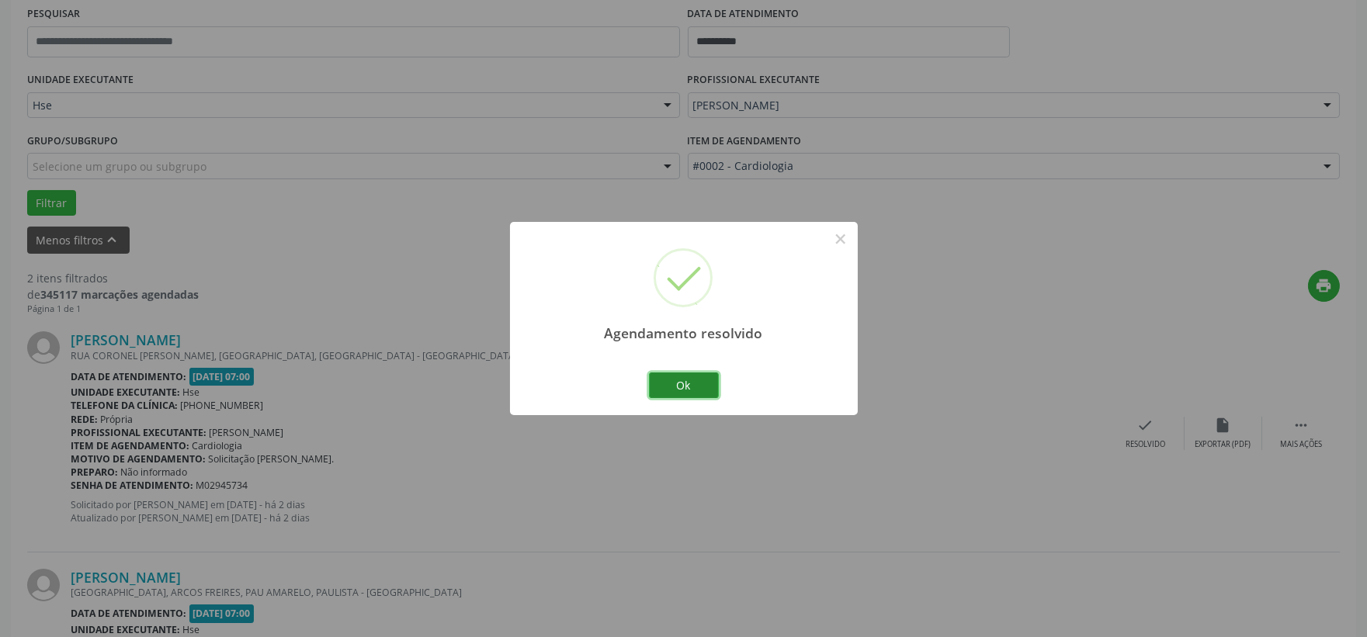
click at [692, 380] on button "Ok" at bounding box center [684, 386] width 70 height 26
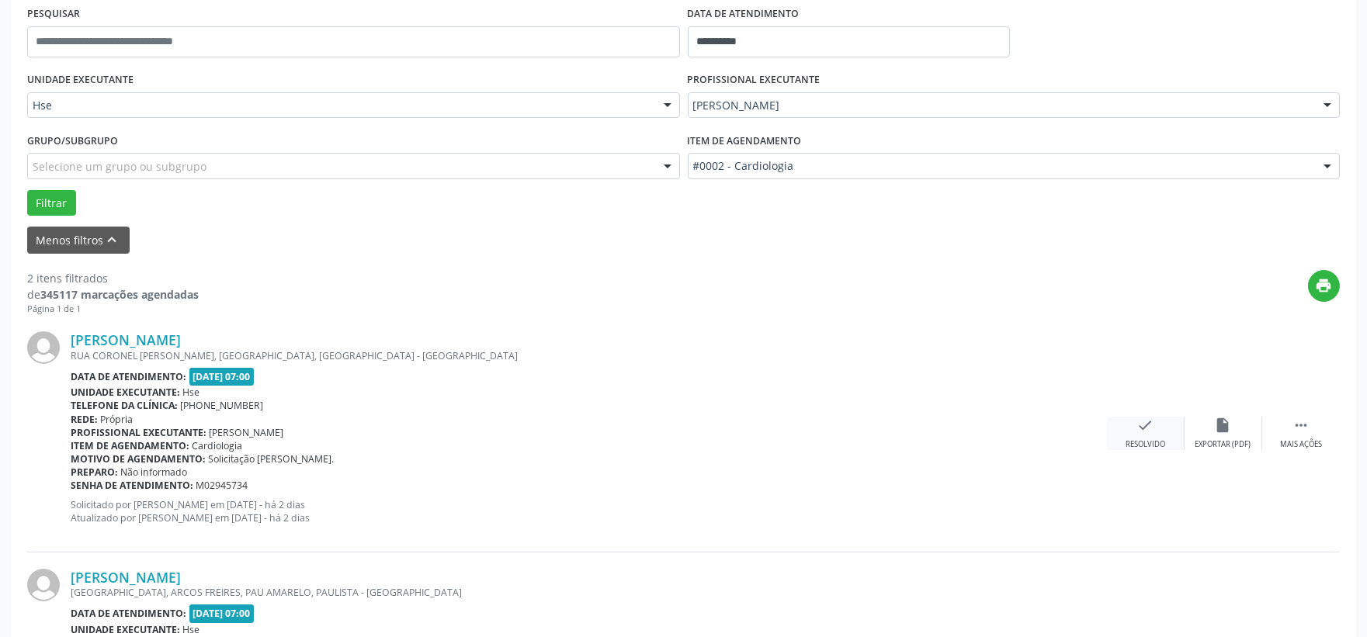
click at [1142, 439] on div "Resolvido" at bounding box center [1146, 444] width 40 height 11
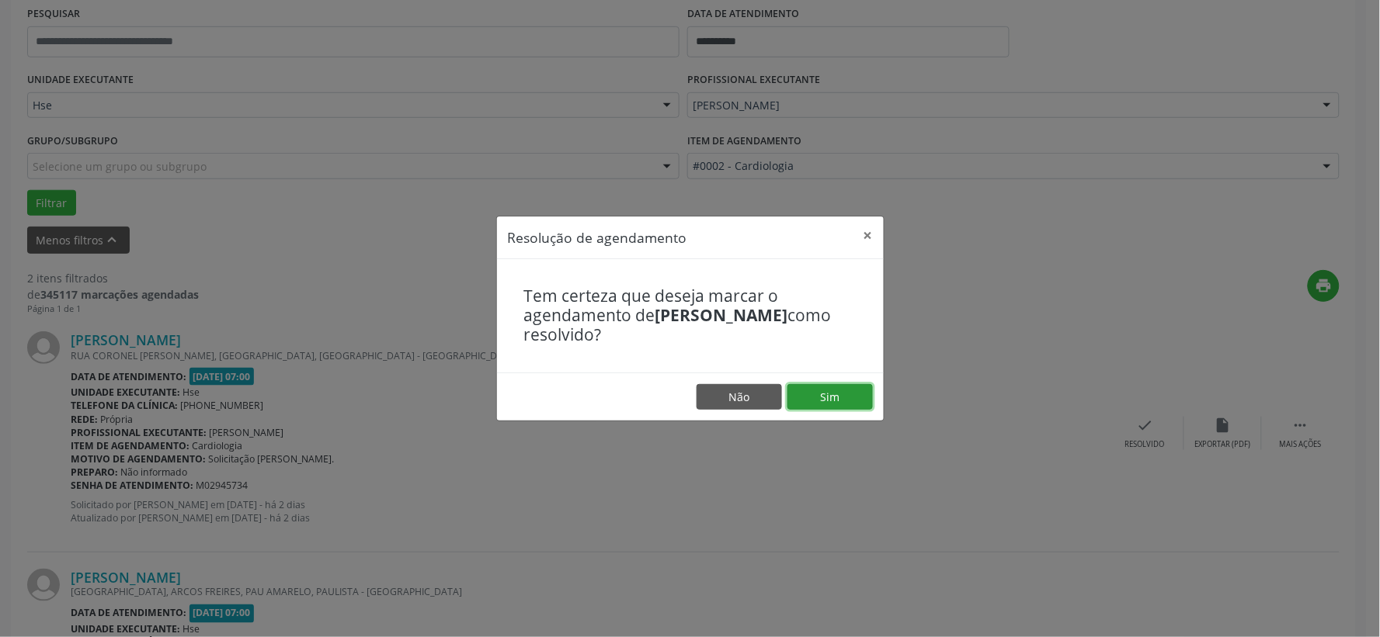
click at [834, 404] on button "Sim" at bounding box center [829, 397] width 85 height 26
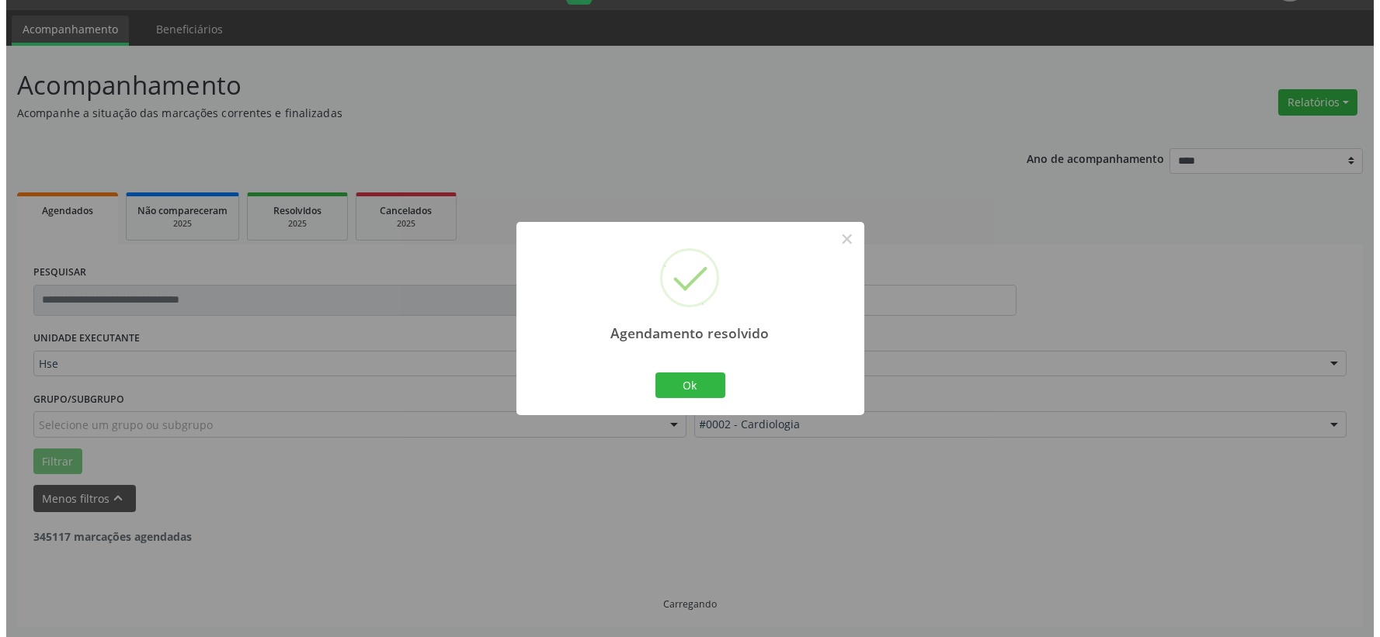
scroll to position [238, 0]
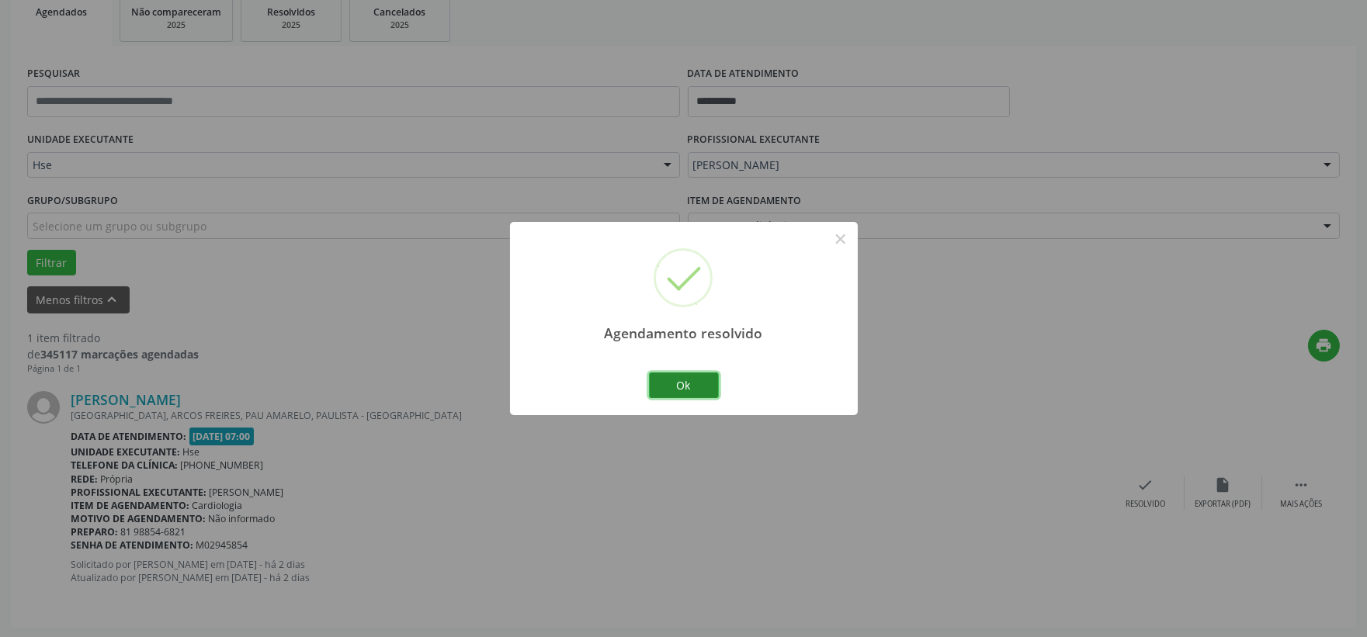
click at [709, 387] on button "Ok" at bounding box center [684, 386] width 70 height 26
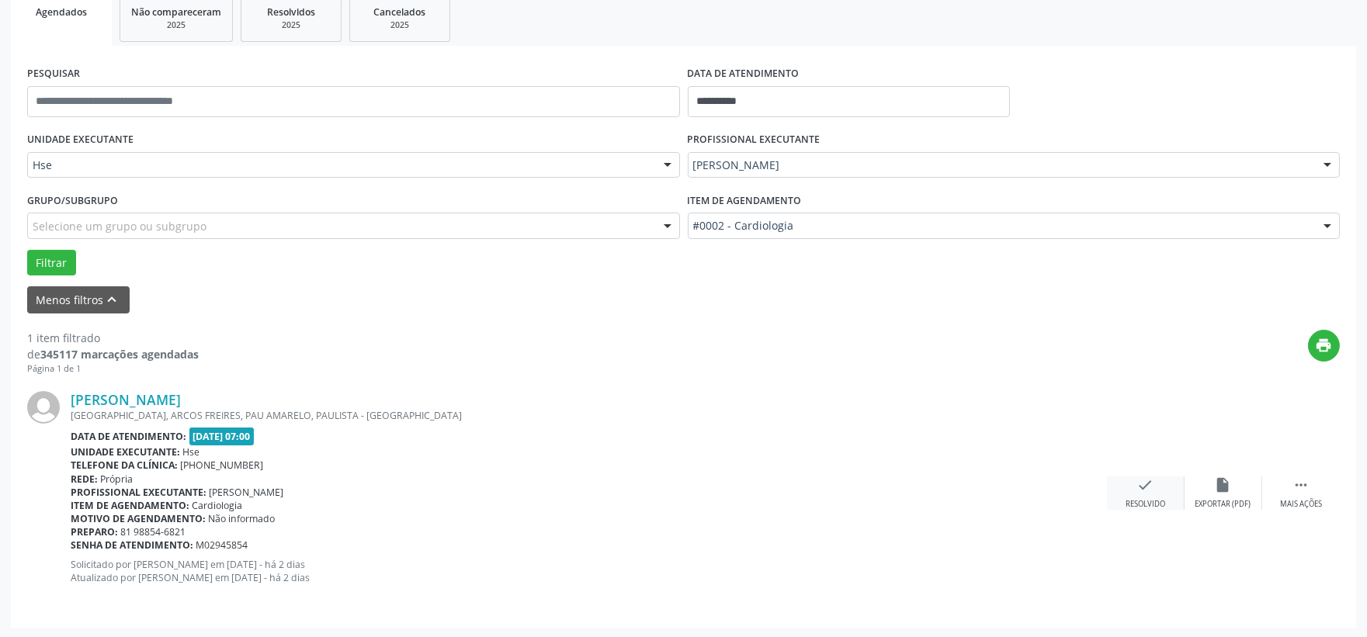
click at [1130, 497] on div "check Resolvido" at bounding box center [1146, 493] width 78 height 33
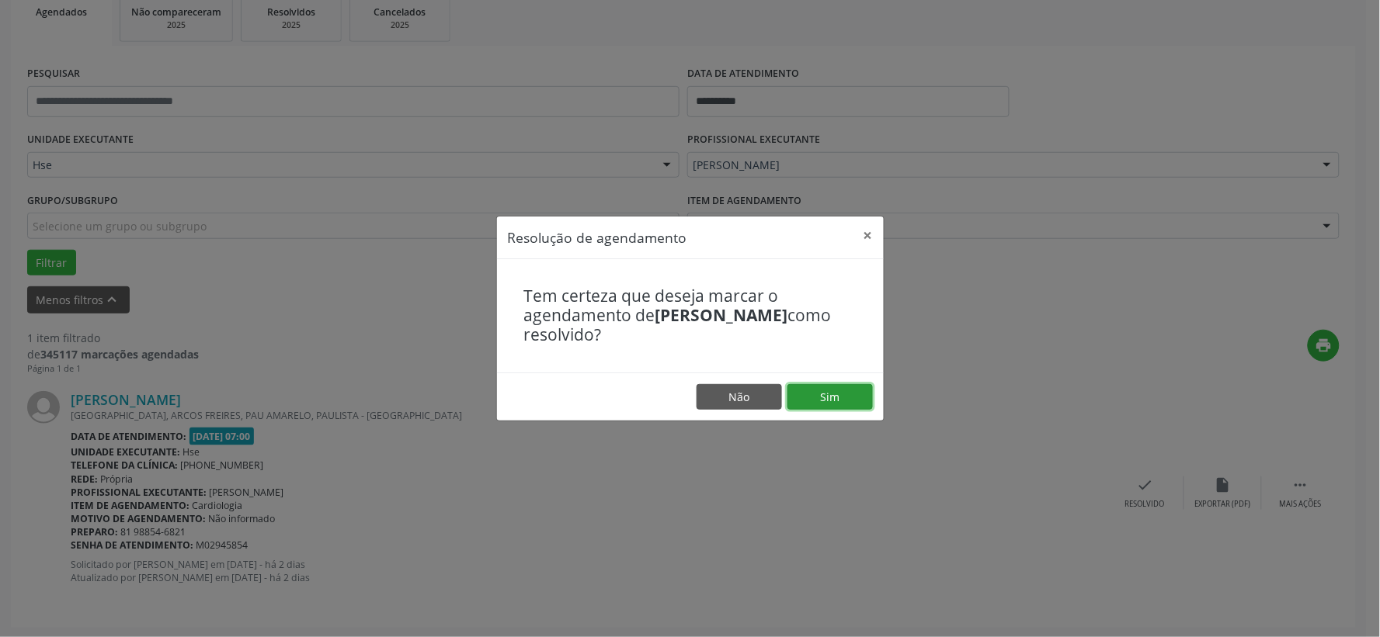
click at [836, 389] on button "Sim" at bounding box center [829, 397] width 85 height 26
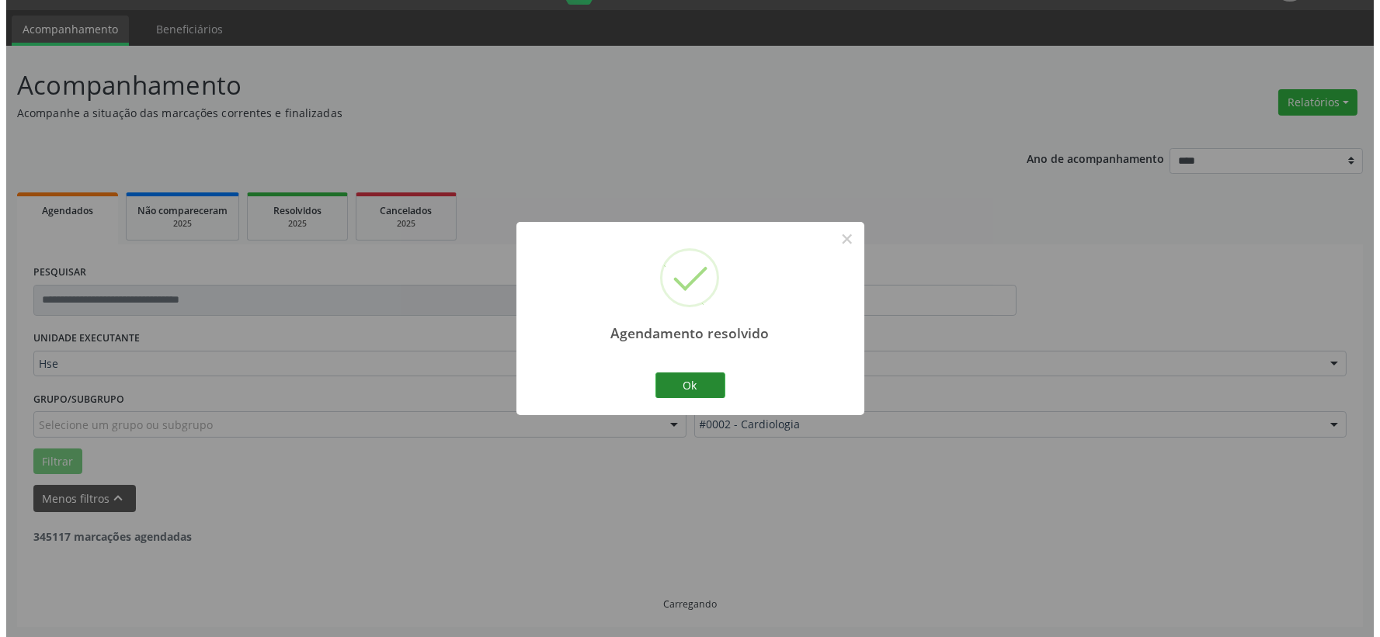
scroll to position [0, 0]
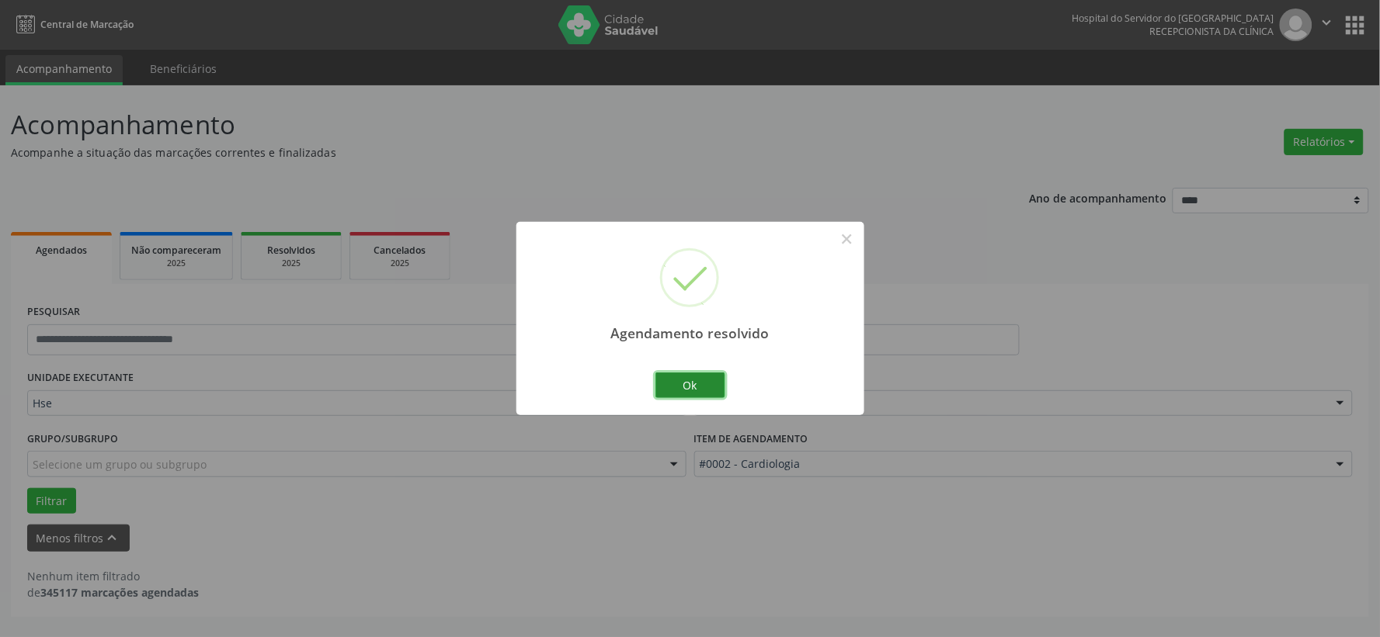
click at [700, 391] on button "Ok" at bounding box center [690, 386] width 70 height 26
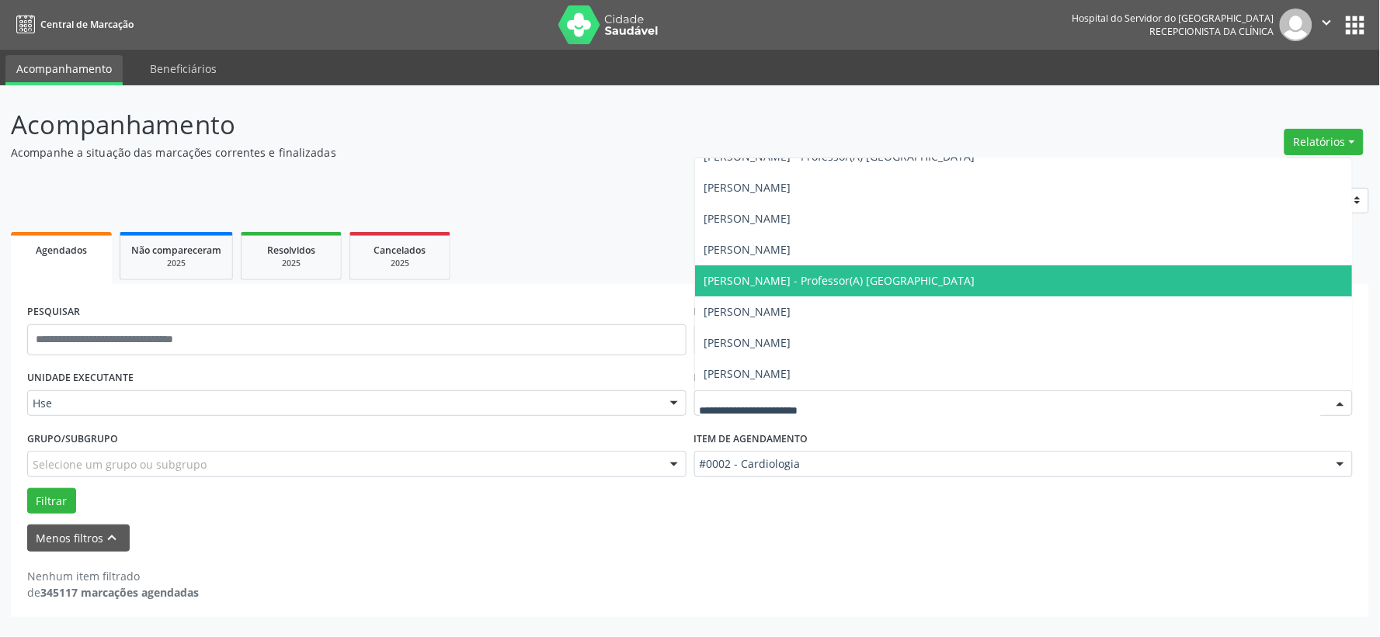
scroll to position [1639, 0]
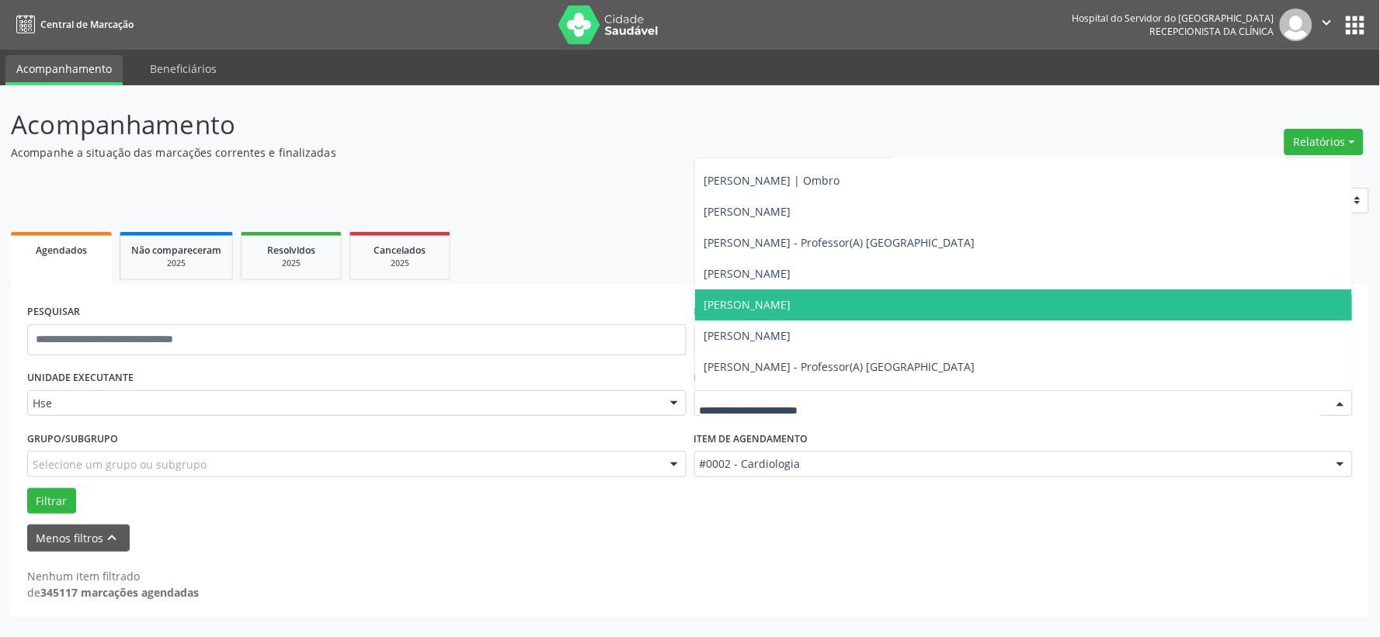
click at [791, 307] on span "[PERSON_NAME]" at bounding box center [747, 304] width 87 height 15
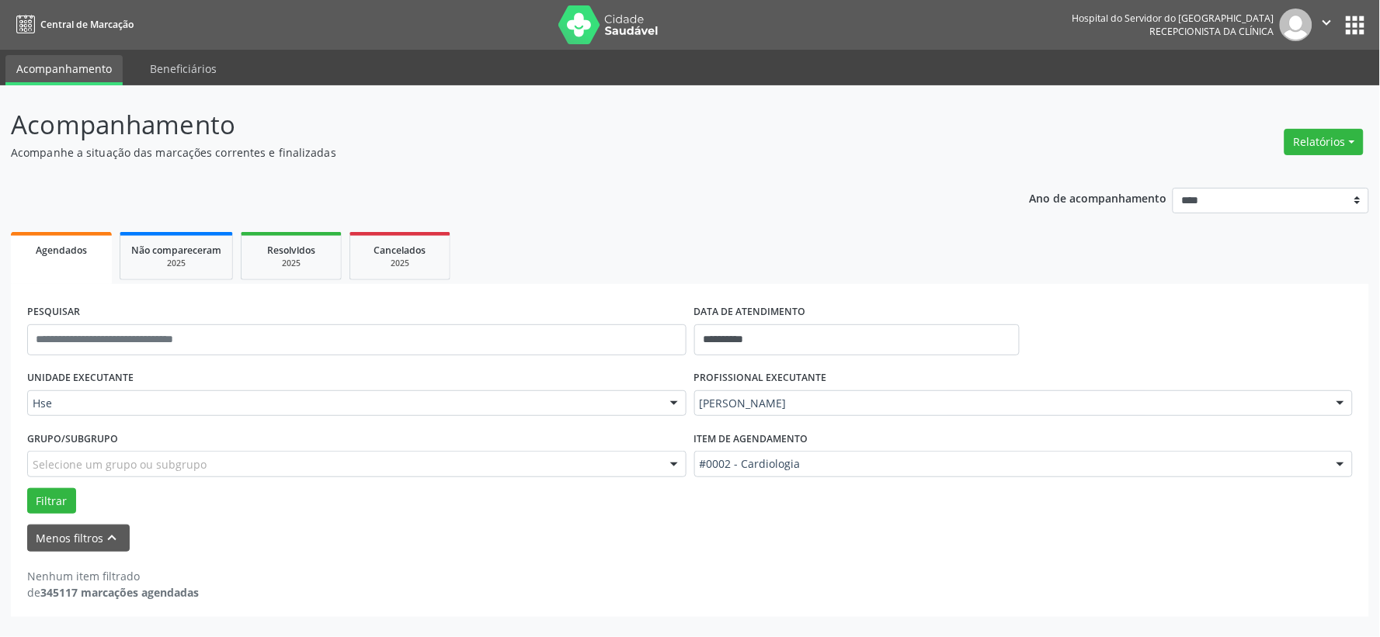
click at [912, 453] on div "#0002 - Cardiologia" at bounding box center [1023, 464] width 659 height 26
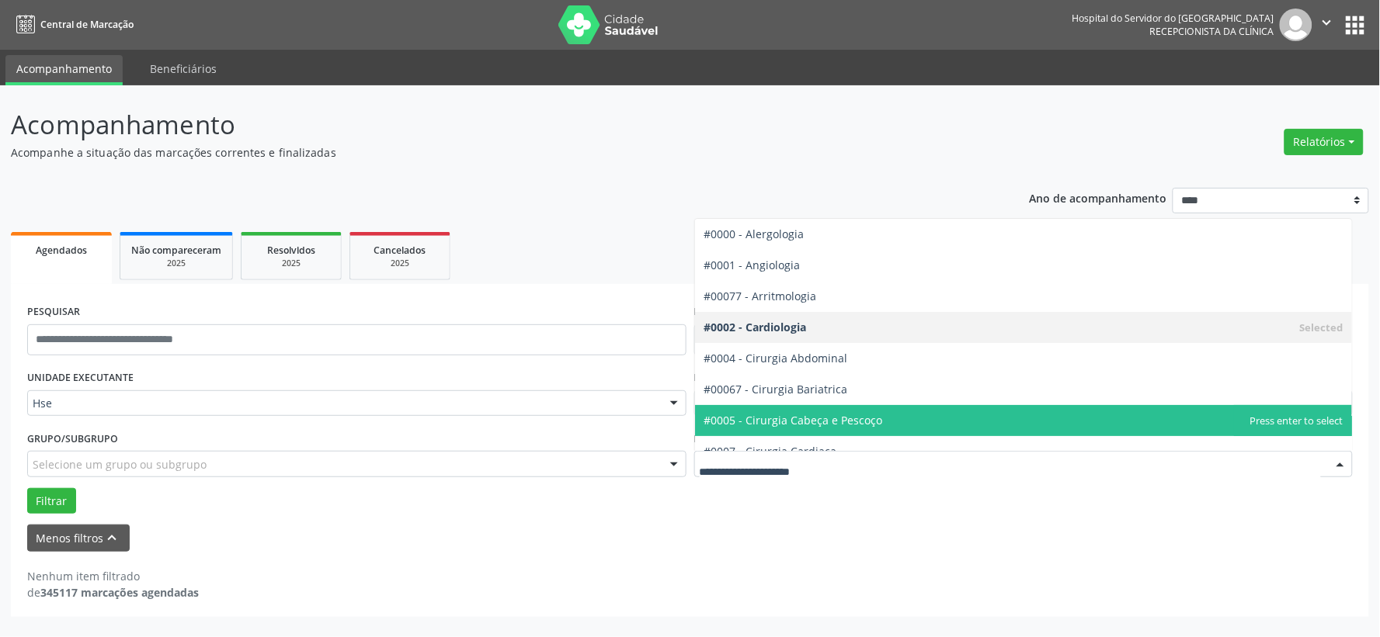
click at [901, 410] on span "#0005 - Cirurgia Cabeça e Pescoço" at bounding box center [1024, 420] width 658 height 31
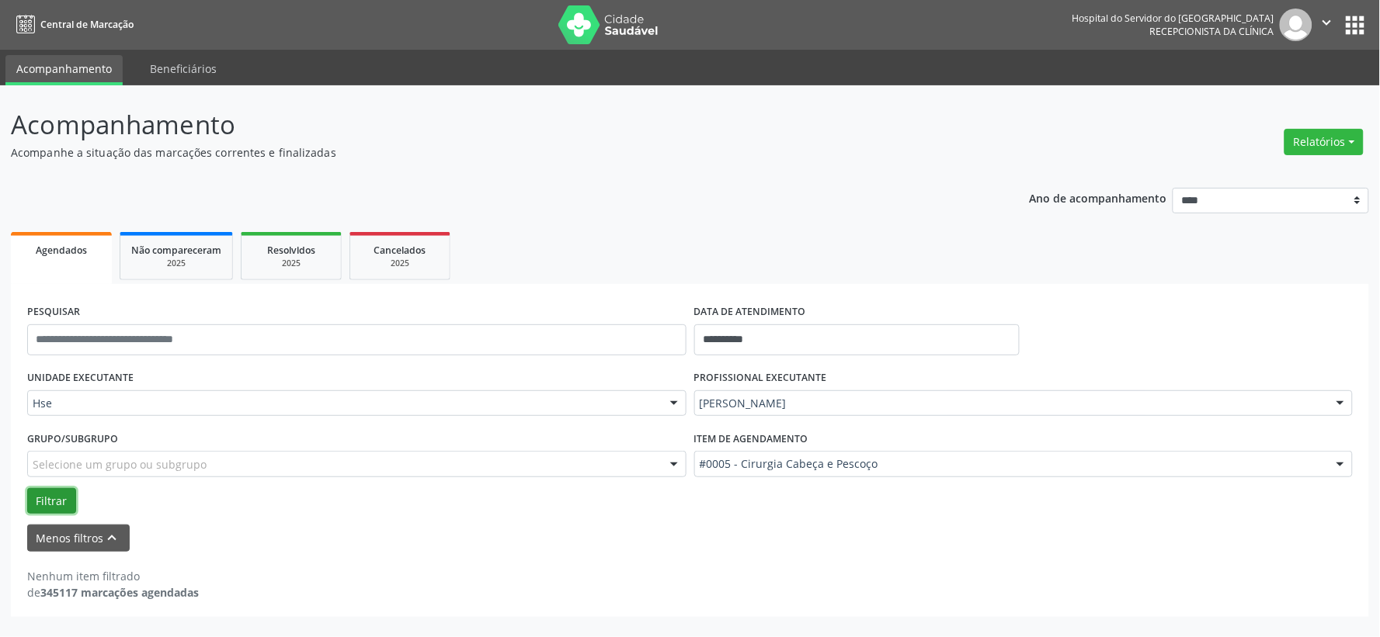
click at [40, 497] on button "Filtrar" at bounding box center [51, 501] width 49 height 26
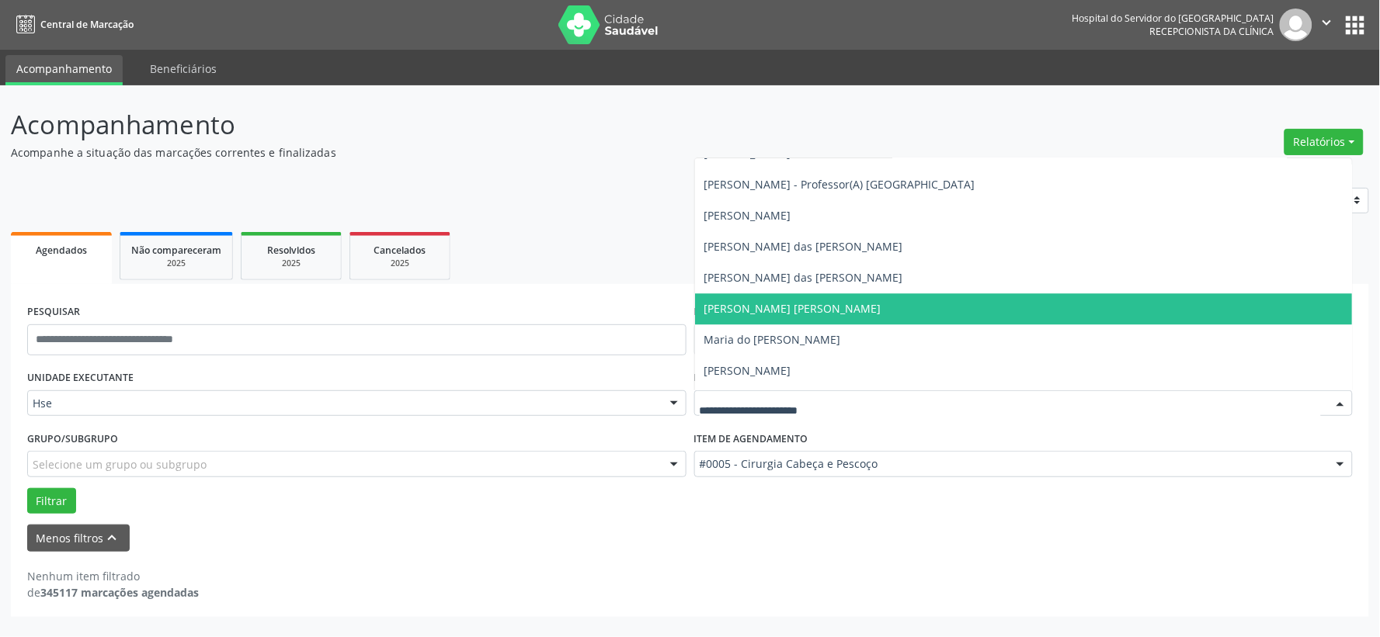
scroll to position [8196, 0]
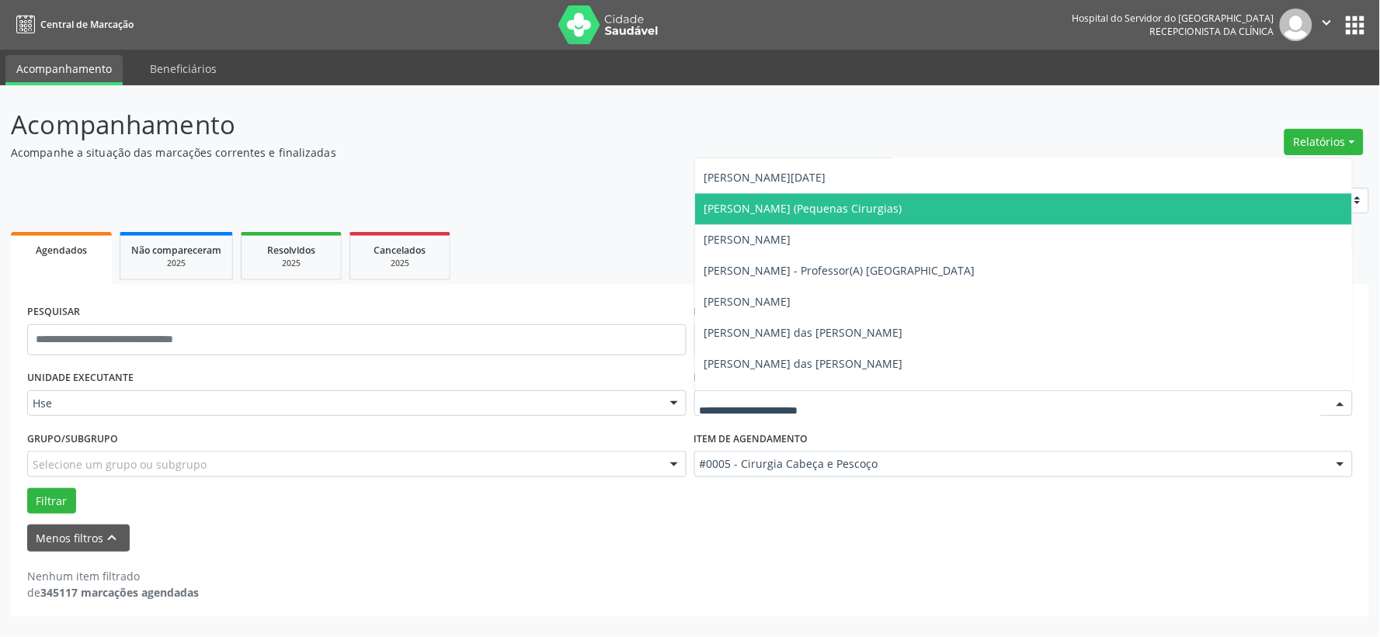
click at [843, 213] on span "[PERSON_NAME] (Pequenas Cirurgias)" at bounding box center [803, 208] width 198 height 15
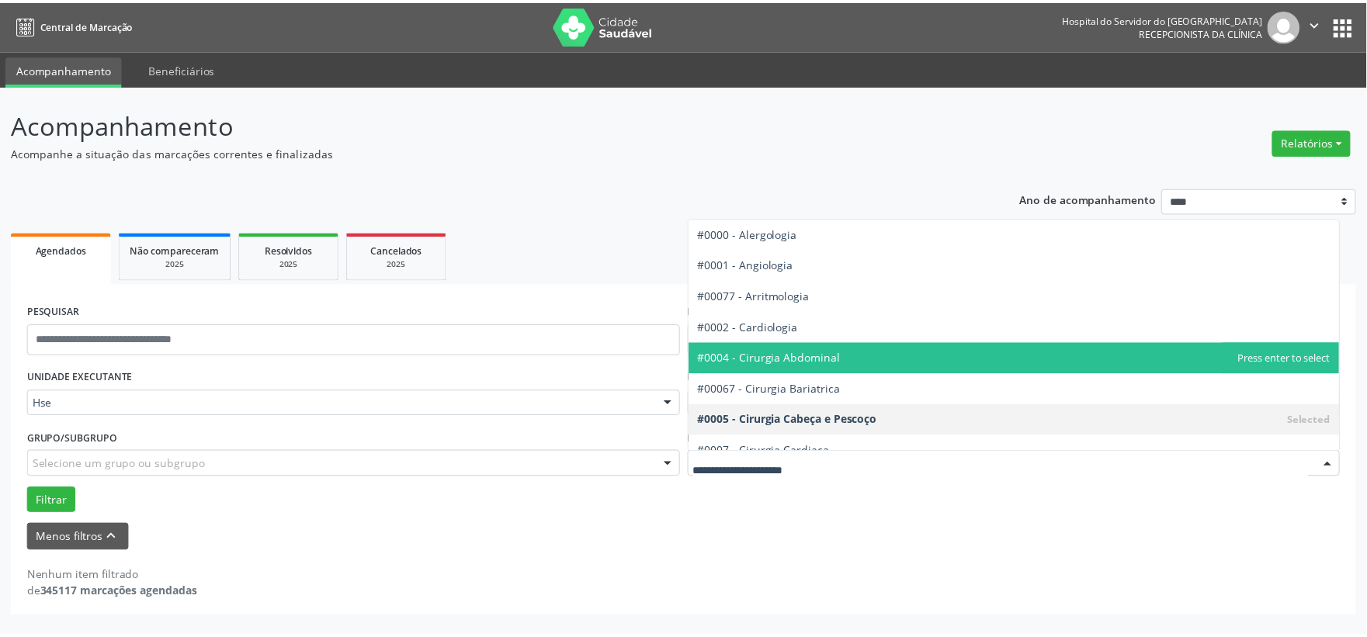
scroll to position [86, 0]
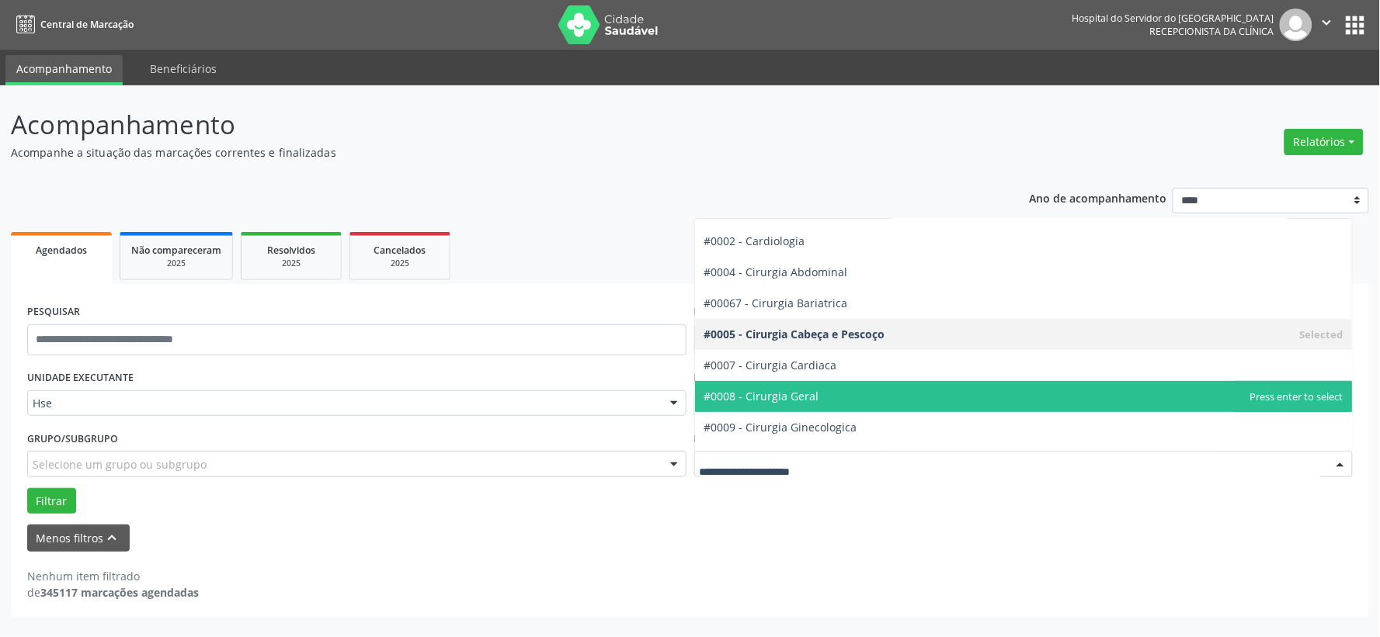
click at [827, 393] on span "#0008 - Cirurgia Geral" at bounding box center [1024, 396] width 658 height 31
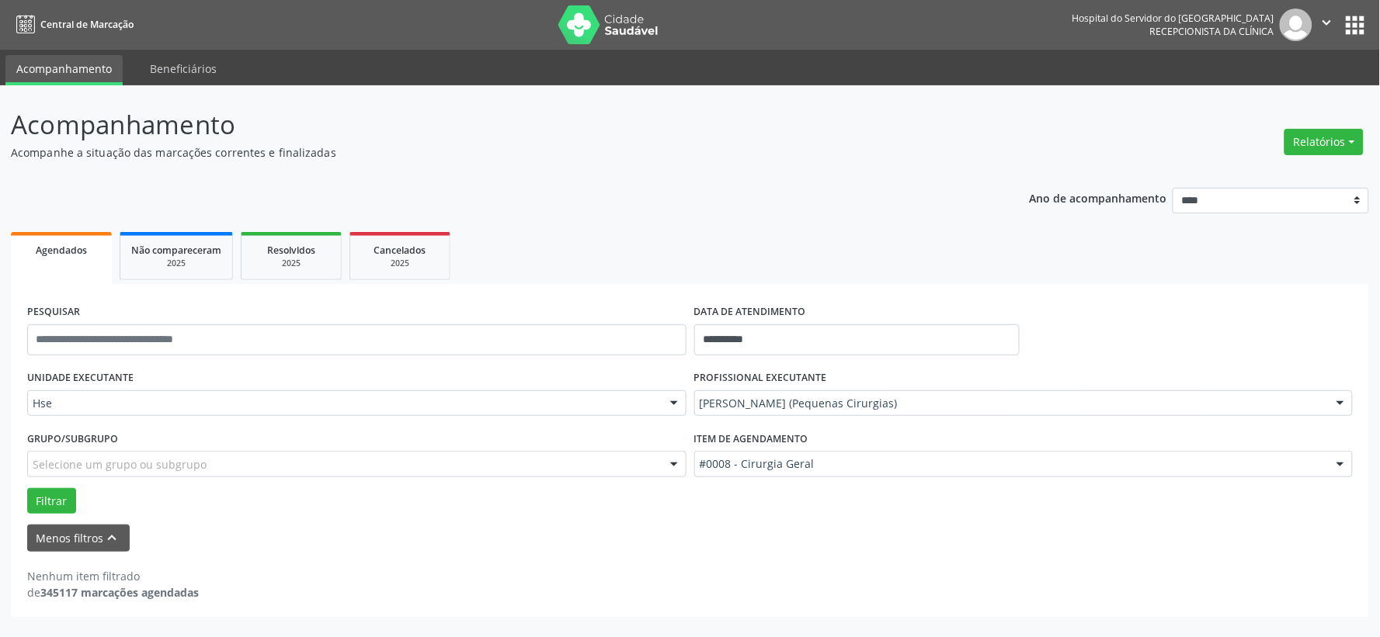
click at [17, 494] on div "**********" at bounding box center [690, 450] width 1358 height 333
click at [37, 500] on button "Filtrar" at bounding box center [51, 501] width 49 height 26
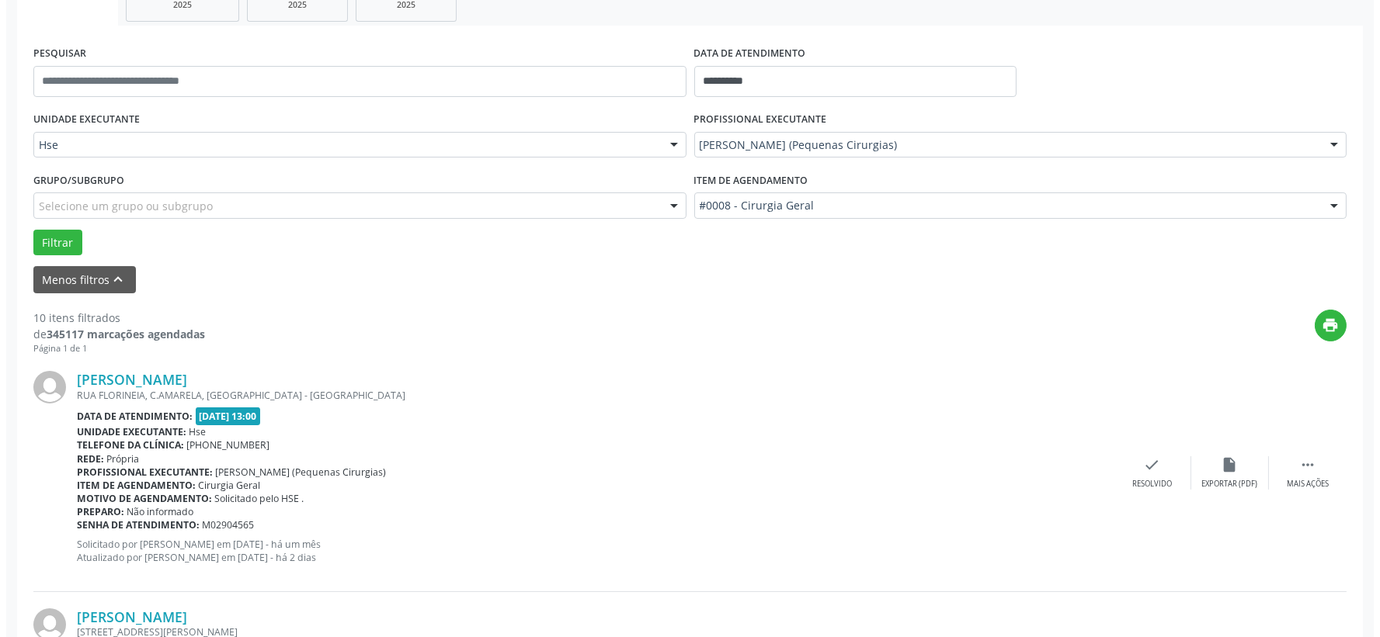
scroll to position [345, 0]
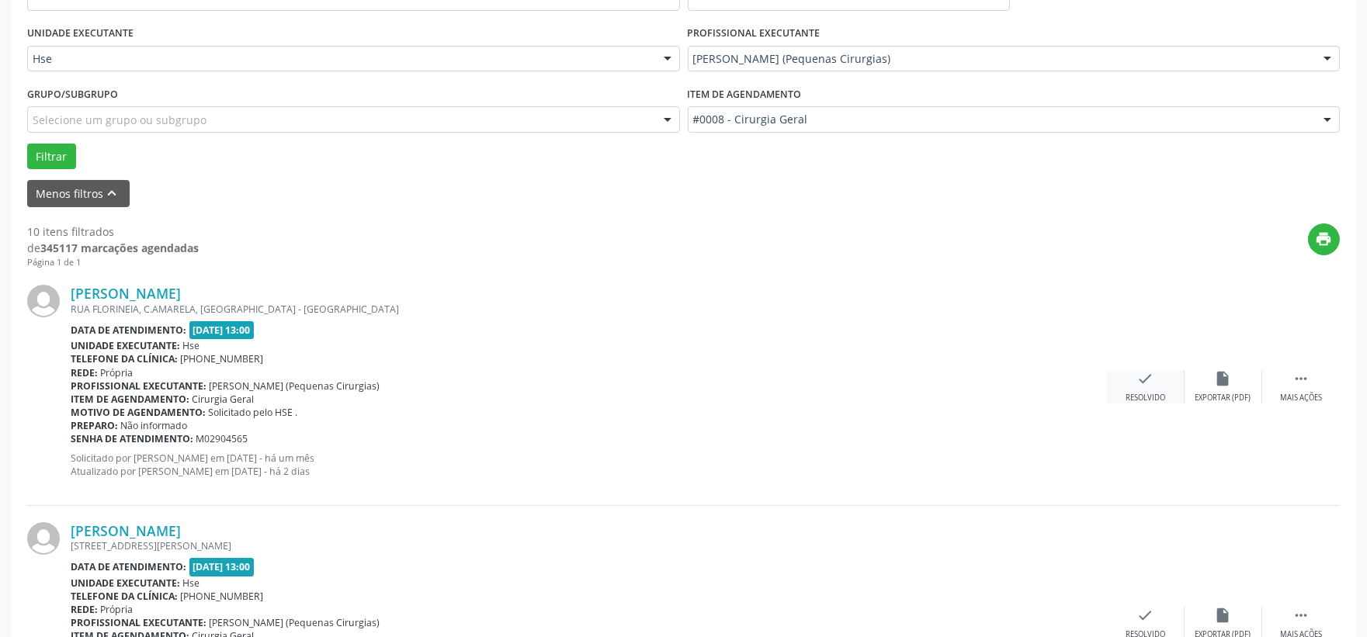
click at [1144, 389] on div "check Resolvido" at bounding box center [1146, 386] width 78 height 33
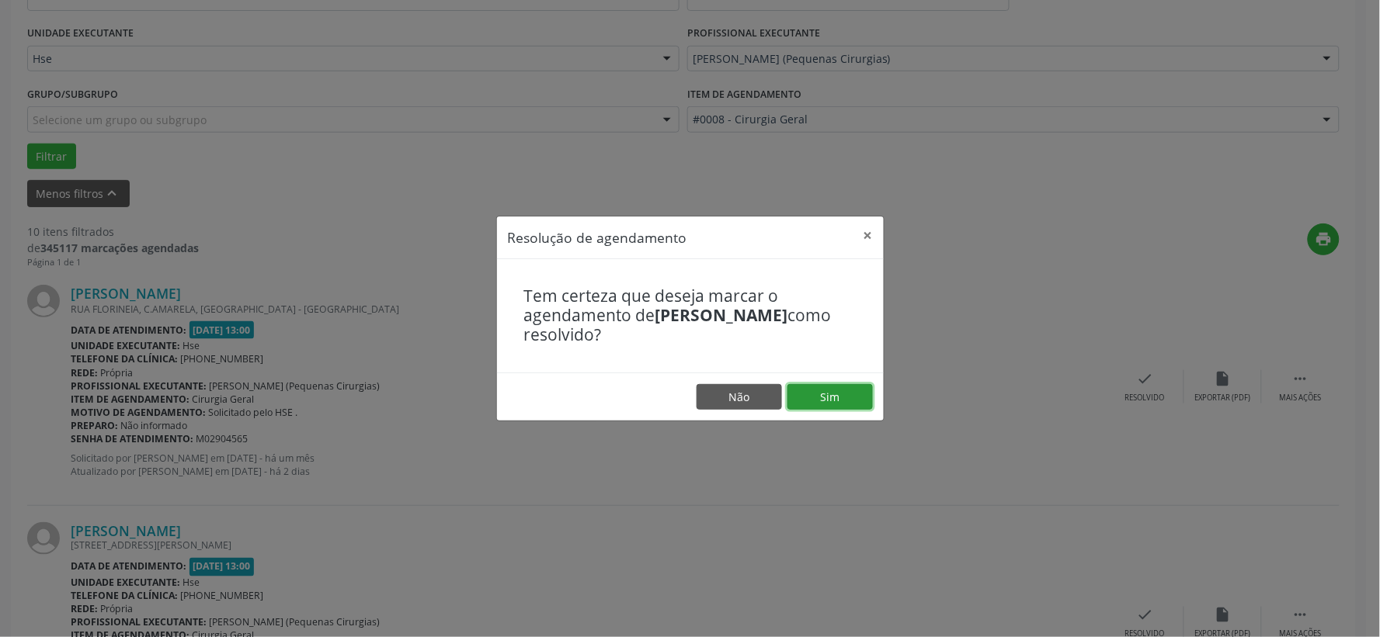
click at [815, 400] on button "Sim" at bounding box center [829, 397] width 85 height 26
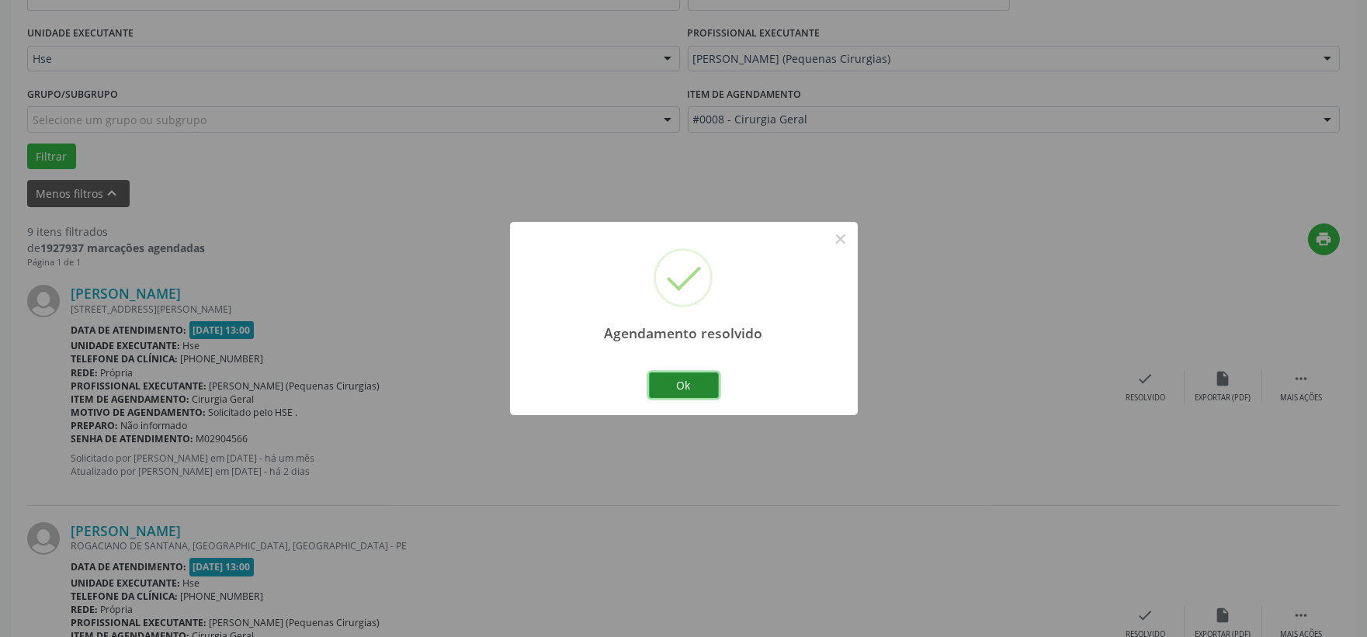
click at [679, 393] on button "Ok" at bounding box center [684, 386] width 70 height 26
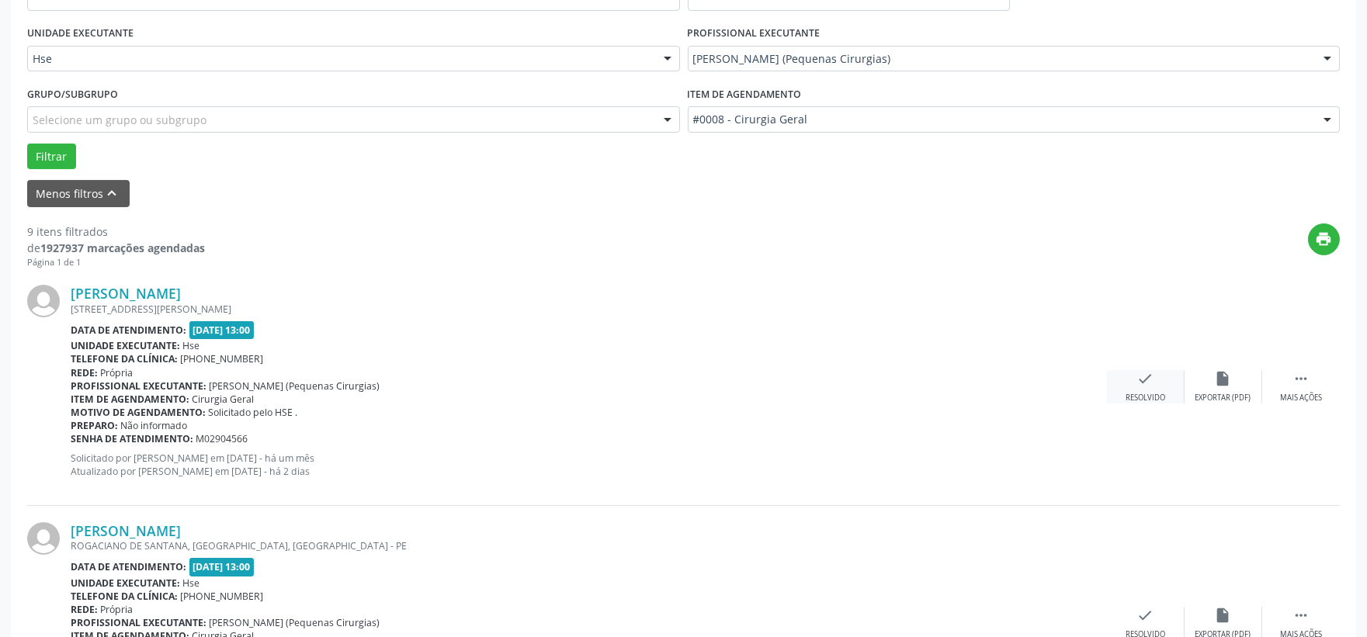
click at [1146, 380] on icon "check" at bounding box center [1146, 378] width 17 height 17
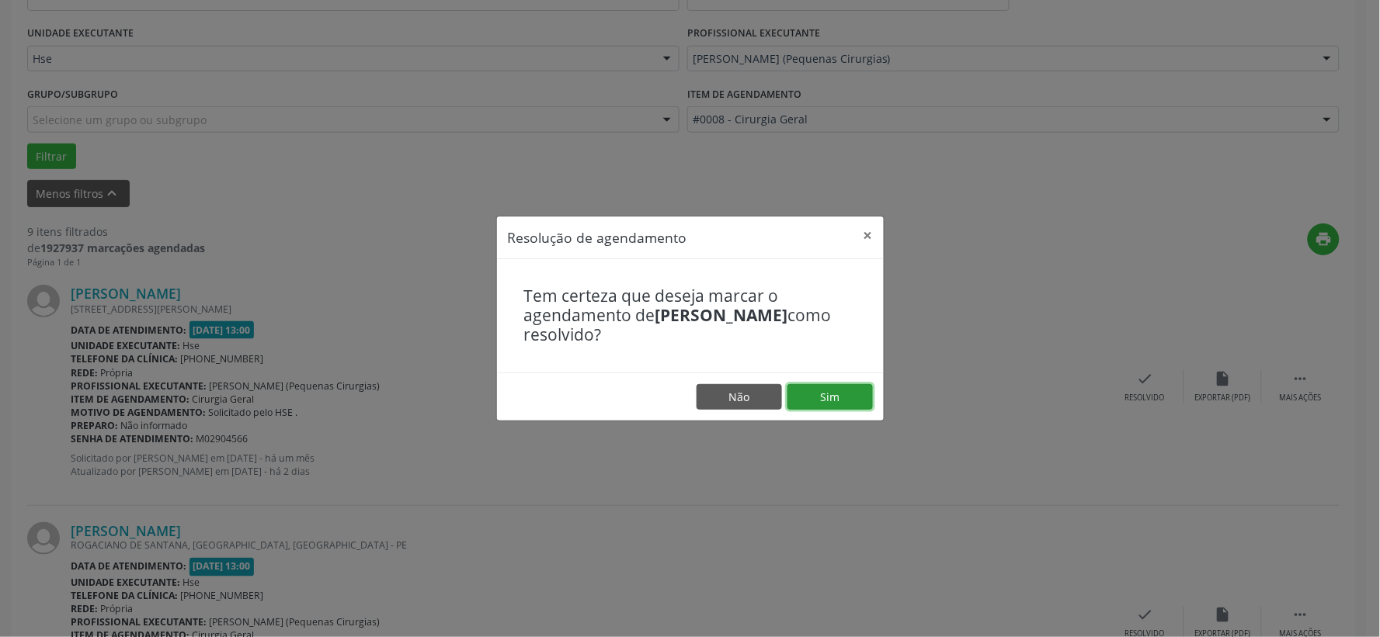
click at [816, 392] on button "Sim" at bounding box center [829, 397] width 85 height 26
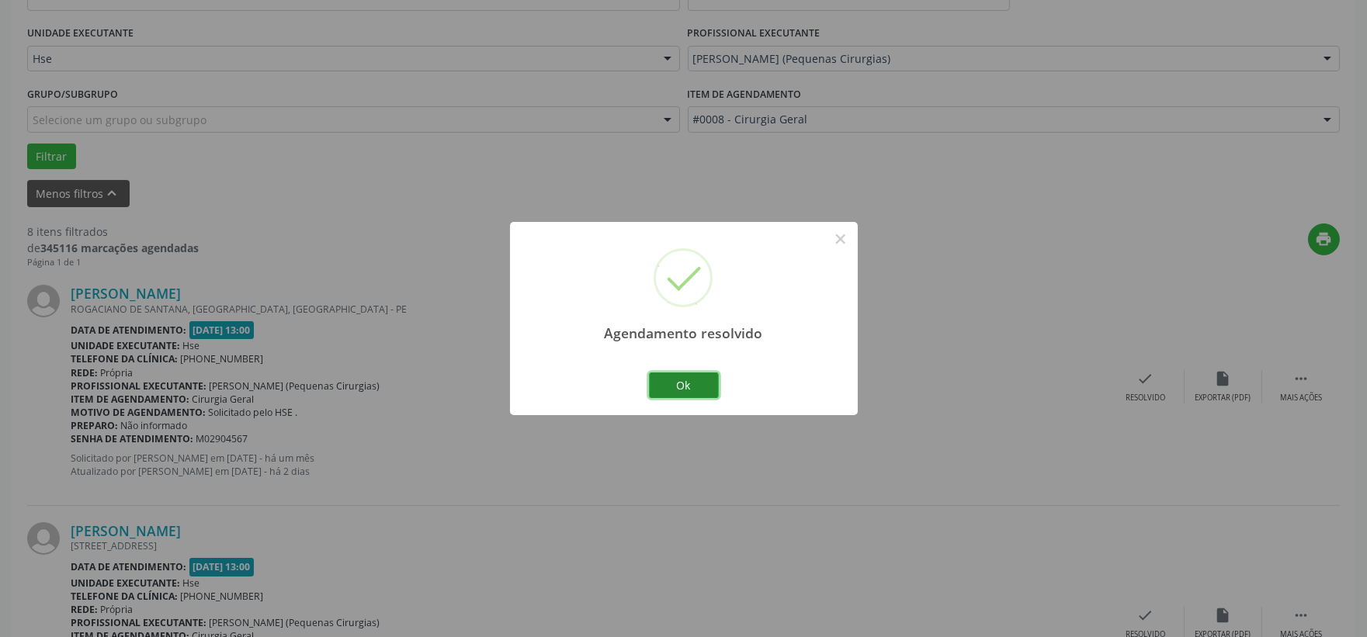
click at [681, 389] on button "Ok" at bounding box center [684, 386] width 70 height 26
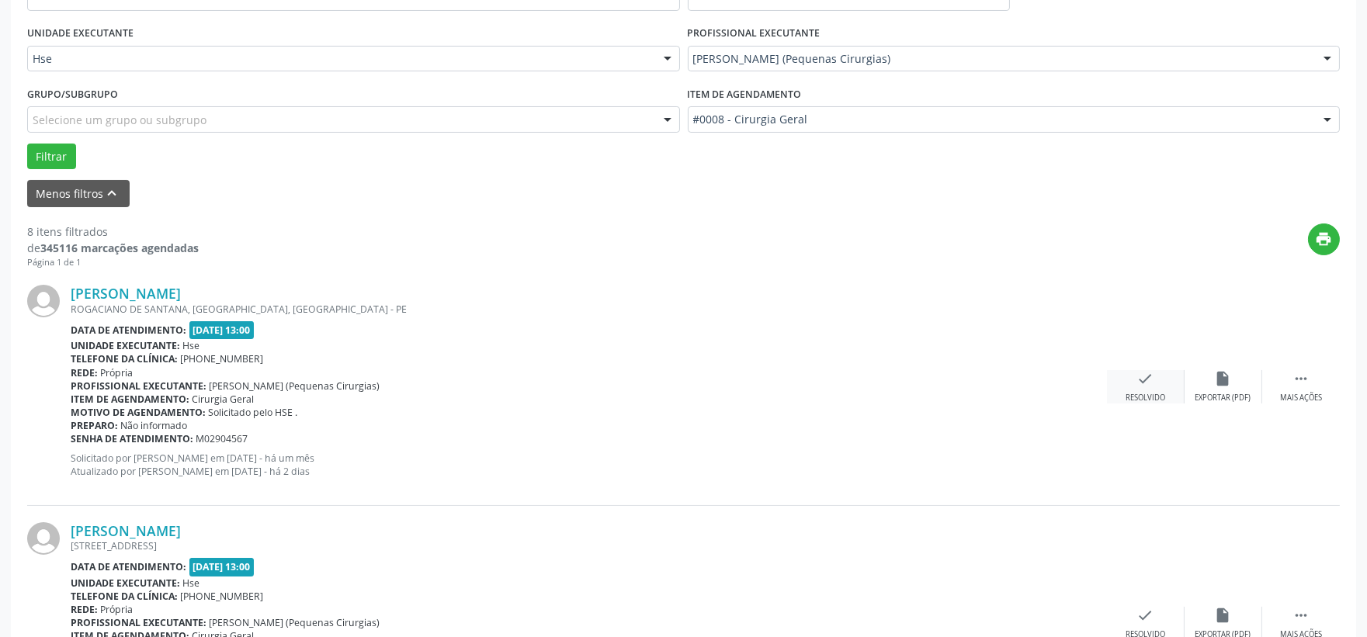
click at [1127, 378] on div "check Resolvido" at bounding box center [1146, 386] width 78 height 33
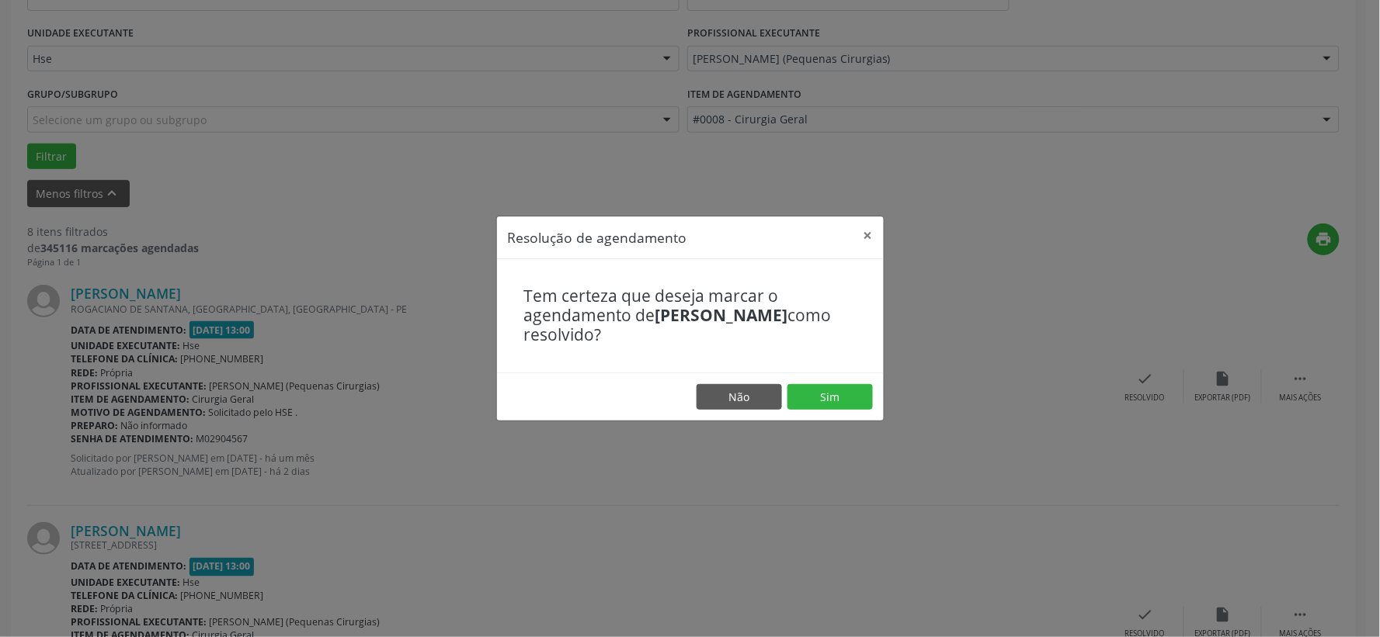
click at [817, 416] on footer "Não Sim" at bounding box center [690, 397] width 387 height 49
click at [815, 401] on button "Sim" at bounding box center [829, 397] width 85 height 26
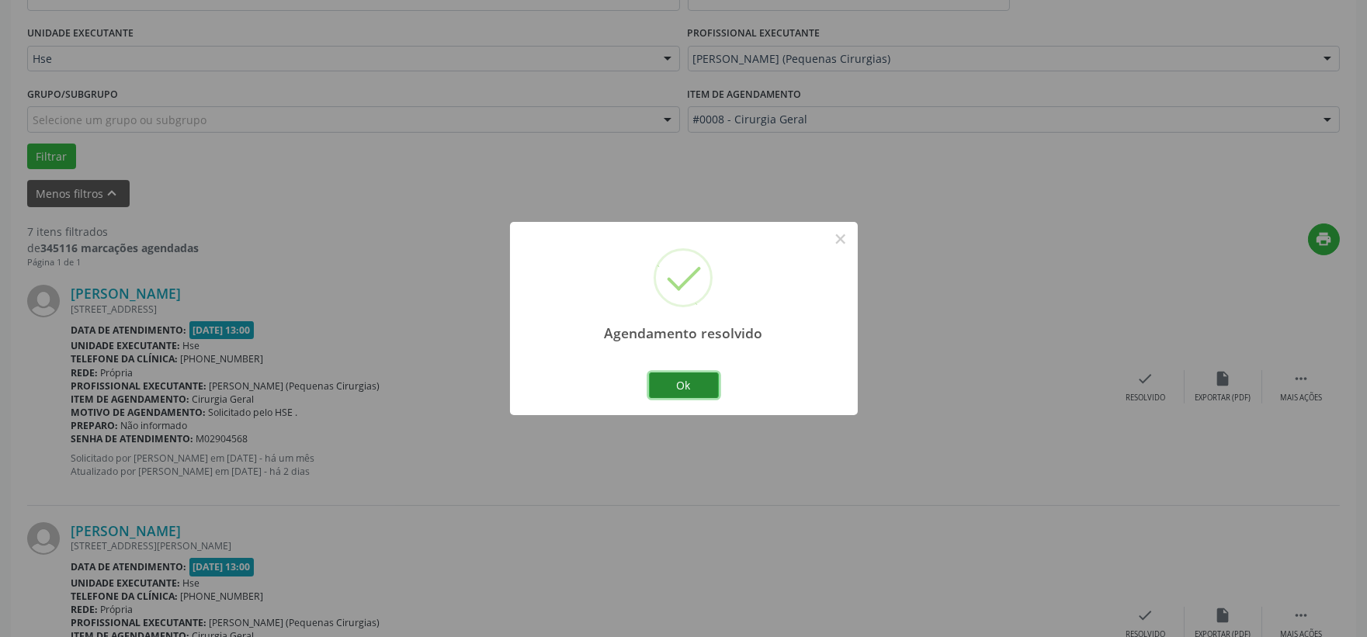
click at [676, 398] on button "Ok" at bounding box center [684, 386] width 70 height 26
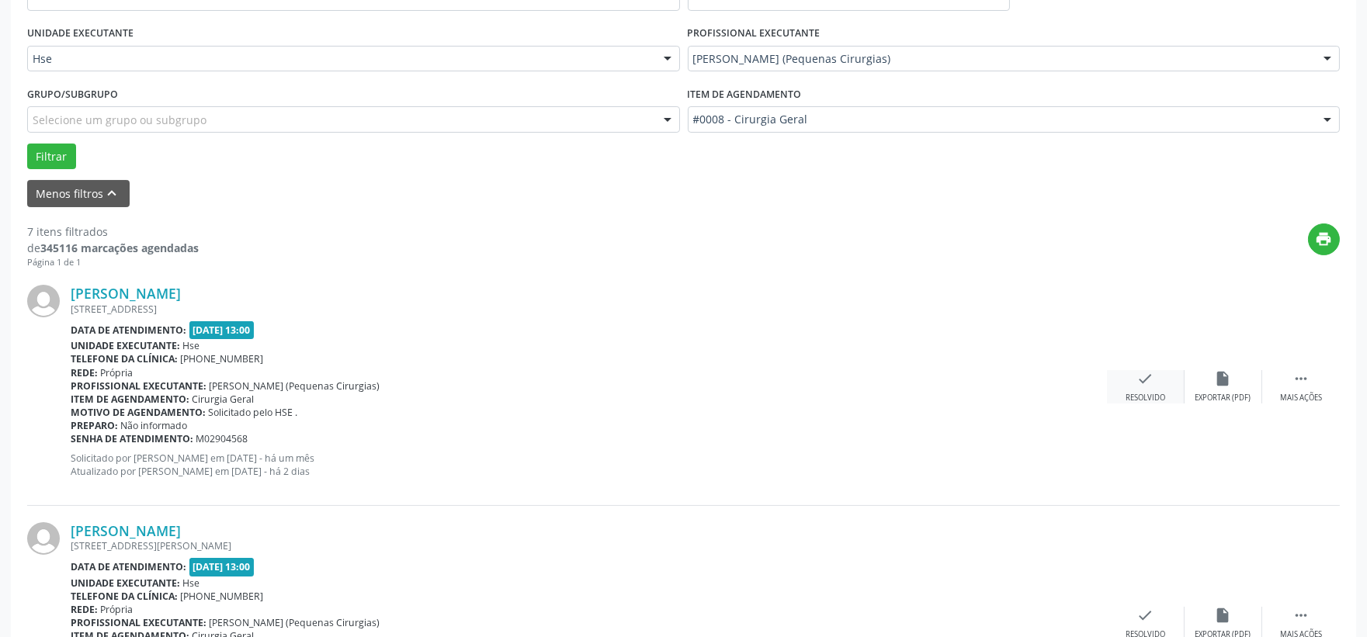
click at [1157, 376] on div "check Resolvido" at bounding box center [1146, 386] width 78 height 33
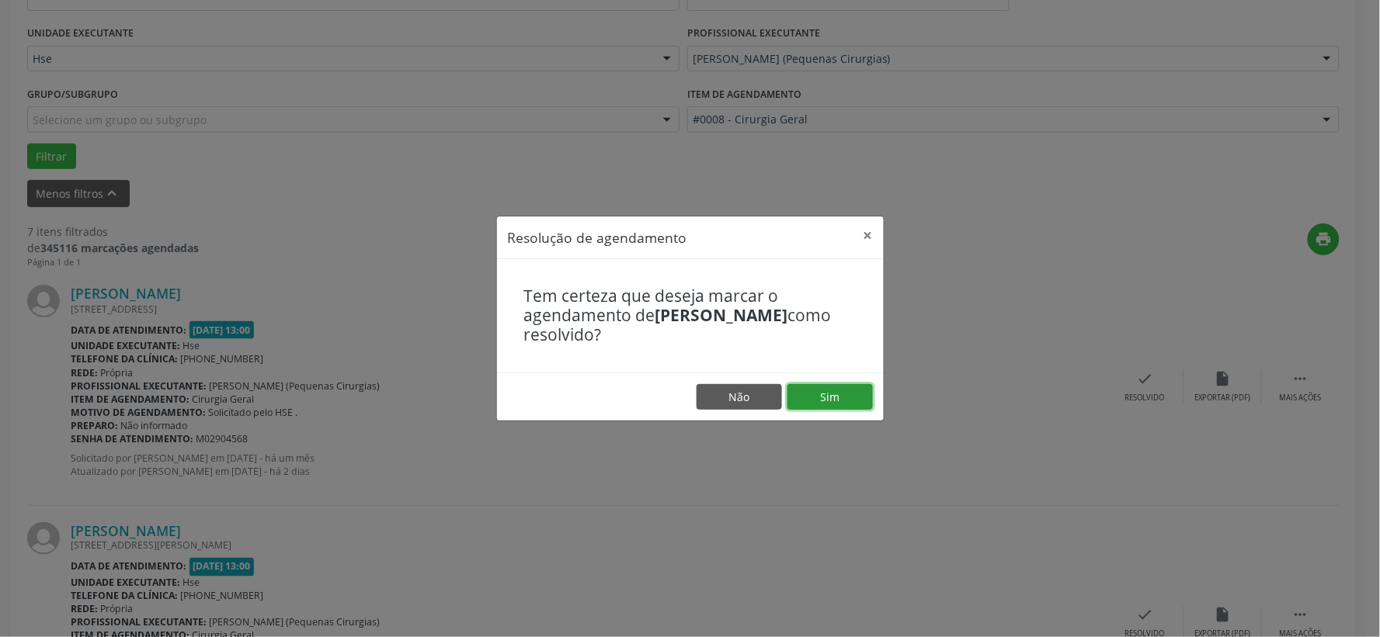
click at [816, 402] on button "Sim" at bounding box center [829, 397] width 85 height 26
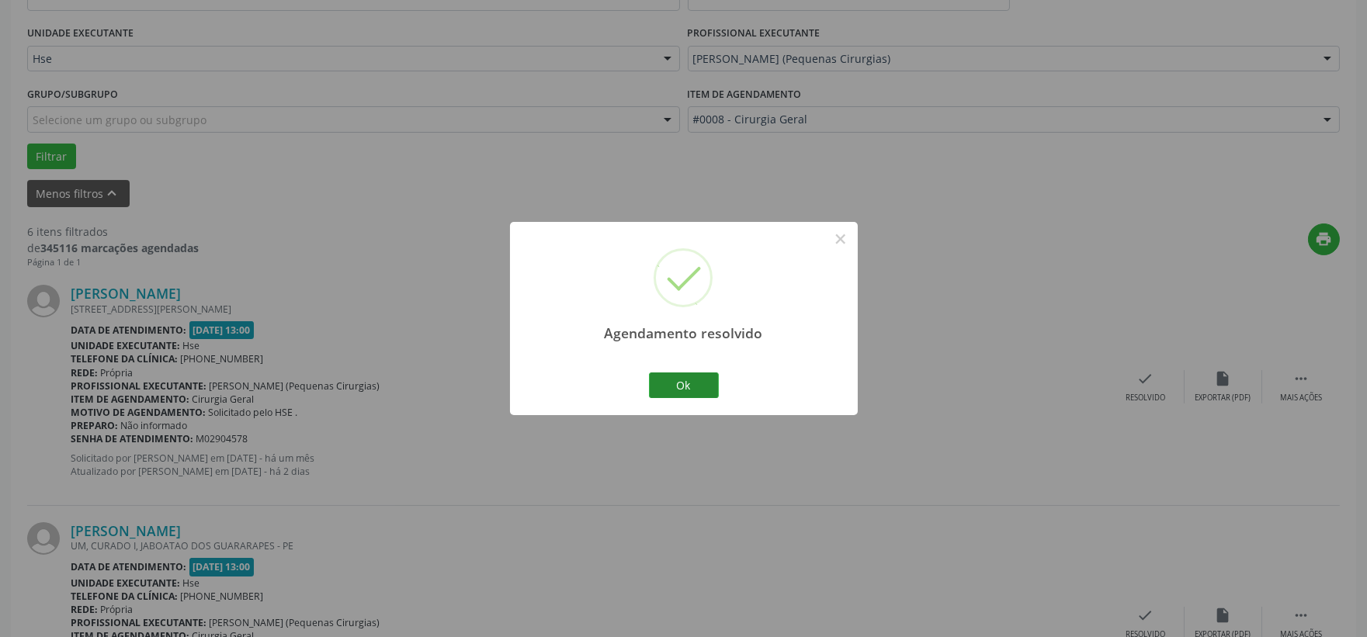
click at [717, 385] on div "Ok Cancel" at bounding box center [683, 385] width 77 height 33
click at [693, 381] on button "Ok" at bounding box center [684, 386] width 70 height 26
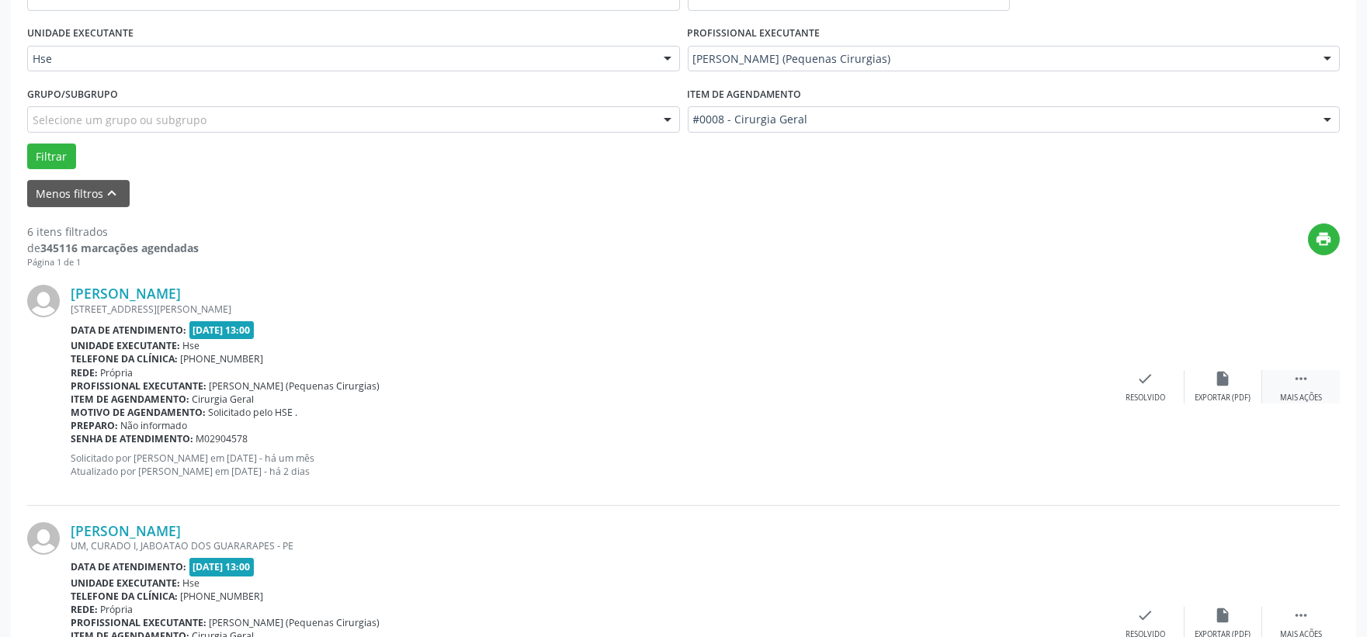
click at [1316, 394] on div "Mais ações" at bounding box center [1301, 398] width 42 height 11
click at [1235, 386] on div "alarm_off Não compareceu" at bounding box center [1224, 386] width 78 height 33
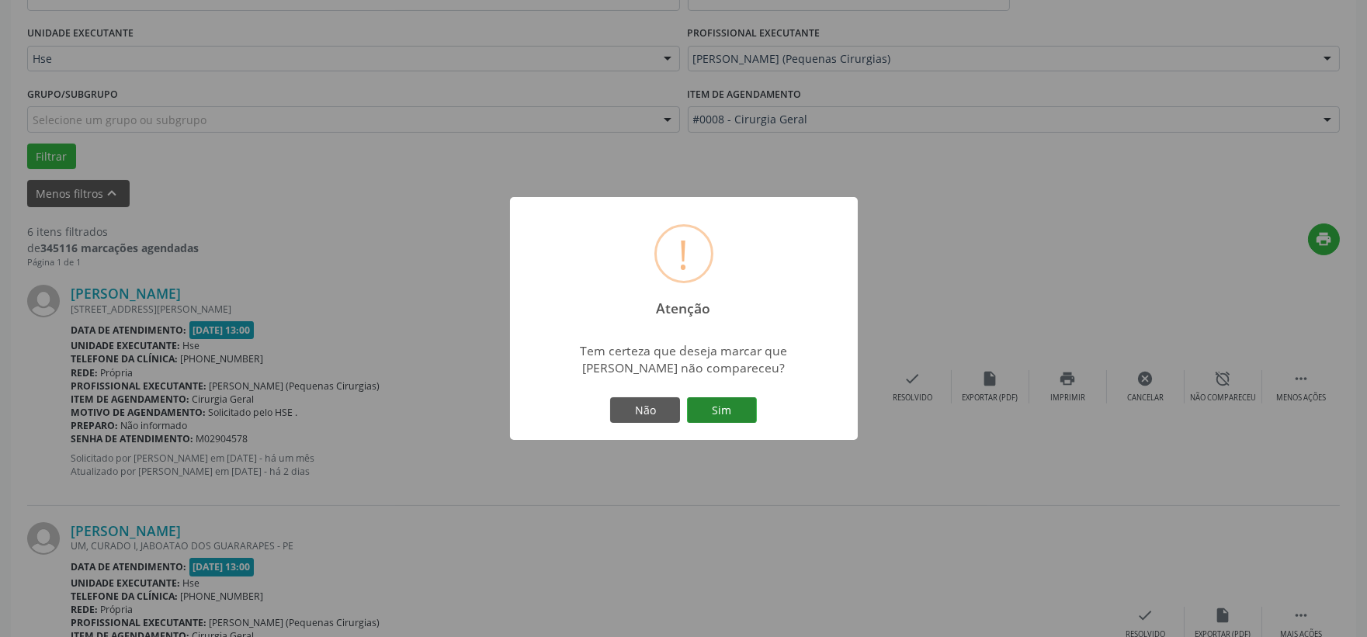
click at [728, 419] on button "Sim" at bounding box center [722, 411] width 70 height 26
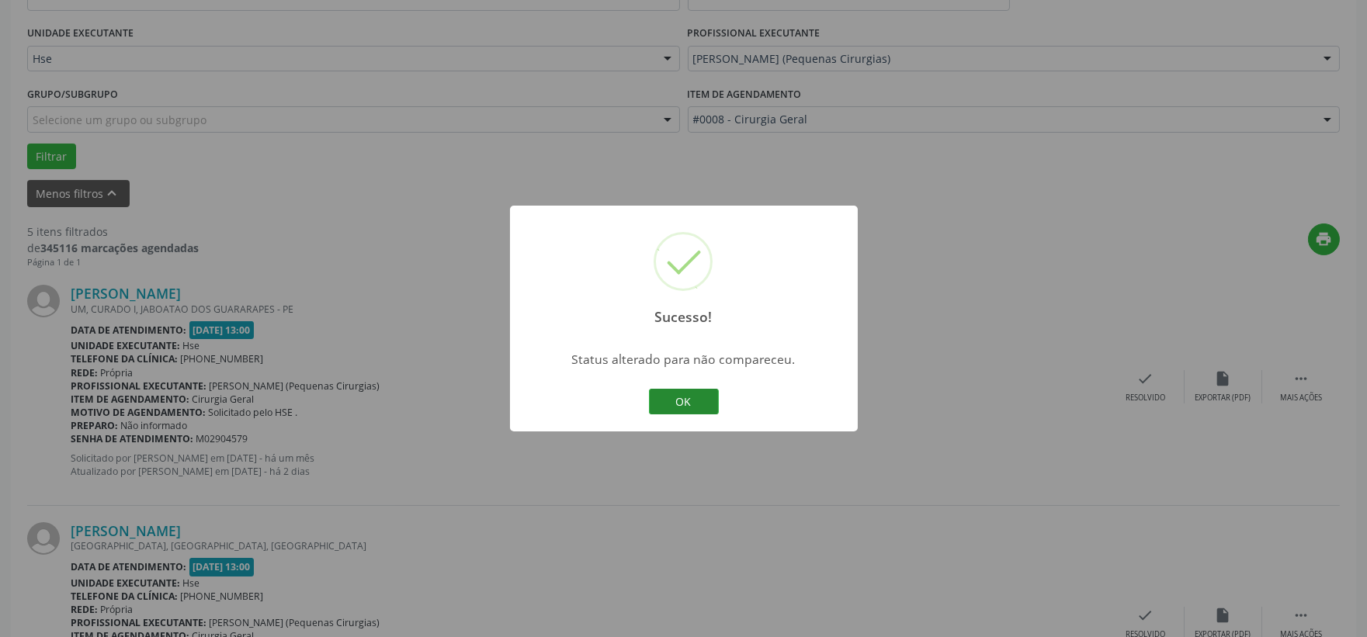
click at [704, 407] on button "OK" at bounding box center [684, 402] width 70 height 26
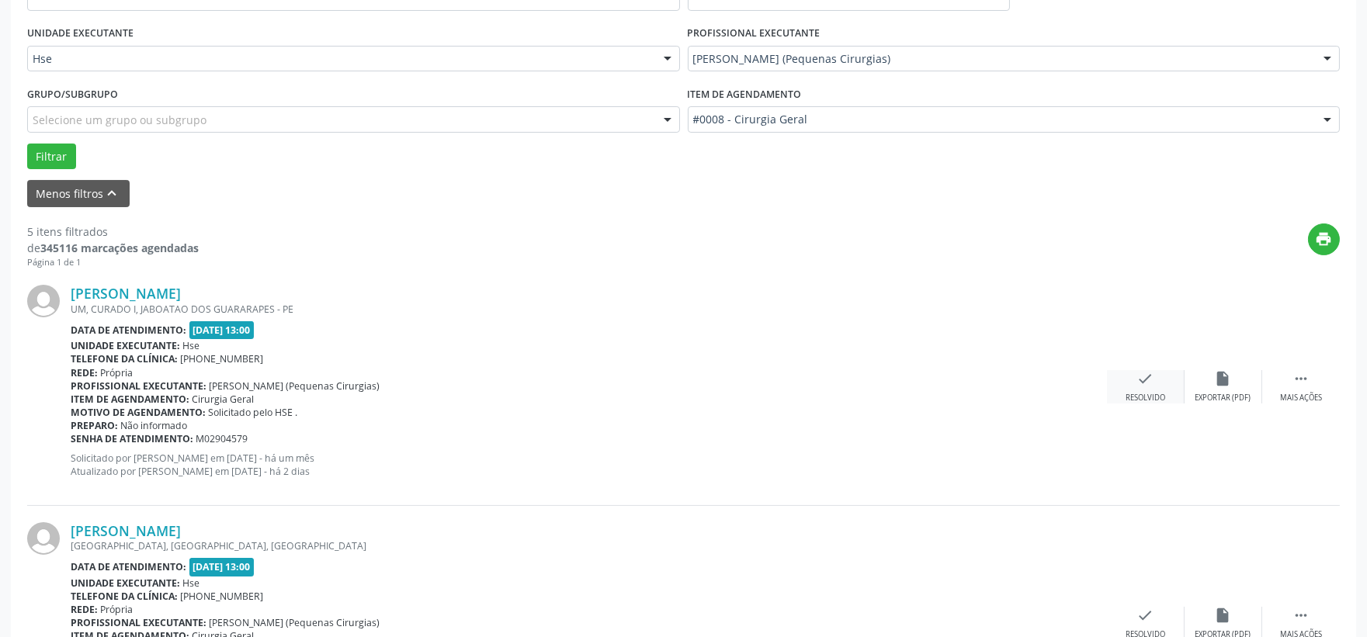
click at [1173, 391] on div "check Resolvido" at bounding box center [1146, 386] width 78 height 33
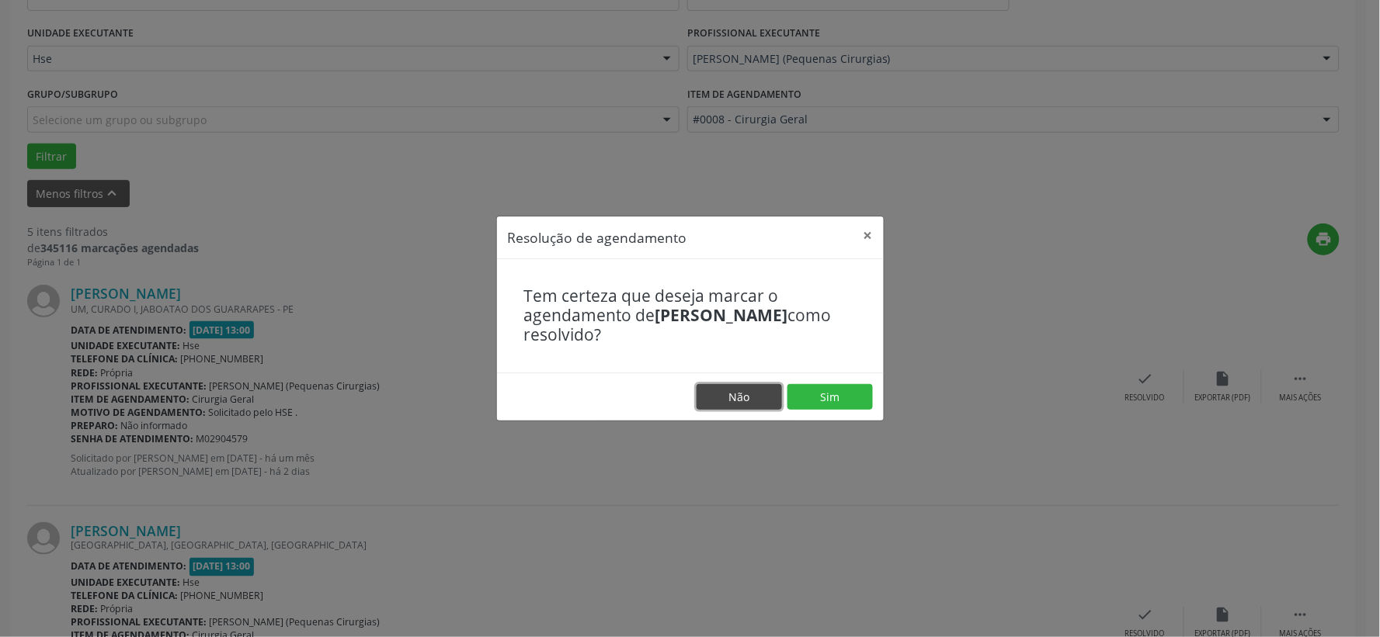
click at [719, 398] on button "Não" at bounding box center [739, 397] width 85 height 26
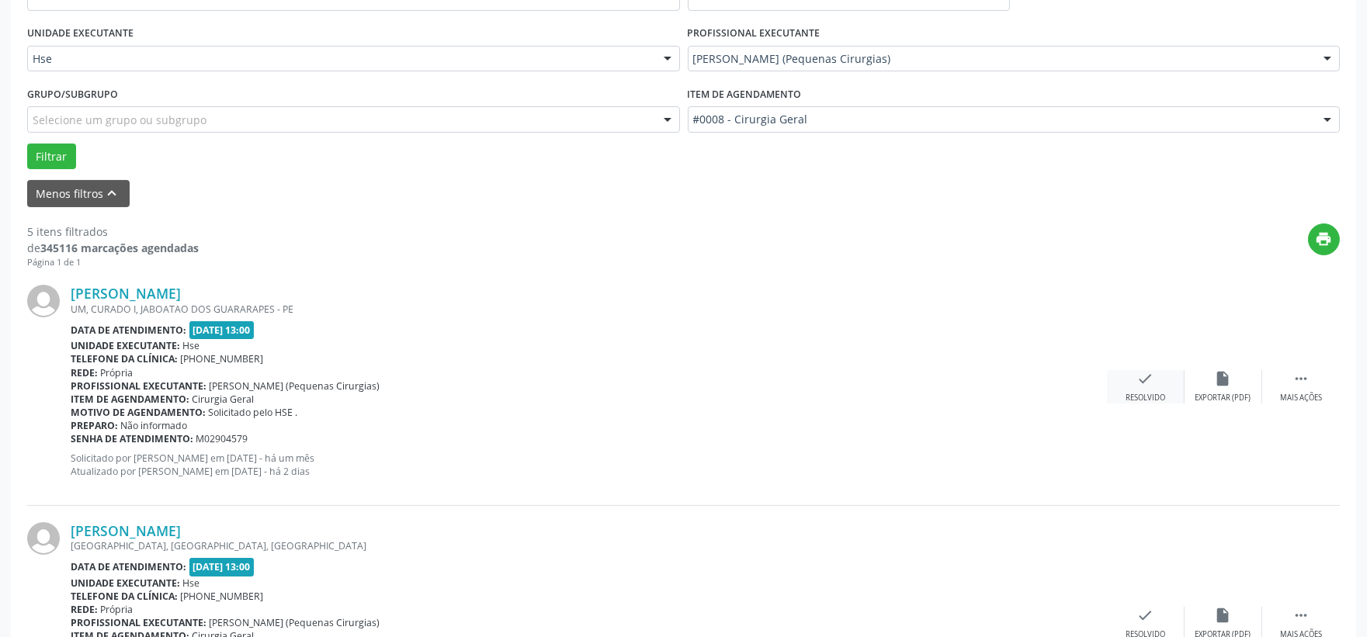
click at [1147, 377] on icon "check" at bounding box center [1146, 378] width 17 height 17
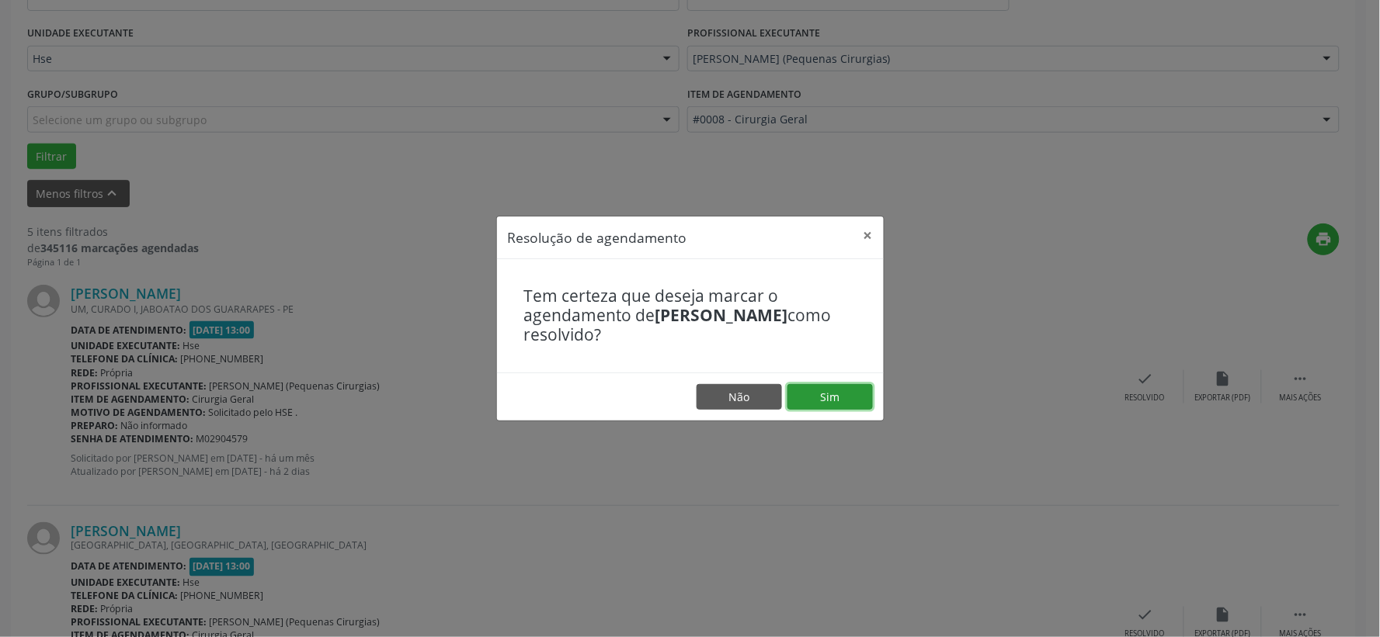
click at [849, 405] on button "Sim" at bounding box center [829, 397] width 85 height 26
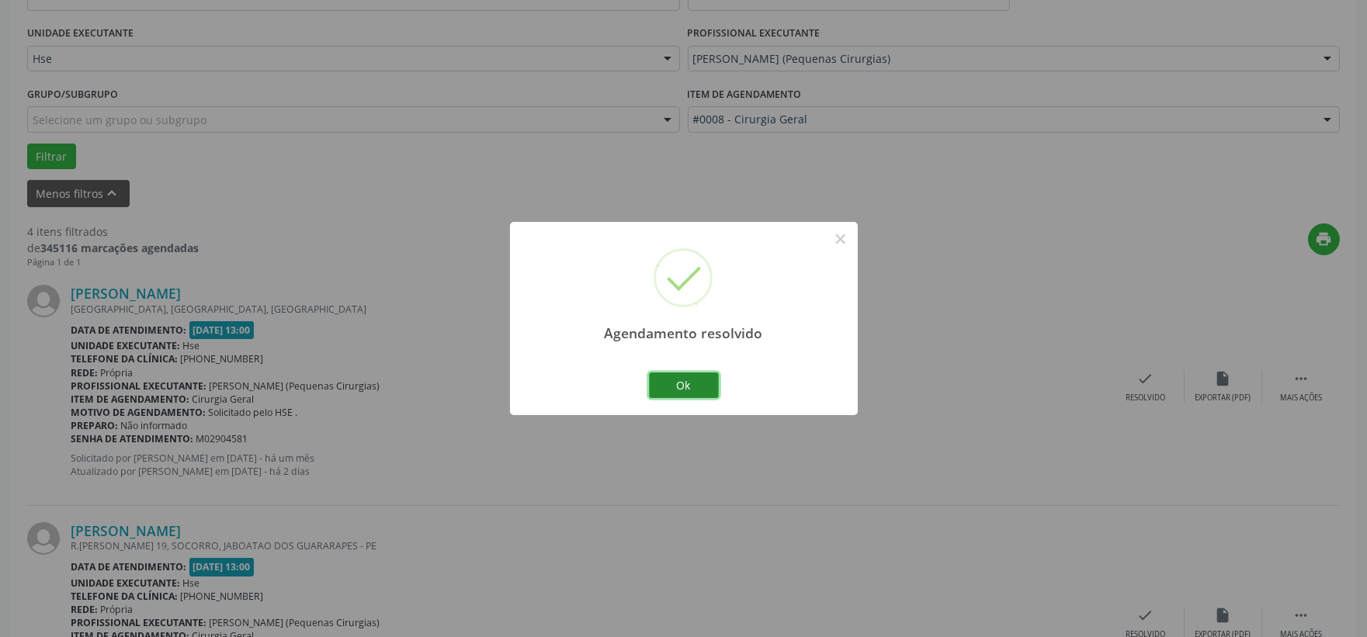
click at [701, 377] on button "Ok" at bounding box center [684, 386] width 70 height 26
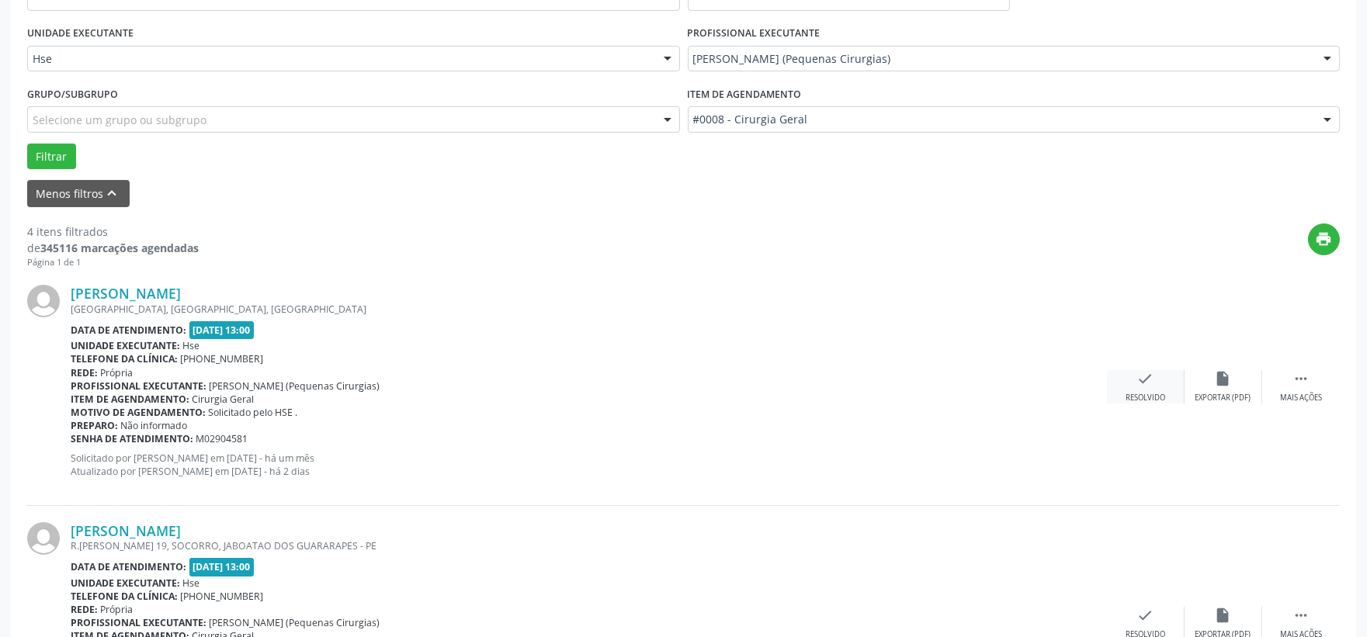
click at [1131, 388] on div "check Resolvido" at bounding box center [1146, 386] width 78 height 33
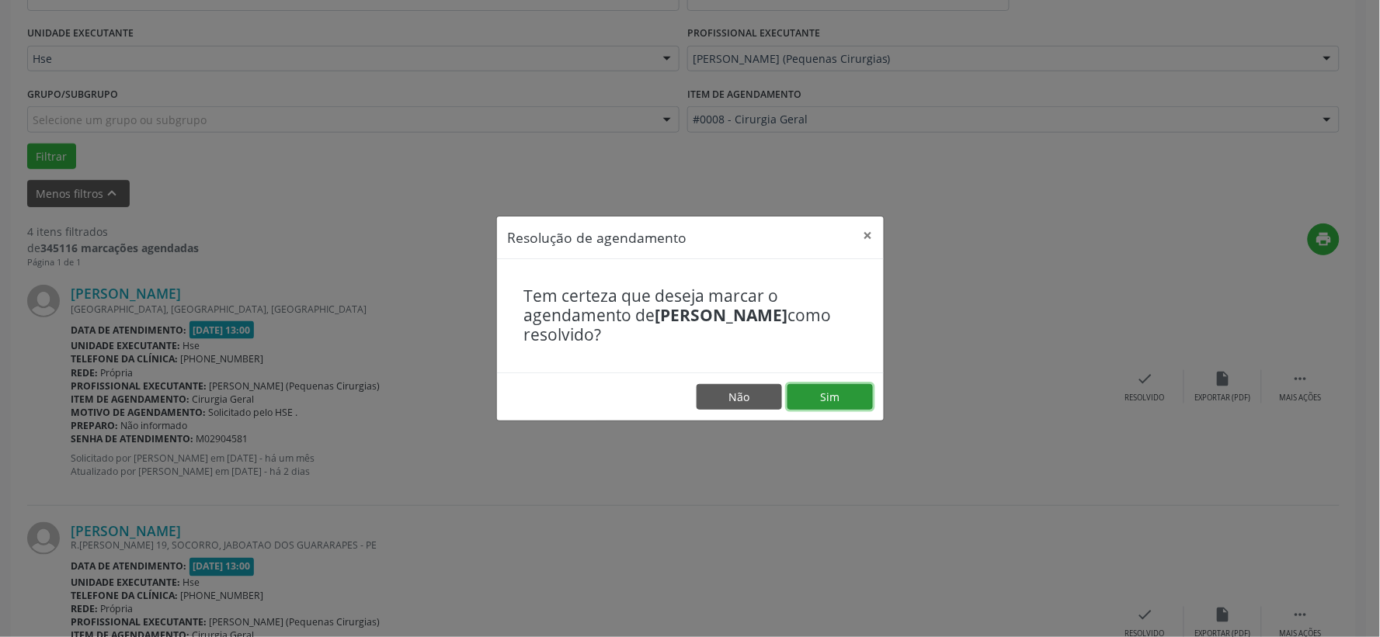
click at [811, 391] on button "Sim" at bounding box center [829, 397] width 85 height 26
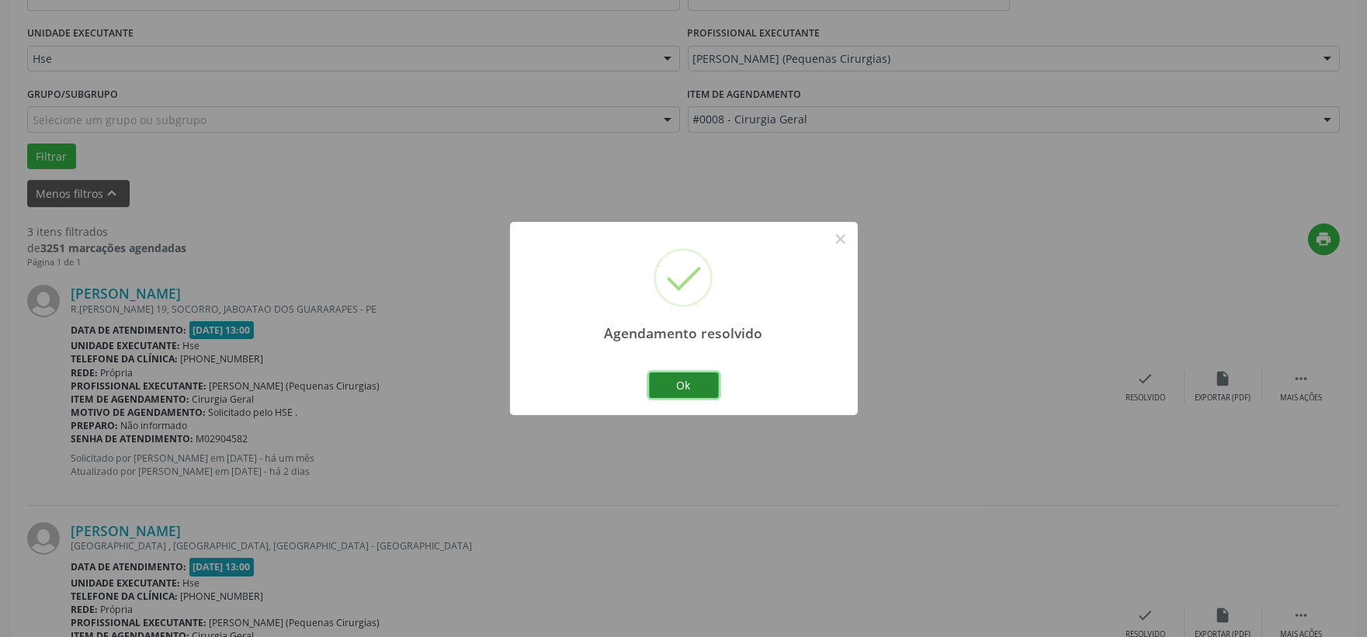
click at [672, 373] on button "Ok" at bounding box center [684, 386] width 70 height 26
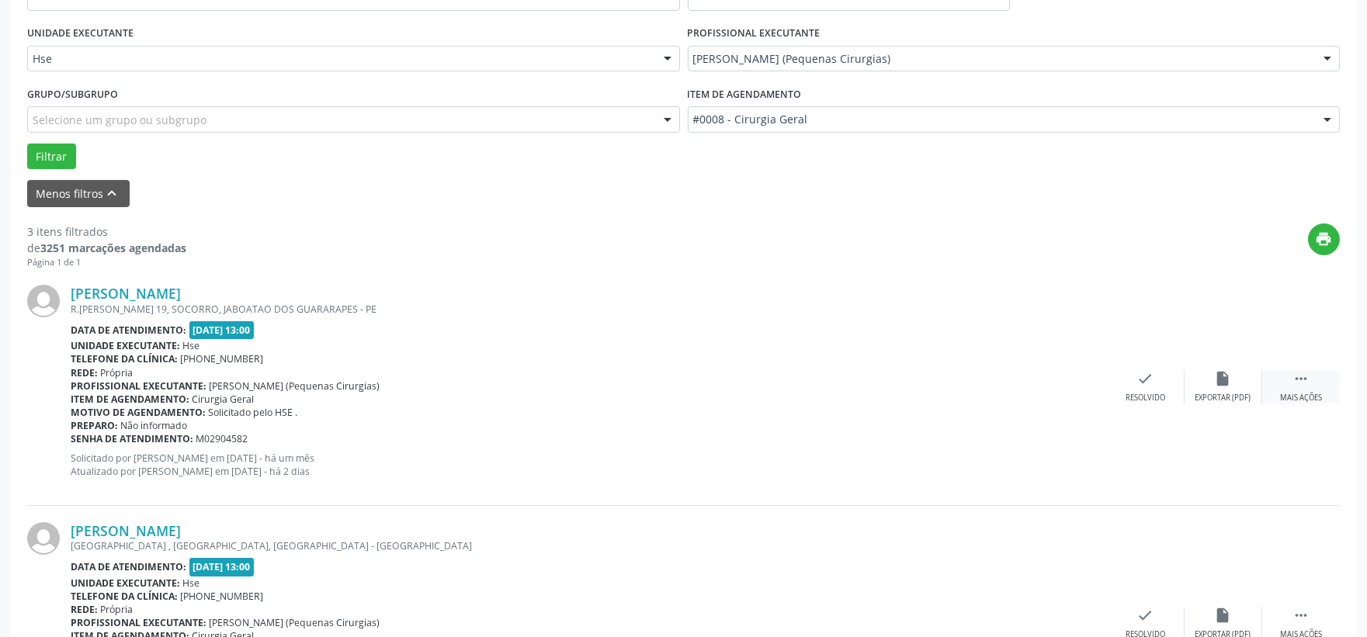
click at [1294, 399] on div "Mais ações" at bounding box center [1301, 398] width 42 height 11
click at [1221, 393] on div "Não compareceu" at bounding box center [1223, 398] width 66 height 11
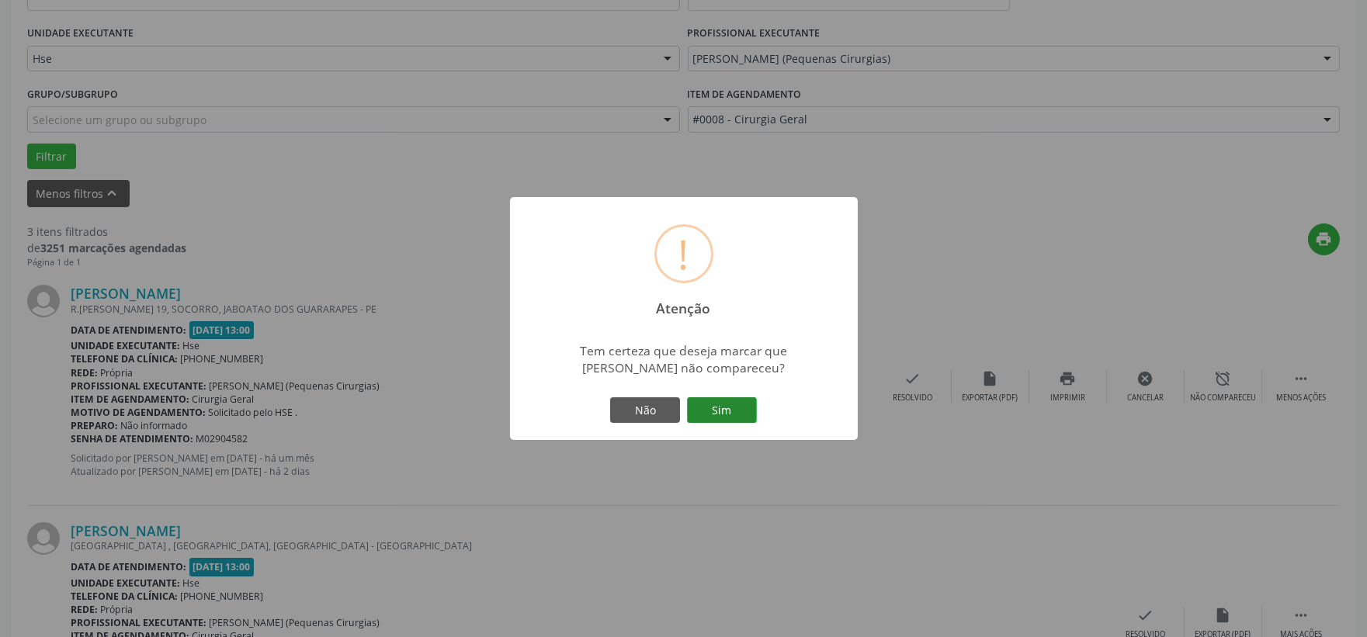
click at [754, 410] on button "Sim" at bounding box center [722, 411] width 70 height 26
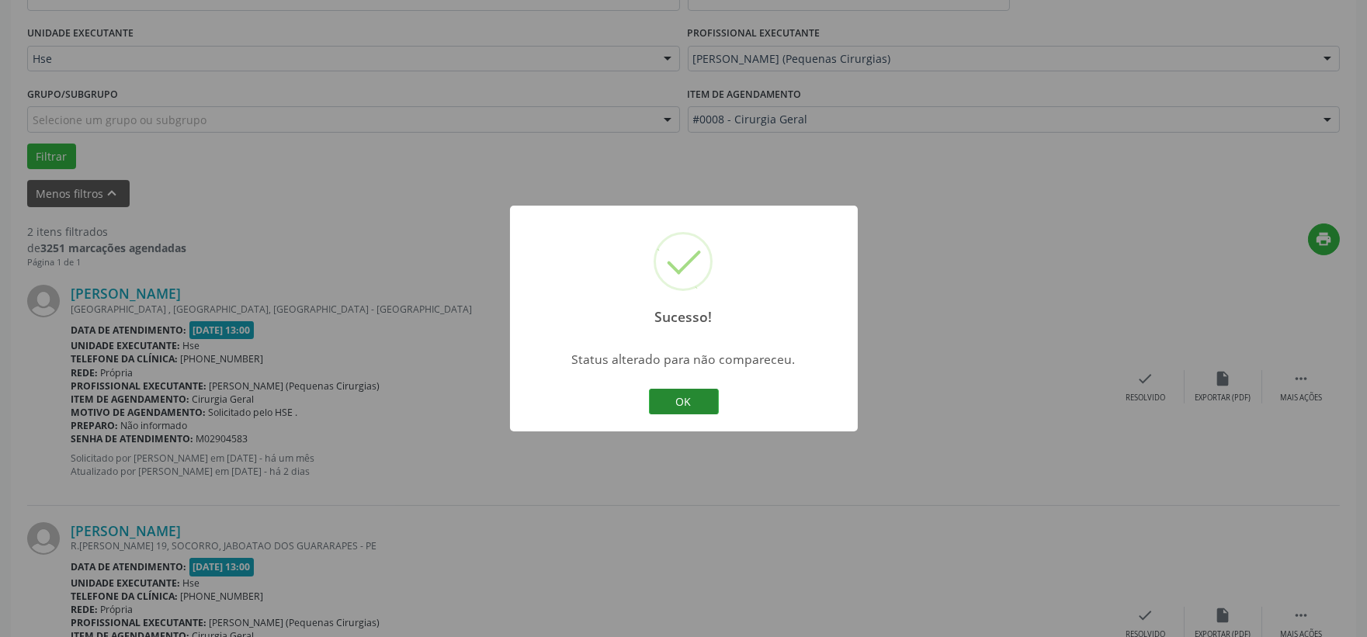
click at [691, 394] on button "OK" at bounding box center [684, 402] width 70 height 26
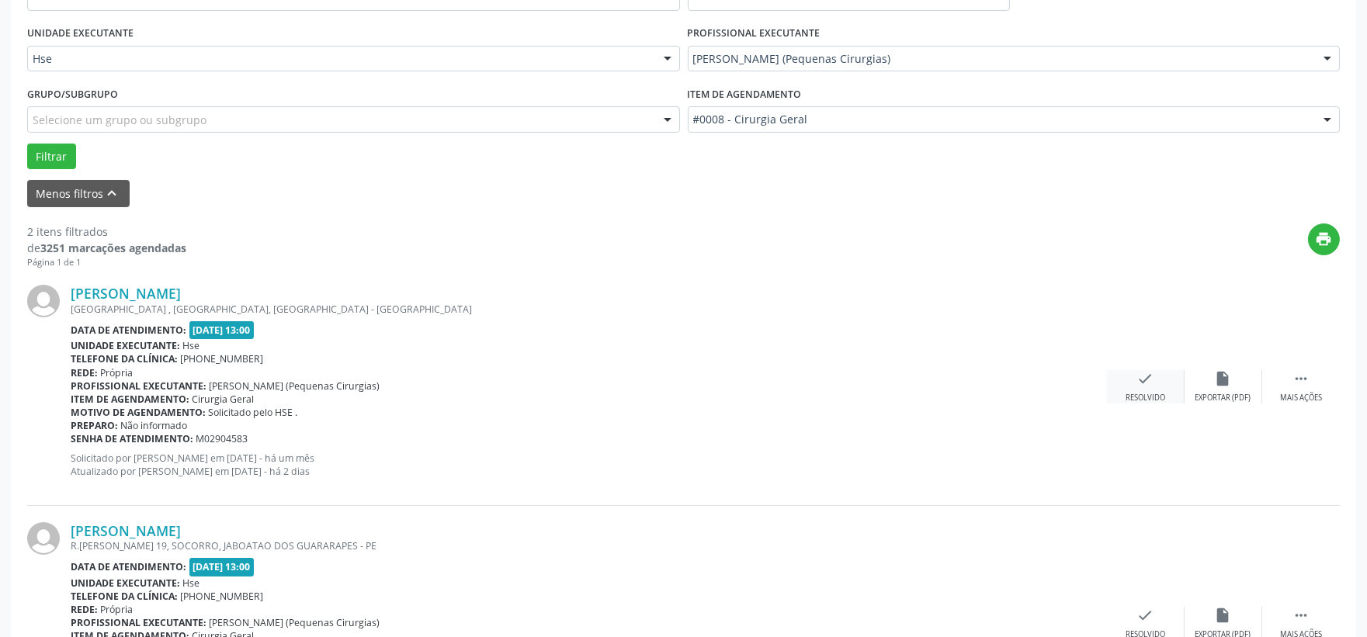
click at [1124, 383] on div "check Resolvido" at bounding box center [1146, 386] width 78 height 33
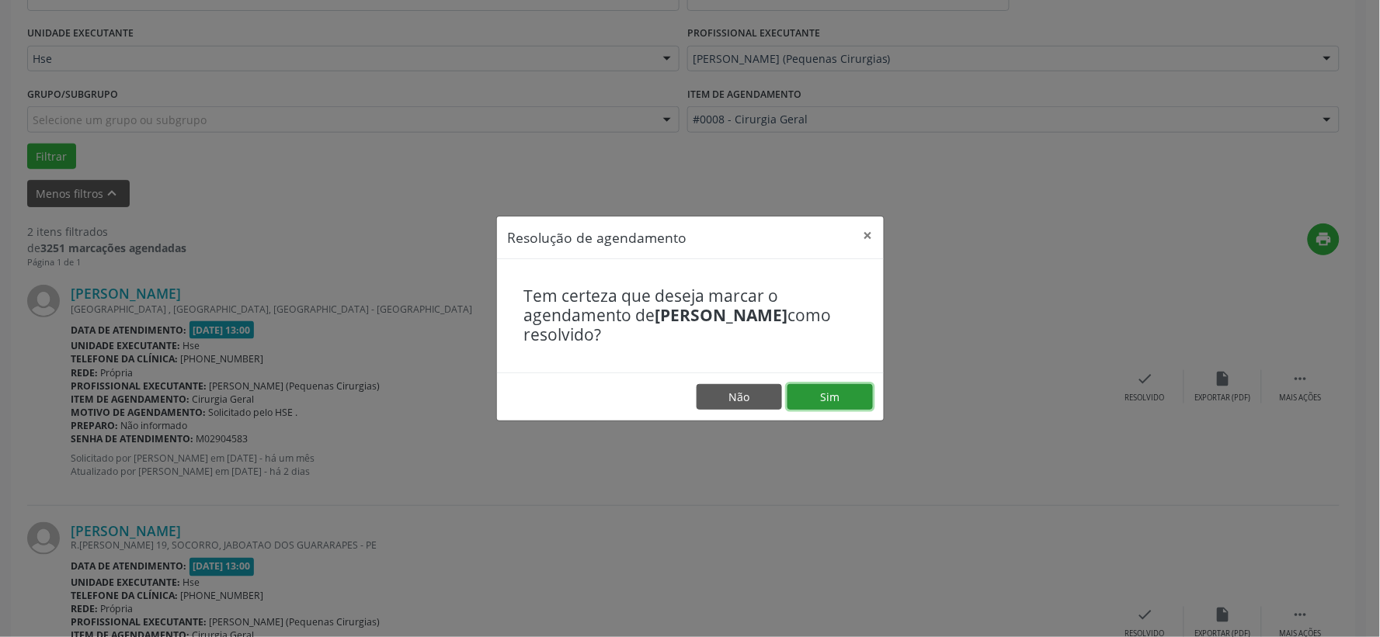
click at [839, 390] on button "Sim" at bounding box center [829, 397] width 85 height 26
click at [864, 230] on button "×" at bounding box center [868, 236] width 31 height 38
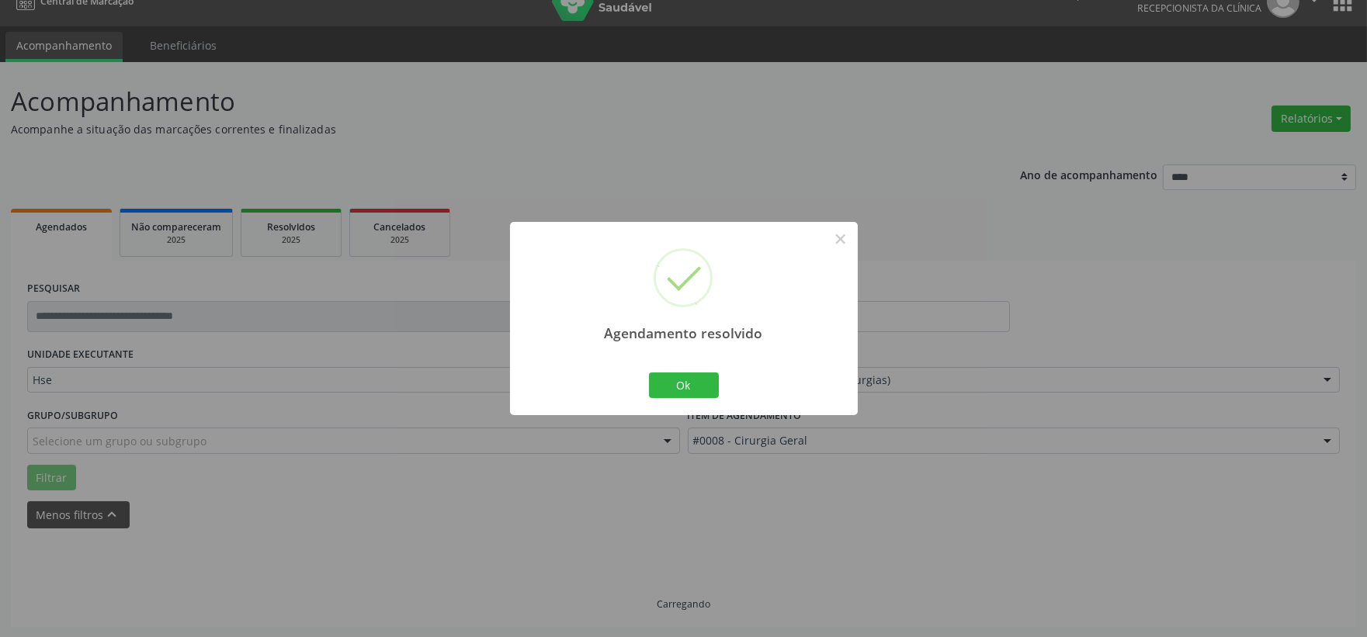
scroll to position [238, 0]
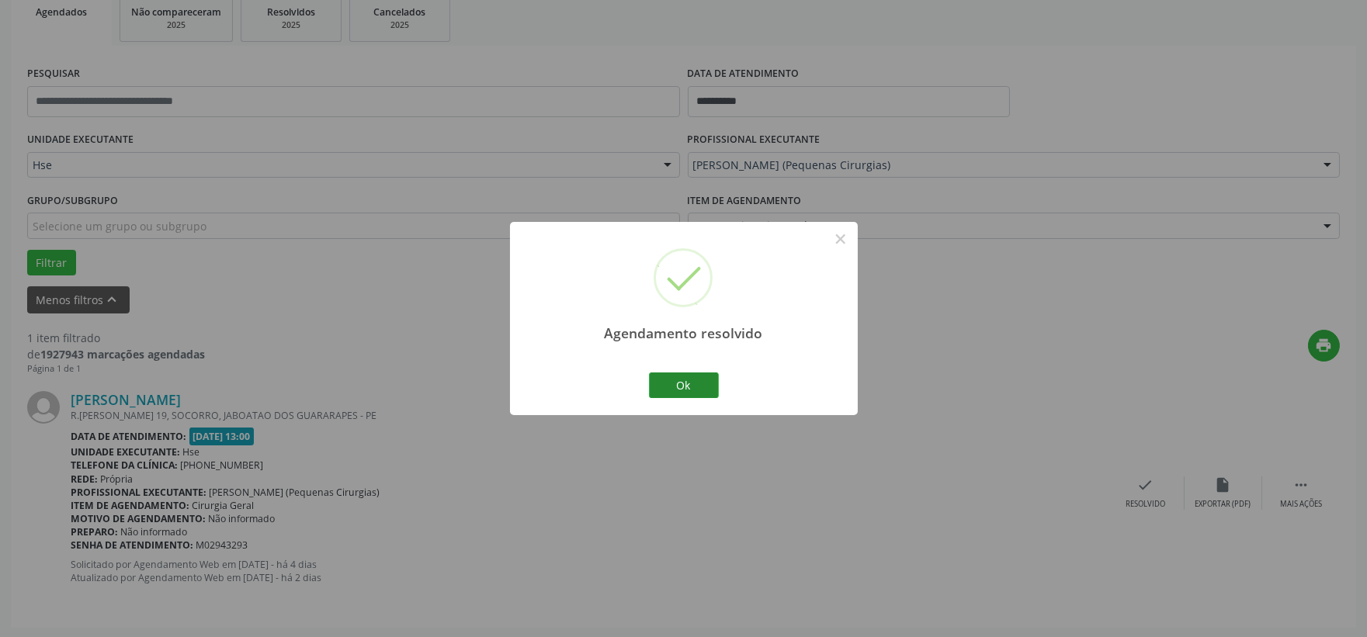
click at [673, 387] on button "Ok" at bounding box center [684, 386] width 70 height 26
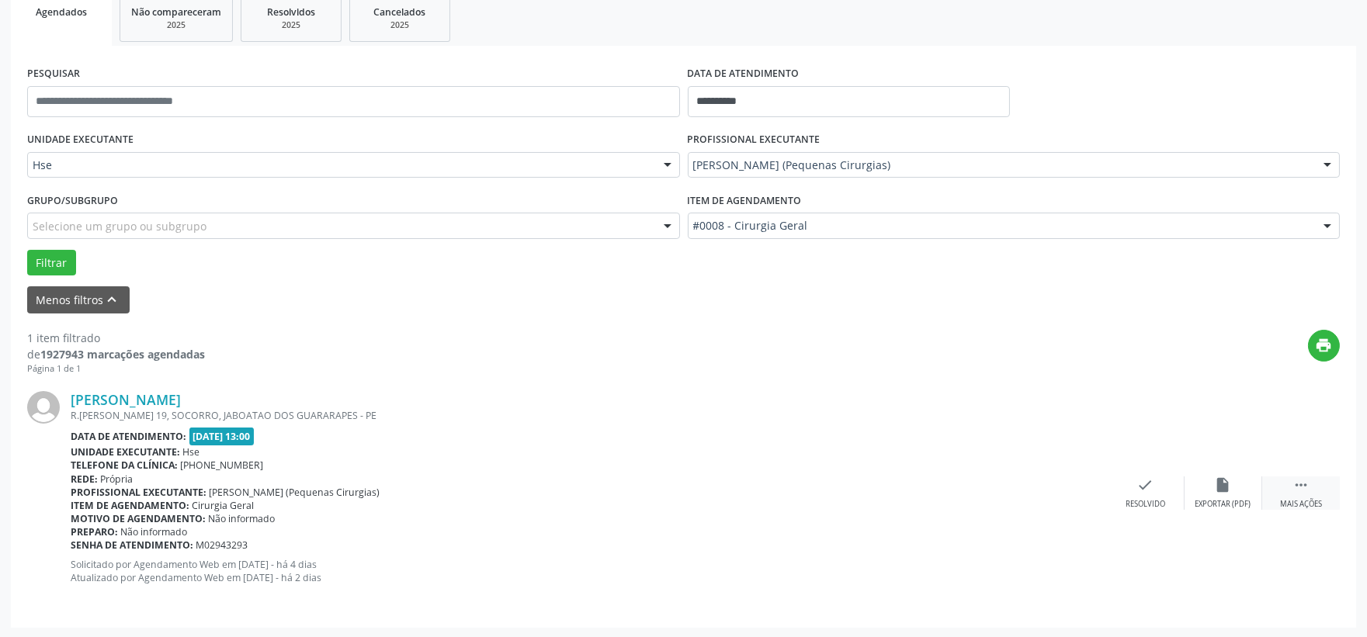
click at [1279, 495] on div " Mais ações" at bounding box center [1302, 493] width 78 height 33
click at [1204, 486] on div "alarm_off Não compareceu" at bounding box center [1224, 493] width 78 height 33
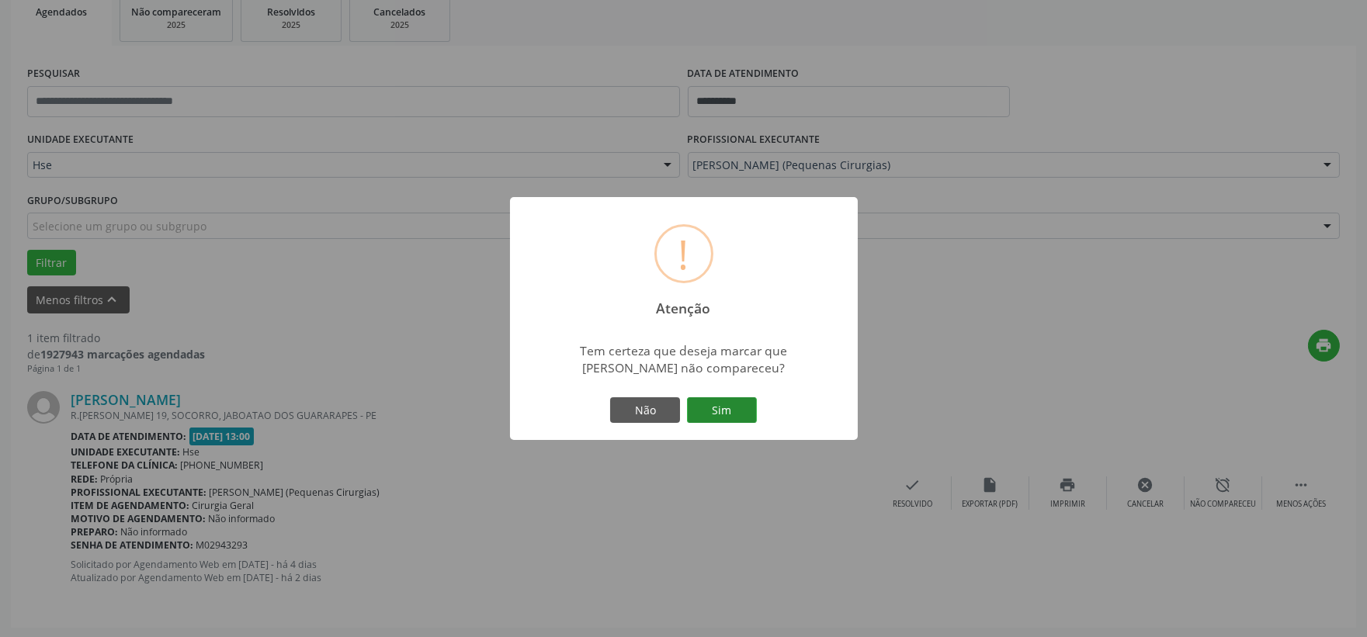
click at [710, 413] on button "Sim" at bounding box center [722, 411] width 70 height 26
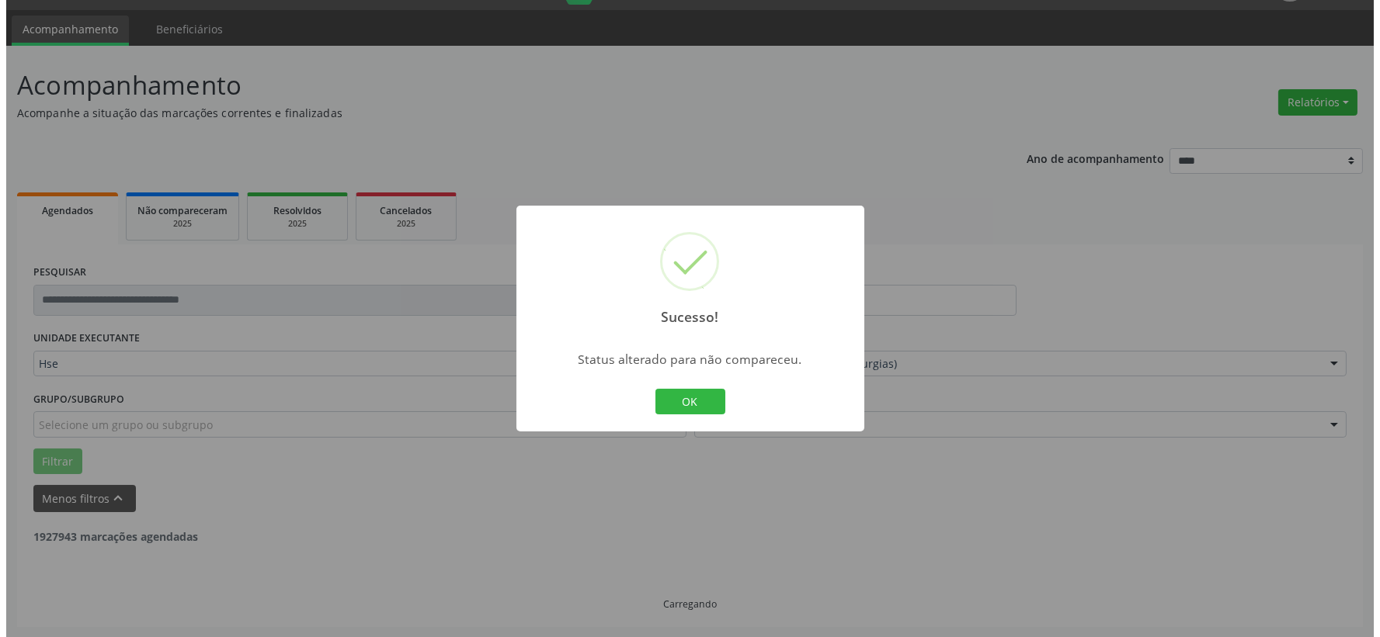
scroll to position [0, 0]
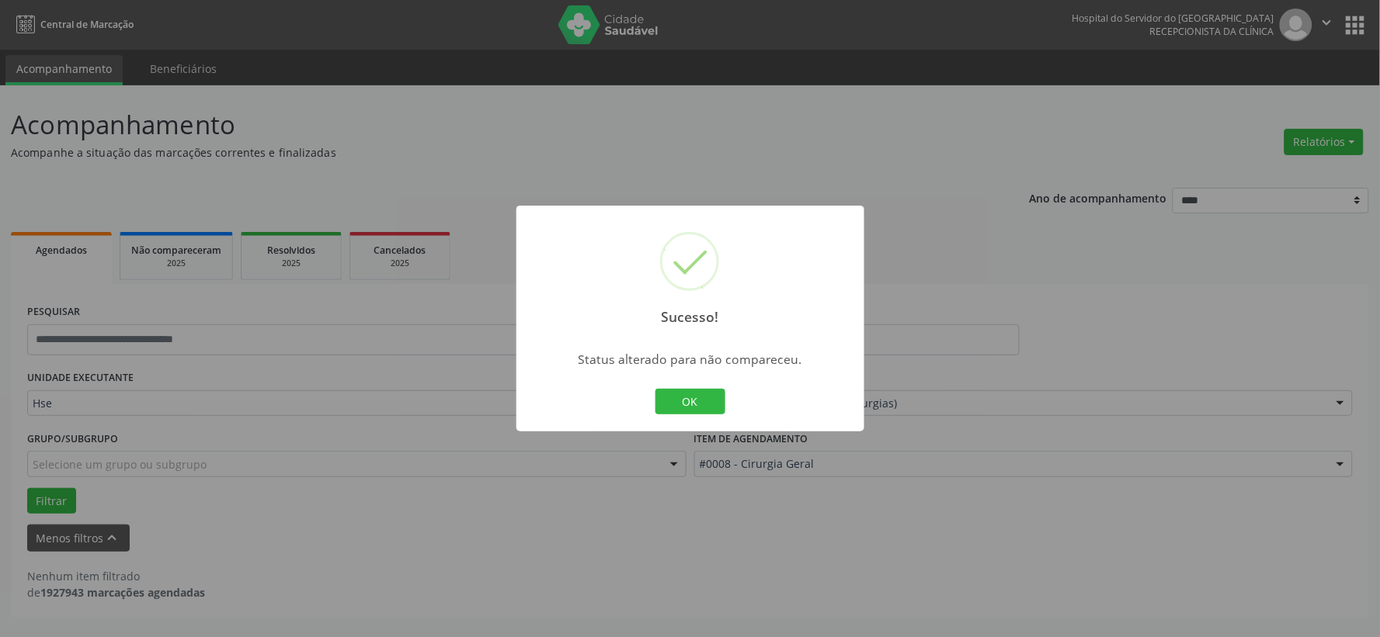
click at [679, 415] on div "OK Cancel" at bounding box center [689, 402] width 77 height 33
click at [686, 402] on button "OK" at bounding box center [690, 402] width 70 height 26
